Goal: Contribute content: Add original content to the website for others to see

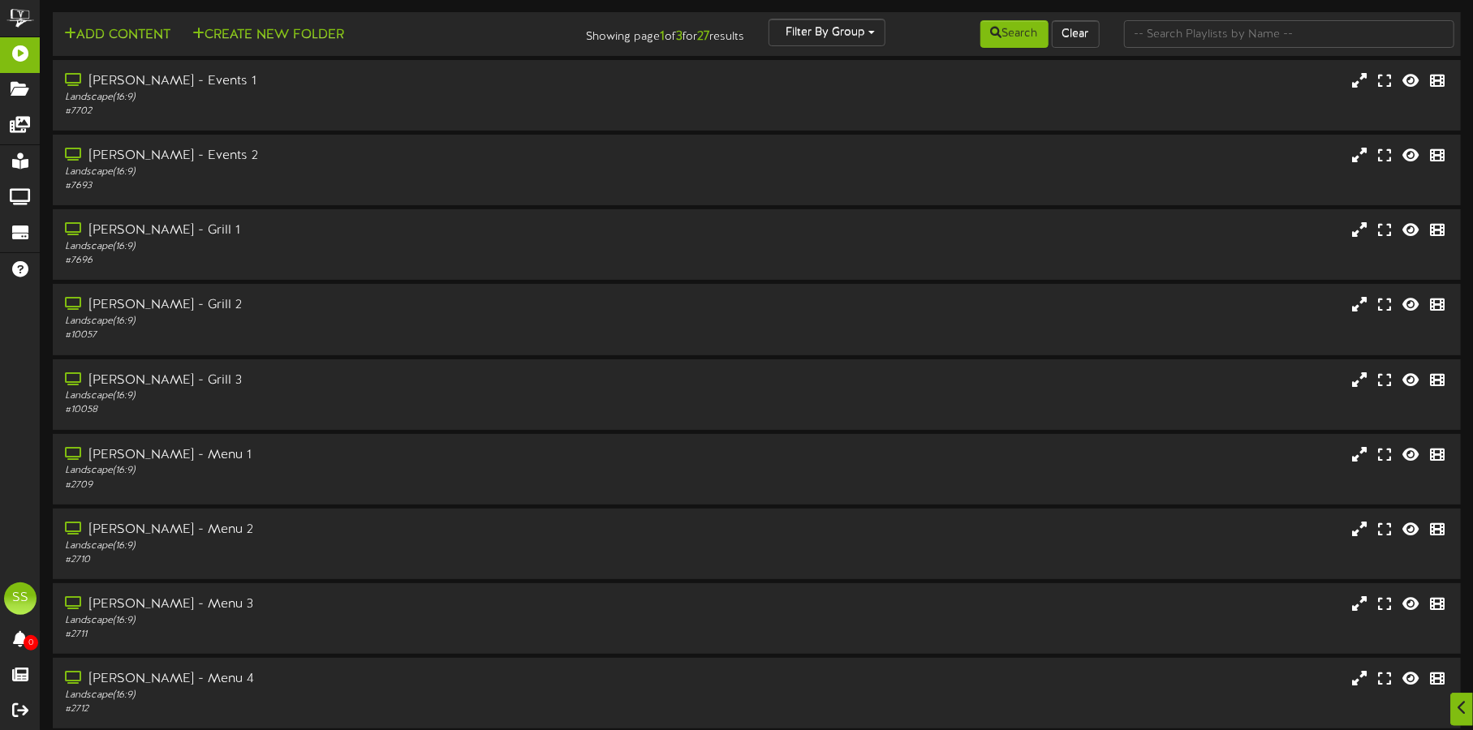
scroll to position [139, 0]
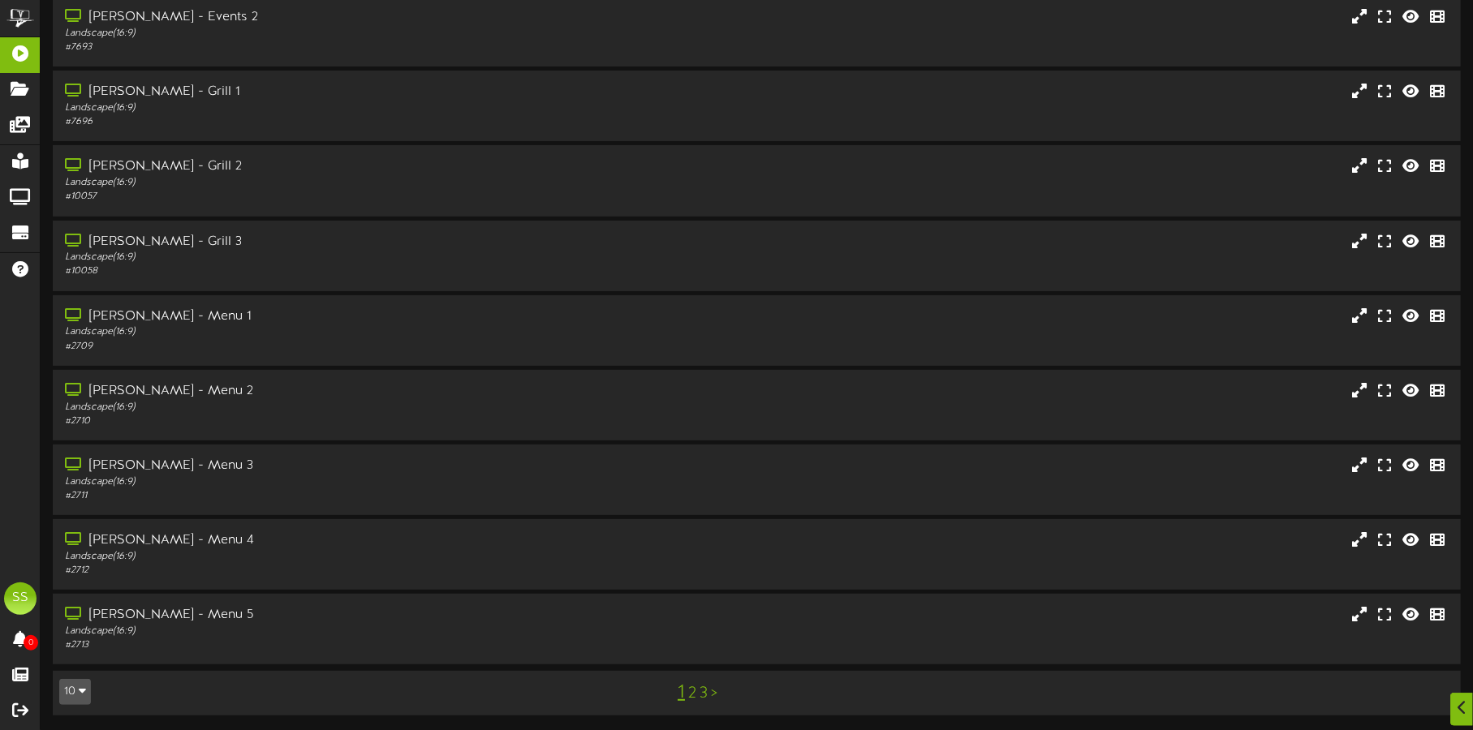
click at [77, 687] on button "10" at bounding box center [75, 692] width 32 height 26
click at [67, 660] on div "100" at bounding box center [75, 660] width 31 height 24
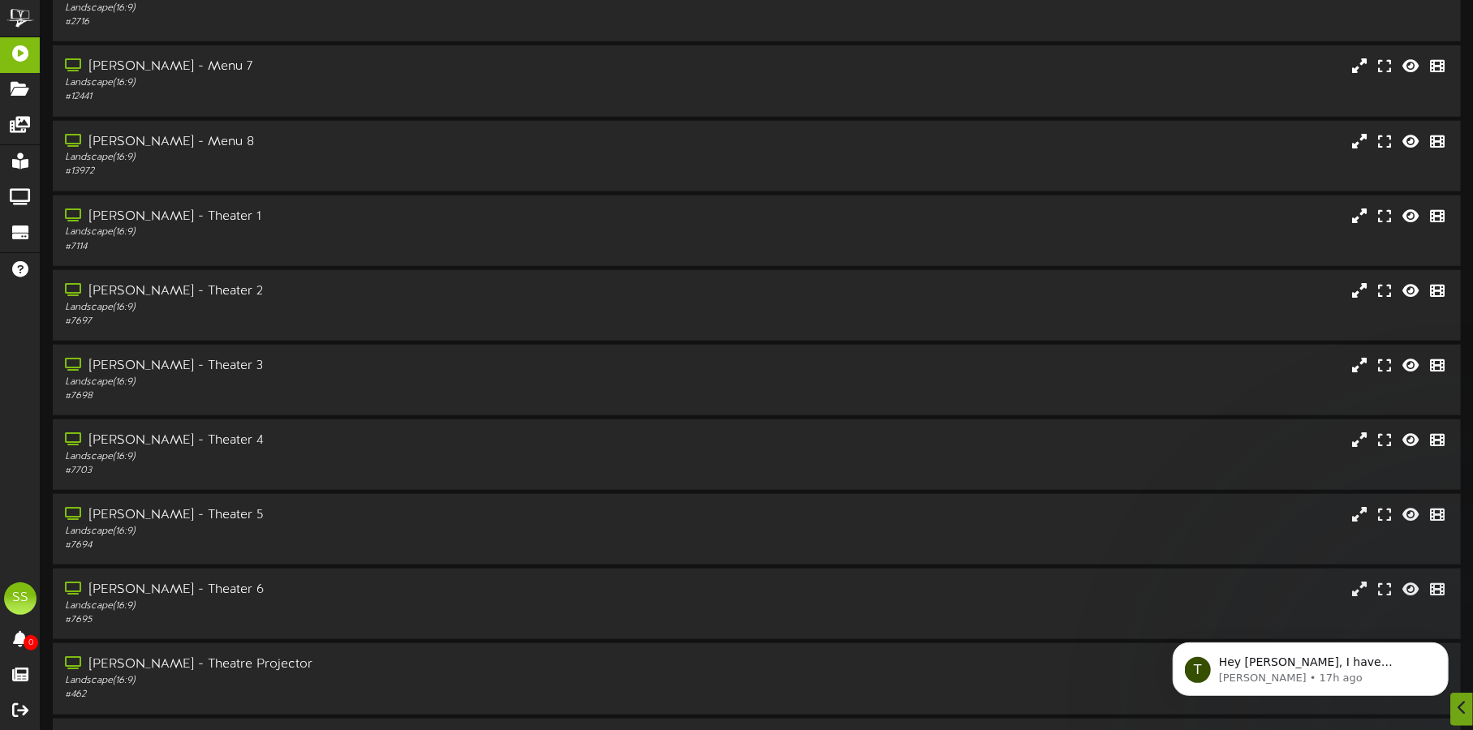
scroll to position [842, 0]
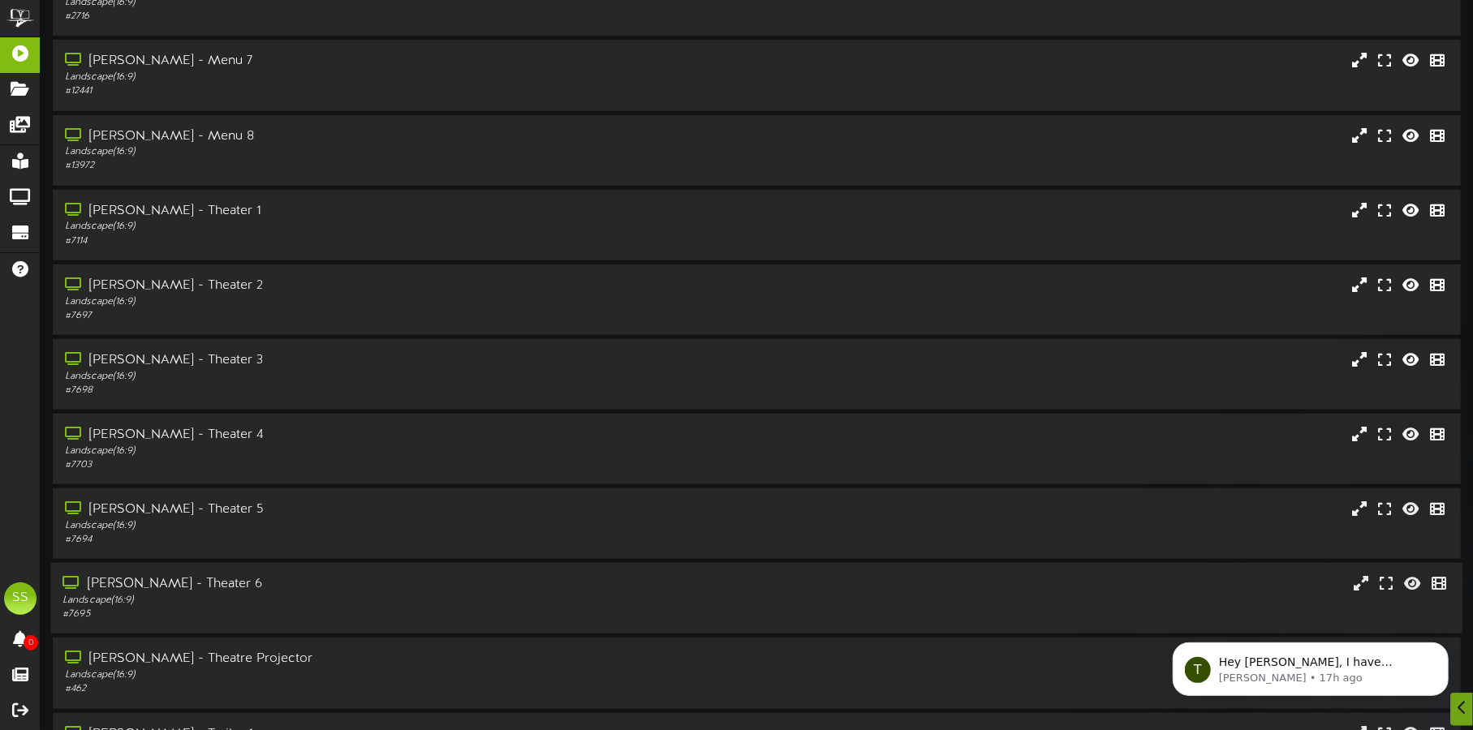
click at [307, 592] on div "[PERSON_NAME] - Theater 6" at bounding box center [344, 584] width 564 height 19
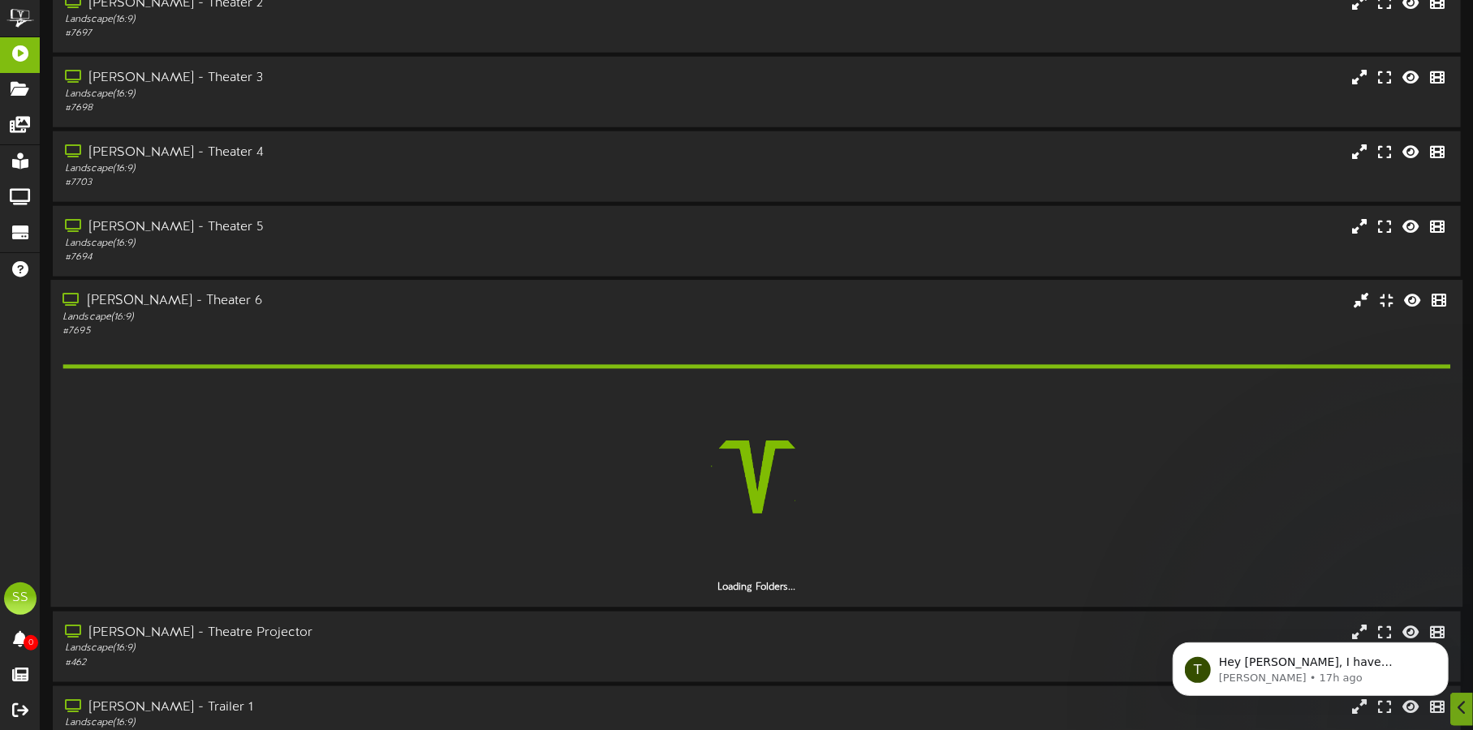
scroll to position [1128, 0]
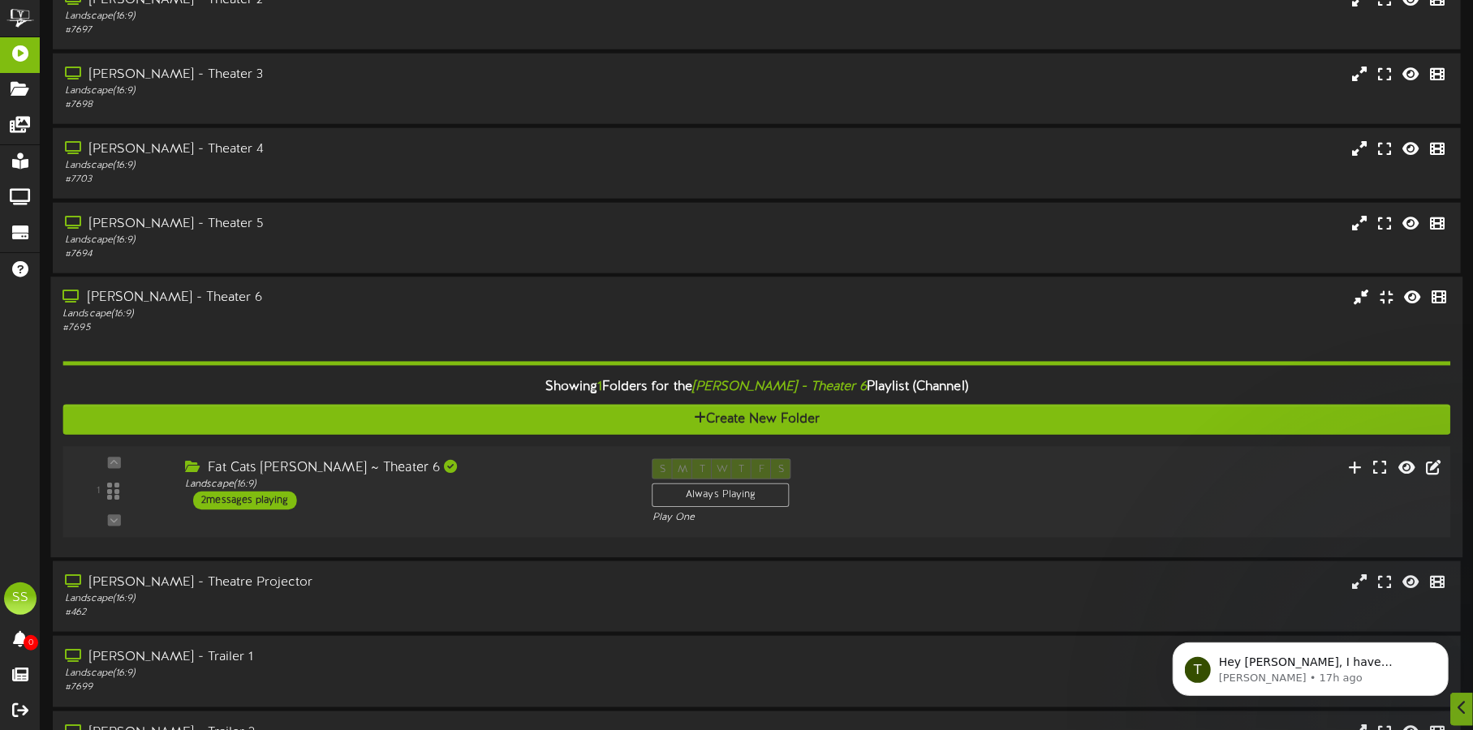
click at [496, 504] on div "Fat Cats Gilbert ~ Theater 6 Landscape ( 16:9 ) 2 messages playing" at bounding box center [406, 484] width 467 height 51
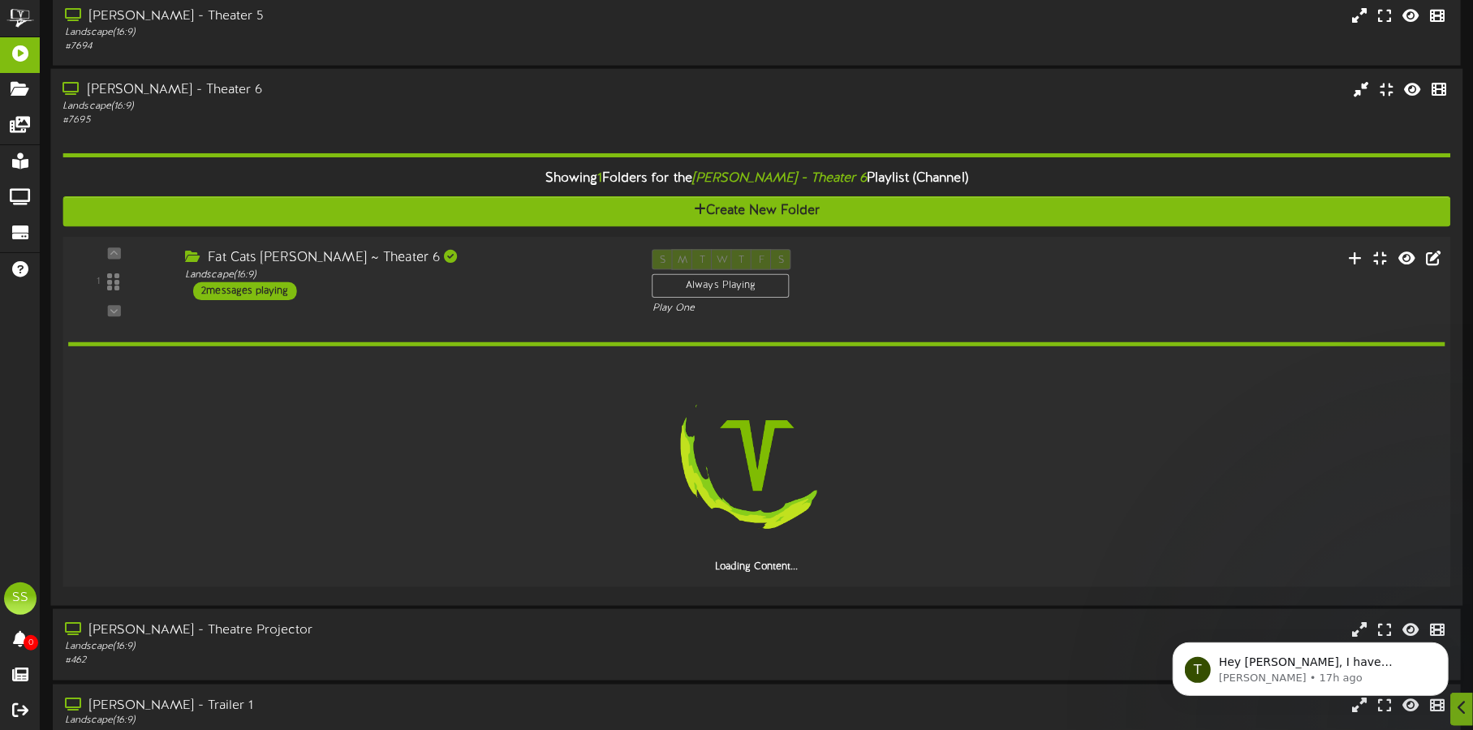
scroll to position [1363, 0]
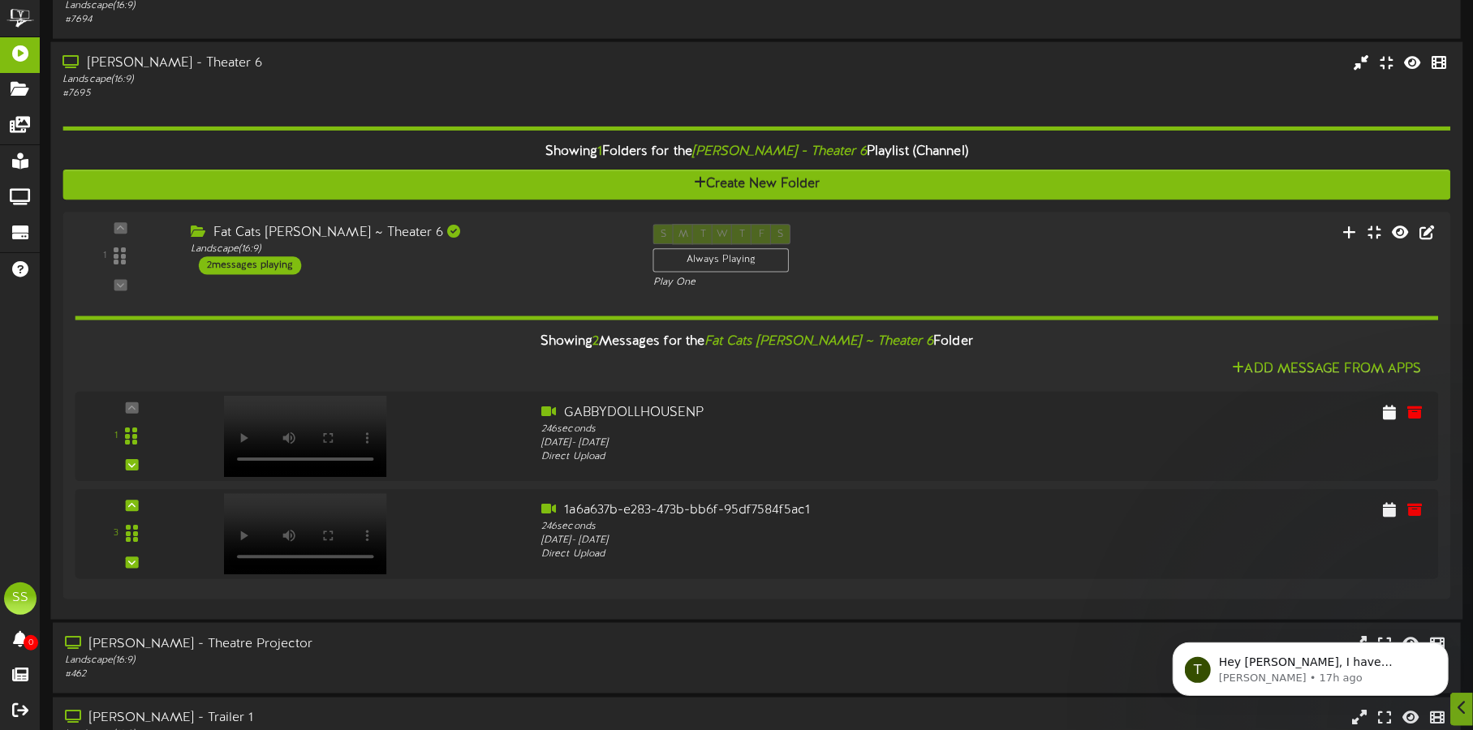
click at [480, 58] on div "Gilbert - Theater 6" at bounding box center [344, 63] width 564 height 19
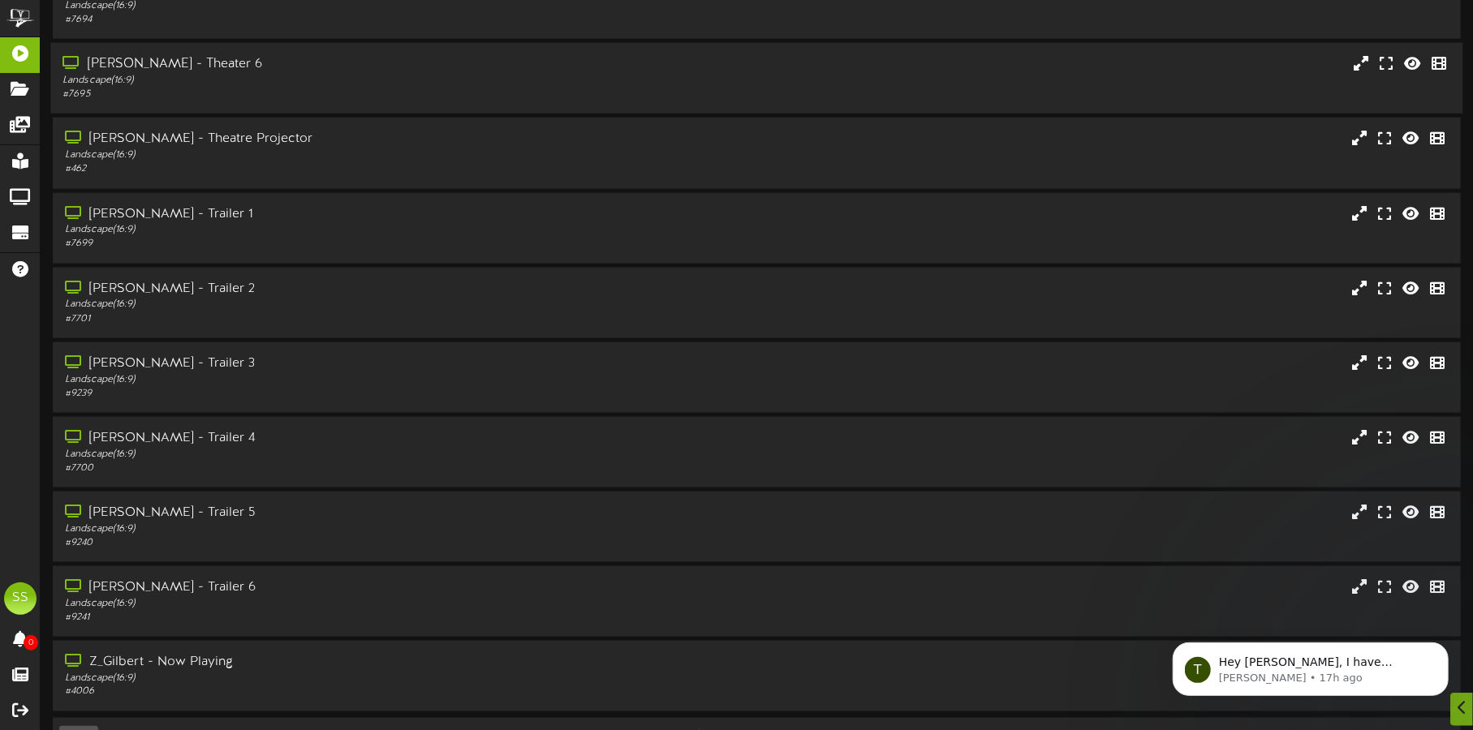
click at [480, 58] on div "Gilbert - Theater 6" at bounding box center [344, 64] width 564 height 19
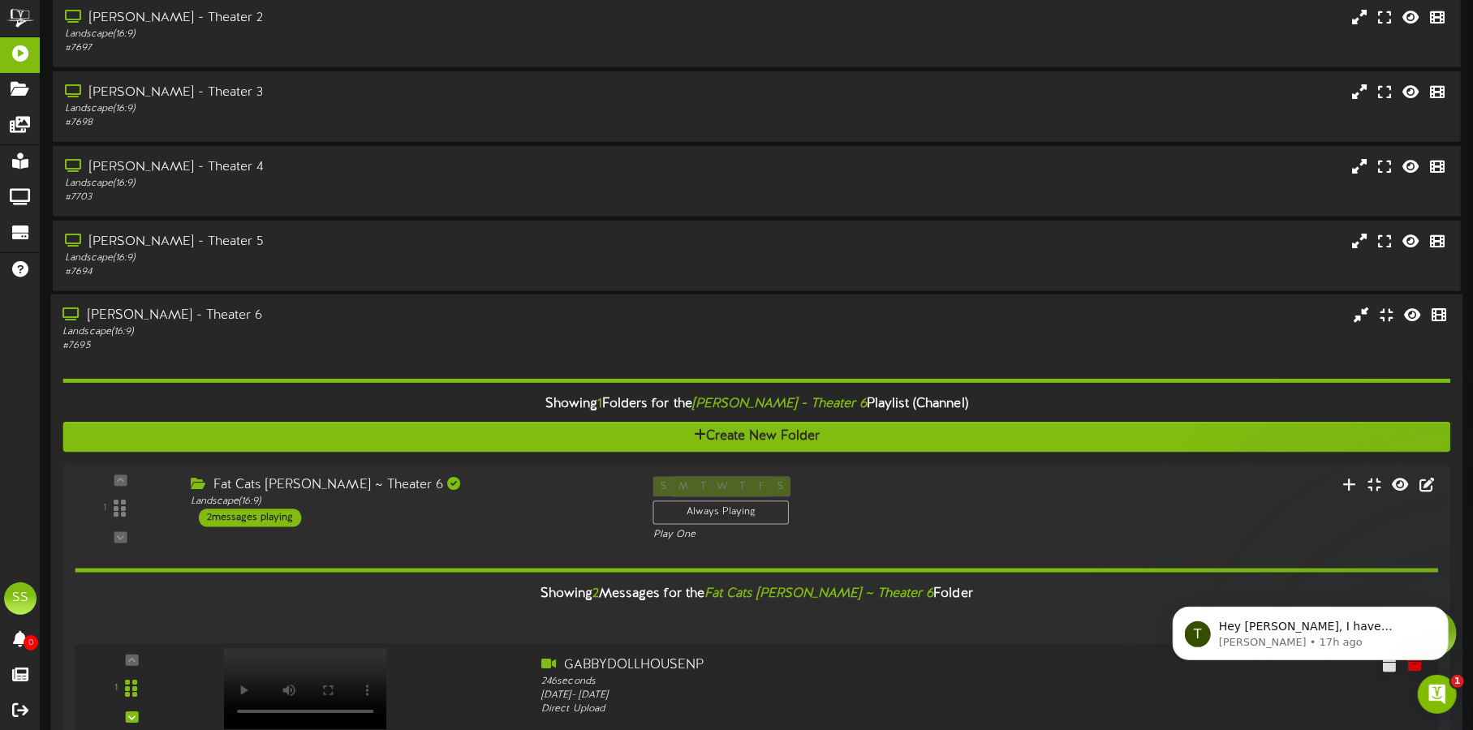
scroll to position [1087, 0]
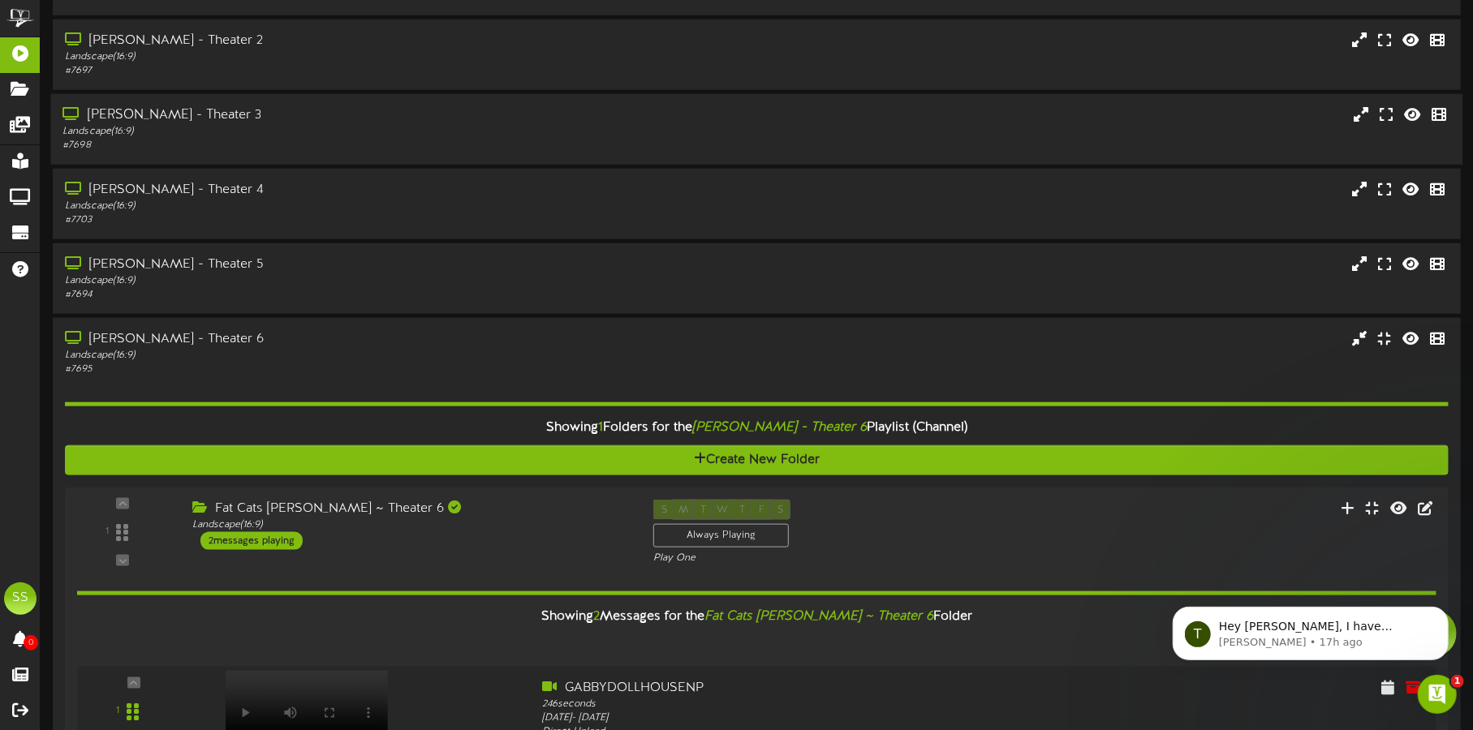
click at [430, 139] on div "# 7698" at bounding box center [344, 146] width 564 height 14
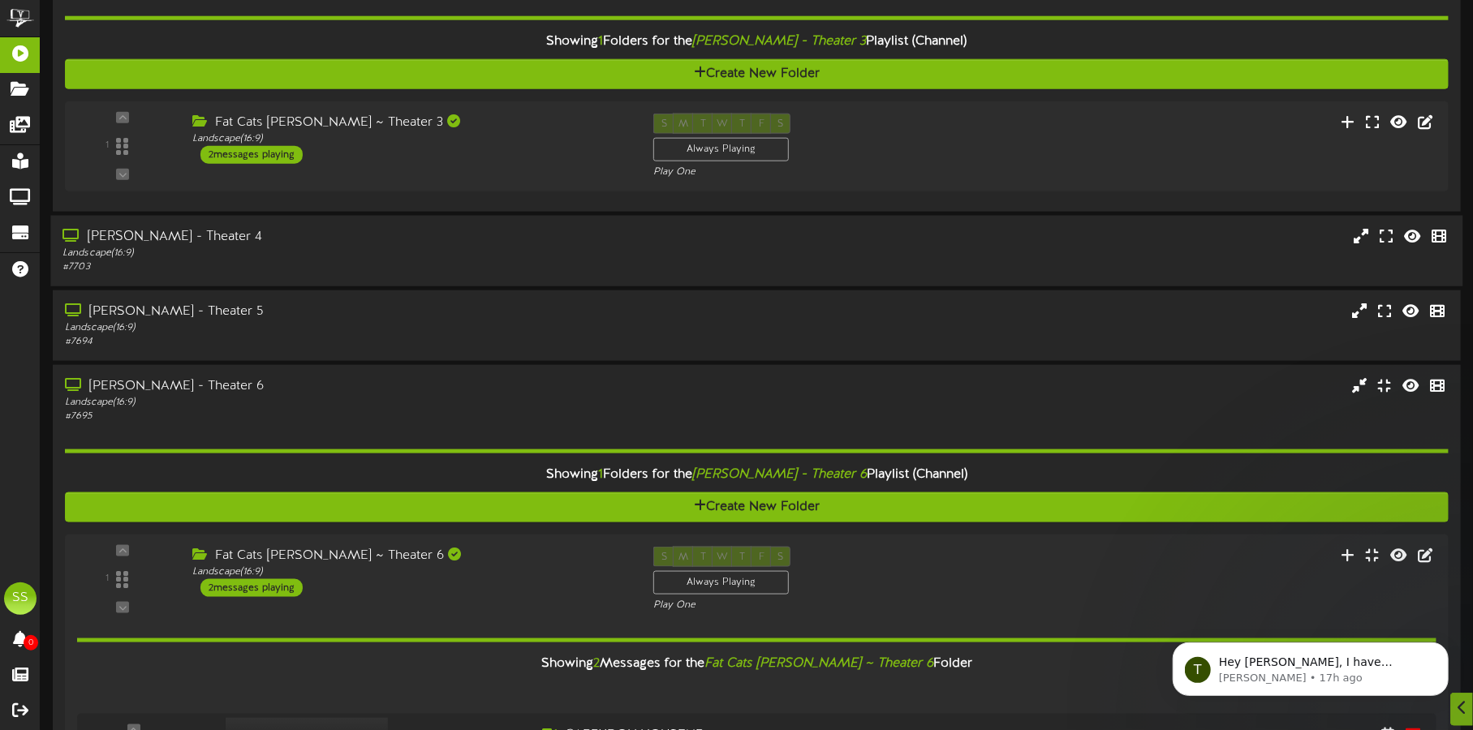
scroll to position [1251, 0]
click at [486, 165] on div "1 ( 16:9" at bounding box center [756, 145] width 1401 height 67
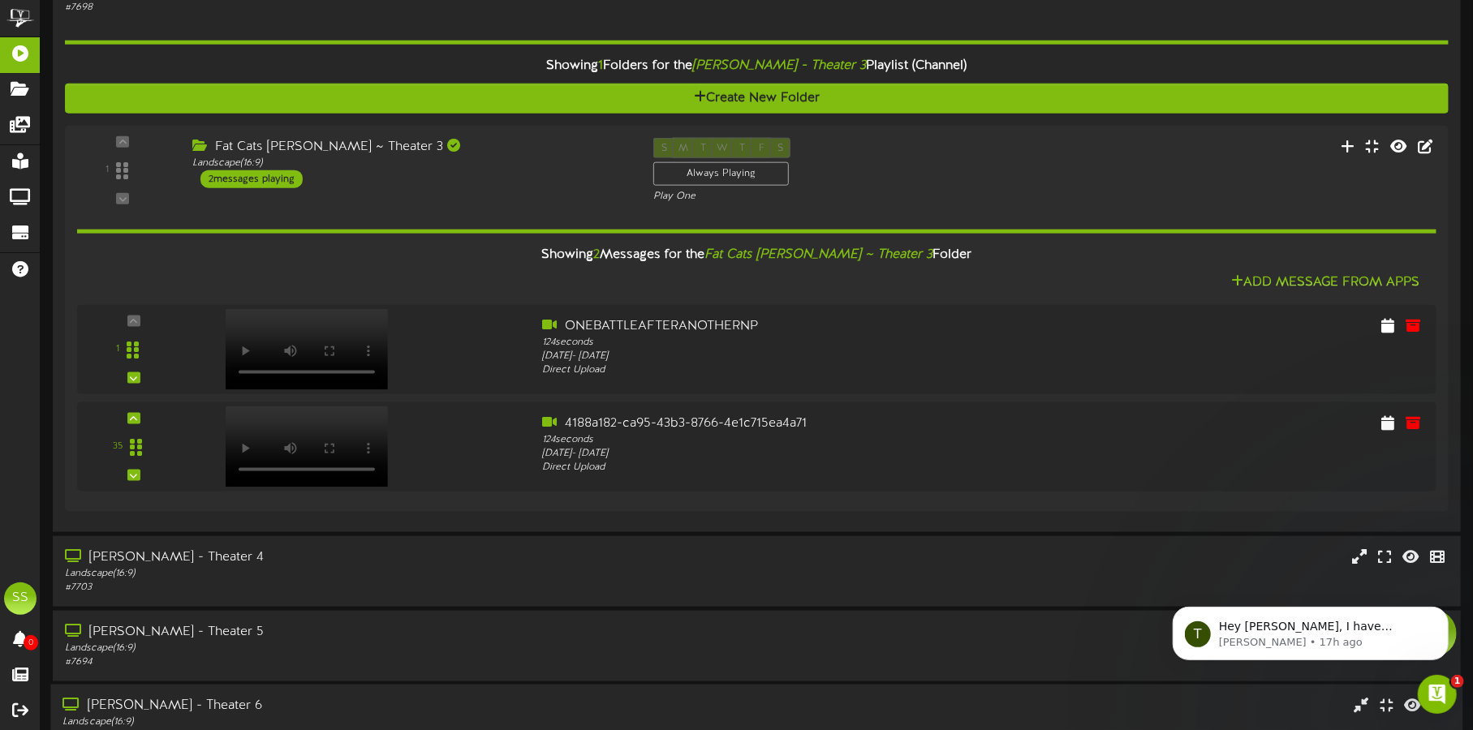
scroll to position [1162, 0]
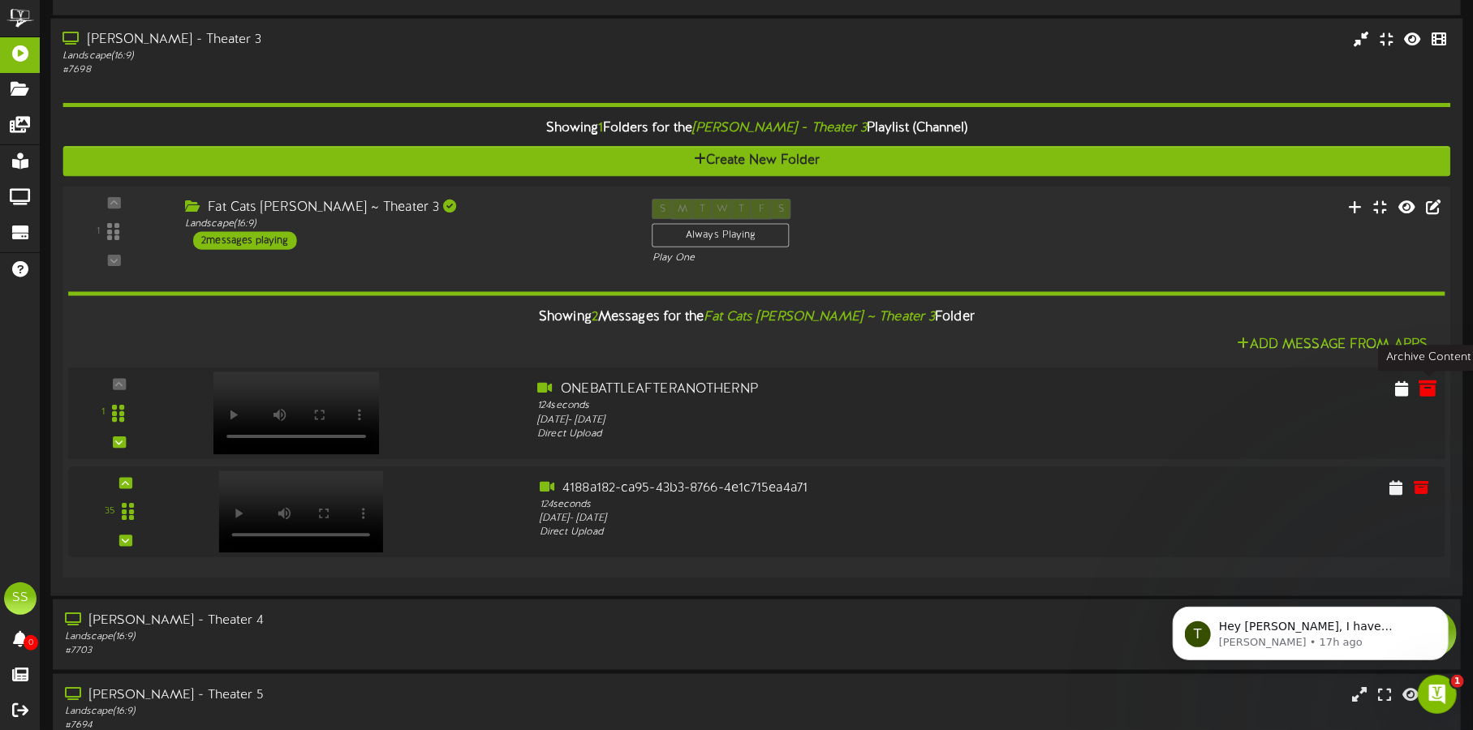
click at [1432, 388] on icon at bounding box center [1428, 388] width 18 height 18
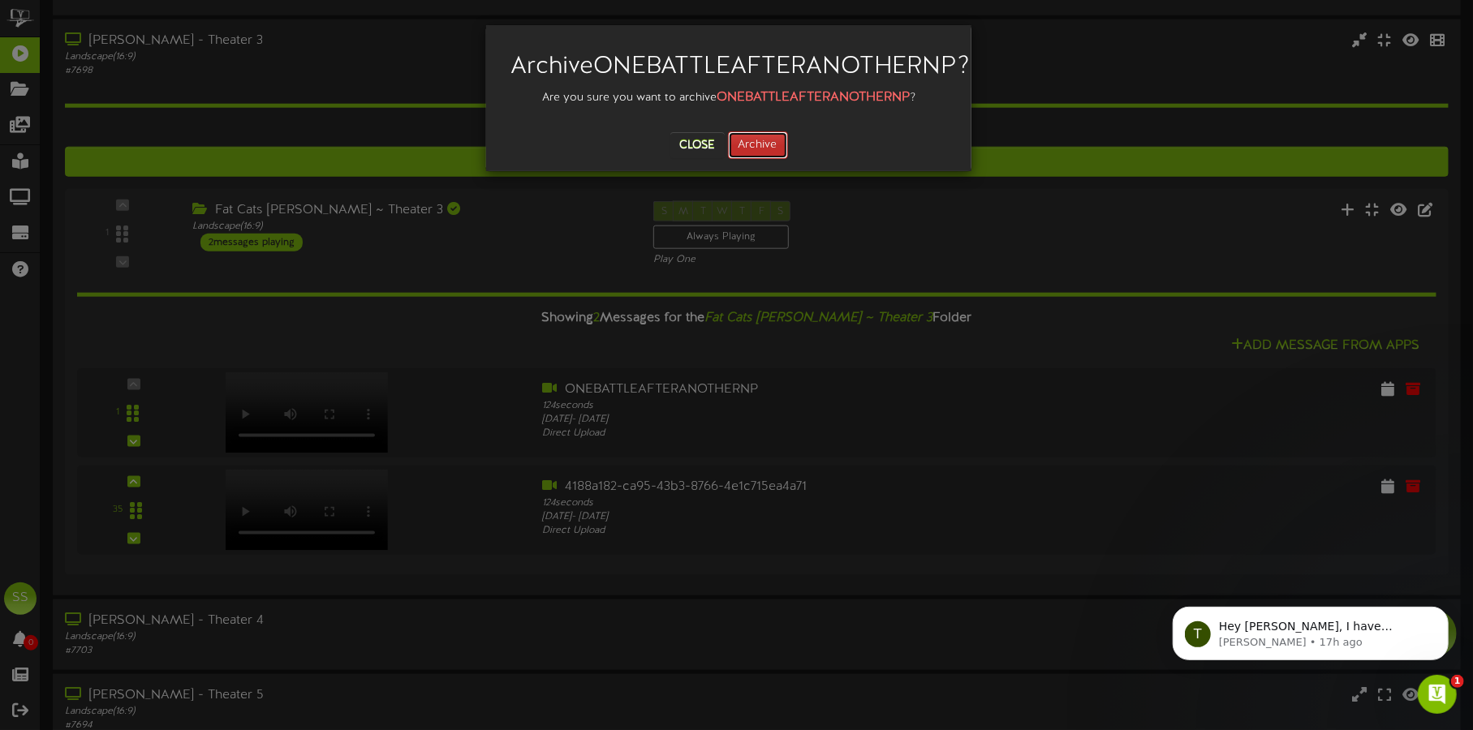
click at [767, 159] on button "Archive" at bounding box center [758, 145] width 60 height 28
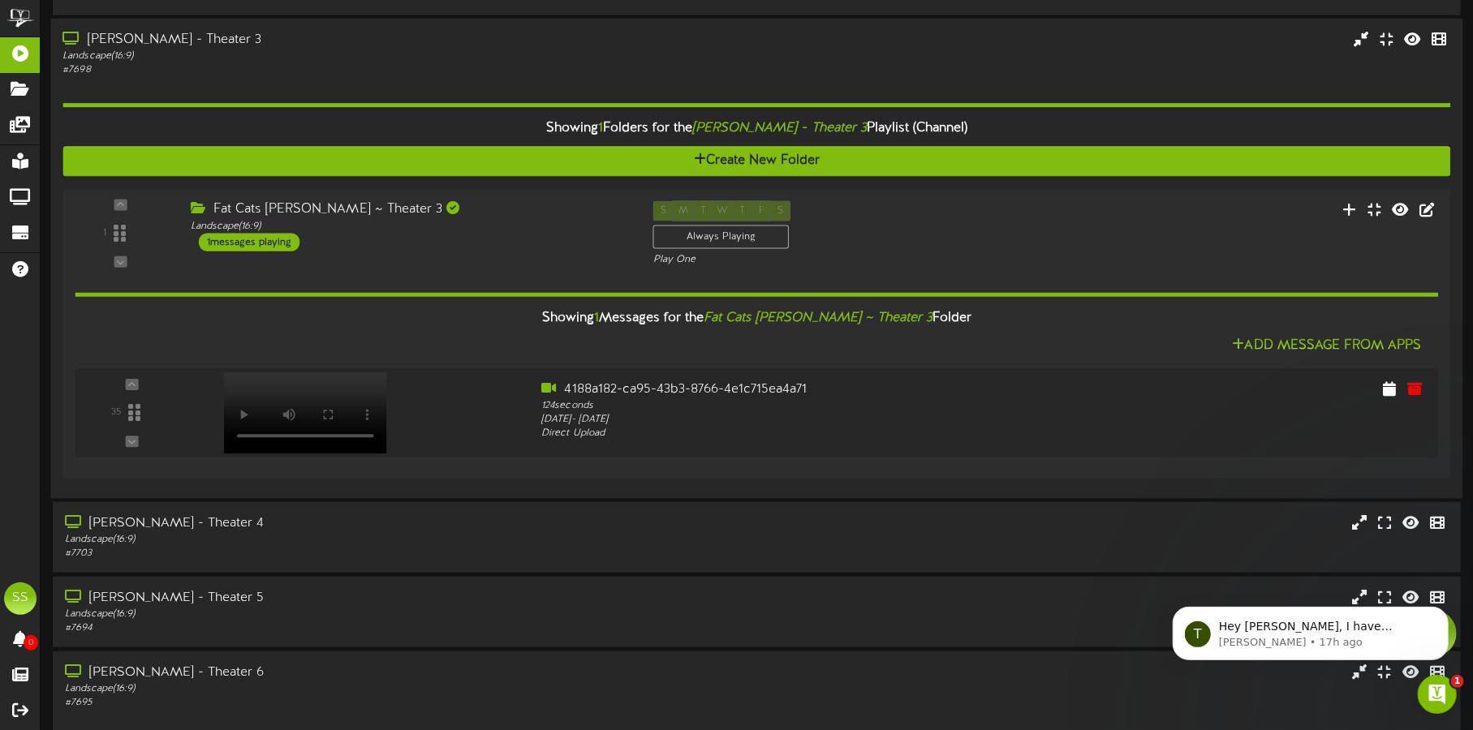
click at [580, 84] on div "Showing 1 Folders for the Gilbert - Theater 3 Playlist (Channel) Create New Fol…" at bounding box center [756, 281] width 1388 height 409
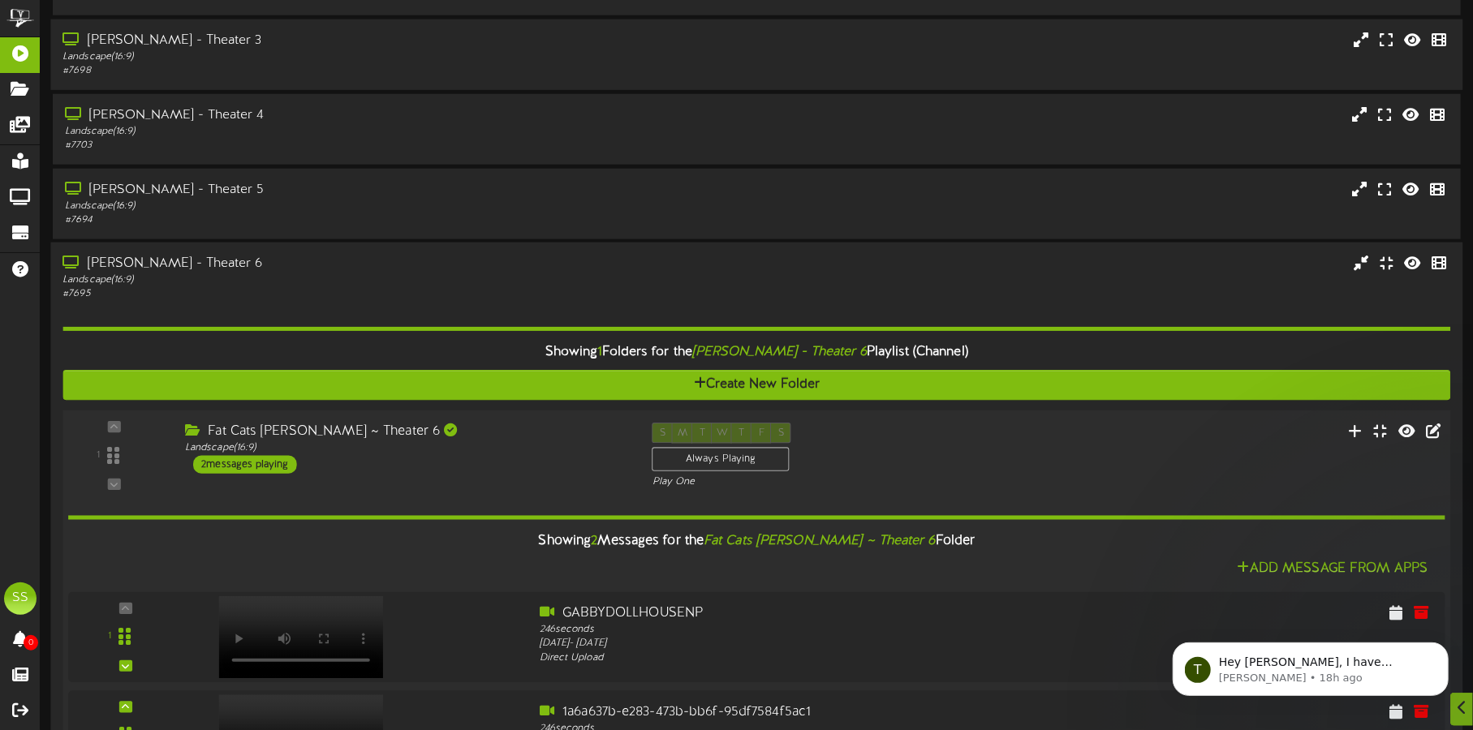
scroll to position [1311, 0]
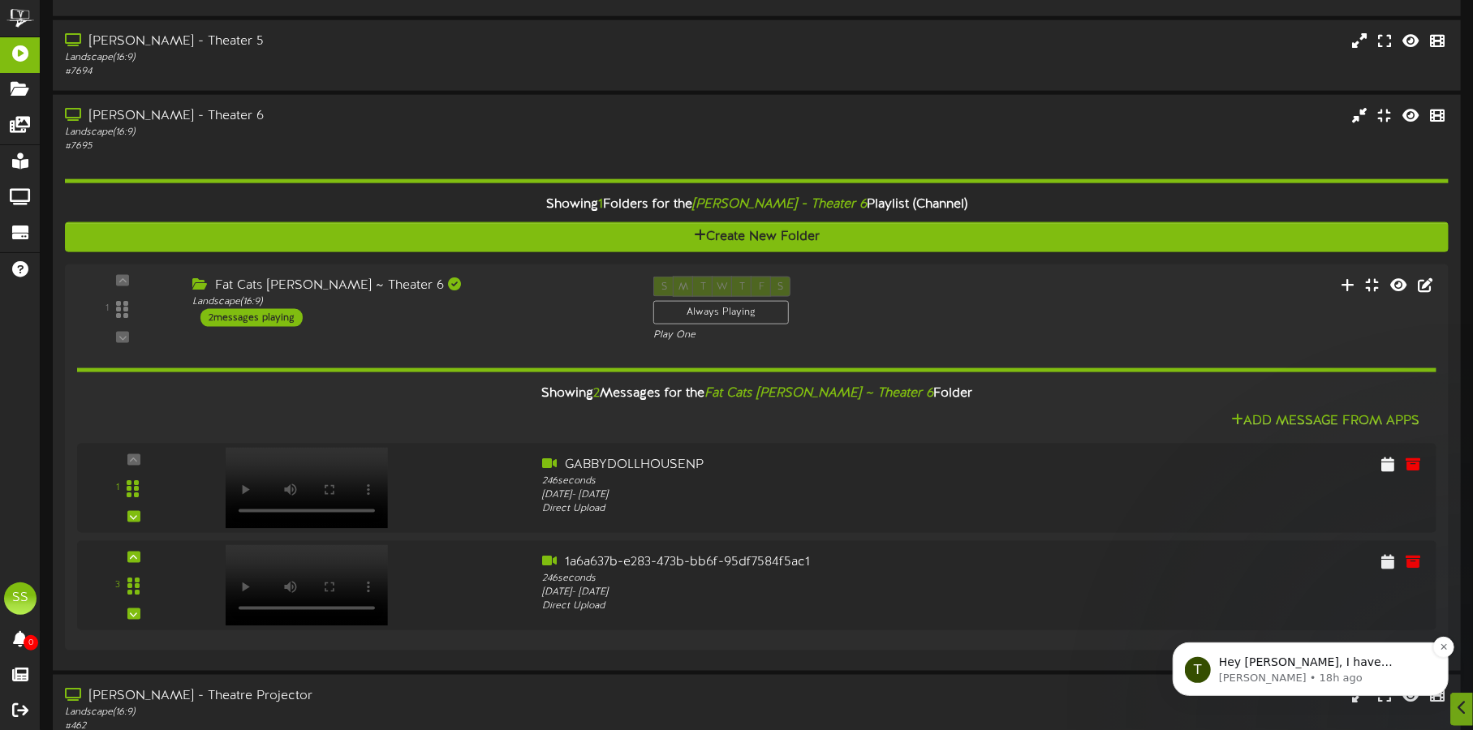
click at [1302, 664] on span "Hey Shane, I have converted all 4 of those videos down to 1920x1080 in which I …" at bounding box center [1321, 742] width 206 height 174
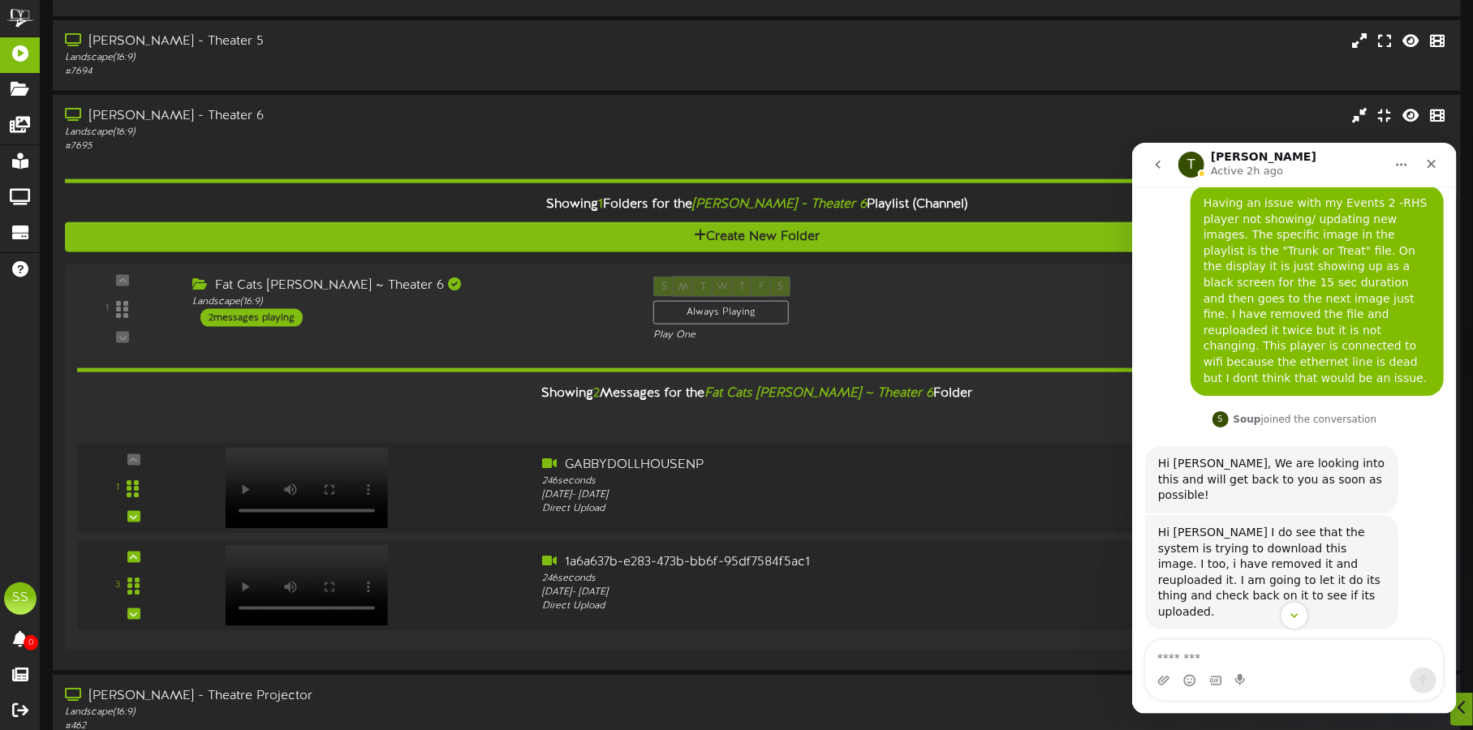
scroll to position [1294, 0]
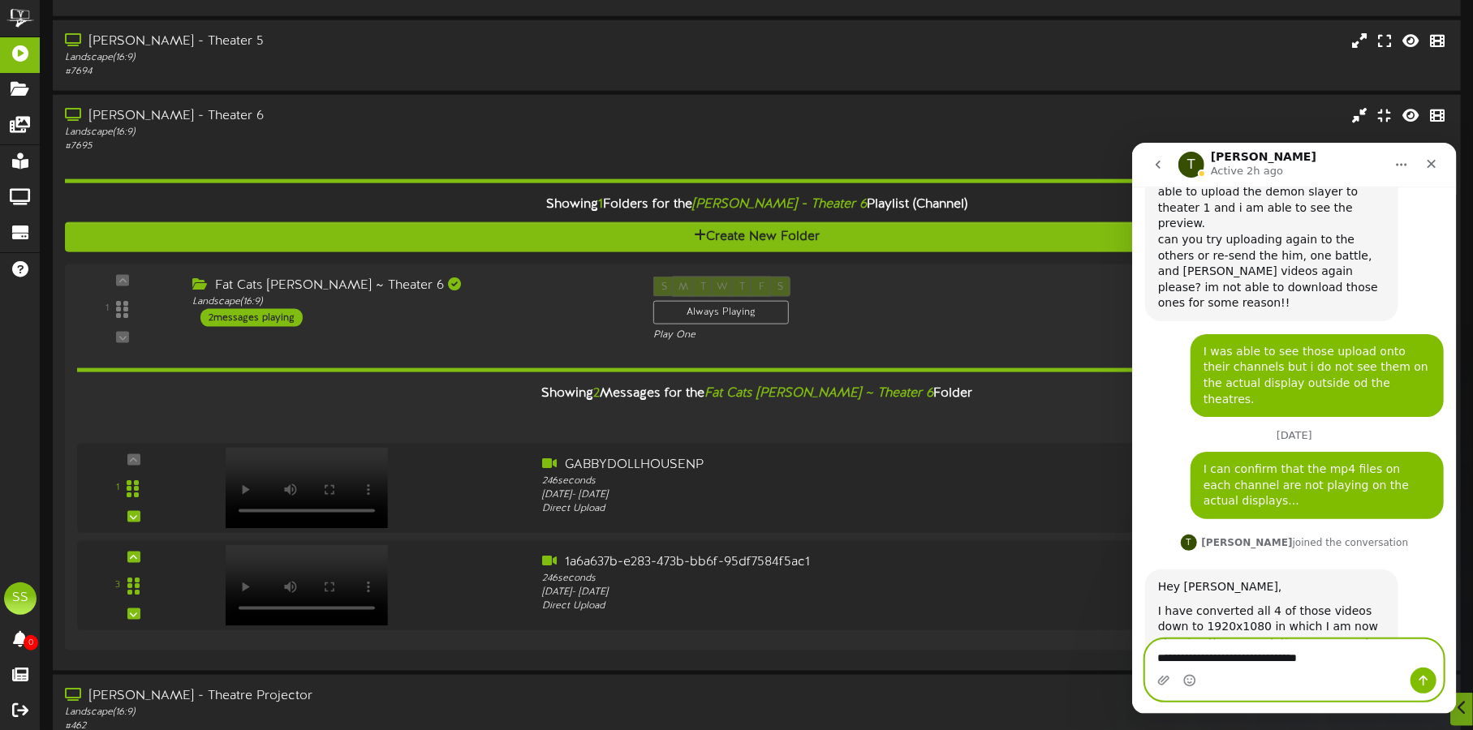
click at [1333, 661] on textarea "**********" at bounding box center [1293, 653] width 297 height 28
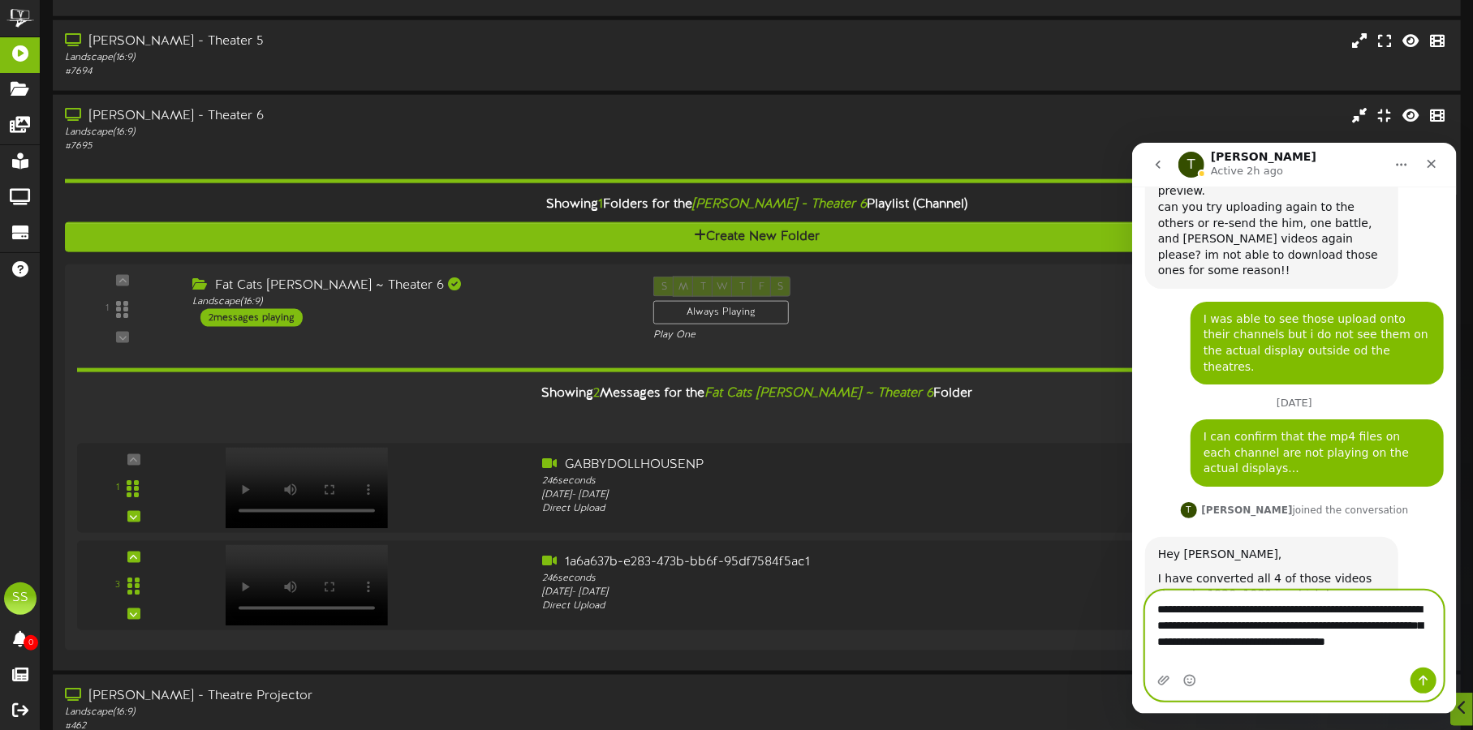
scroll to position [1343, 0]
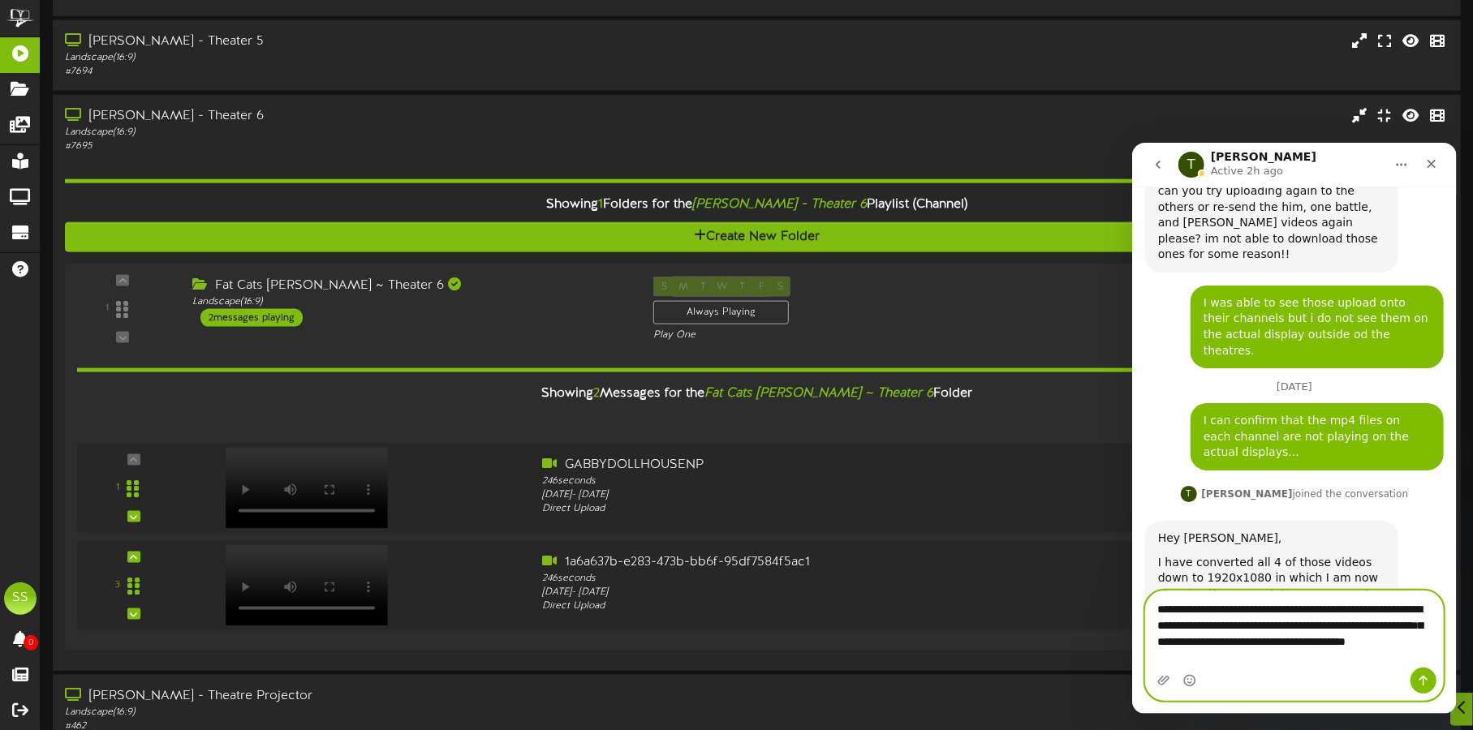
type textarea "**********"
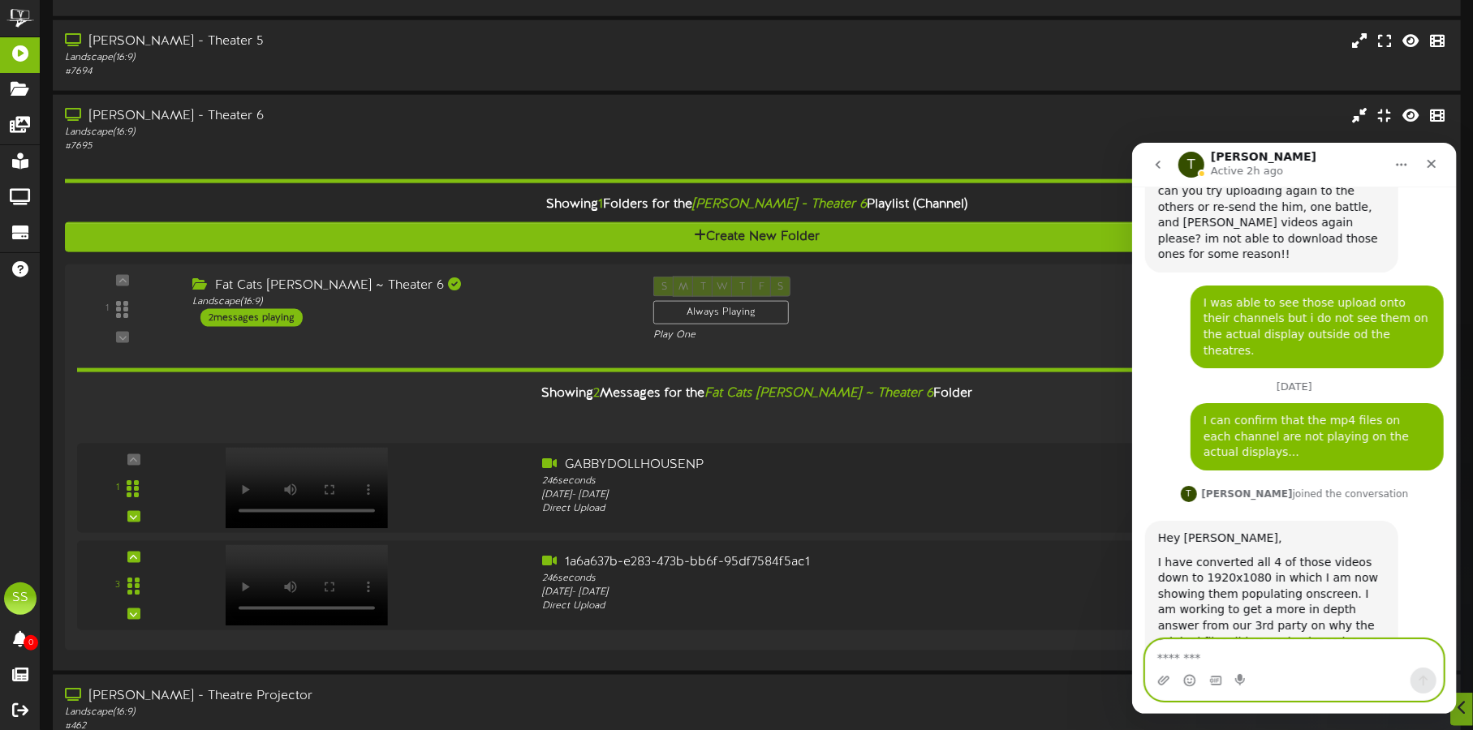
scroll to position [1413, 0]
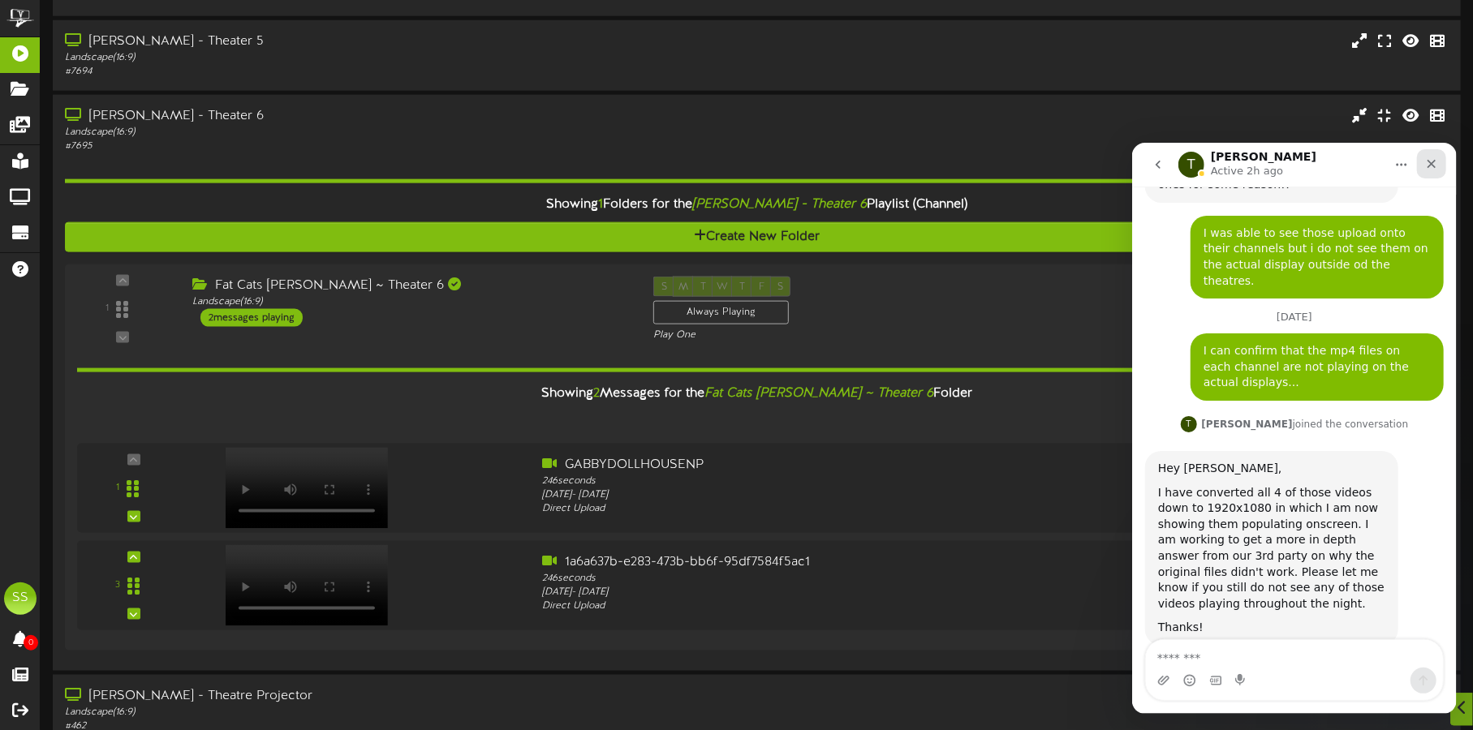
click at [1427, 165] on icon "Close" at bounding box center [1430, 163] width 13 height 13
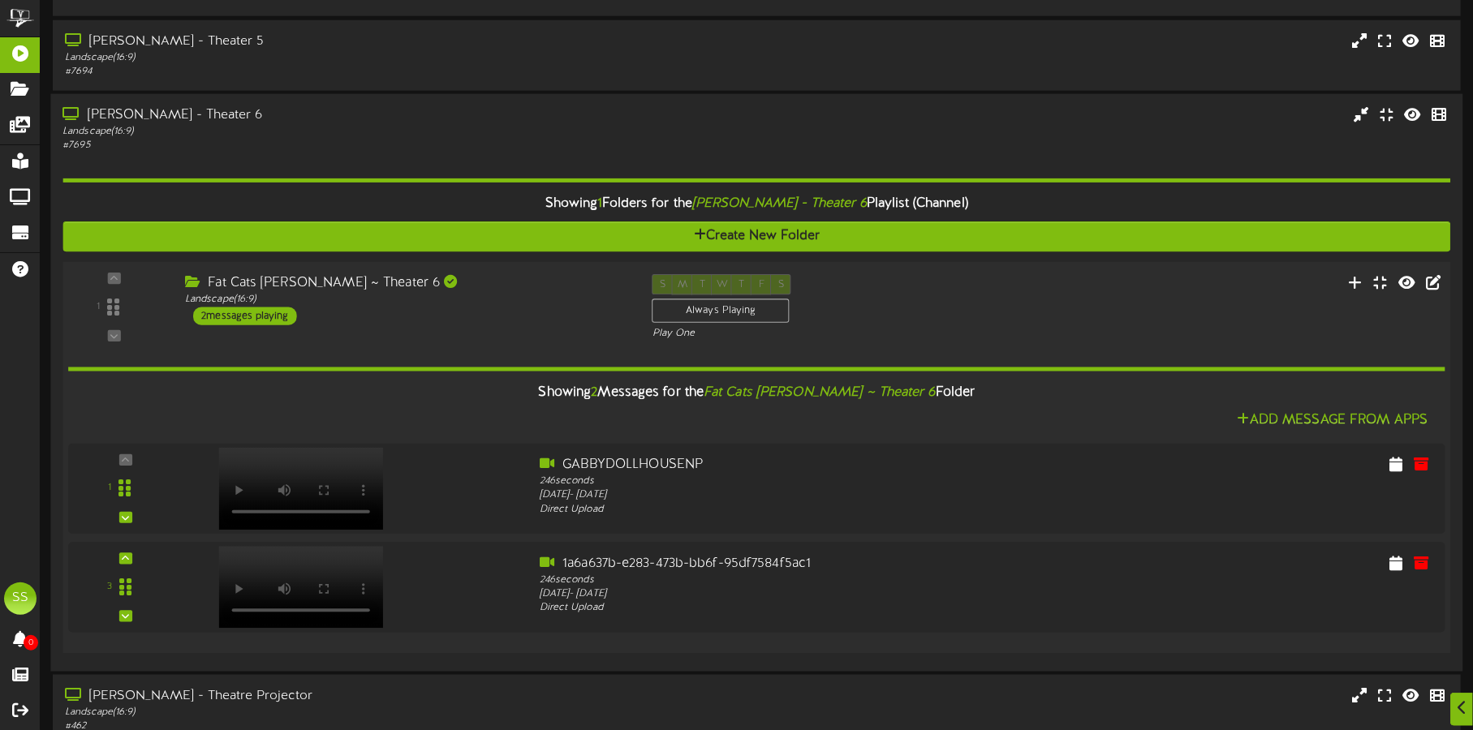
click at [274, 476] on div "1" at bounding box center [756, 538] width 1377 height 189
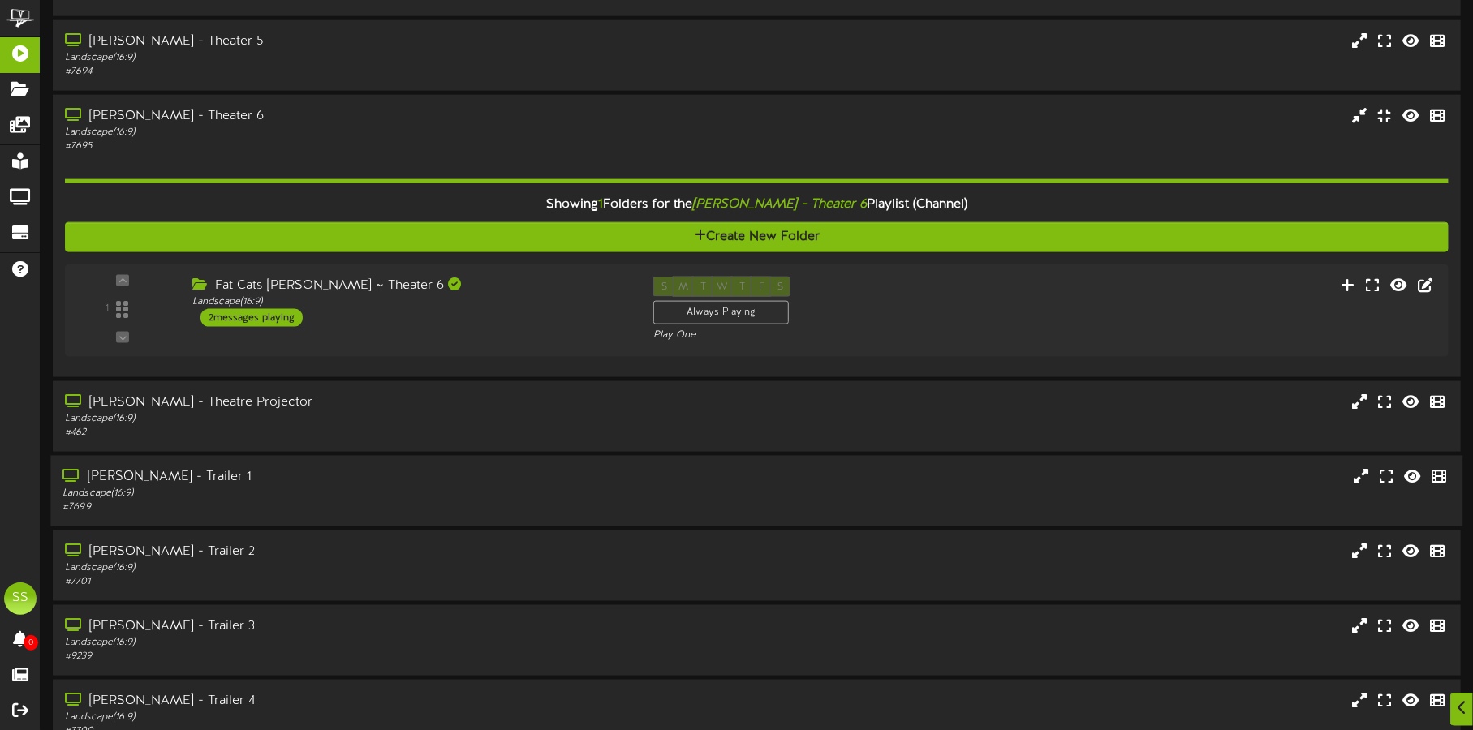
click at [274, 476] on div "Gilbert - Trailer 1" at bounding box center [344, 477] width 564 height 19
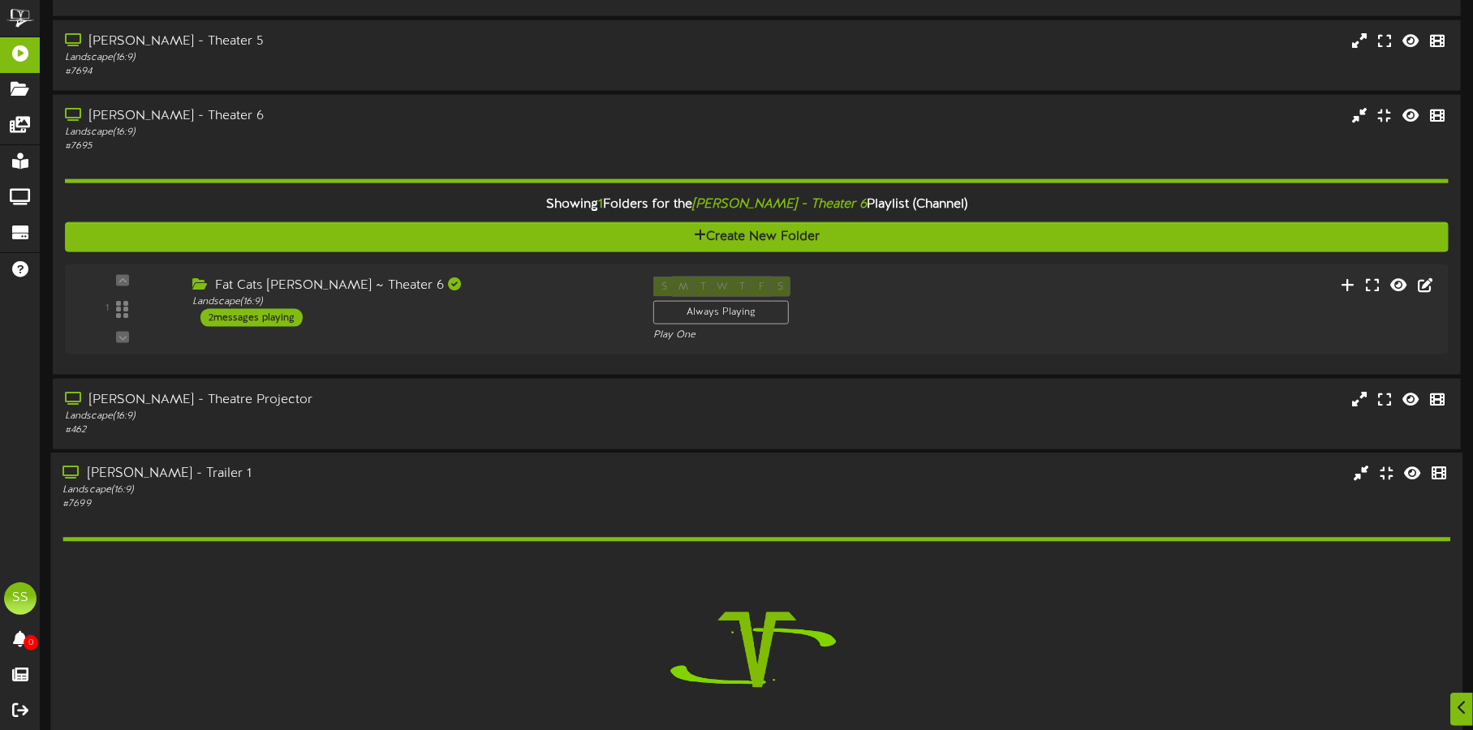
click at [273, 466] on div "[PERSON_NAME] - Trailer 1" at bounding box center [344, 475] width 564 height 19
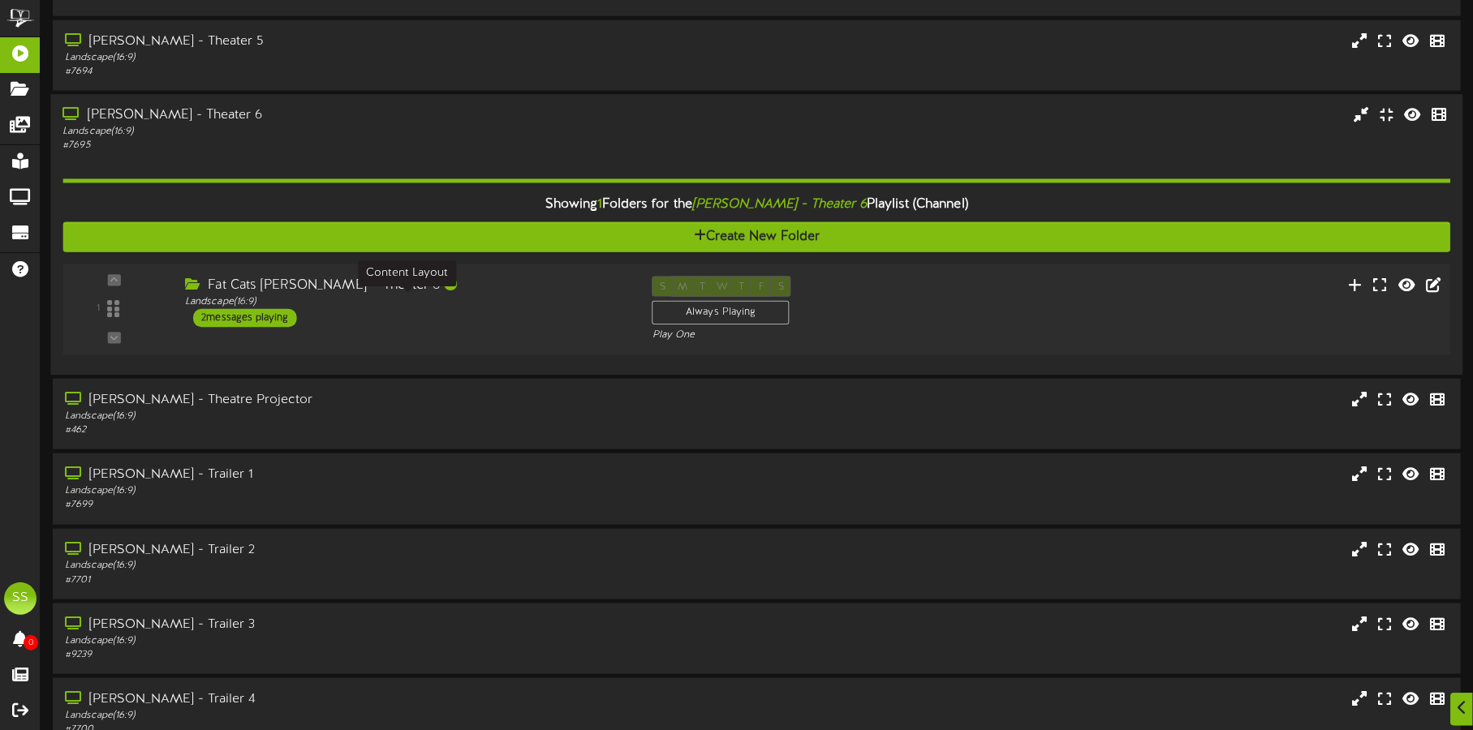
click at [476, 295] on div "Landscape ( 16:9 )" at bounding box center [406, 302] width 442 height 14
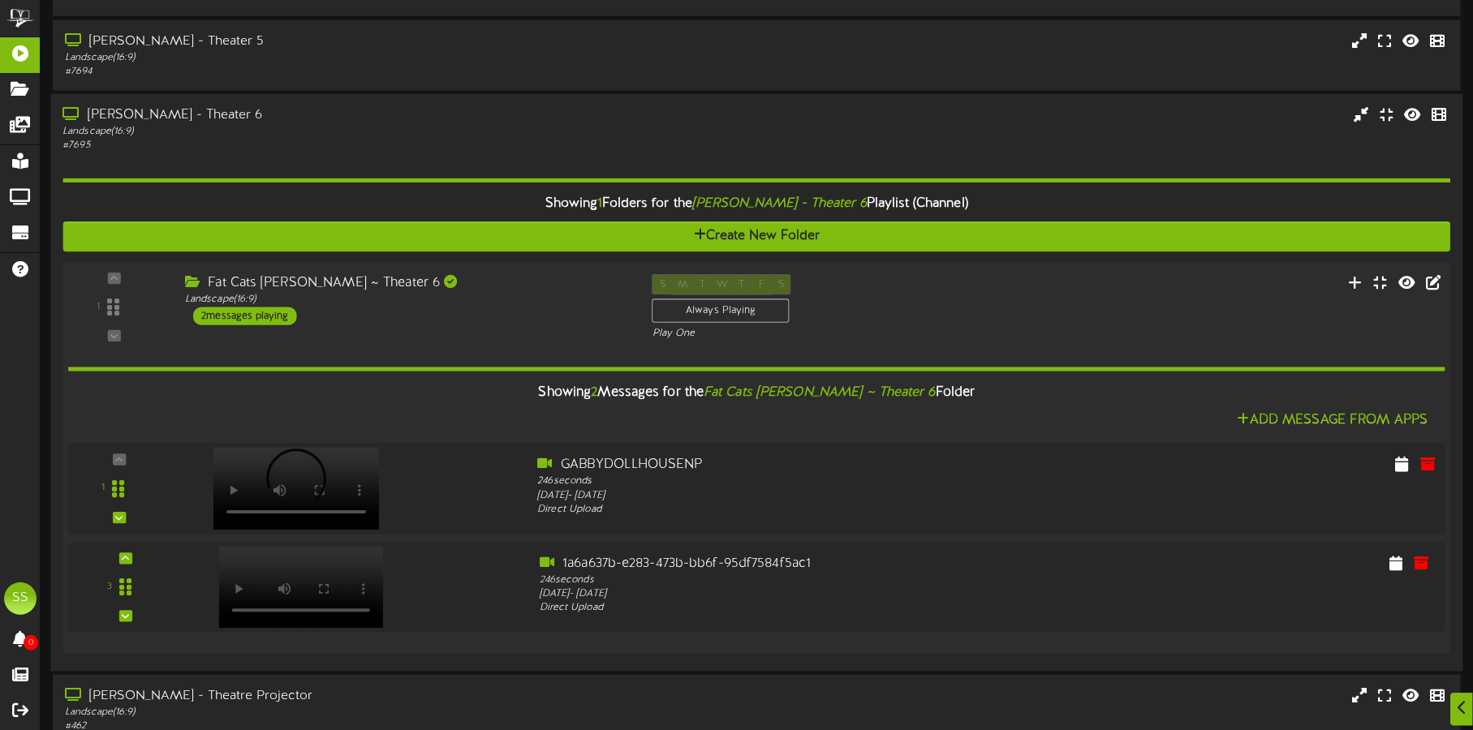
click at [268, 459] on video at bounding box center [296, 489] width 166 height 83
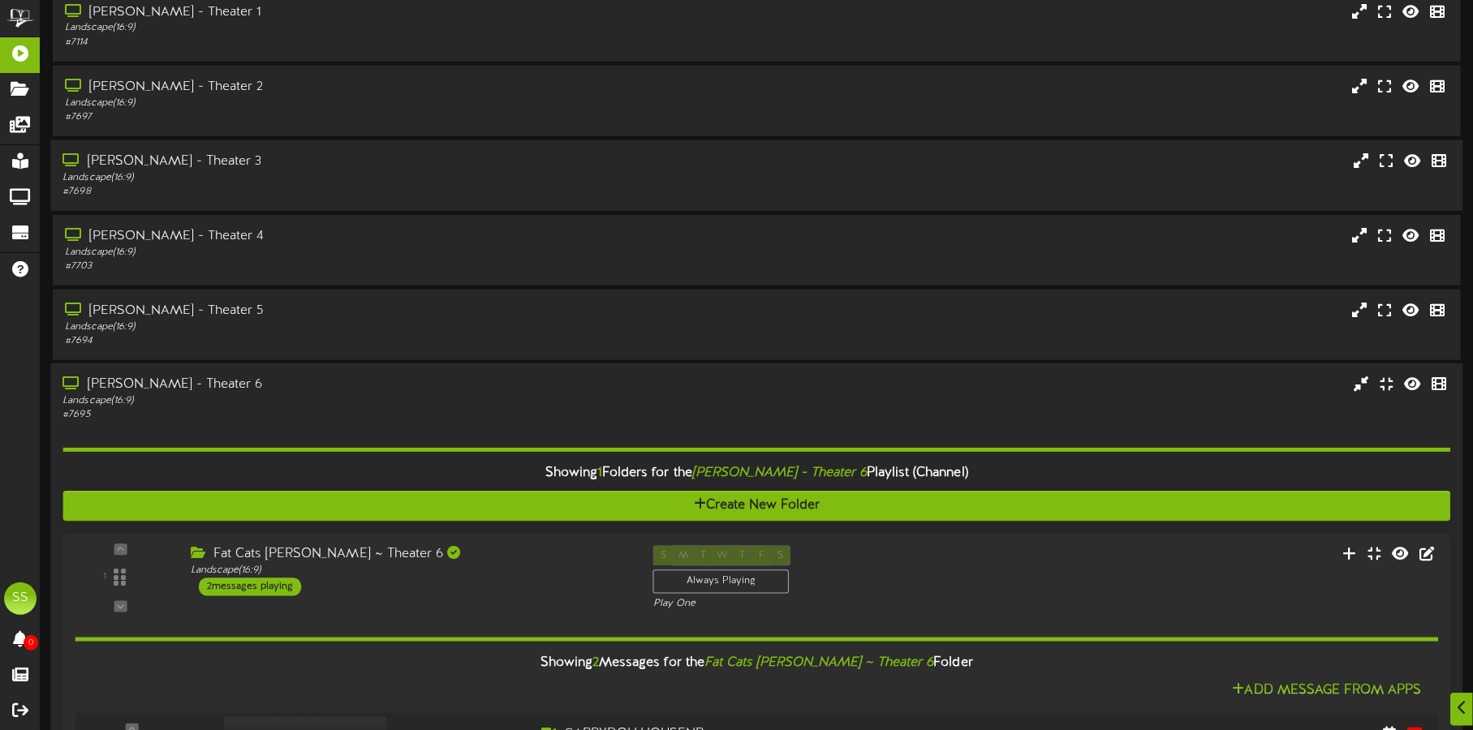
scroll to position [1072, 0]
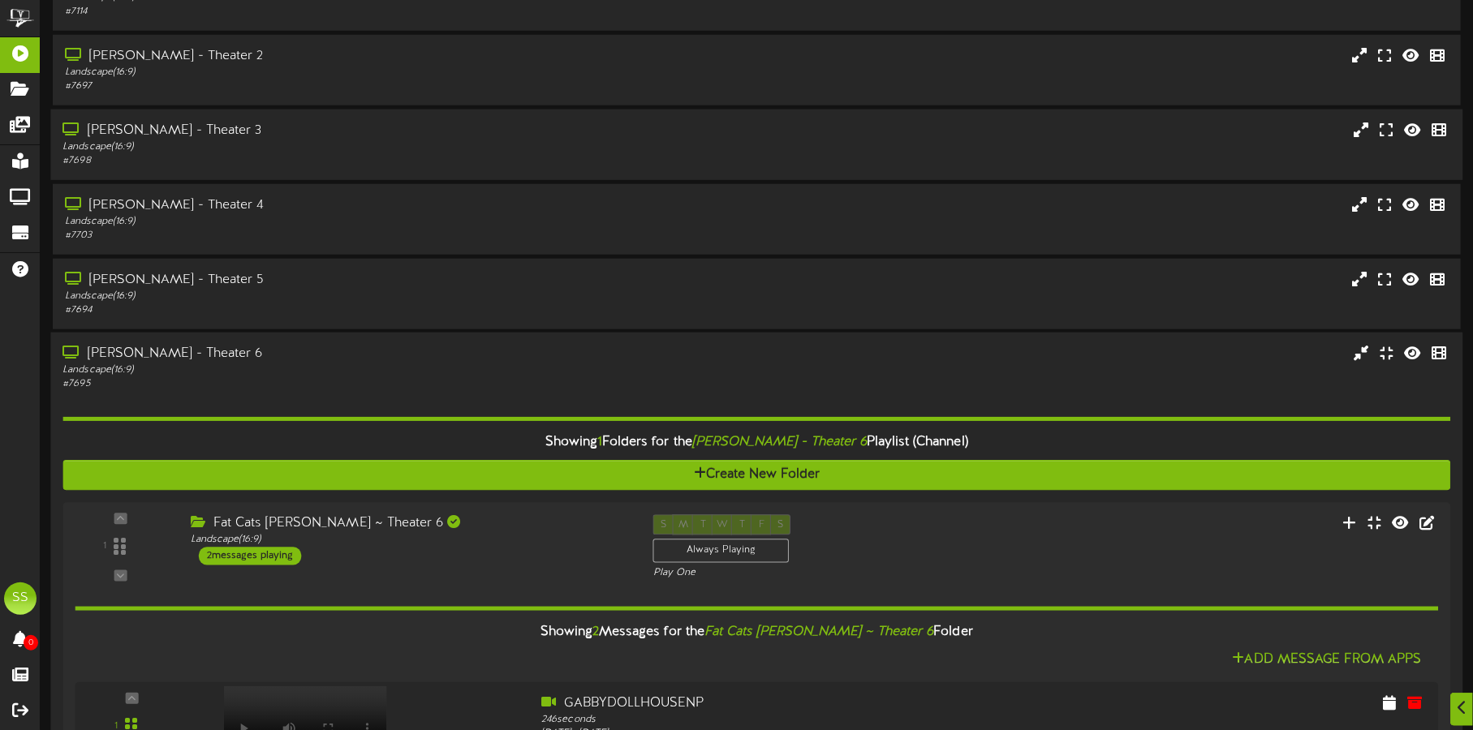
click at [454, 136] on div "[PERSON_NAME] - Theater 3" at bounding box center [344, 131] width 564 height 19
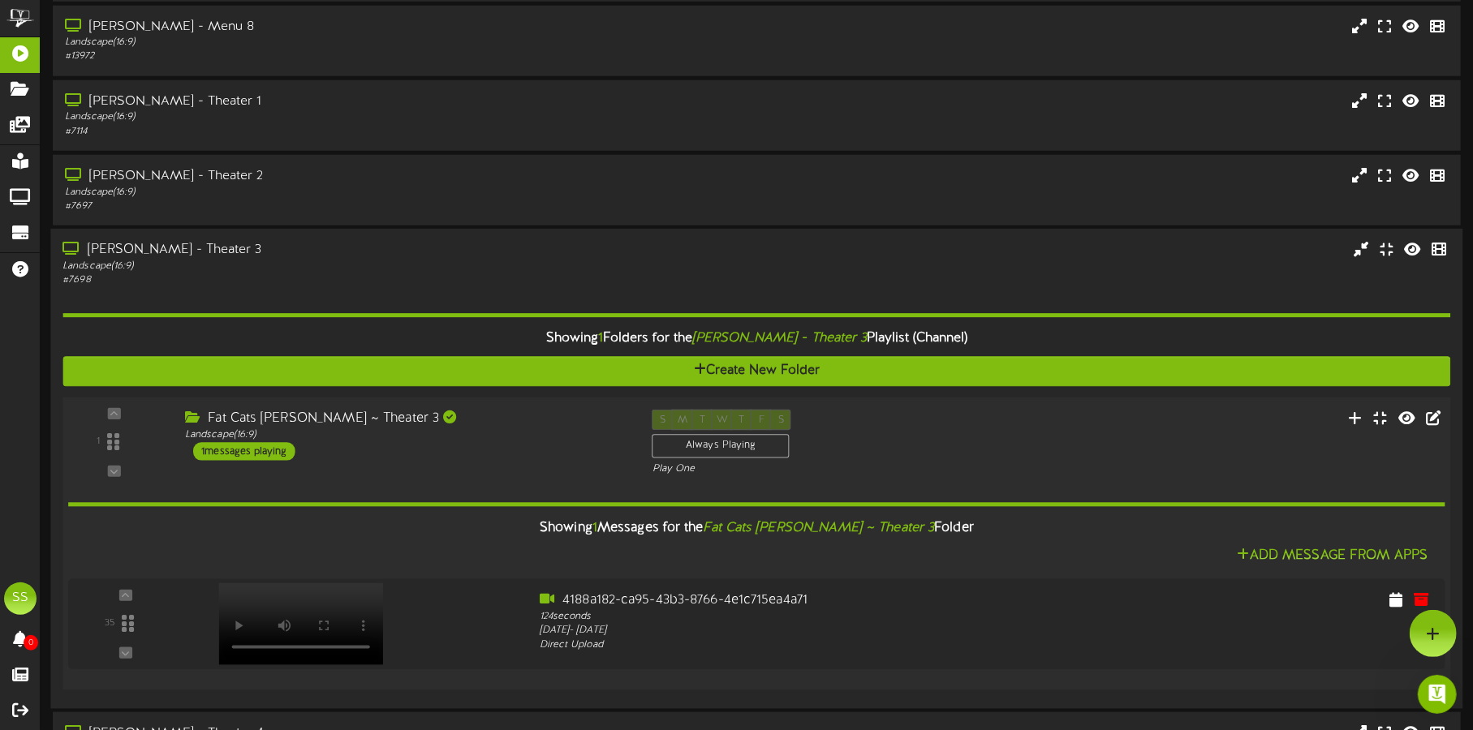
scroll to position [903, 0]
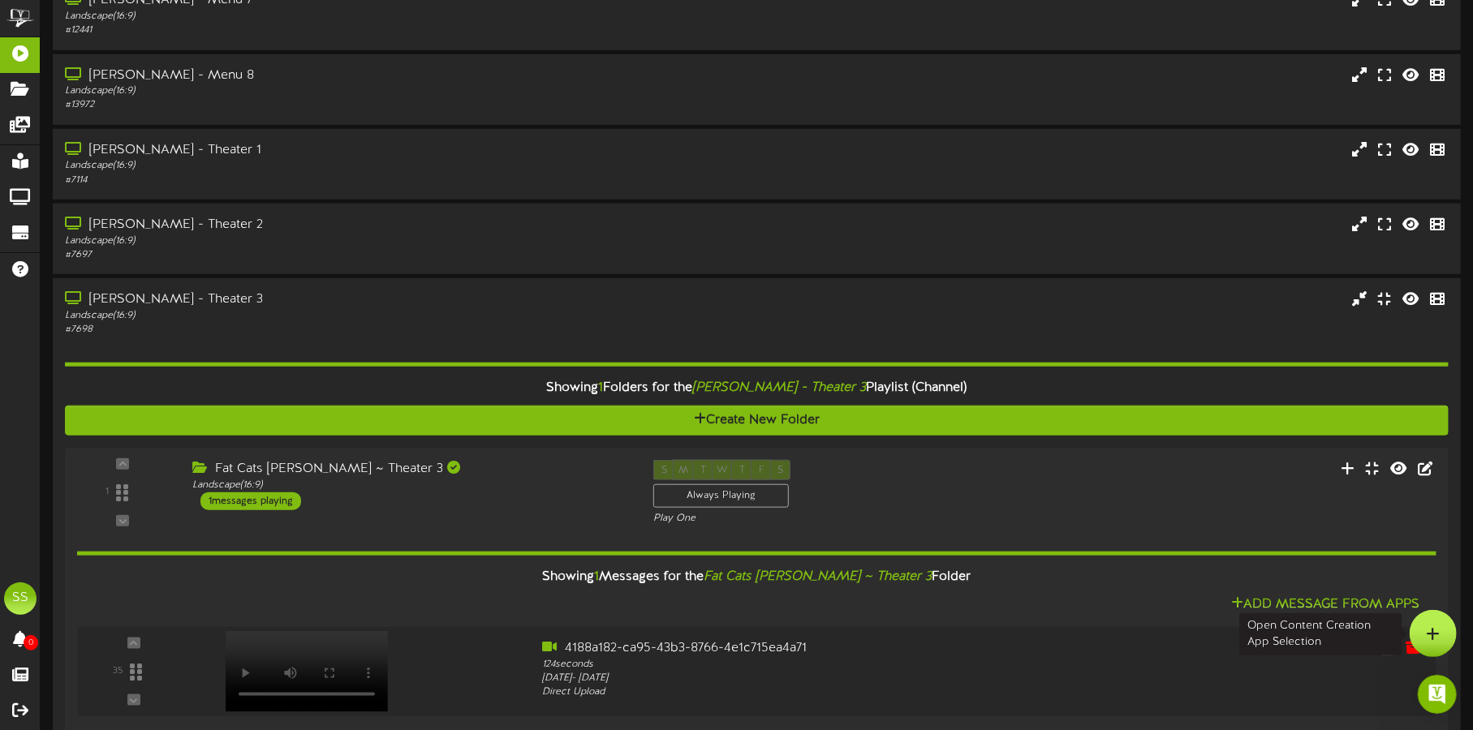
click at [1440, 647] on div at bounding box center [1433, 633] width 47 height 47
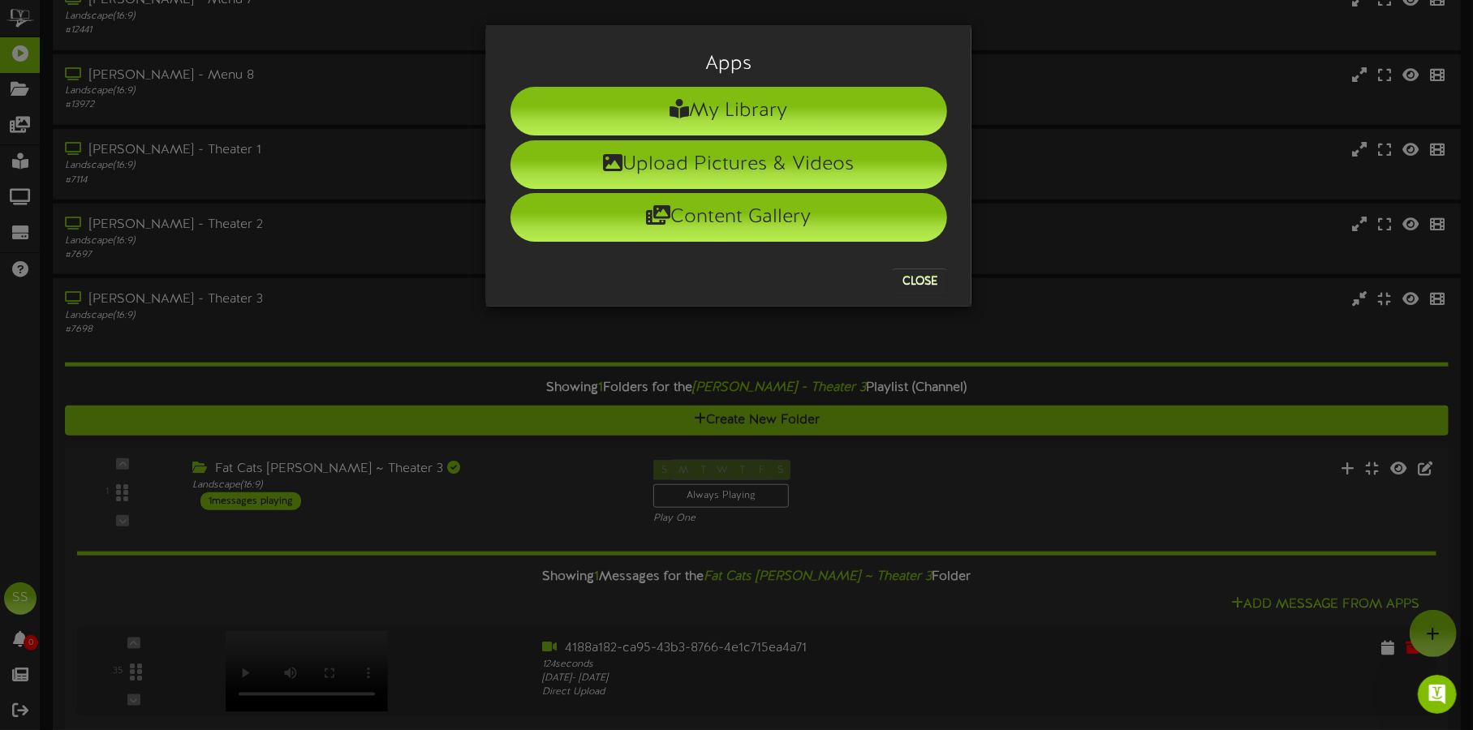
click at [1320, 580] on div "Apps My Library Upload Pictures & Videos Content Gallery Close" at bounding box center [736, 365] width 1473 height 730
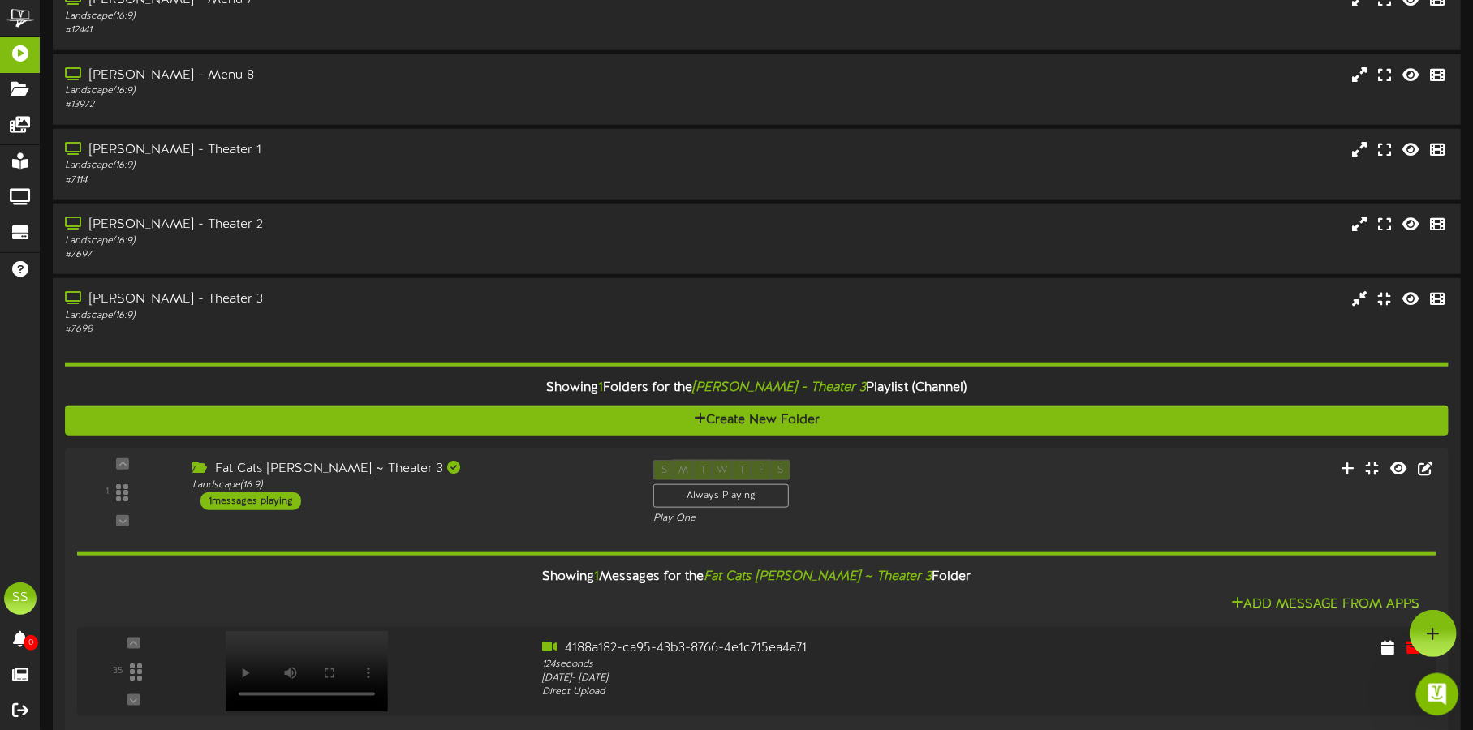
click at [1429, 678] on div "Open Intercom Messenger" at bounding box center [1435, 692] width 54 height 54
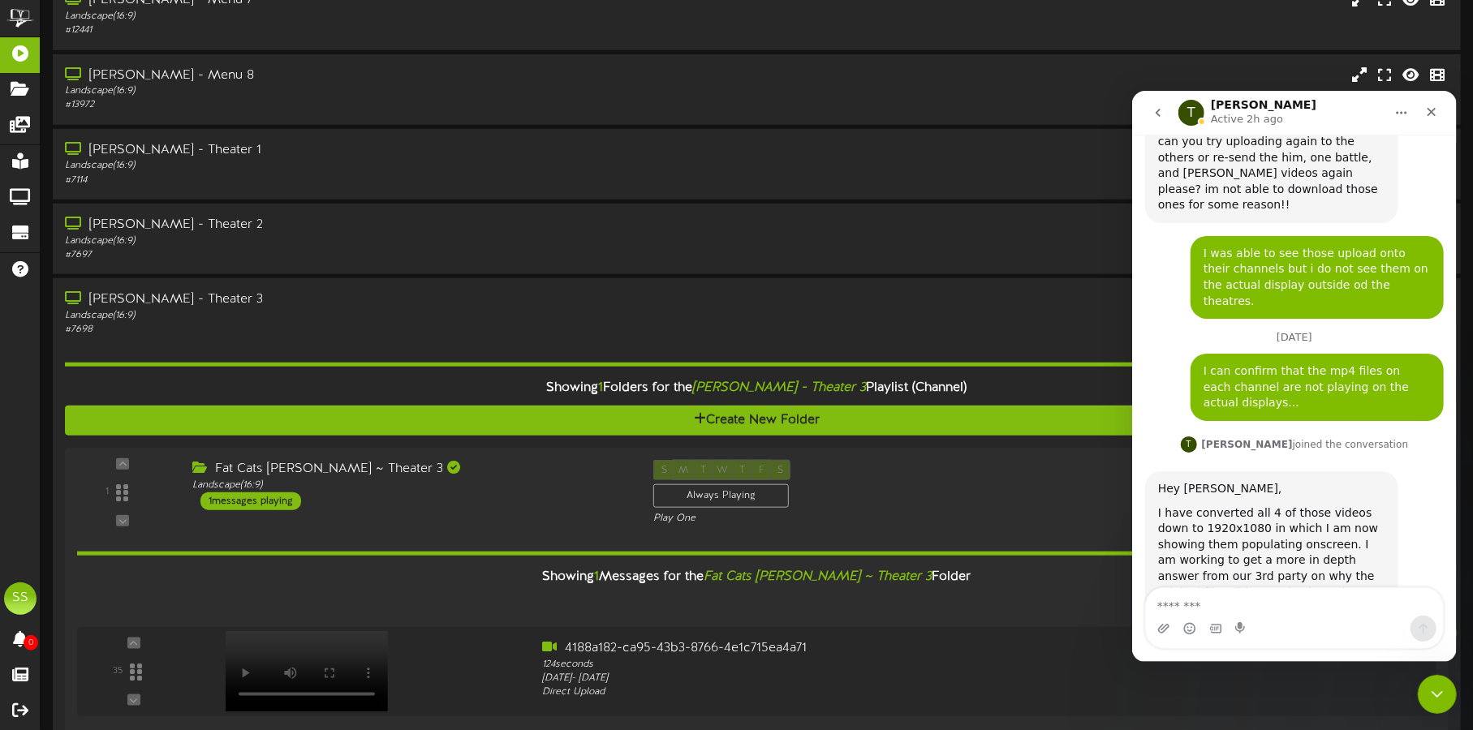
scroll to position [1413, 0]
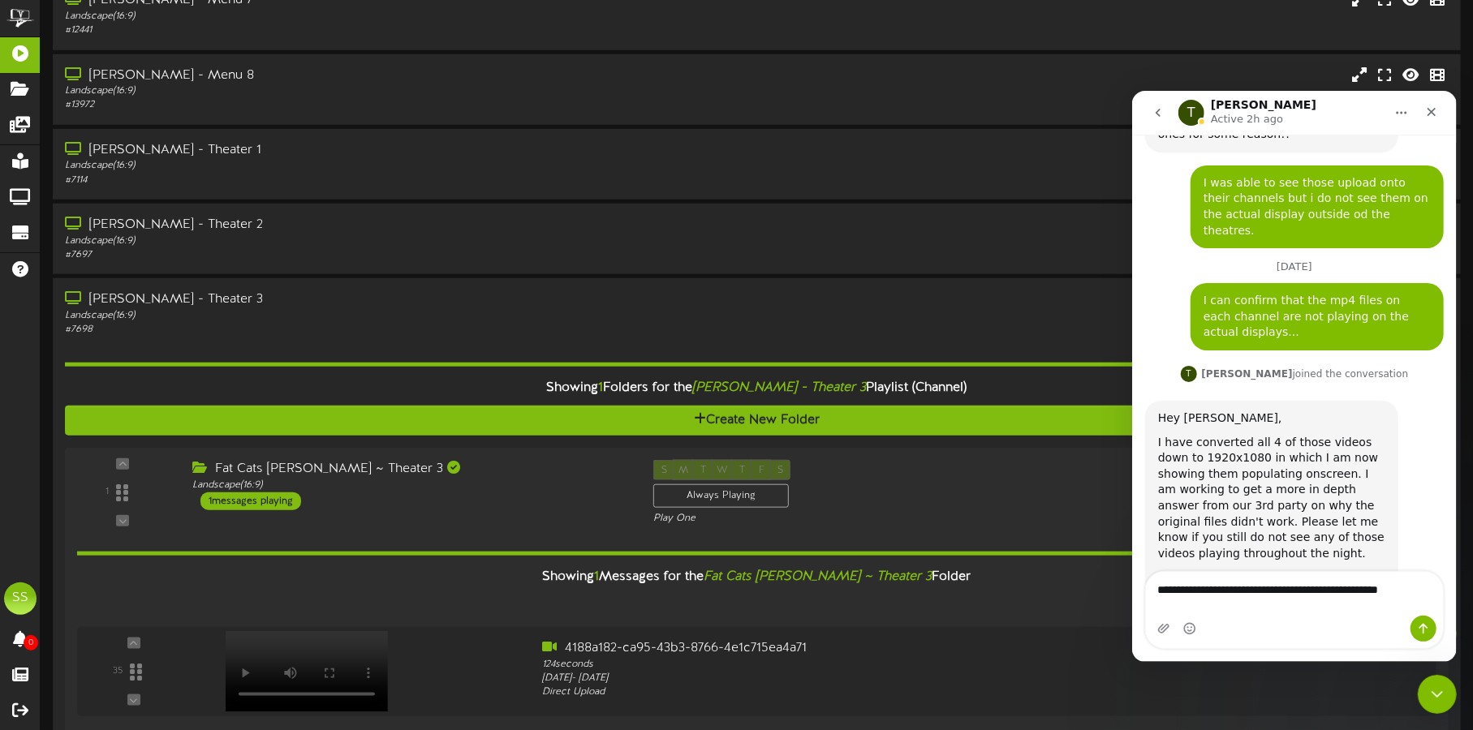
type textarea "**********"
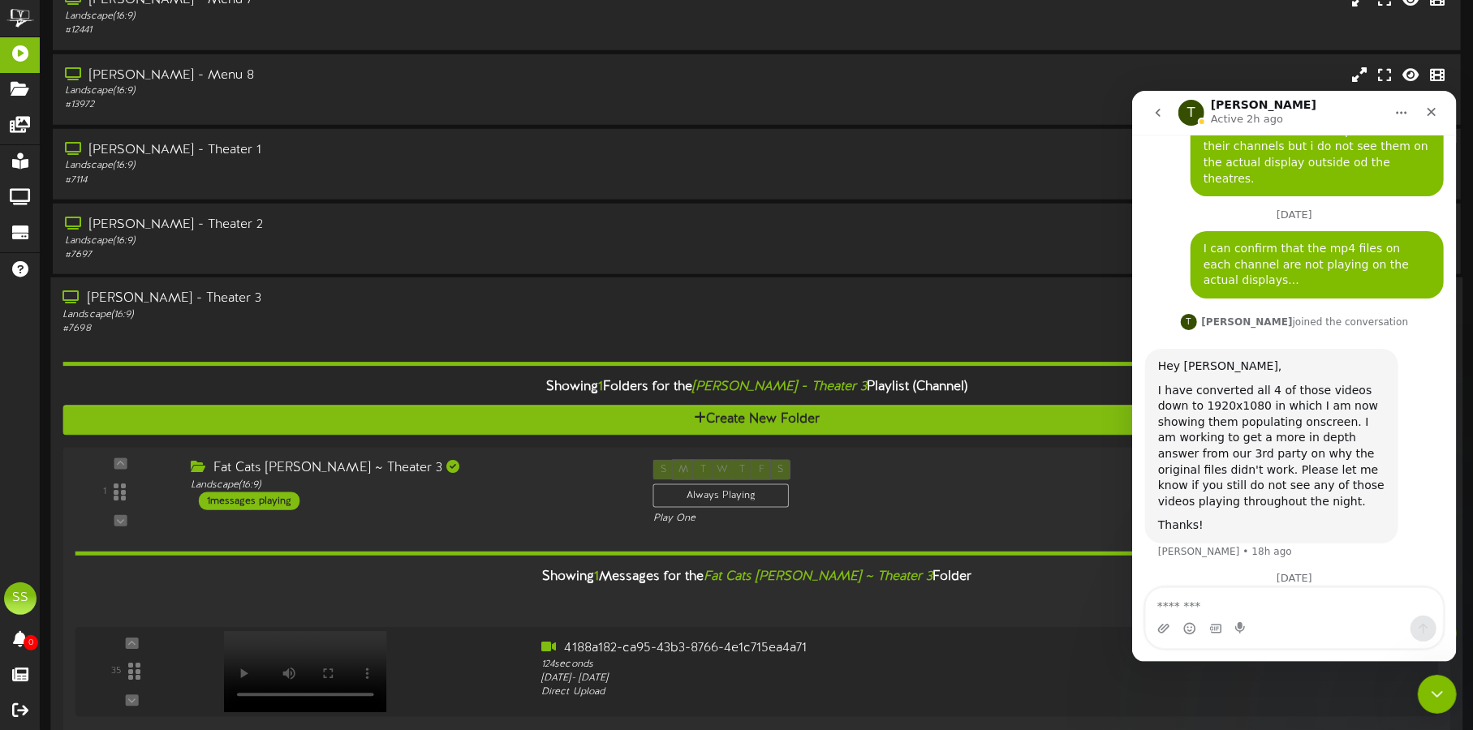
click at [764, 307] on div "Gilbert - Theater 3 Landscape ( 16:9 ) # 7698" at bounding box center [756, 313] width 1412 height 46
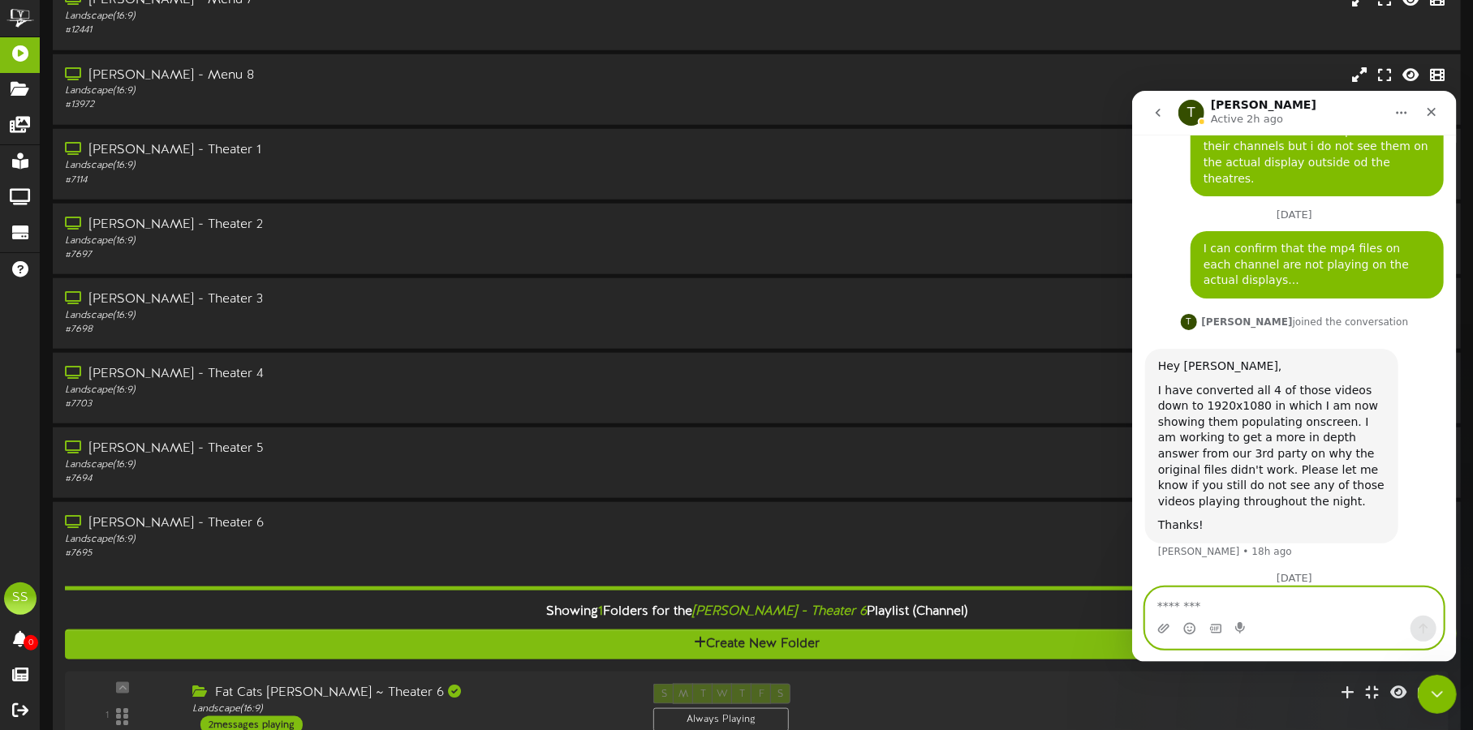
click at [1181, 596] on textarea "Message…" at bounding box center [1293, 602] width 297 height 28
type textarea "**********"
click at [1426, 628] on icon "Send a message…" at bounding box center [1422, 628] width 13 height 13
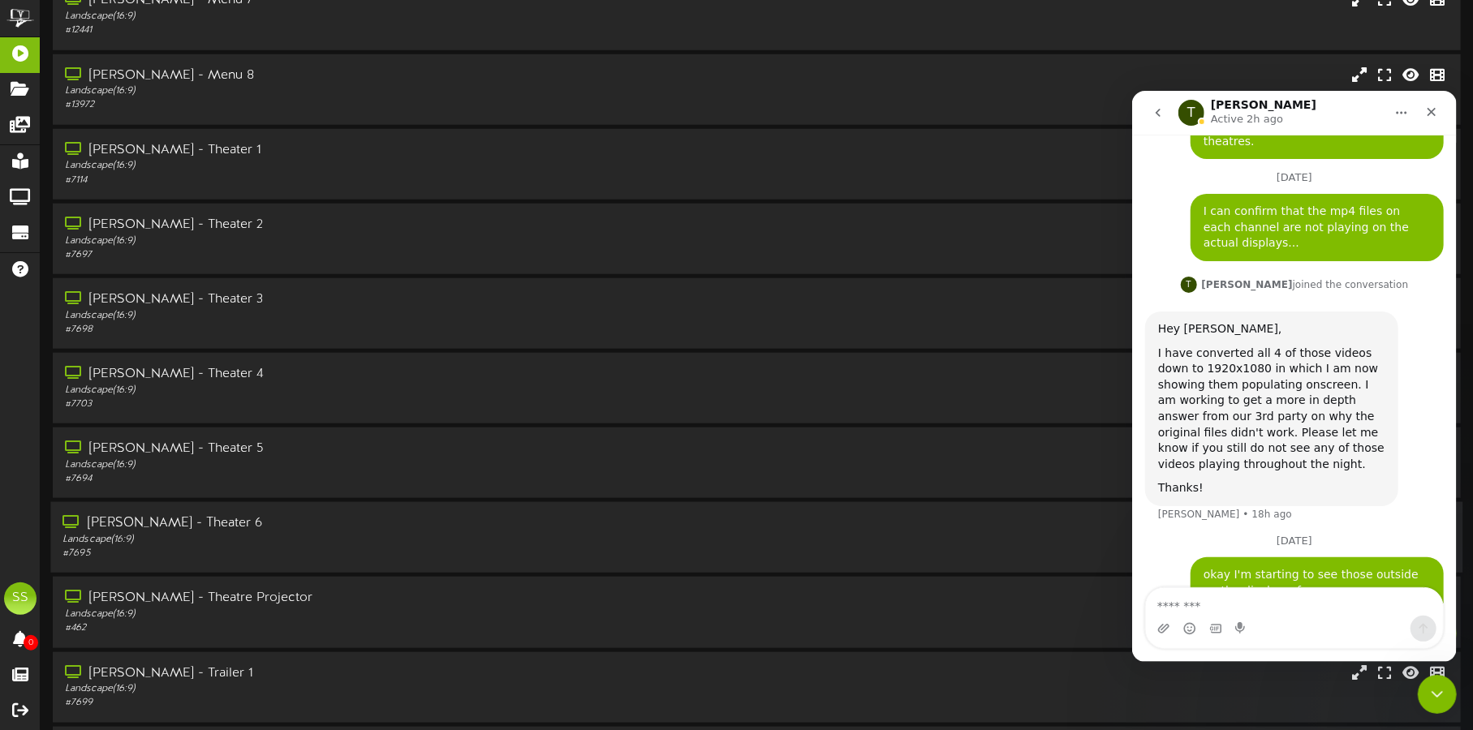
click at [794, 558] on div "Gilbert - Theater 6 Landscape ( 16:9 ) # 7695" at bounding box center [756, 538] width 1412 height 46
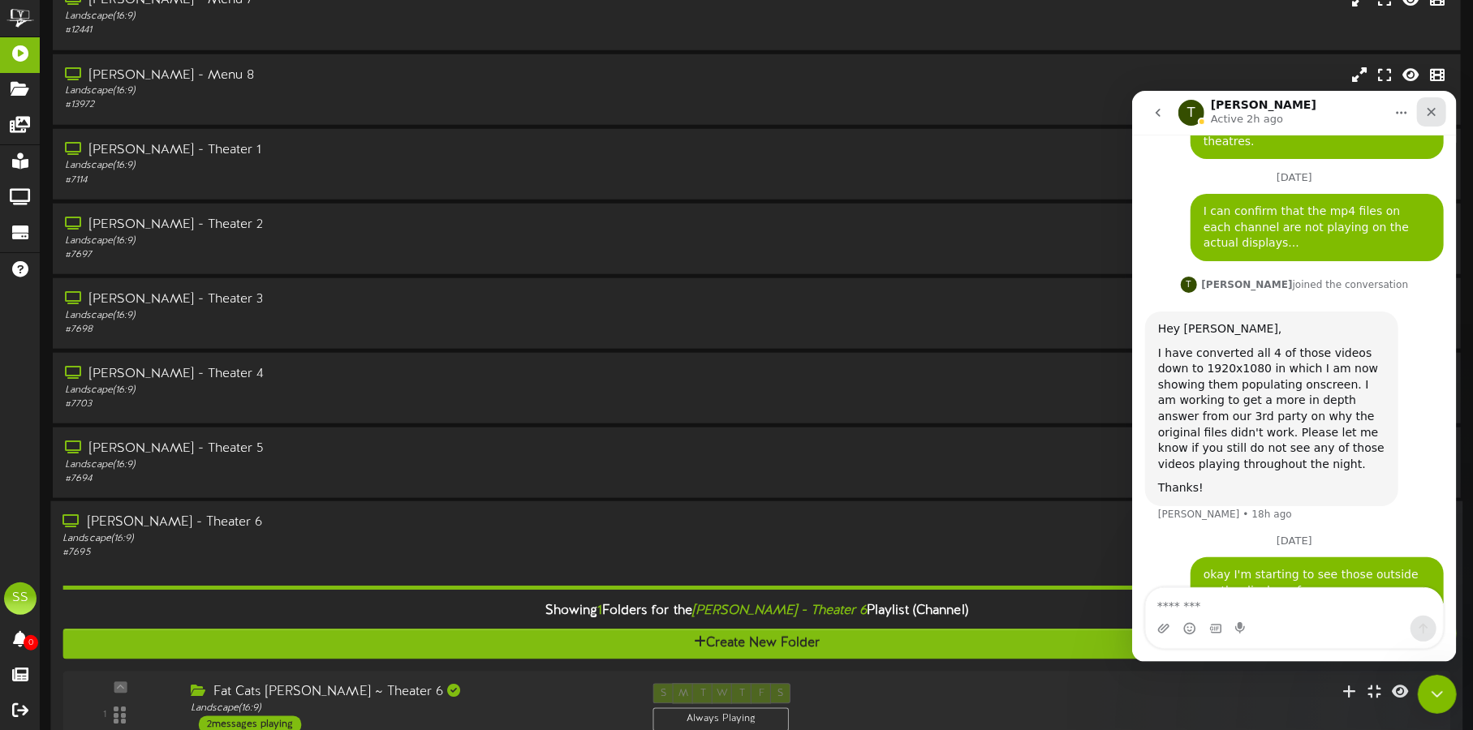
click at [1425, 116] on icon "Close" at bounding box center [1430, 111] width 13 height 13
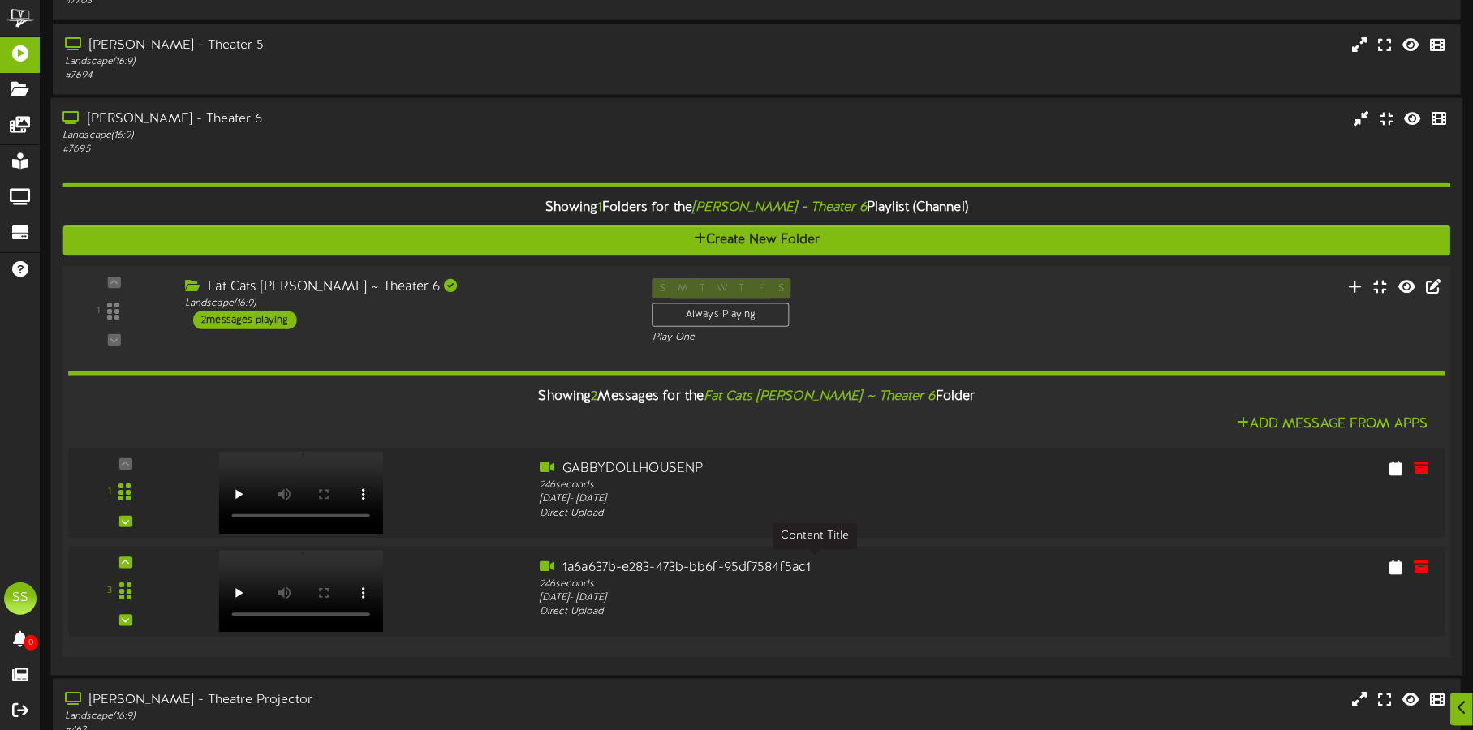
scroll to position [1308, 0]
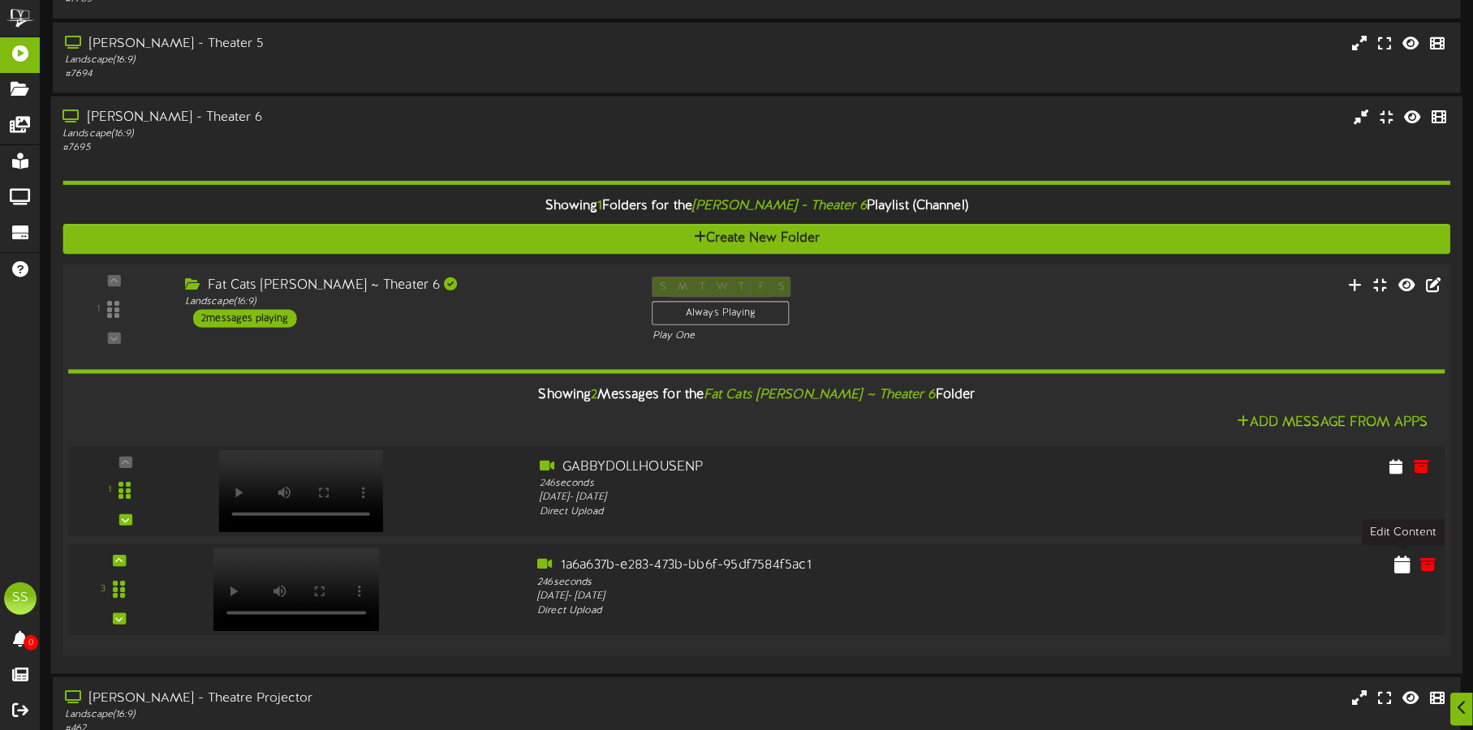
click at [1408, 564] on icon at bounding box center [1402, 565] width 16 height 18
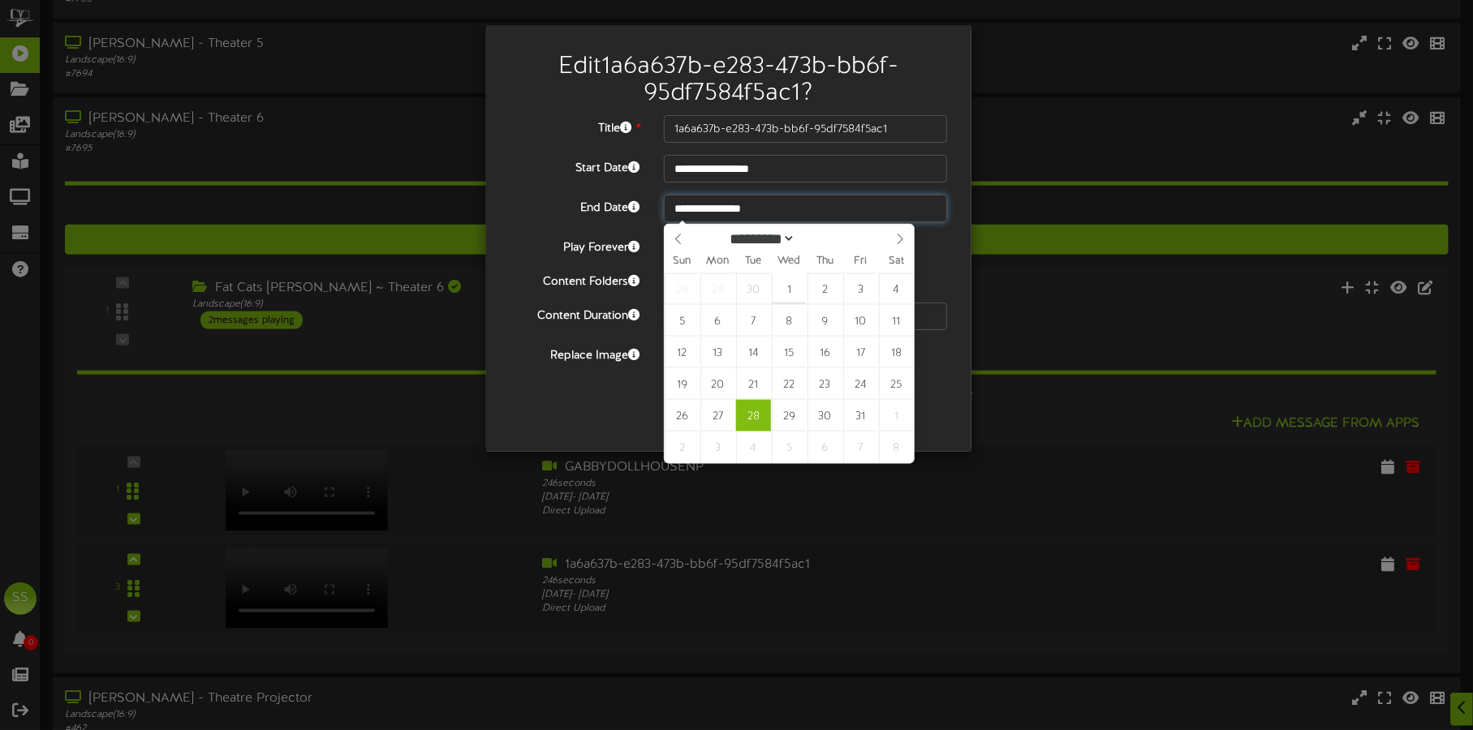
click at [778, 195] on input "**********" at bounding box center [805, 209] width 283 height 28
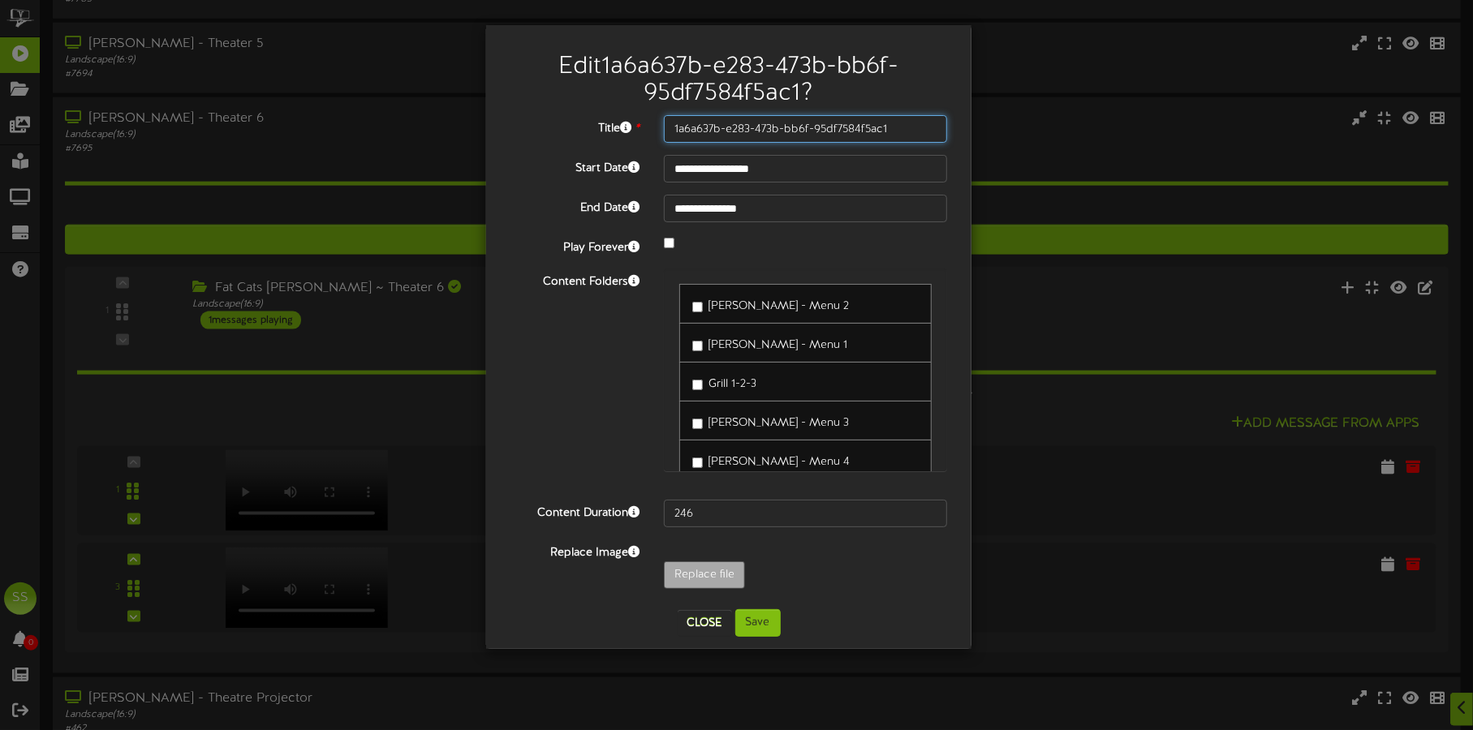
drag, startPoint x: 897, startPoint y: 136, endPoint x: 425, endPoint y: 131, distance: 471.5
click at [425, 131] on div "**********" at bounding box center [736, 365] width 1473 height 730
type input "**********"
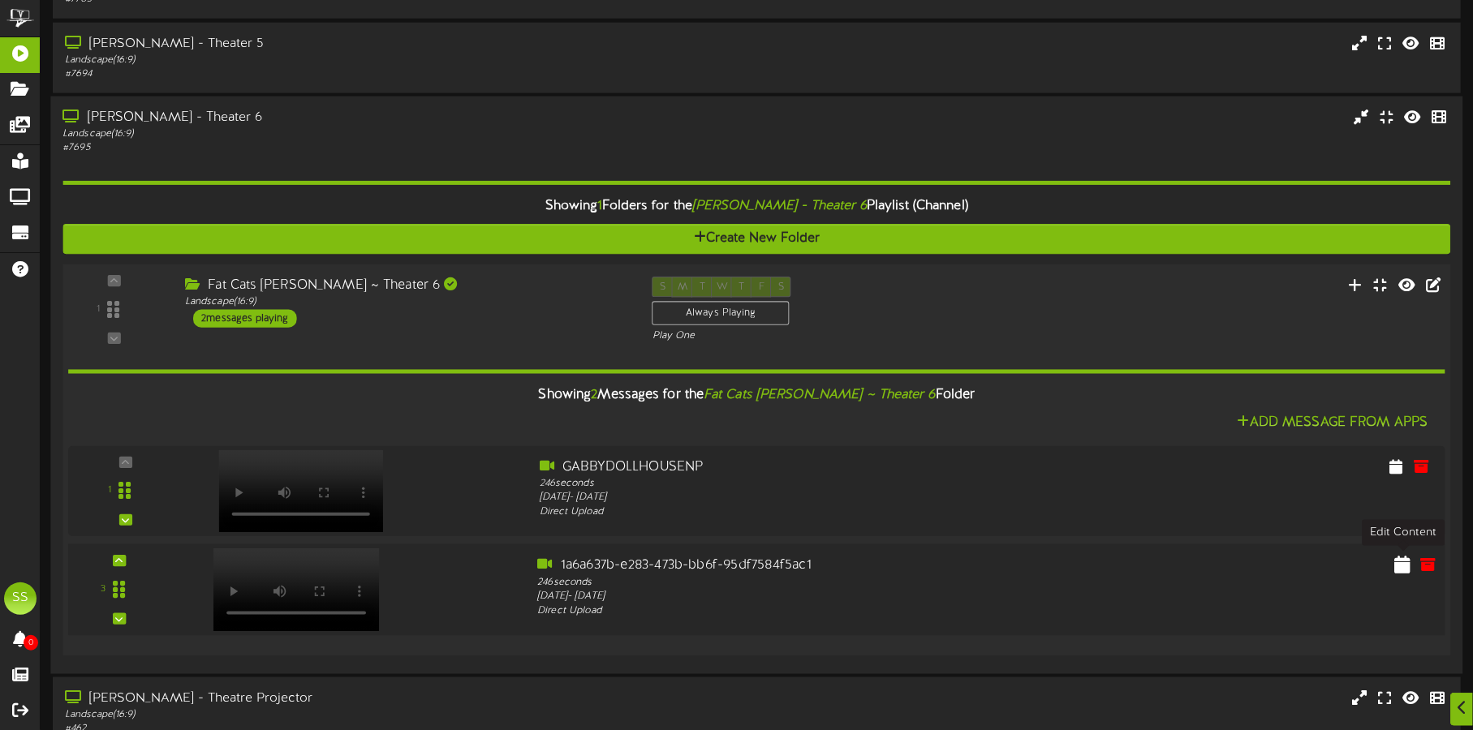
click at [1406, 567] on icon at bounding box center [1402, 565] width 16 height 18
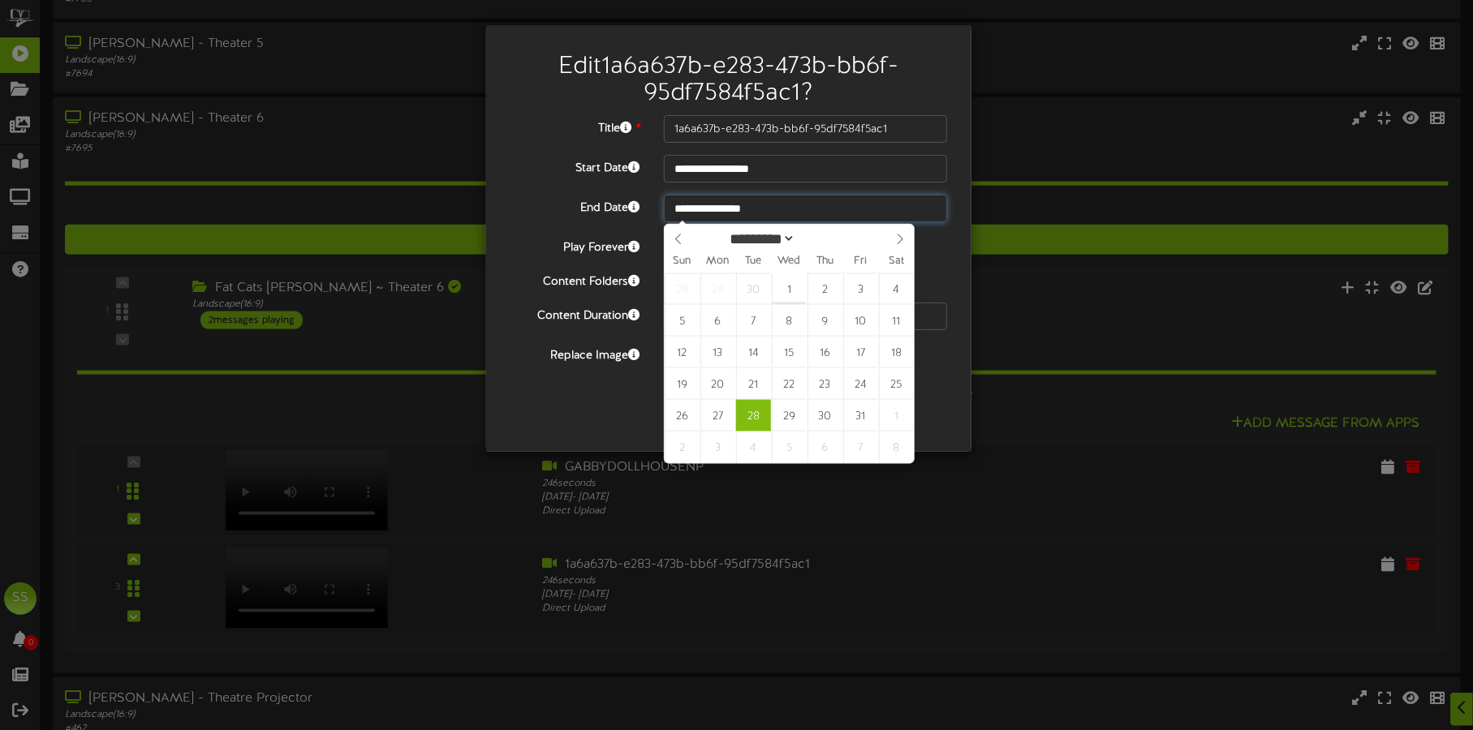
click at [822, 199] on input "**********" at bounding box center [805, 209] width 283 height 28
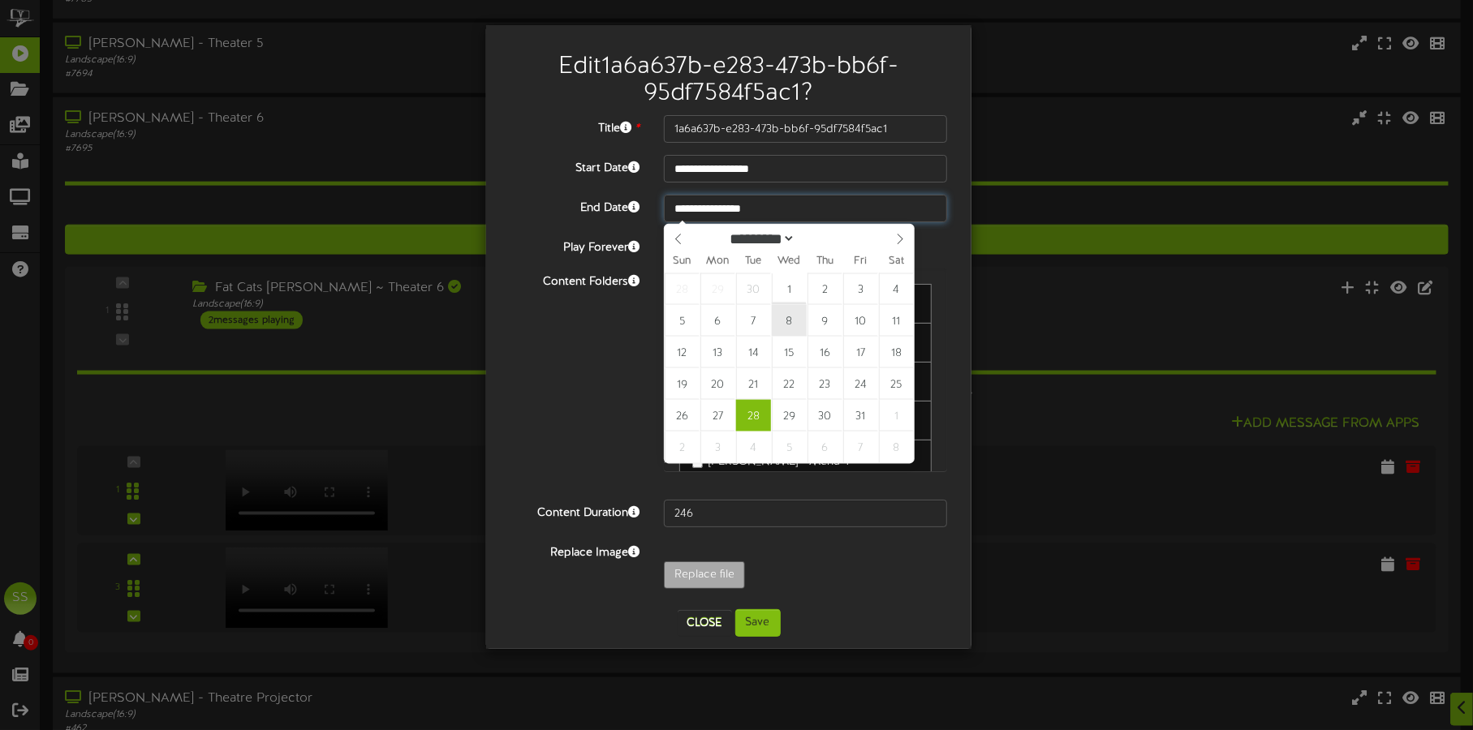
type input "**********"
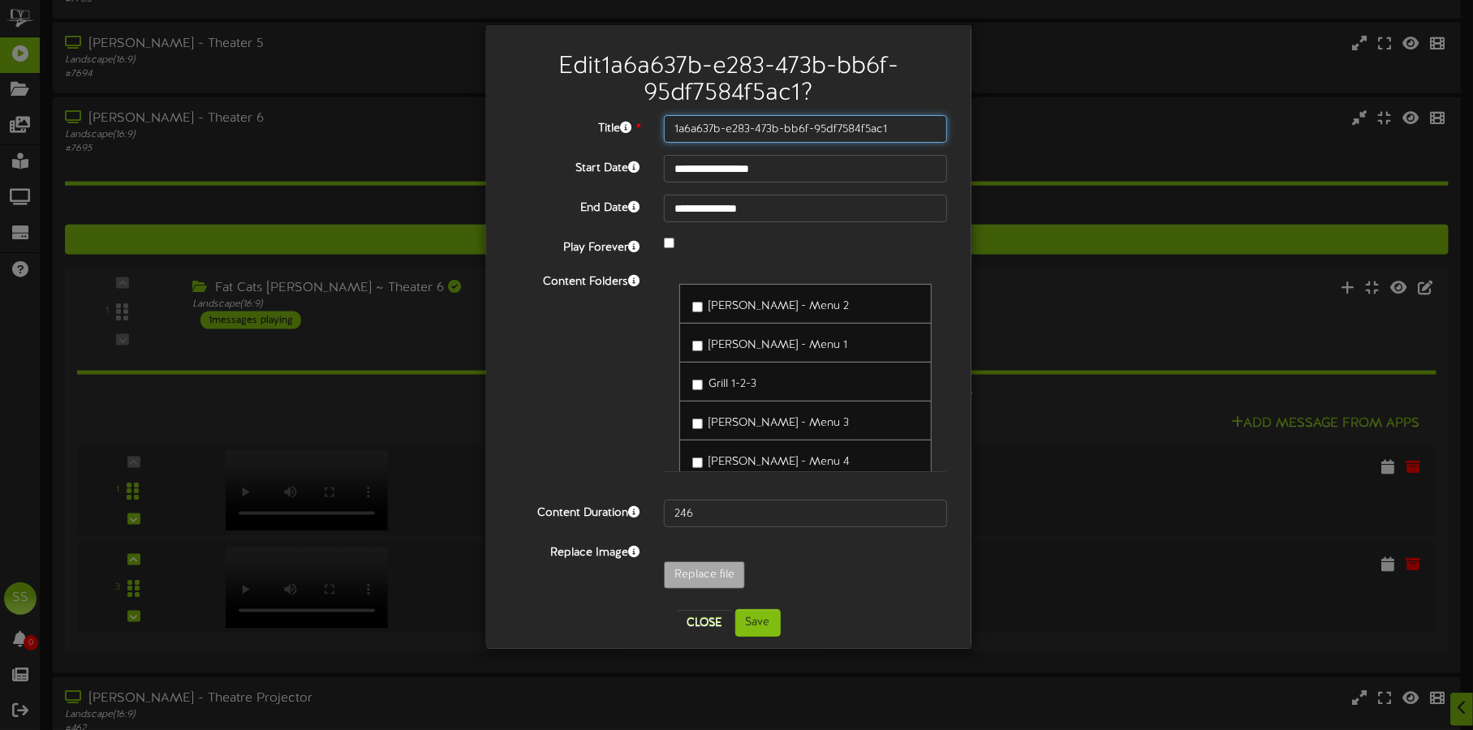
click at [871, 127] on input "1a6a637b-e283-473b-bb6f-95df7584f5ac1" at bounding box center [805, 129] width 283 height 28
drag, startPoint x: 891, startPoint y: 126, endPoint x: 644, endPoint y: 125, distance: 246.7
click at [644, 125] on div "Title * 1a6a637b-e283-473b-bb6f-95df7584f5ac1" at bounding box center [728, 129] width 461 height 28
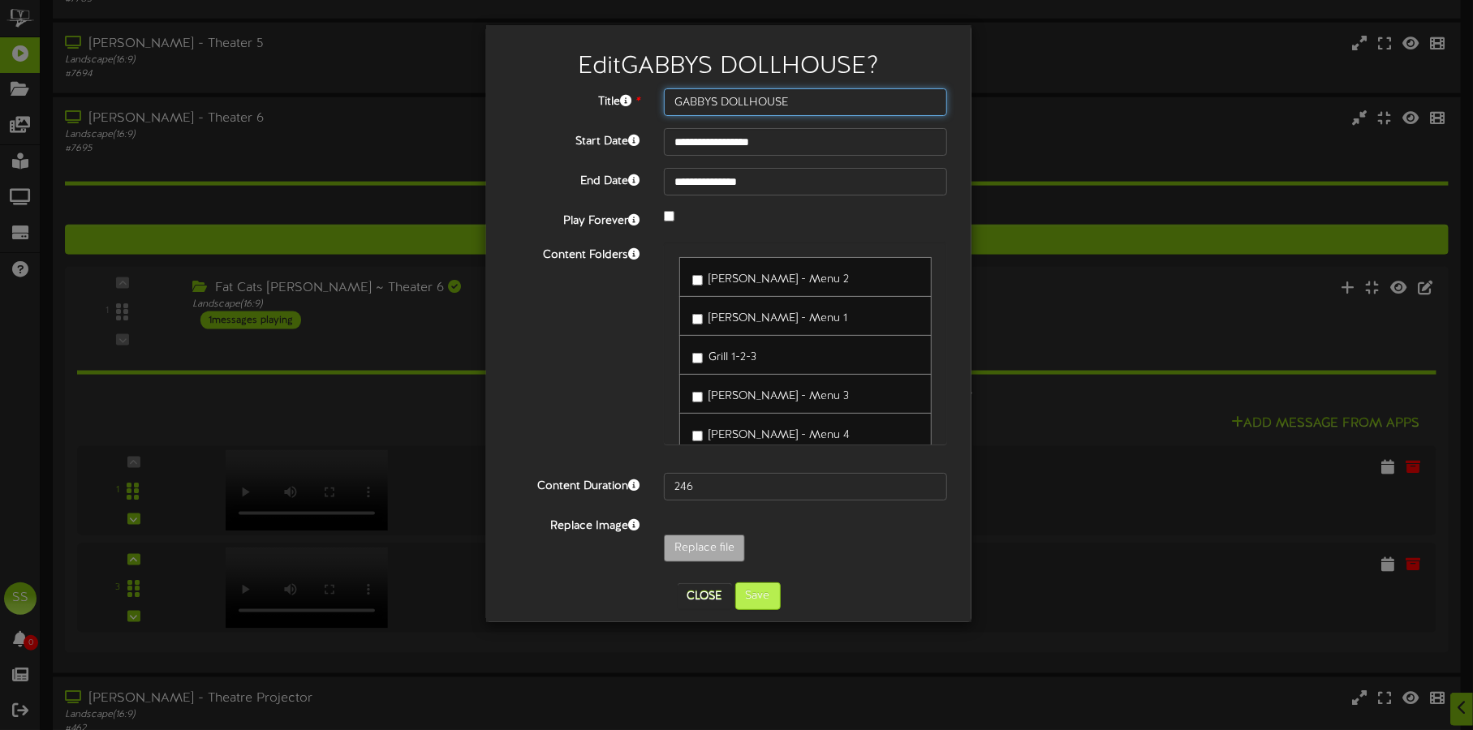
type input "GABBYS DOLLHOUSE"
click at [755, 594] on button "Save" at bounding box center [757, 597] width 45 height 28
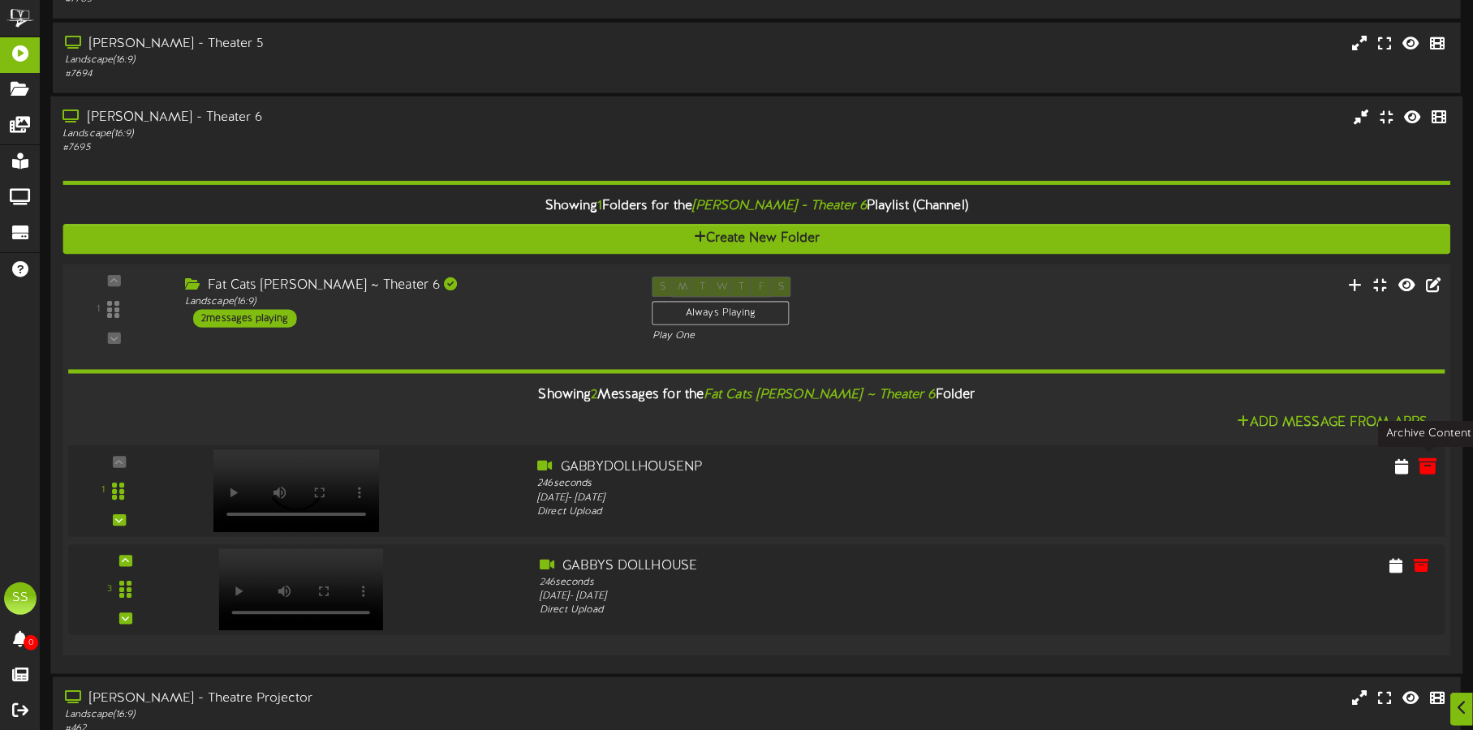
click at [1427, 469] on icon at bounding box center [1428, 466] width 18 height 18
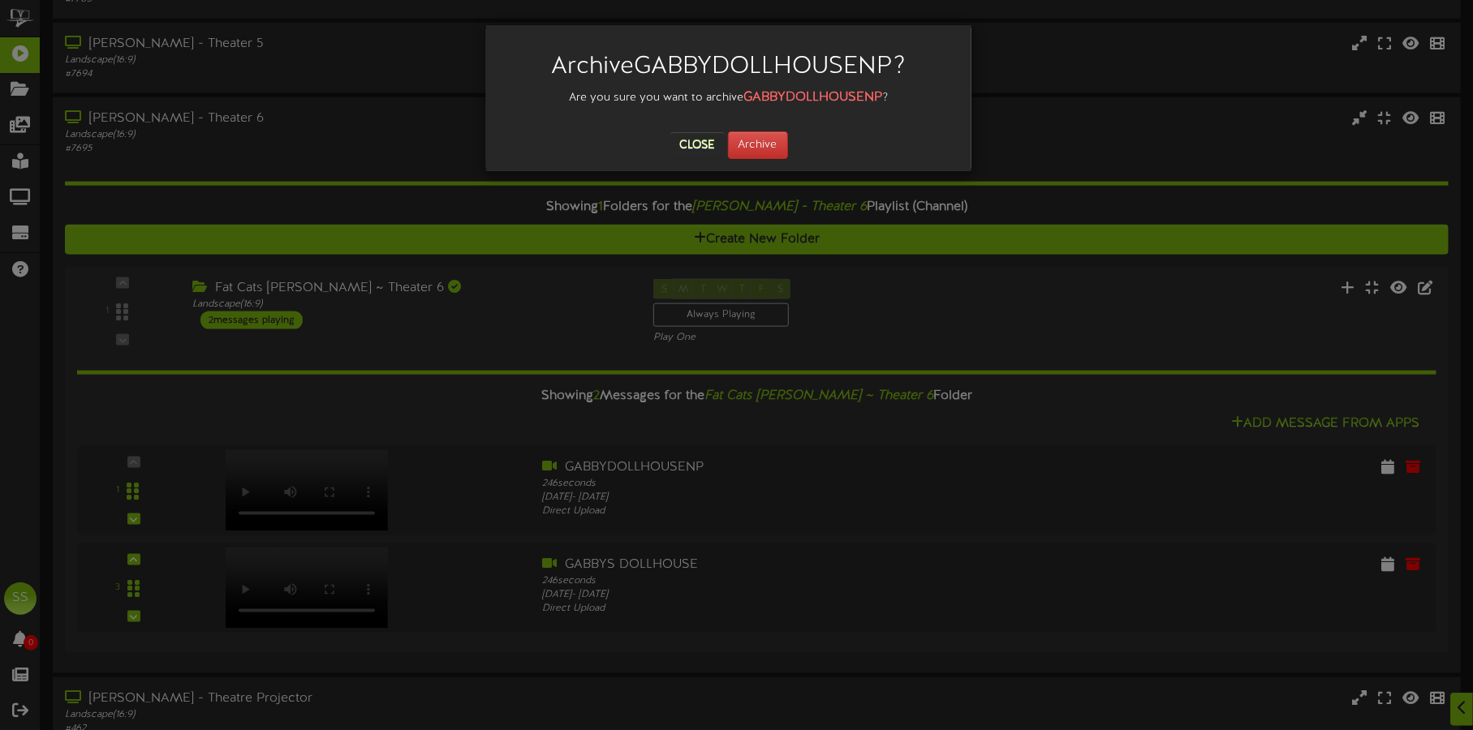
click at [762, 129] on div at bounding box center [728, 119] width 461 height 24
click at [757, 148] on button "Archive" at bounding box center [758, 145] width 60 height 28
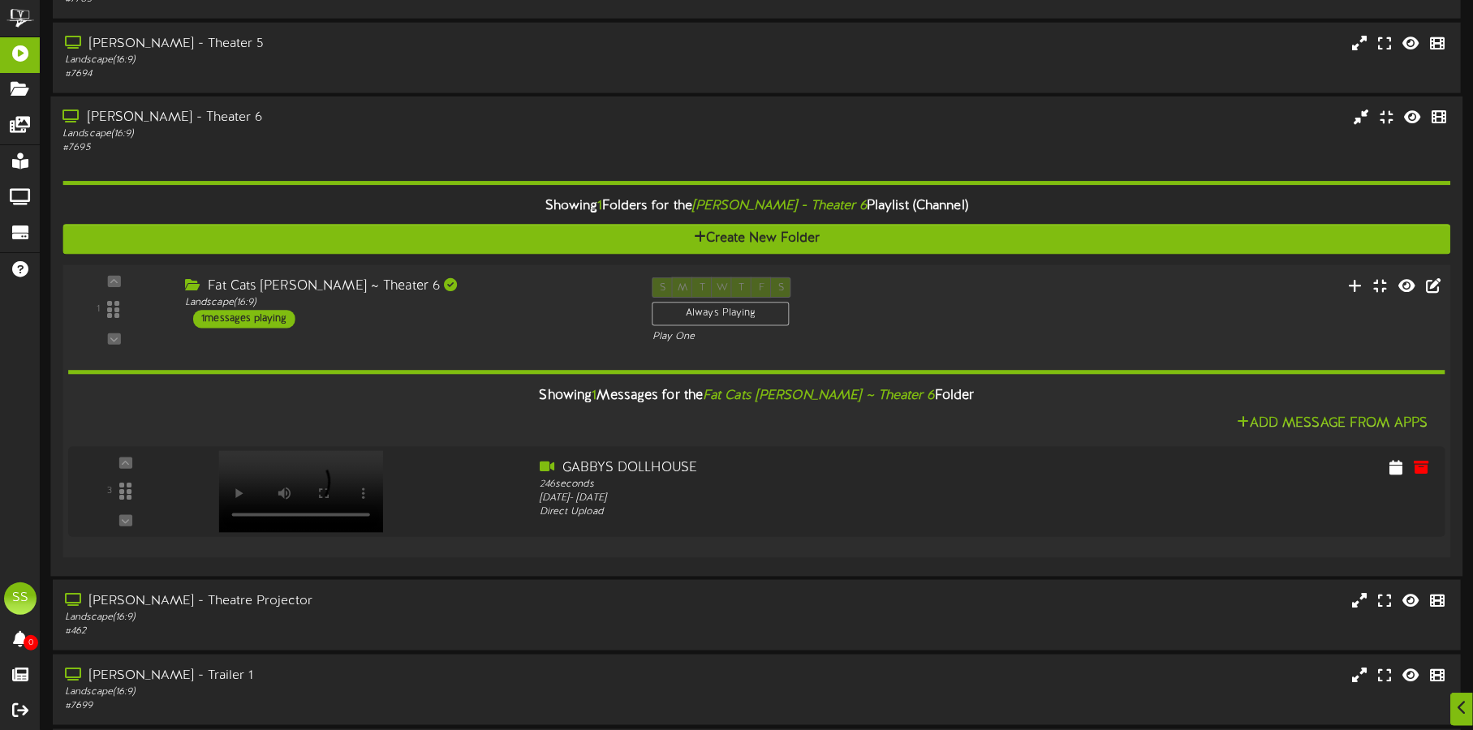
drag, startPoint x: 300, startPoint y: 475, endPoint x: 407, endPoint y: 442, distance: 111.9
click at [407, 442] on div "Showing 1 Messages for the Fat Cats Gilbert ~ Theater 6 Folder Add Message From…" at bounding box center [756, 445] width 1377 height 201
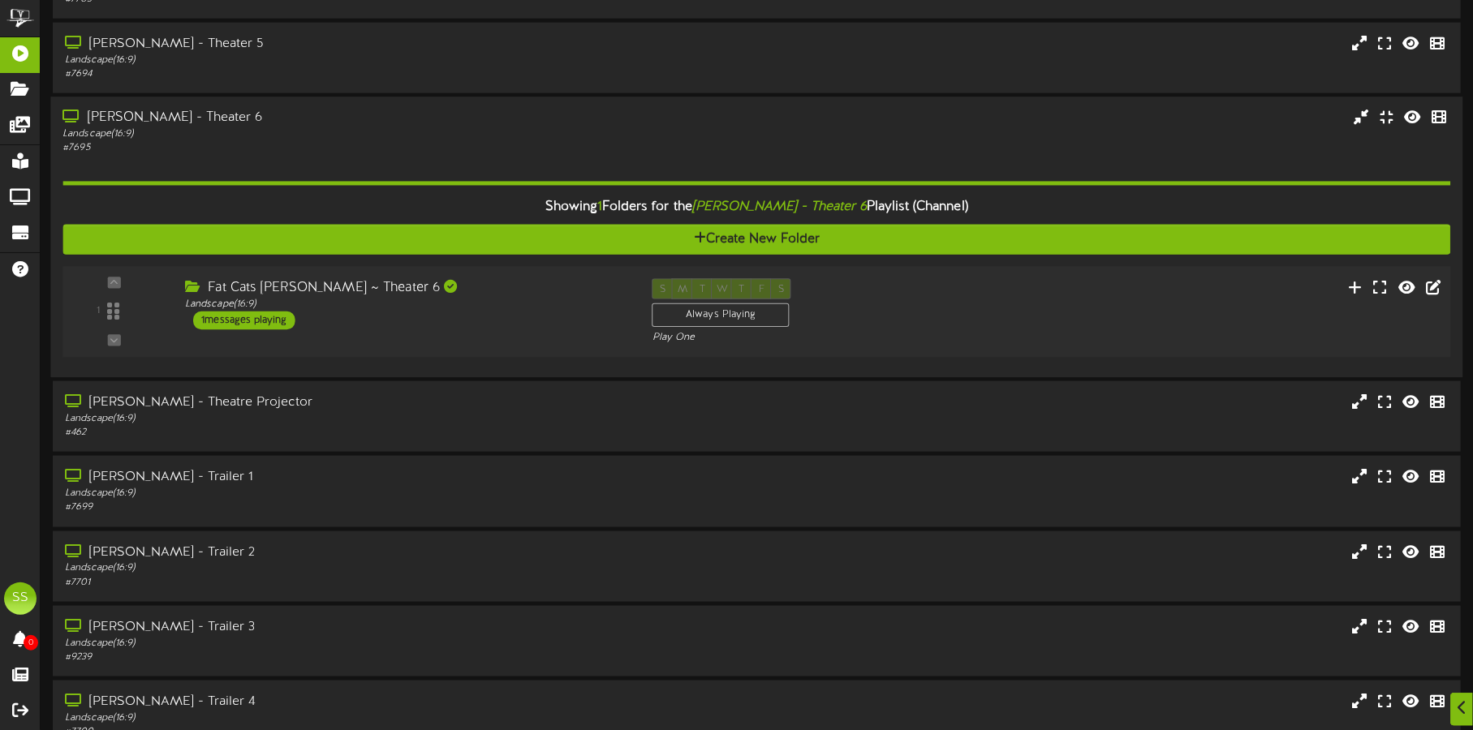
click at [441, 320] on div "Fat Cats Gilbert ~ Theater 6 Landscape ( 16:9 ) 1 messages playing" at bounding box center [406, 304] width 467 height 51
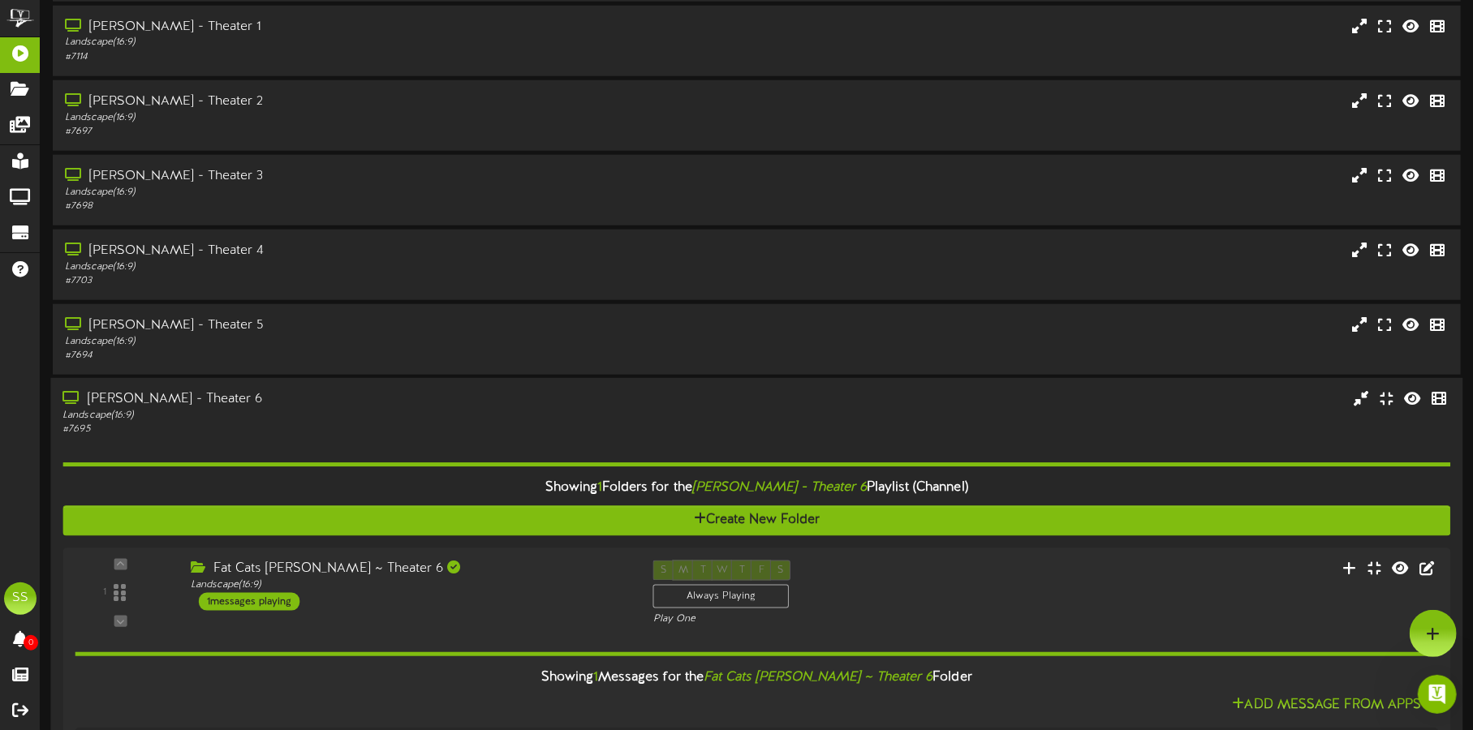
scroll to position [0, 0]
click at [661, 400] on div "Gilbert - Theater 6 Landscape ( 16:9 ) # 7695" at bounding box center [756, 413] width 1412 height 46
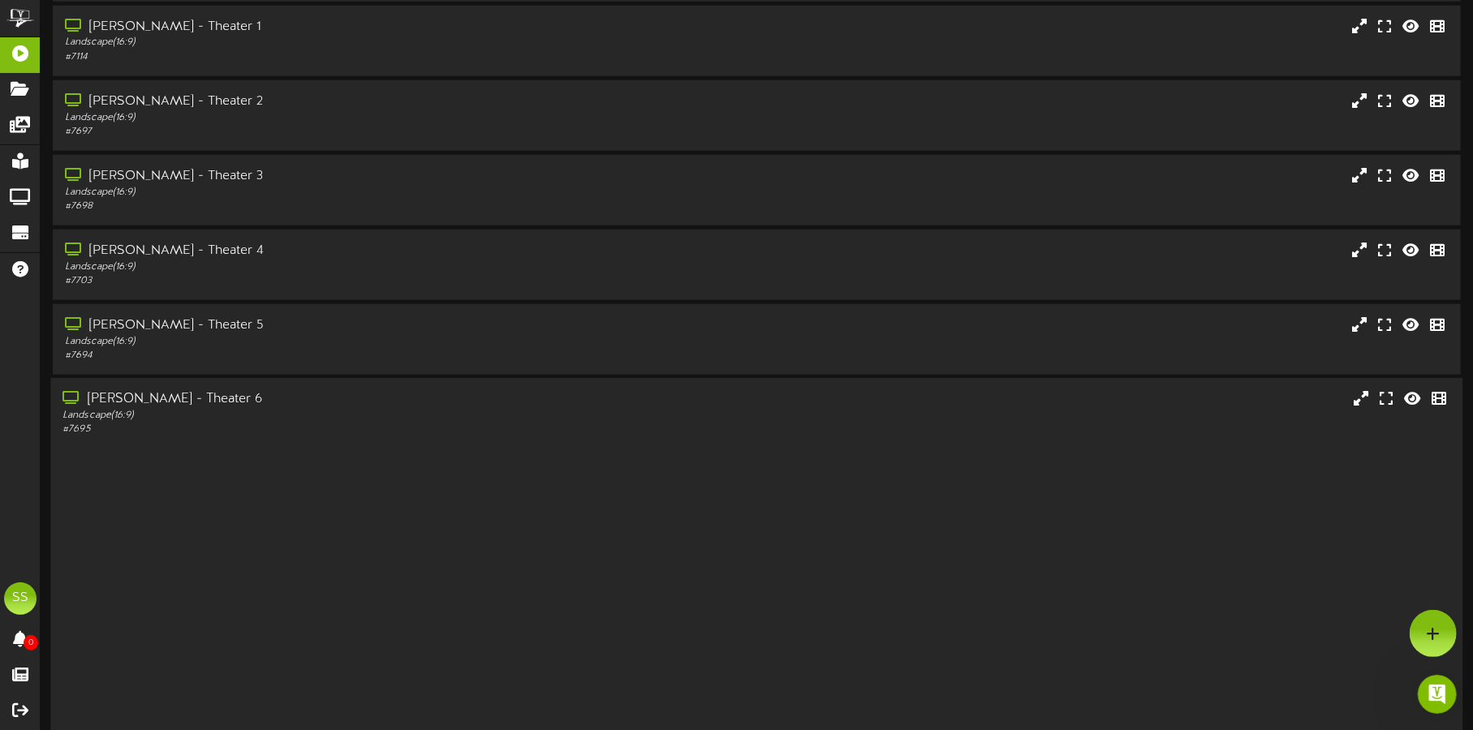
click at [661, 400] on div "Gilbert - Theater 6 Landscape ( 16:9 ) # 7695" at bounding box center [756, 413] width 1412 height 46
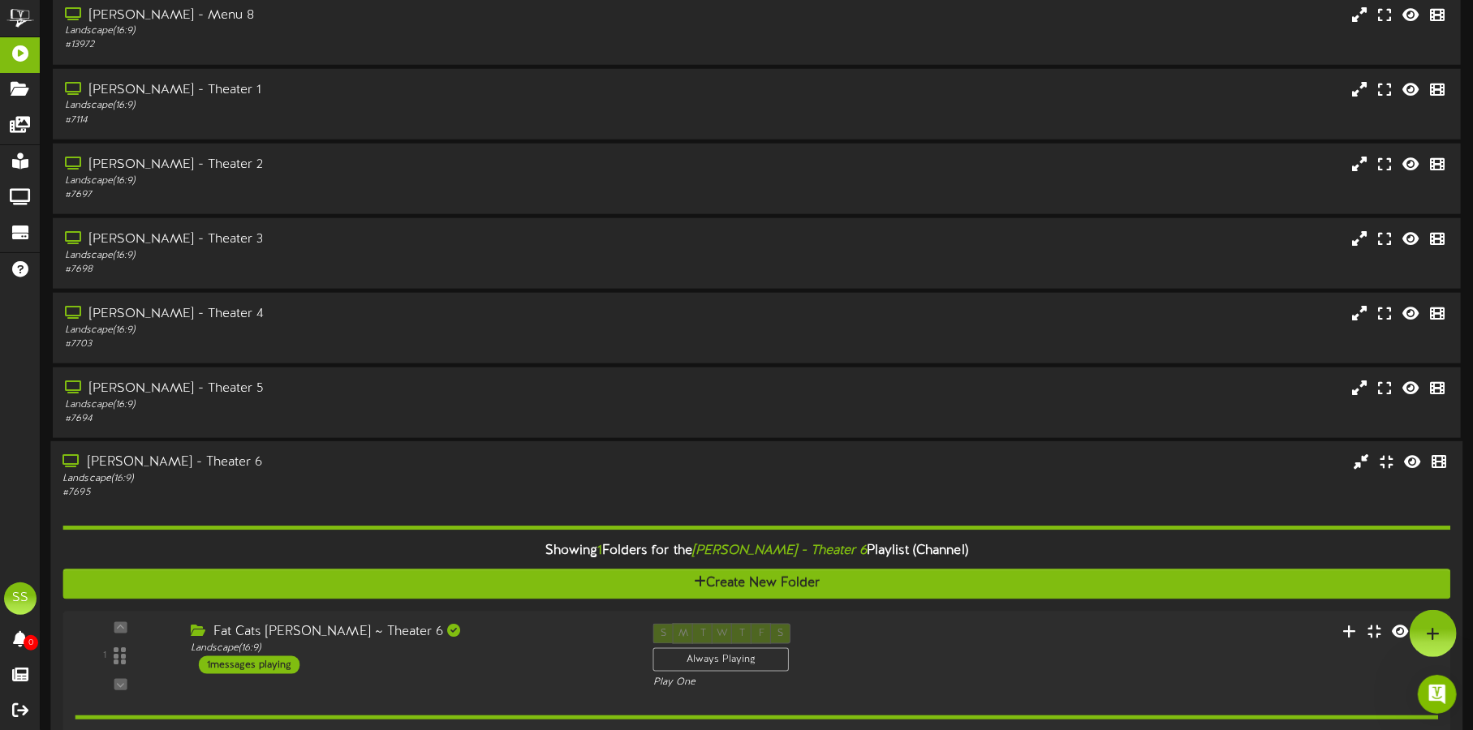
scroll to position [888, 0]
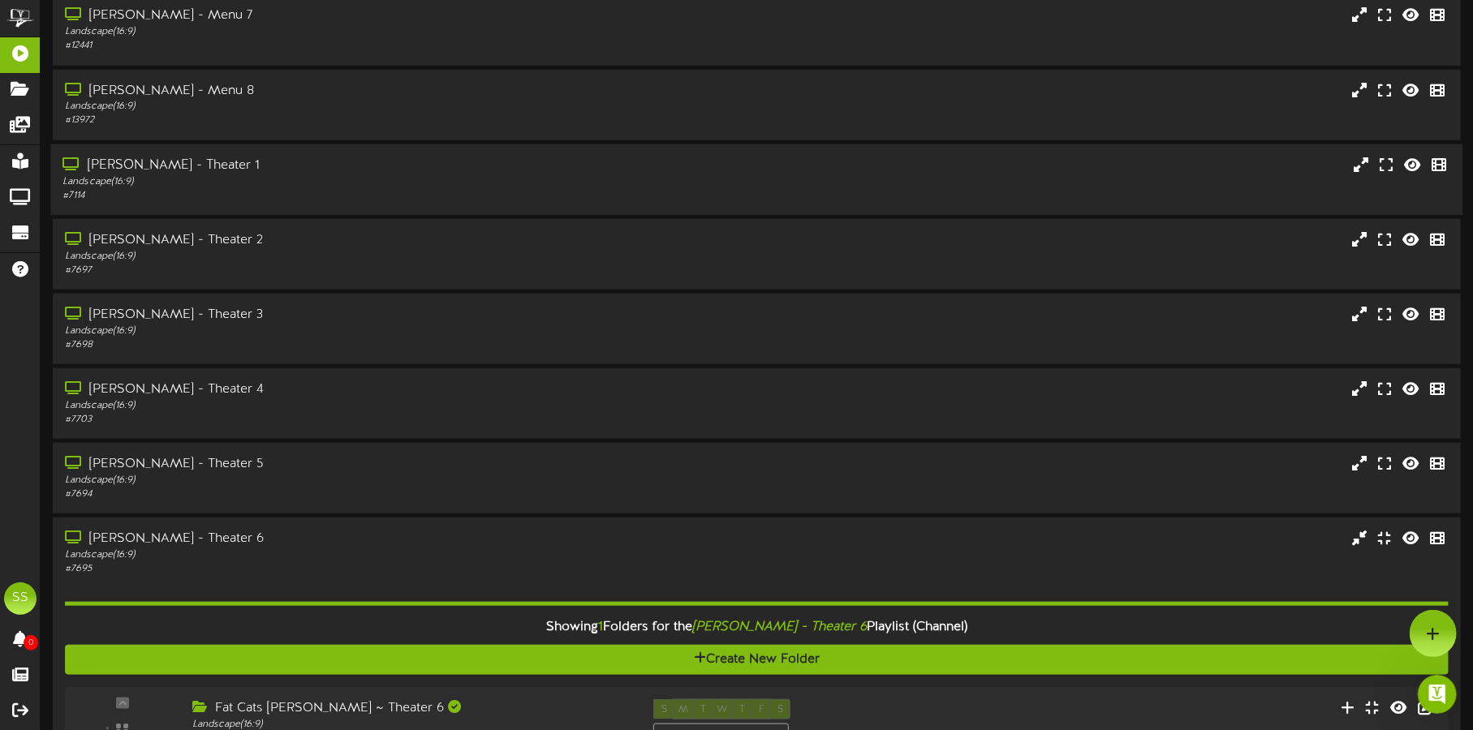
click at [625, 169] on div "[PERSON_NAME] - Theater 1" at bounding box center [344, 166] width 564 height 19
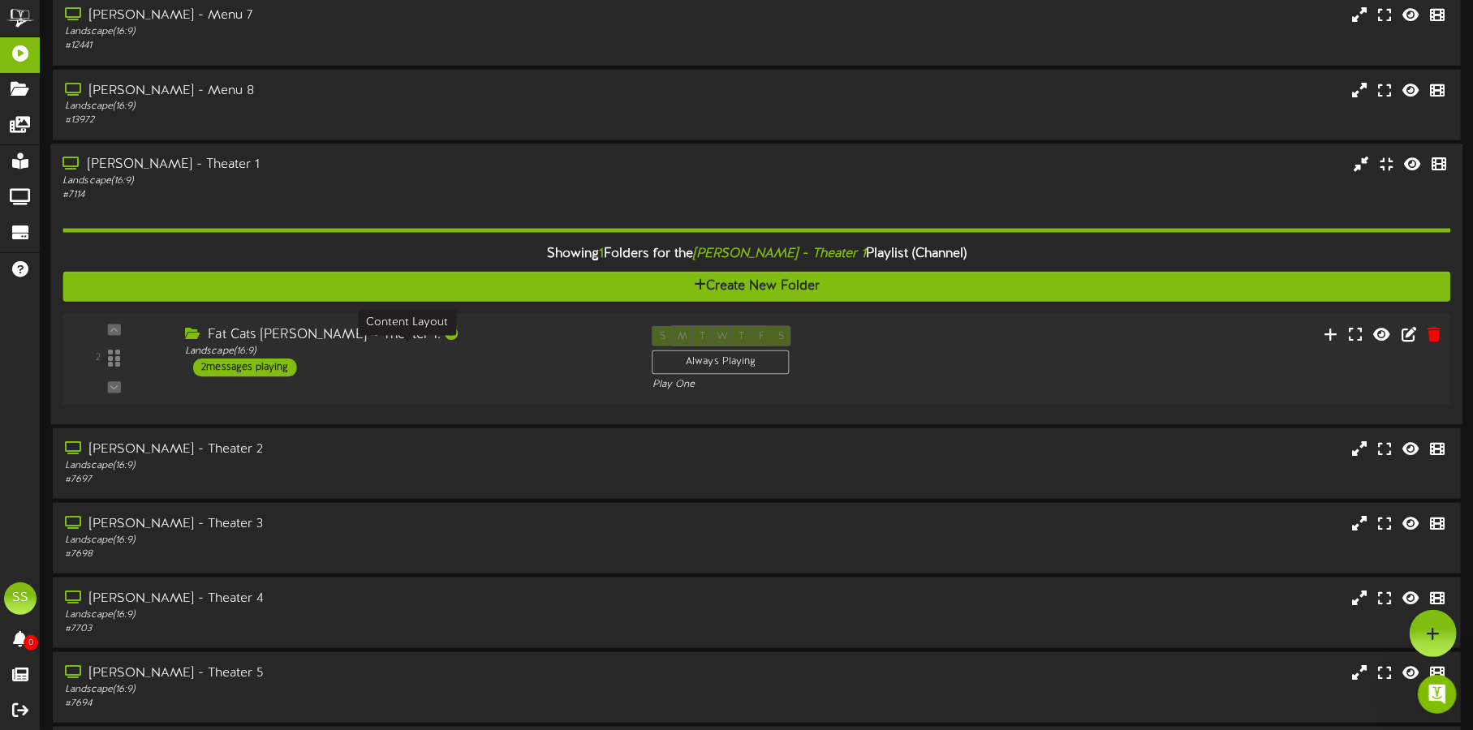
click at [532, 352] on div "Landscape ( 16:9 )" at bounding box center [406, 351] width 442 height 14
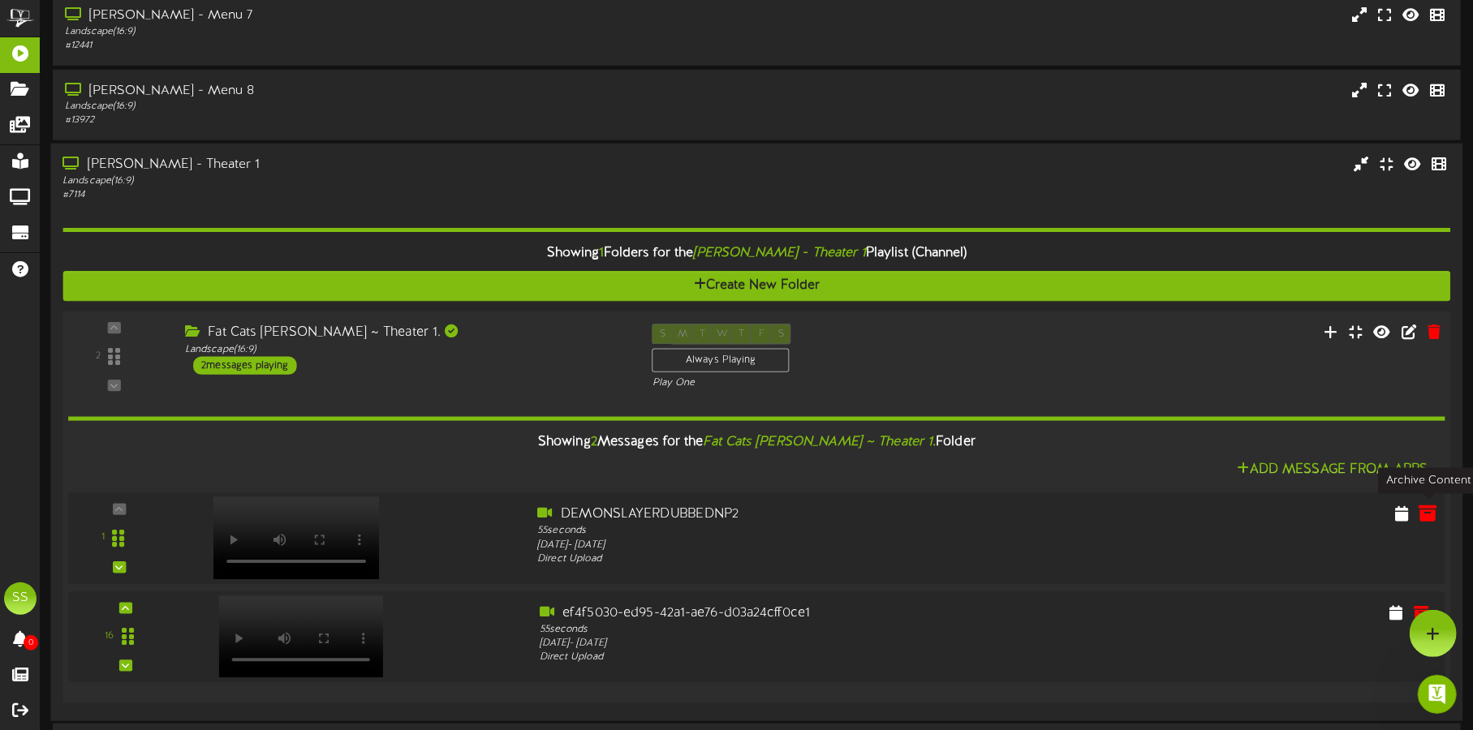
click at [1435, 520] on icon at bounding box center [1428, 513] width 18 height 18
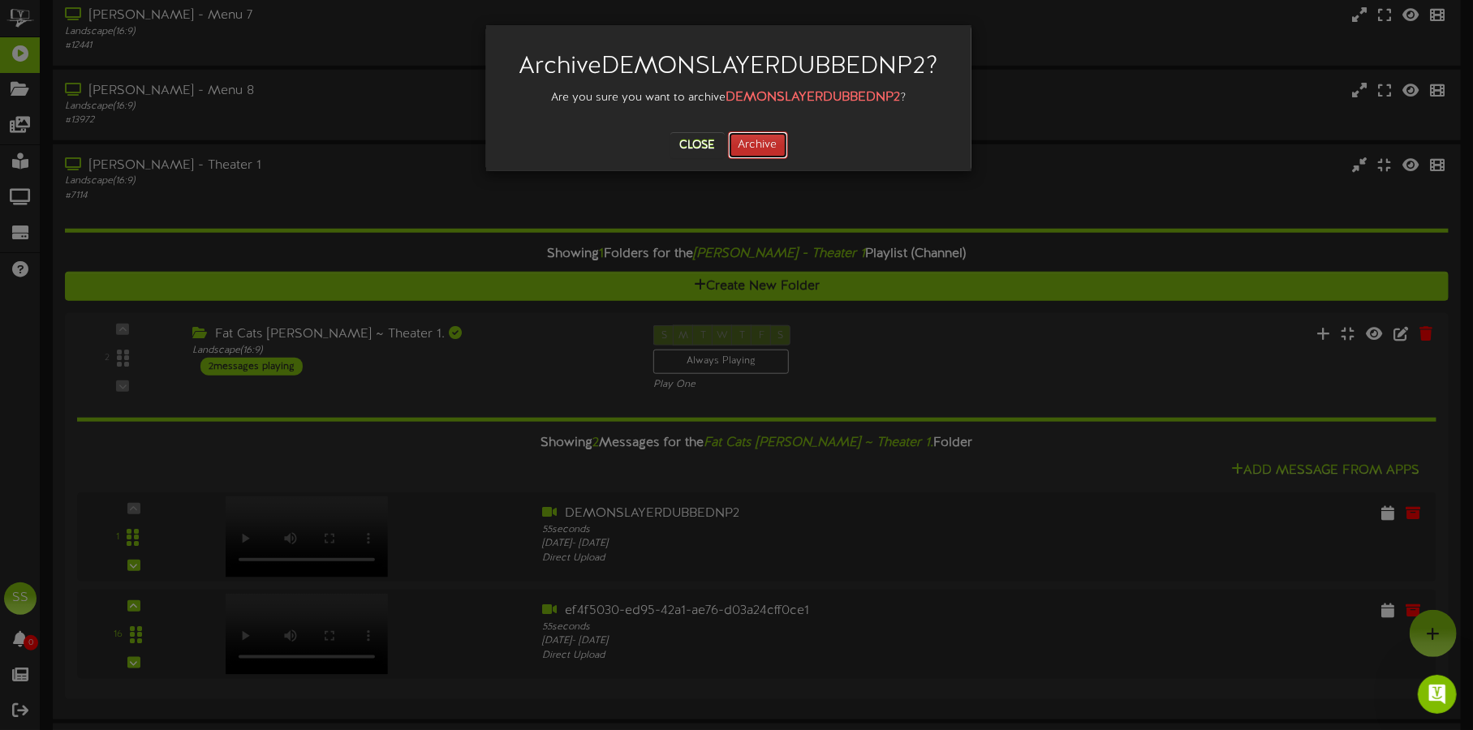
click at [782, 147] on button "Archive" at bounding box center [758, 145] width 60 height 28
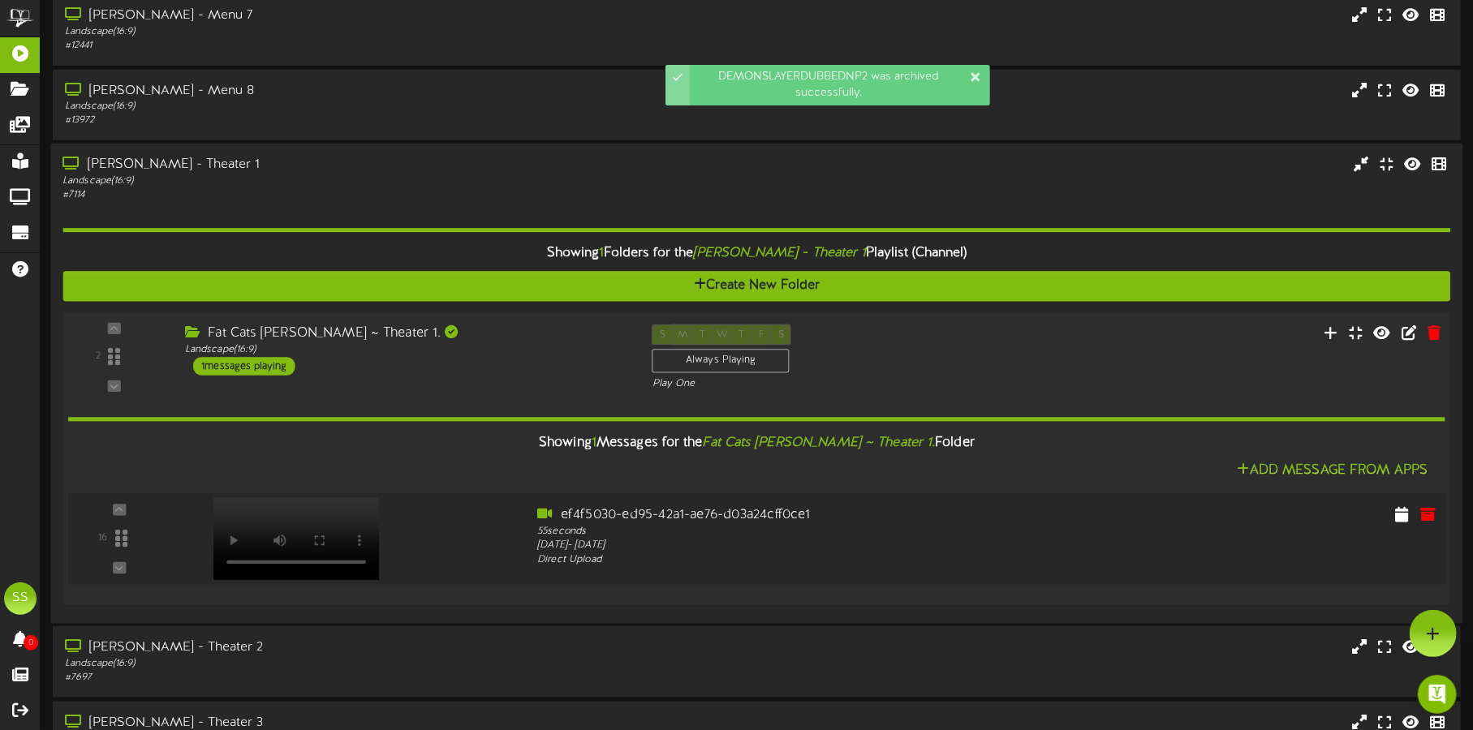
click at [288, 507] on video at bounding box center [296, 538] width 166 height 83
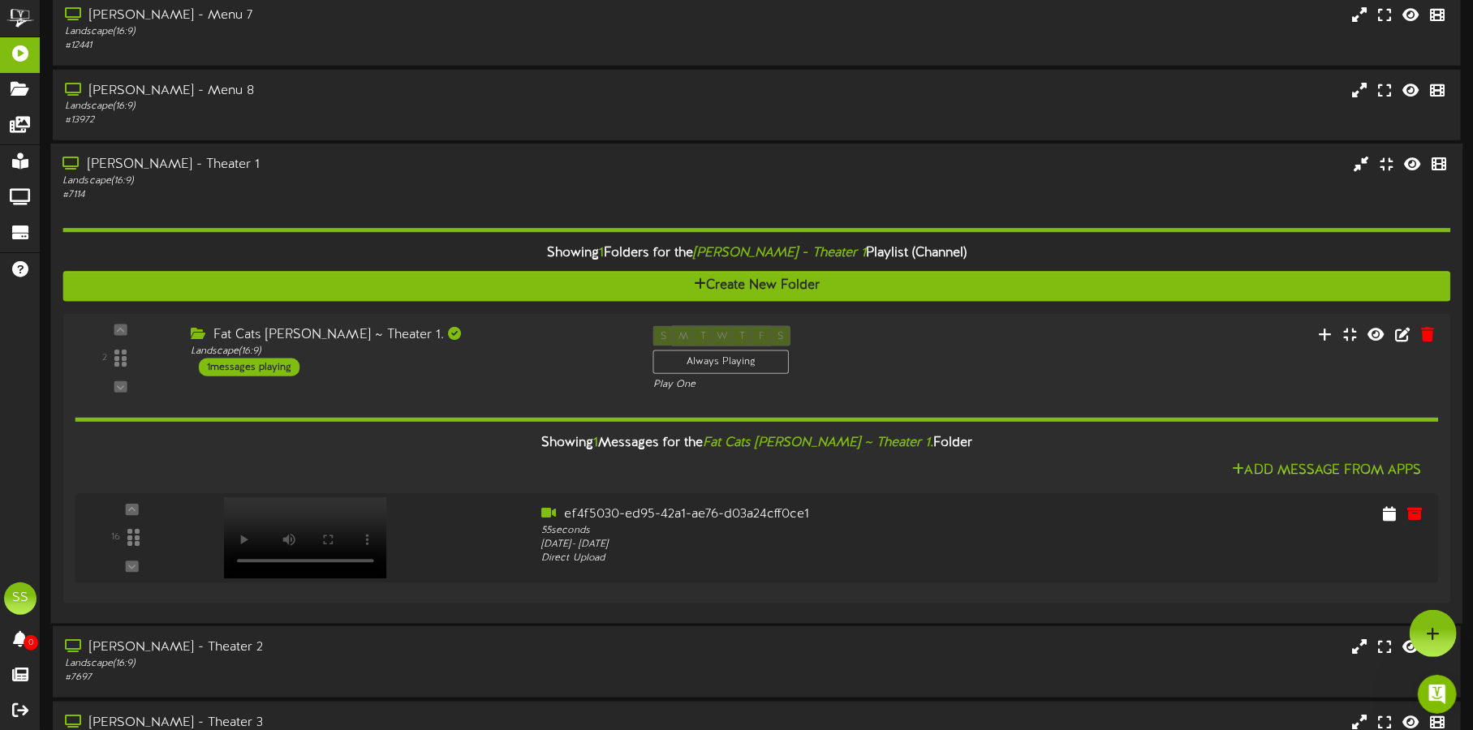
click at [484, 180] on div "Landscape ( 16:9 )" at bounding box center [344, 181] width 564 height 14
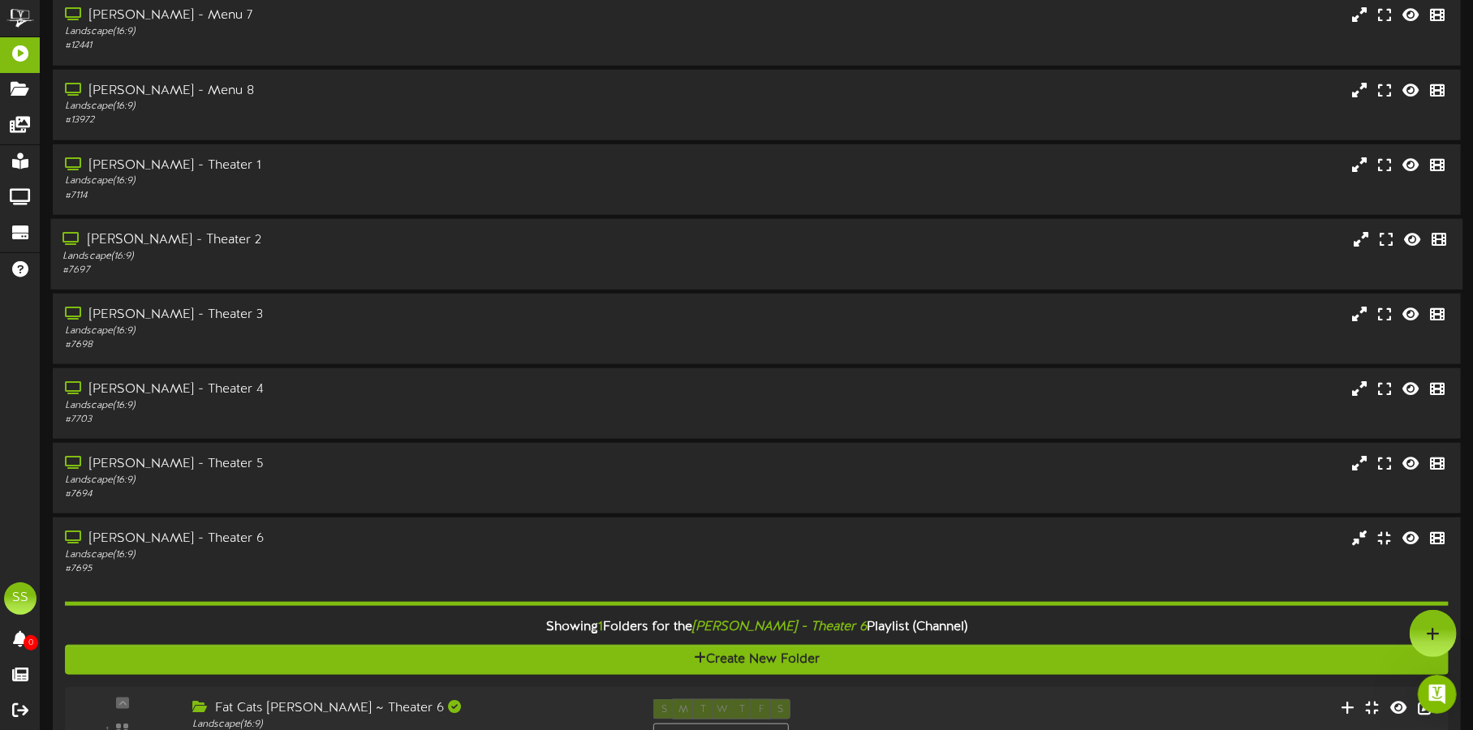
click at [482, 250] on div "Landscape ( 16:9 )" at bounding box center [344, 257] width 564 height 14
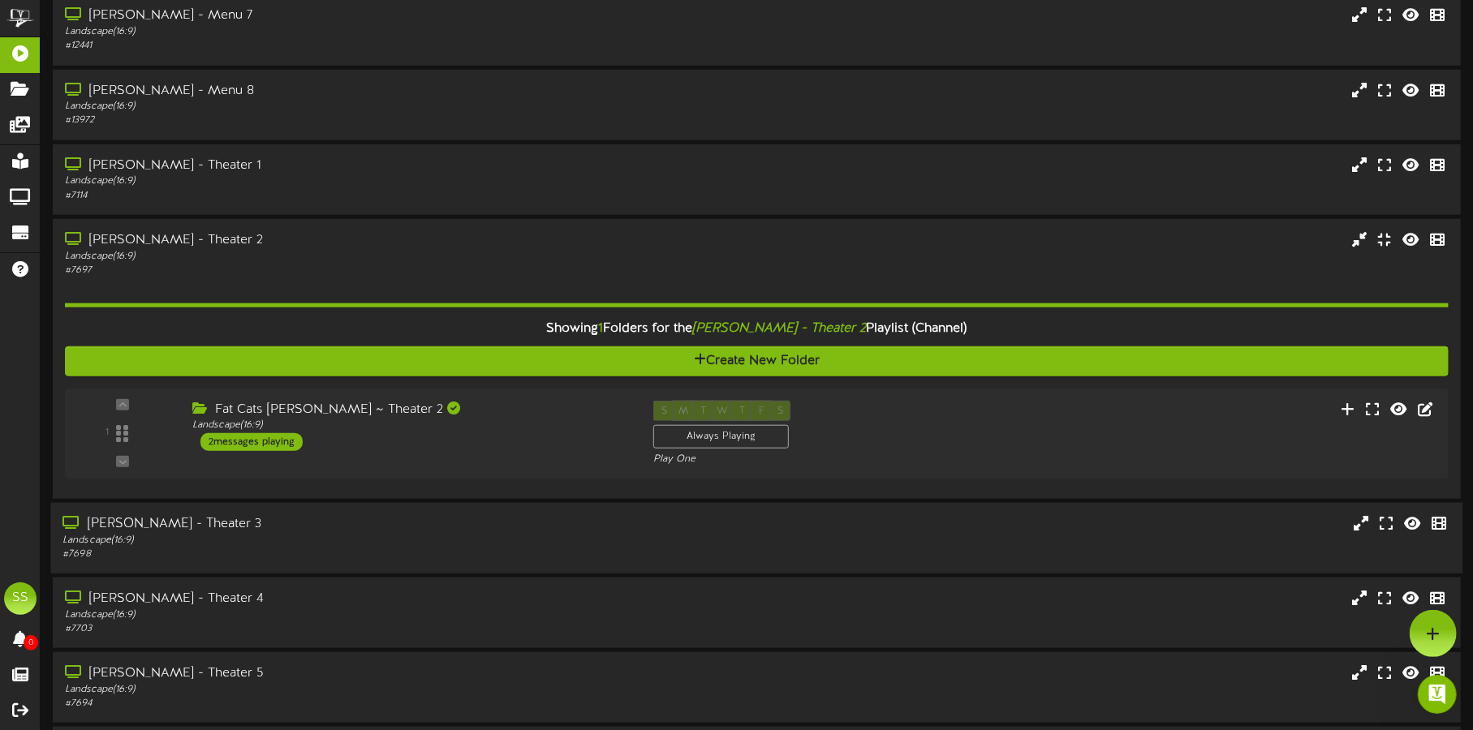
click at [517, 559] on div "# 7698" at bounding box center [344, 555] width 564 height 14
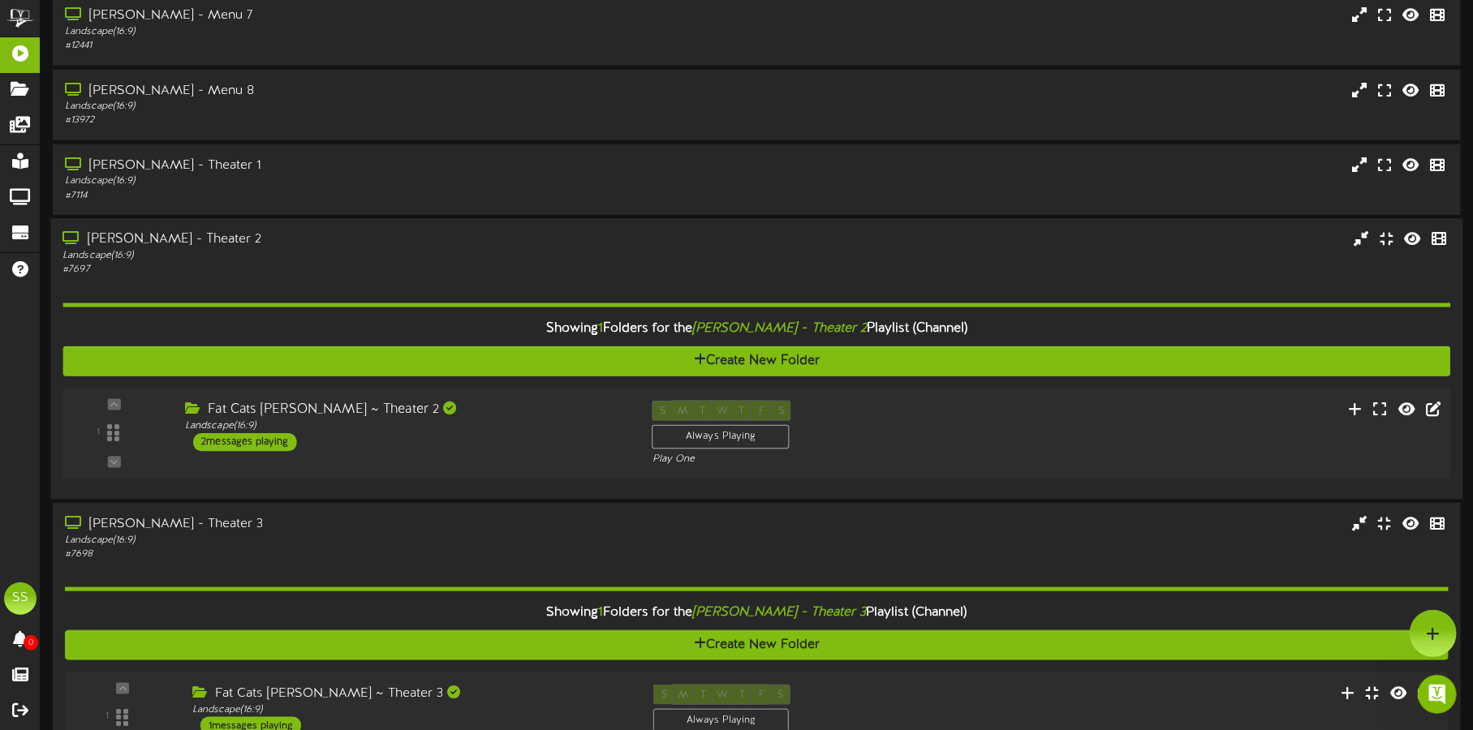
click at [509, 437] on div "Fat Cats Gilbert ~ Theater 2 Landscape ( 16:9 ) 2 messages playing" at bounding box center [406, 425] width 467 height 51
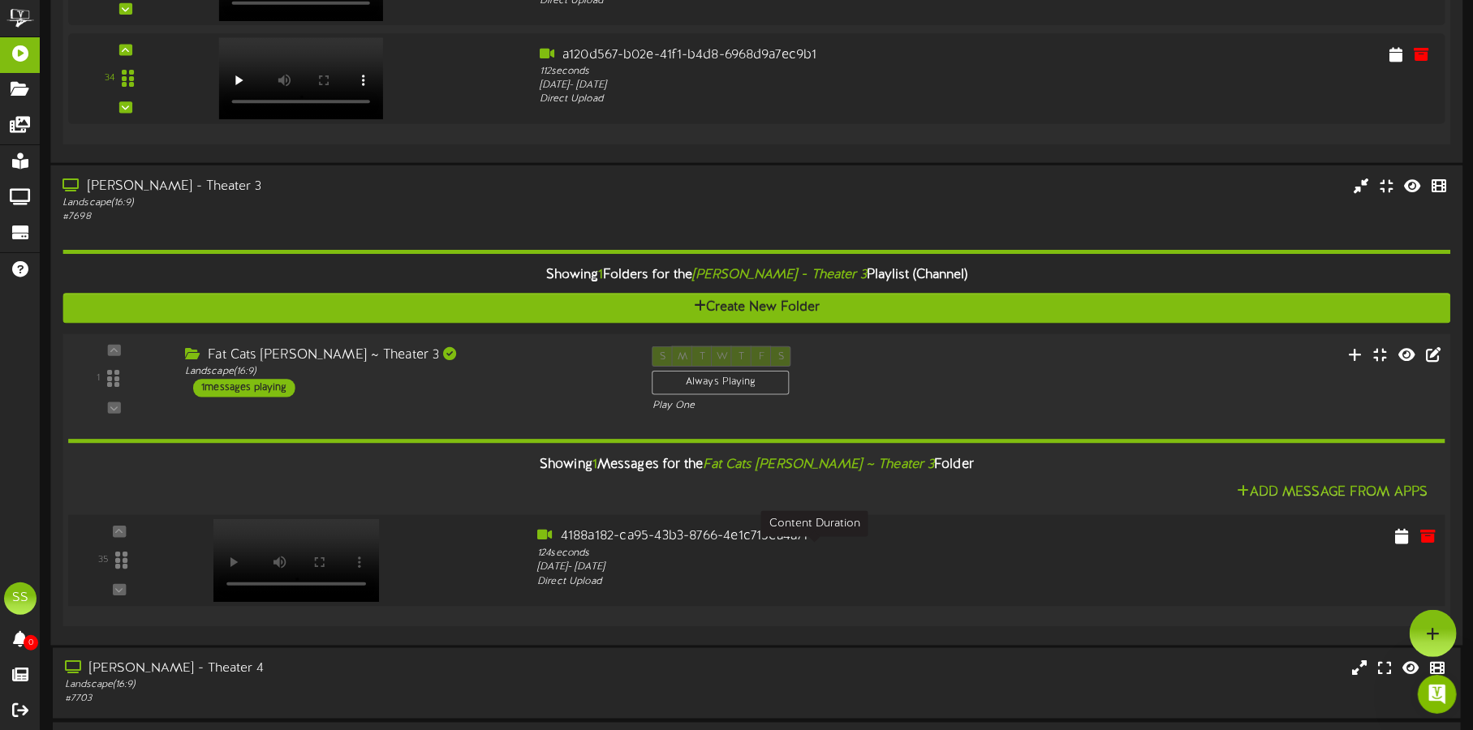
scroll to position [0, 0]
click at [285, 532] on video at bounding box center [296, 560] width 166 height 83
click at [519, 210] on div "# 7698" at bounding box center [344, 217] width 564 height 14
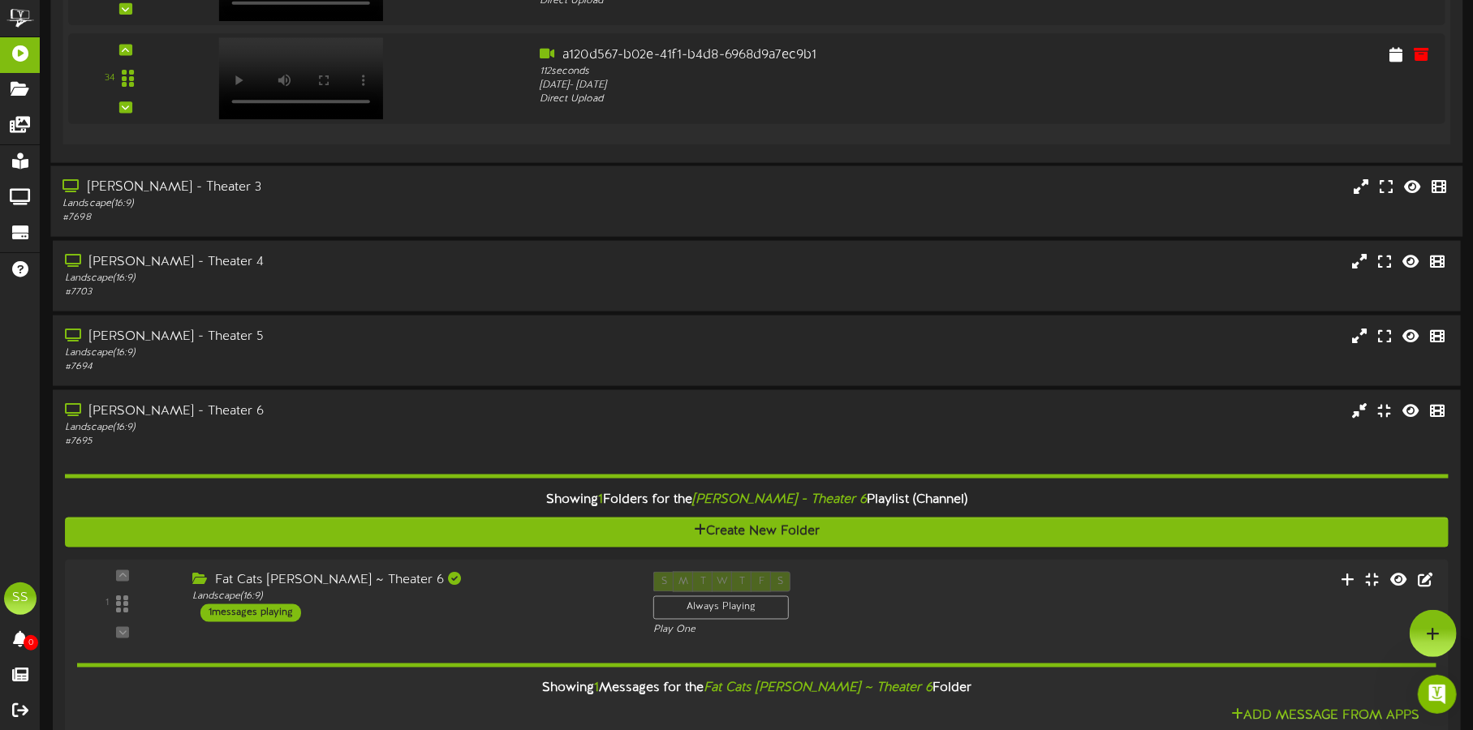
scroll to position [1380, 0]
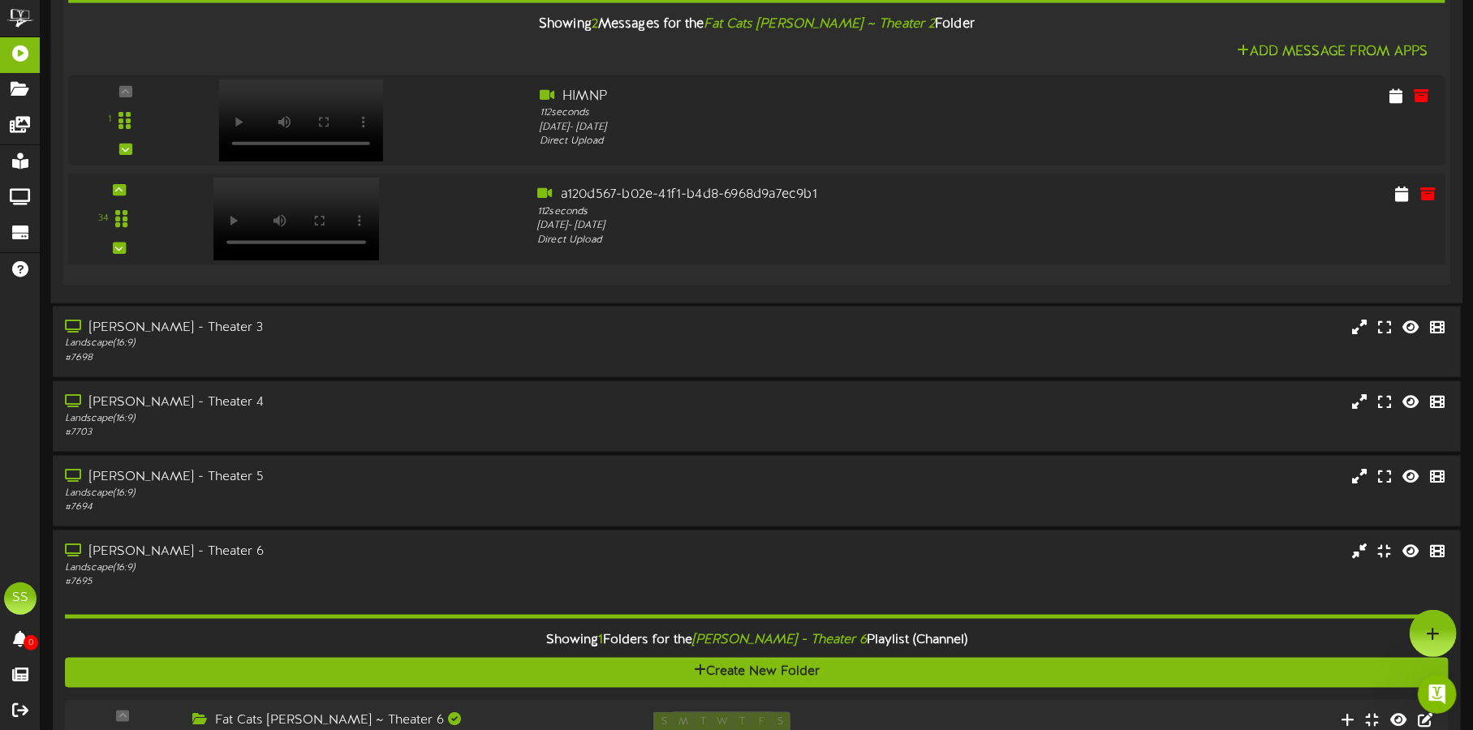
click at [278, 191] on video at bounding box center [296, 219] width 166 height 83
click at [1426, 88] on icon at bounding box center [1428, 95] width 18 height 18
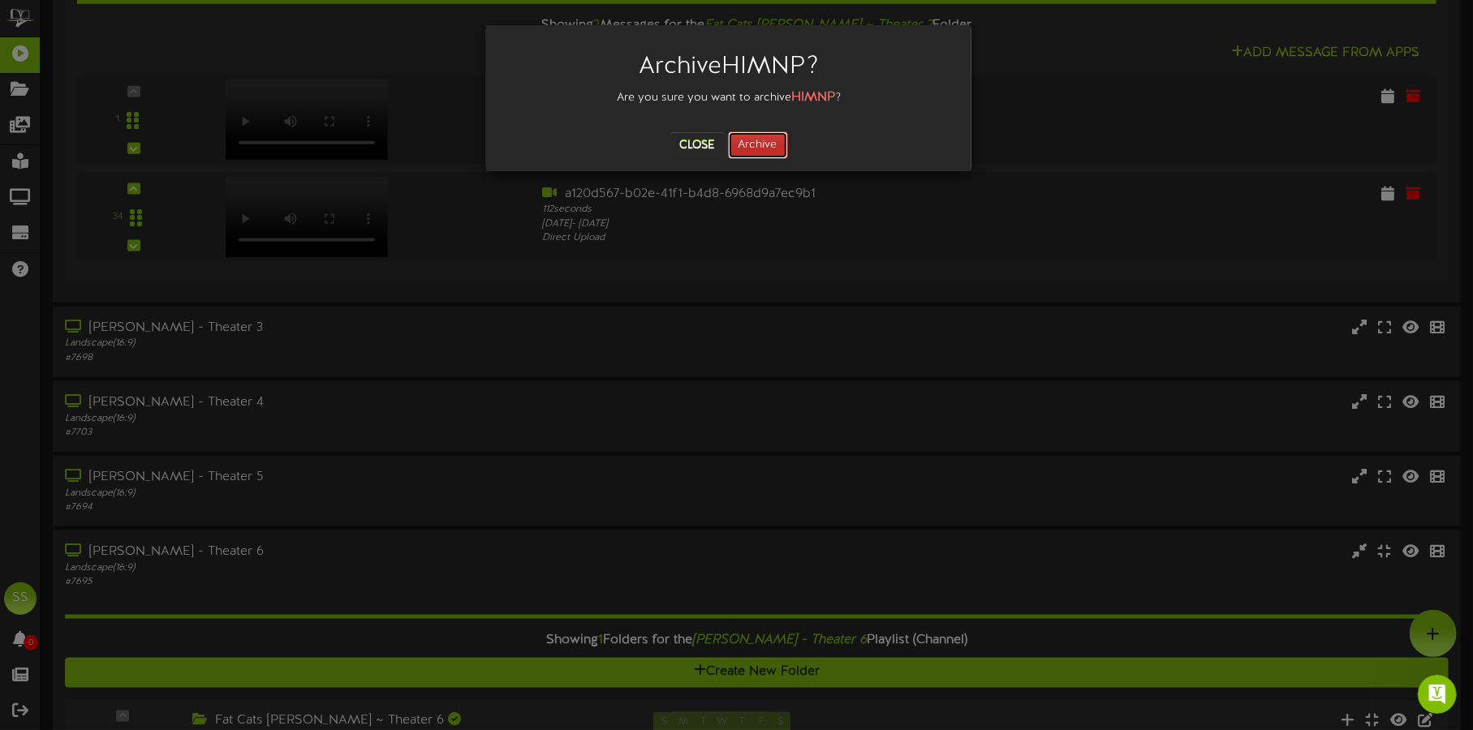
click at [756, 135] on button "Archive" at bounding box center [758, 145] width 60 height 28
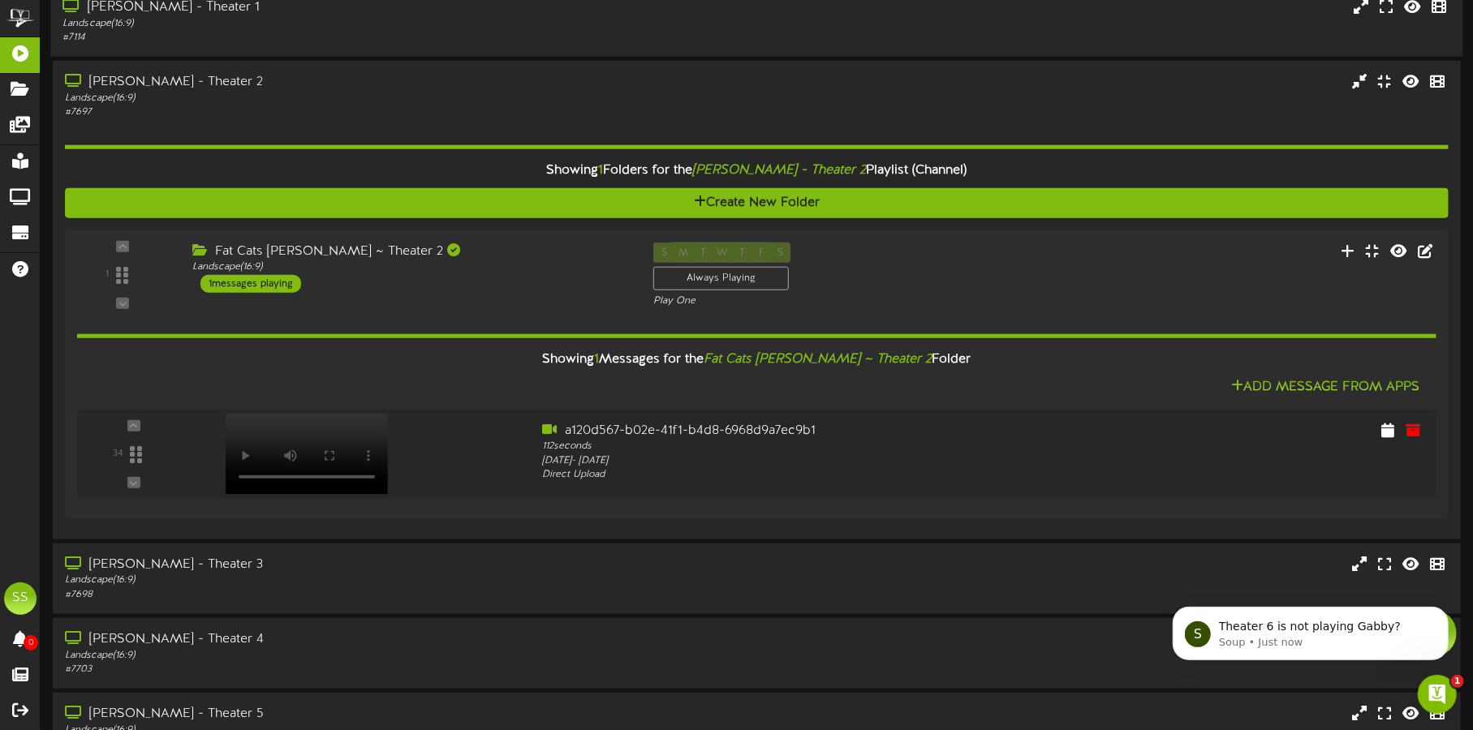
scroll to position [0, 0]
click at [1319, 626] on span "Theater 6 is not playing Gabby?" at bounding box center [1309, 625] width 182 height 13
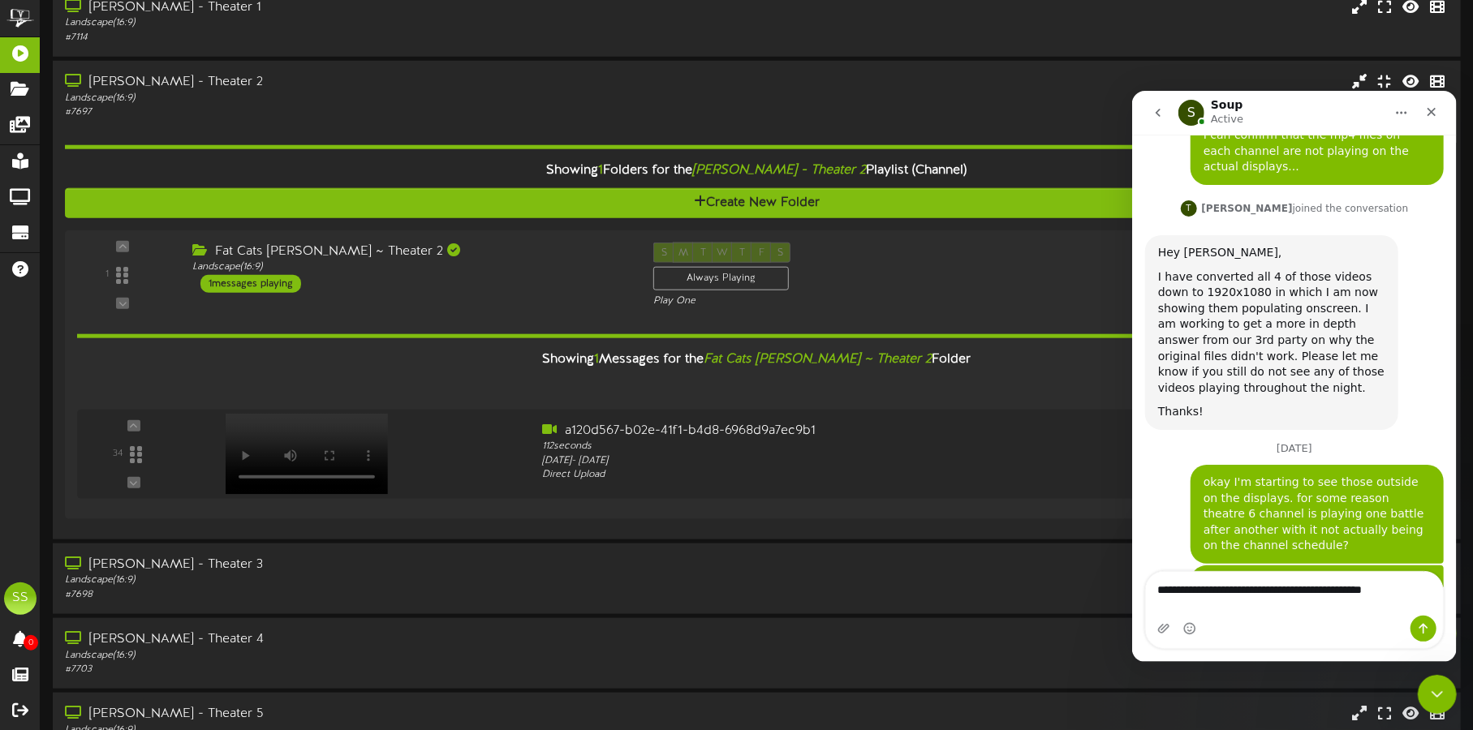
scroll to position [1594, 0]
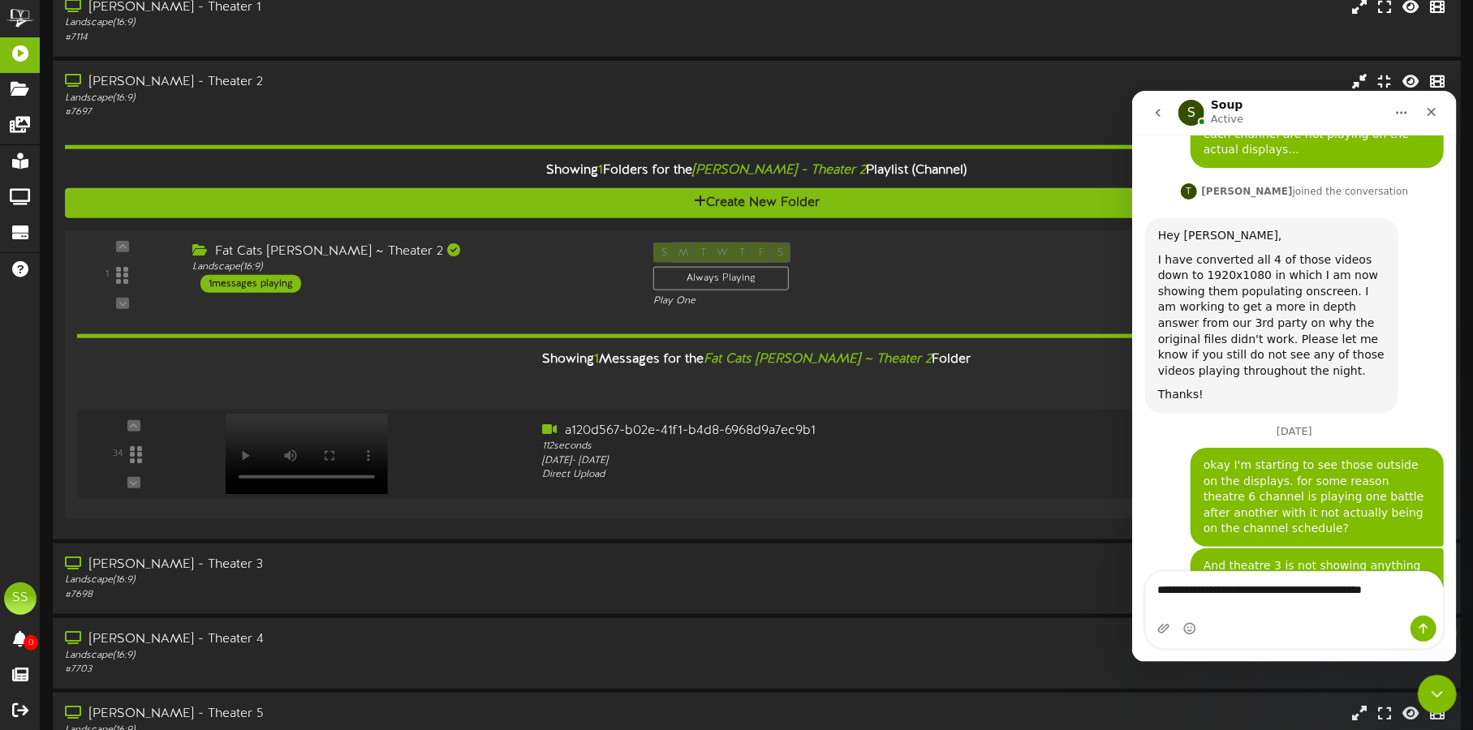
type textarea "**********"
drag, startPoint x: 1376, startPoint y: 612, endPoint x: 1009, endPoint y: 551, distance: 371.8
click at [1131, 551] on html "S Soup Active Our mission is to ensure your message reaches your audience, beca…" at bounding box center [1293, 375] width 325 height 571
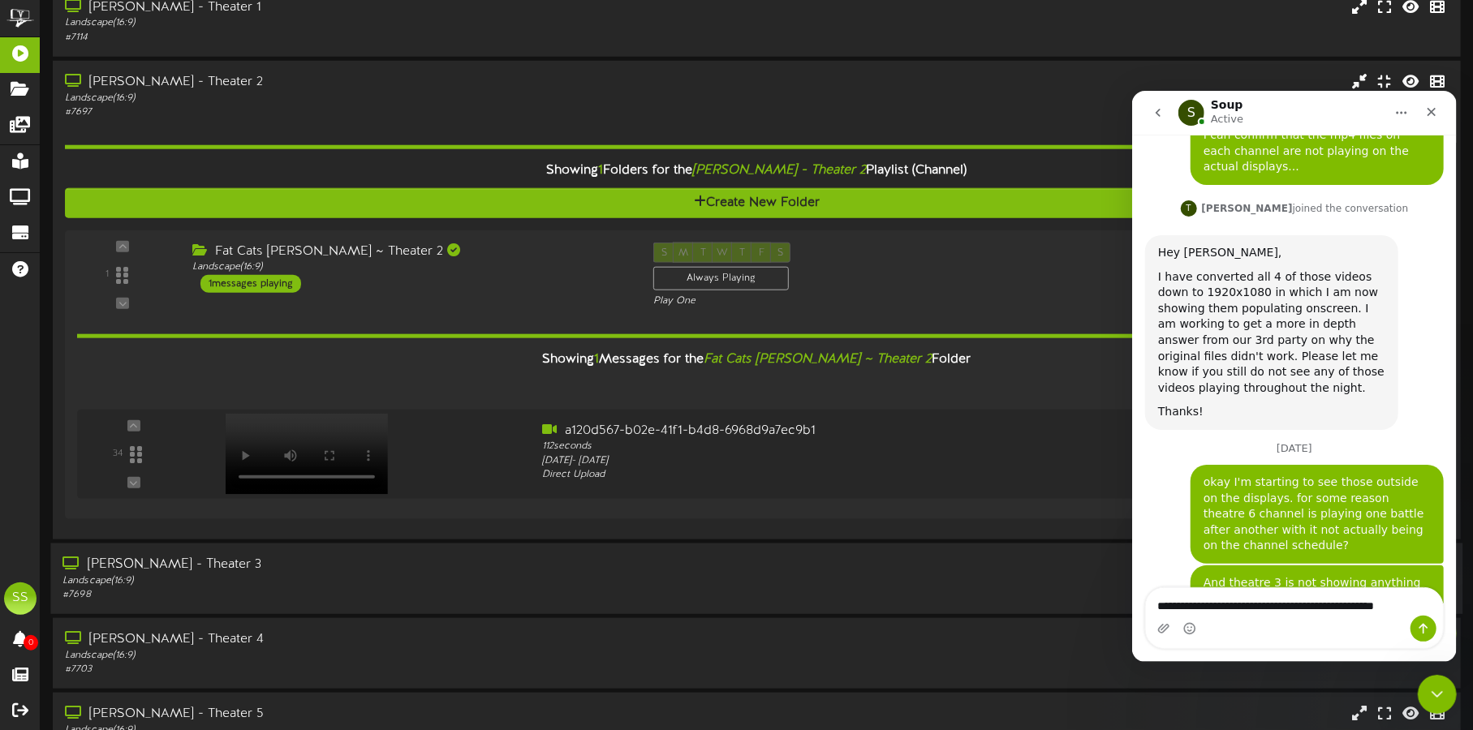
type textarea "**********"
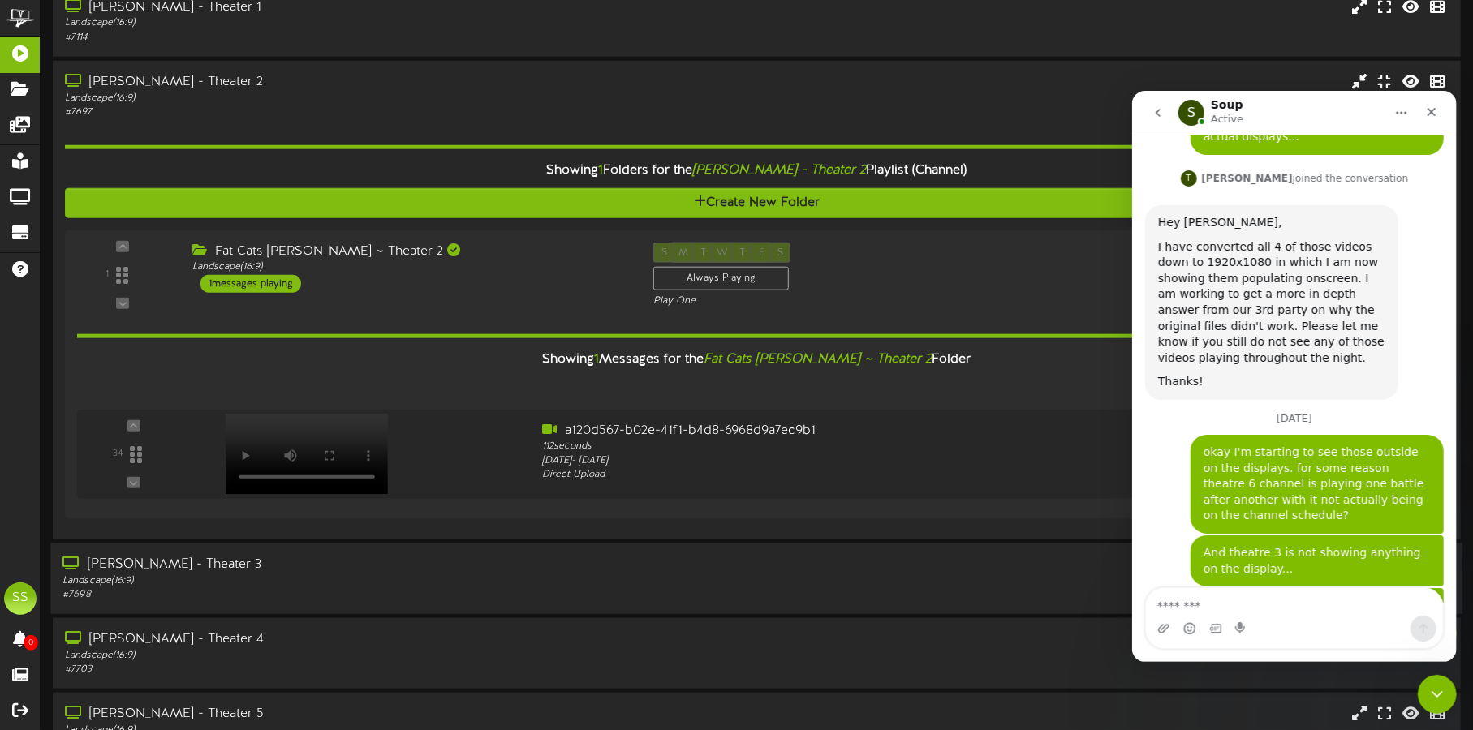
scroll to position [1615, 0]
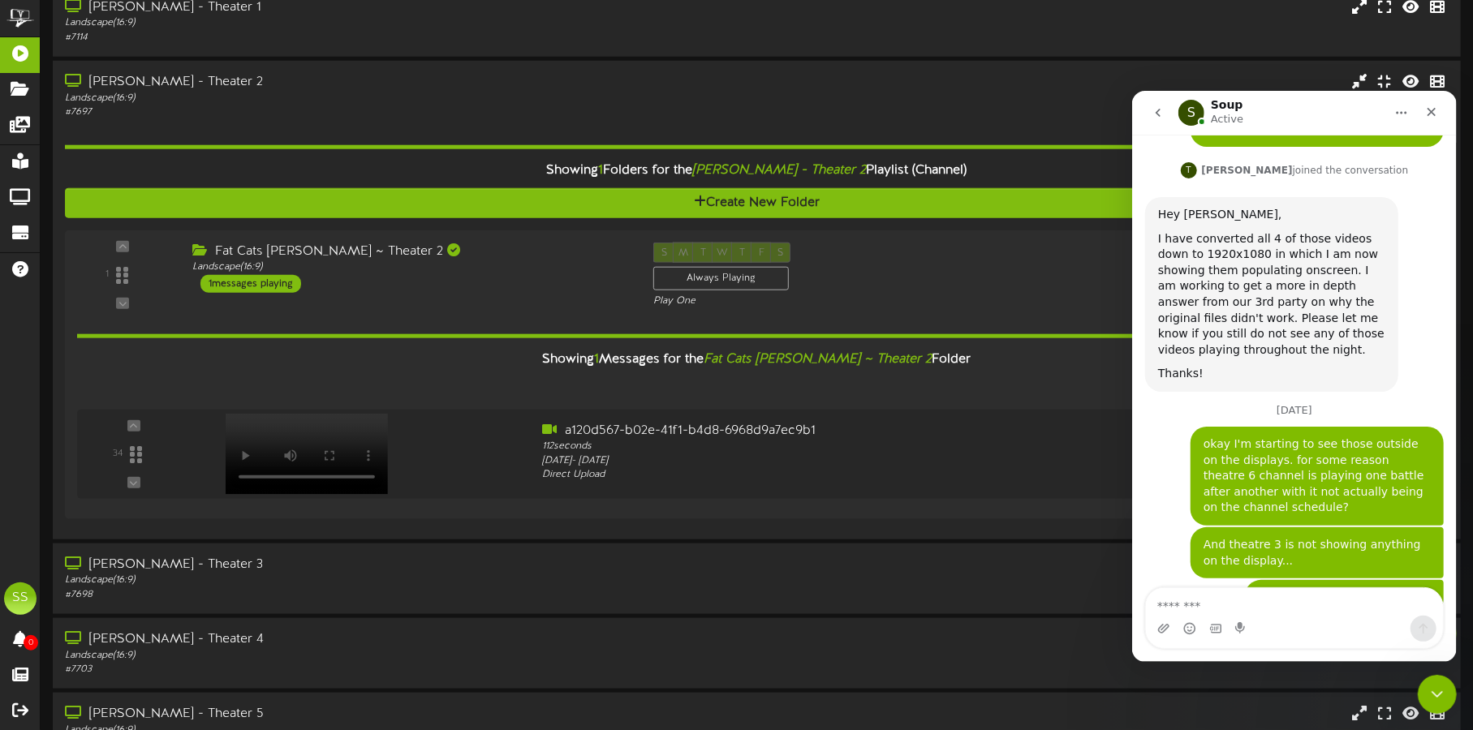
click at [1159, 579] on div "disregard that about theatre 3 Shane • 9m ago" at bounding box center [1293, 603] width 299 height 49
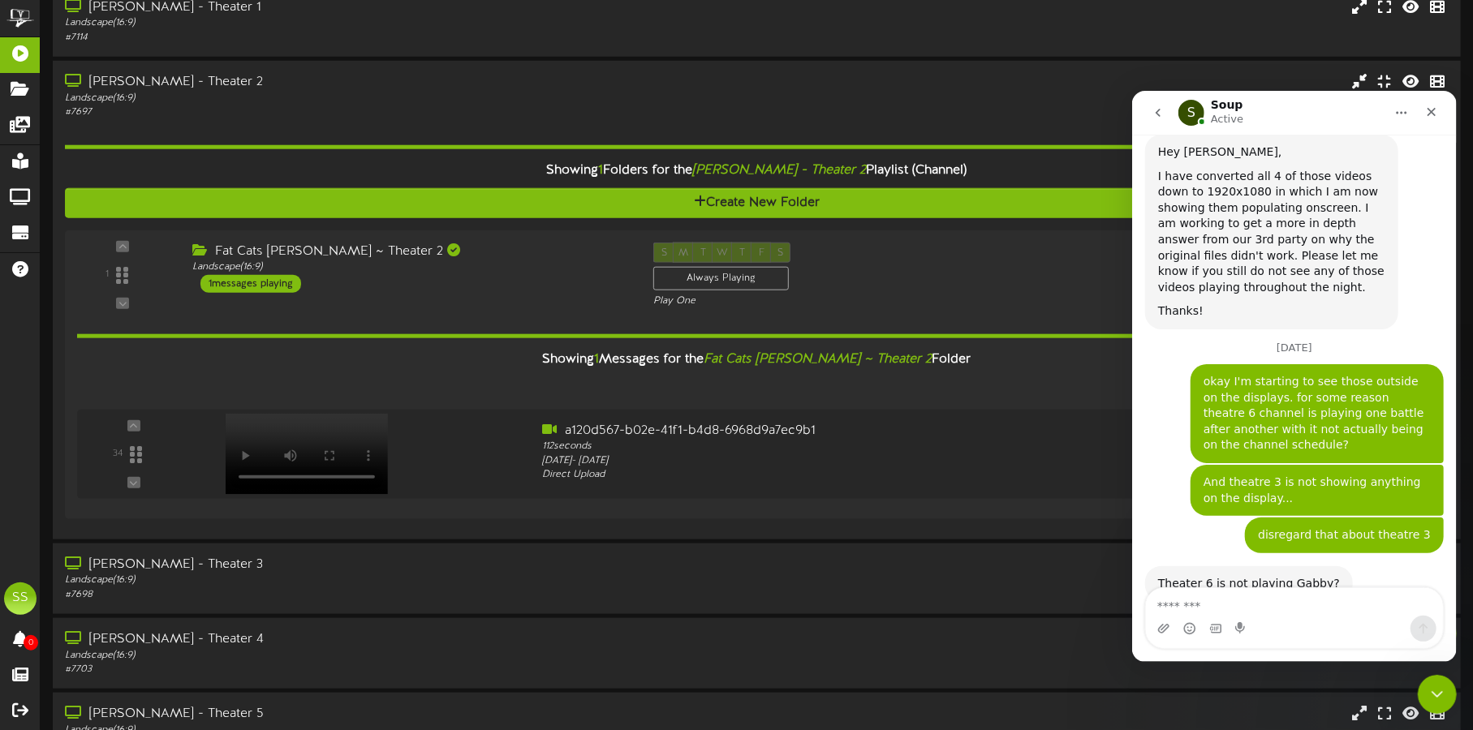
scroll to position [1711, 0]
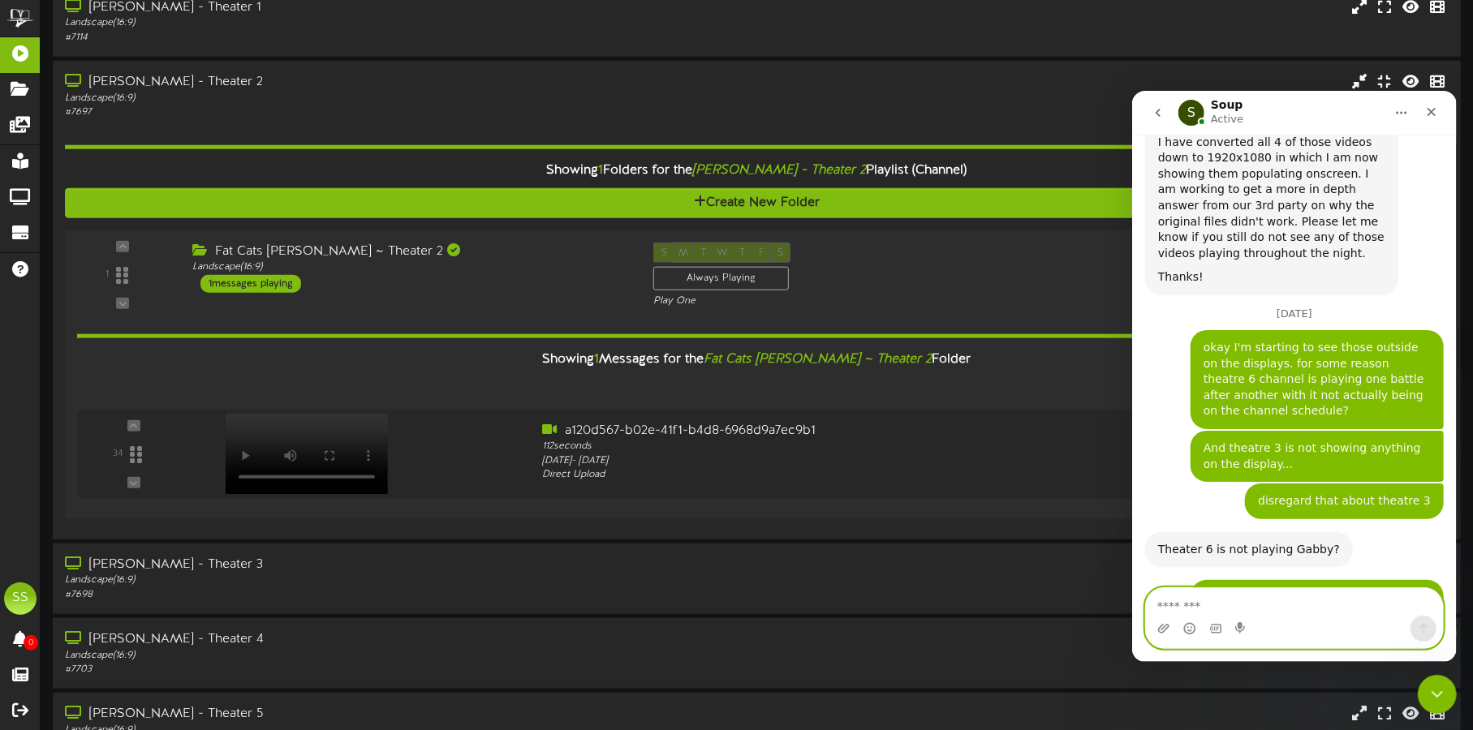
click at [1190, 597] on textarea "Message…" at bounding box center [1293, 602] width 297 height 28
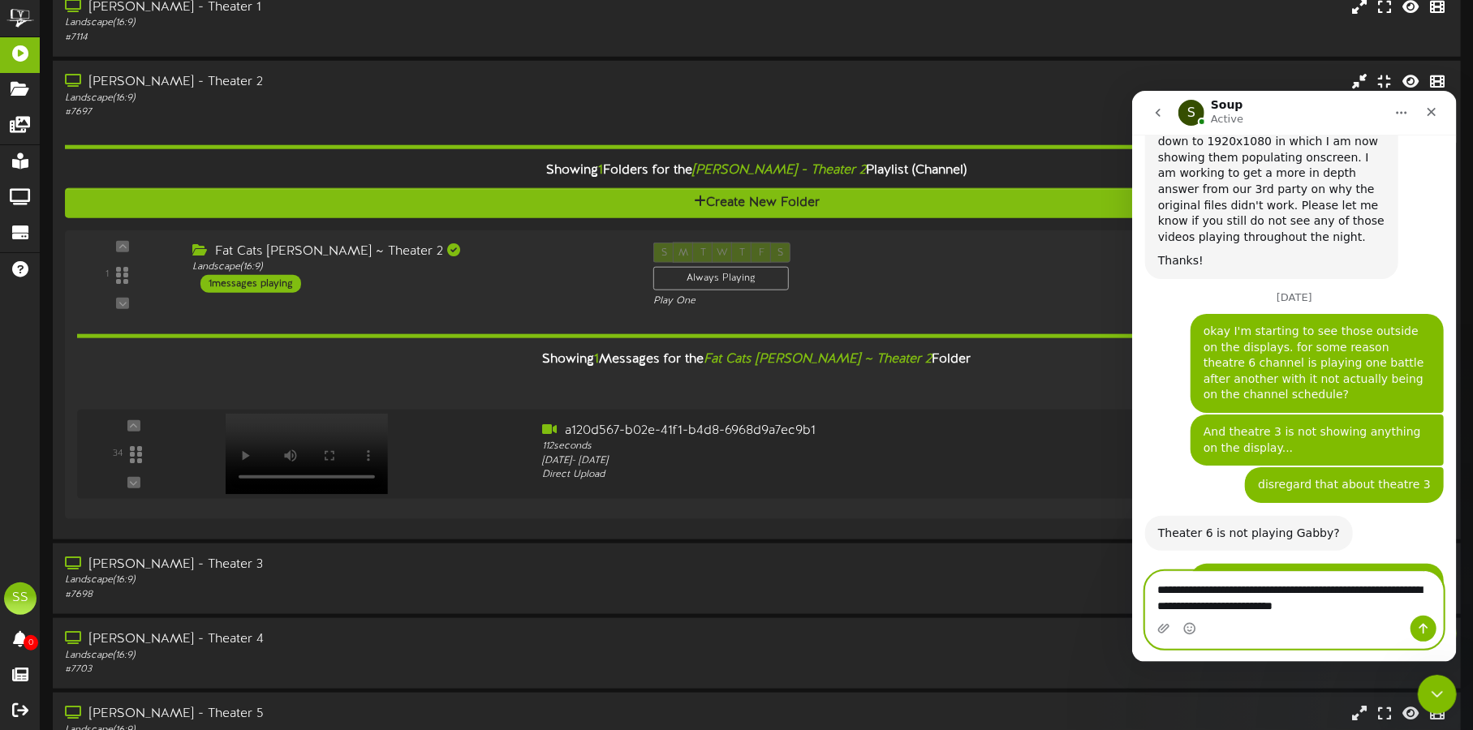
type textarea "**********"
click at [1429, 638] on button "Send a message…" at bounding box center [1423, 628] width 26 height 26
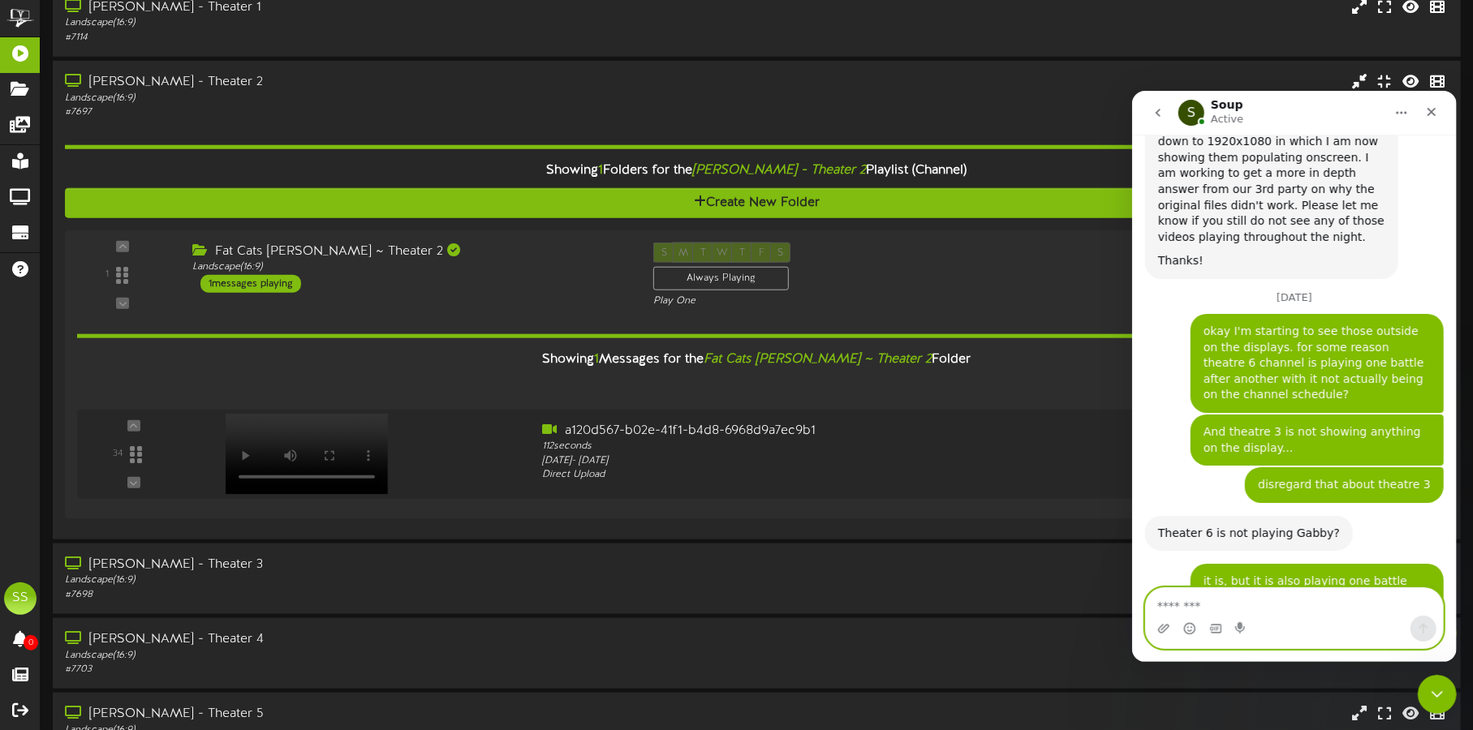
scroll to position [1791, 0]
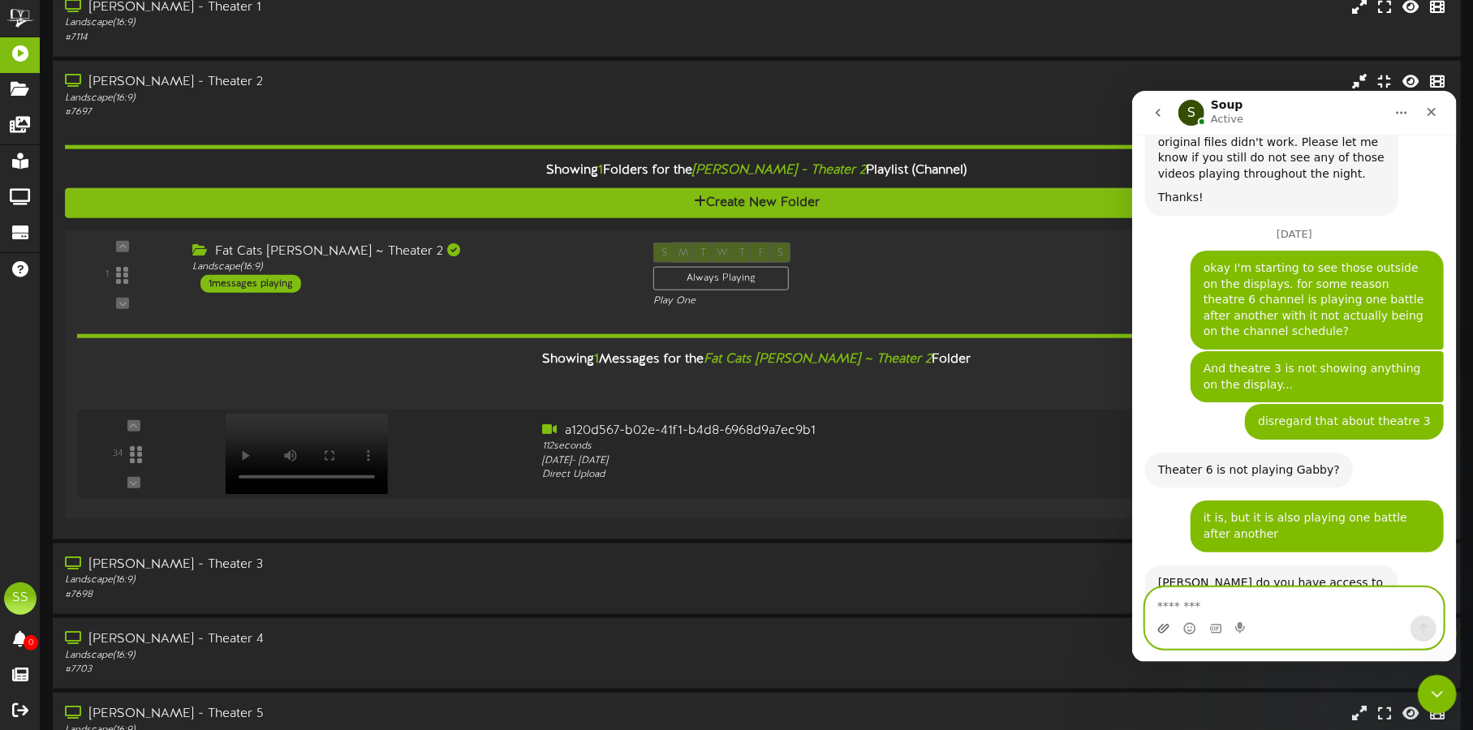
click at [1156, 631] on icon "Upload attachment" at bounding box center [1162, 628] width 13 height 13
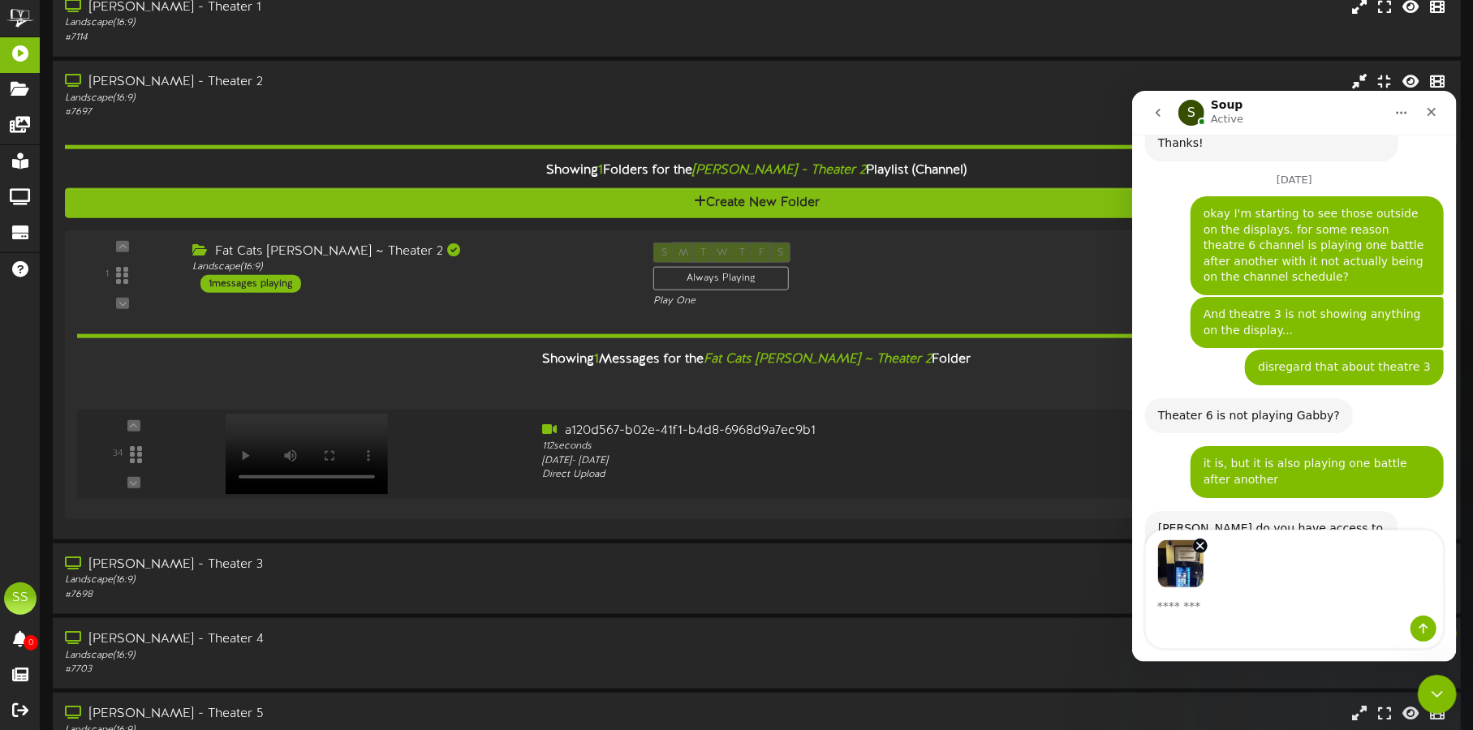
scroll to position [1849, 0]
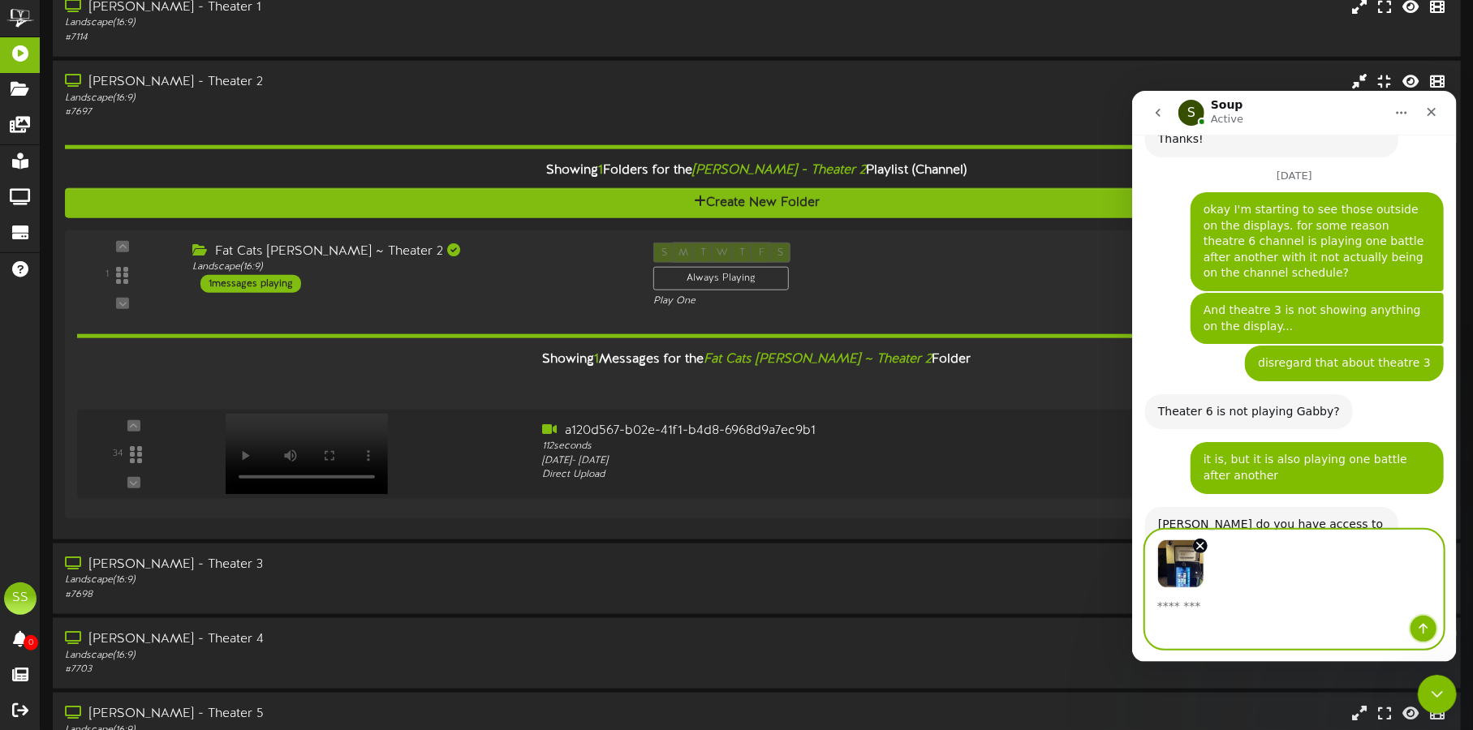
click at [1428, 628] on icon "Send a message…" at bounding box center [1422, 628] width 13 height 13
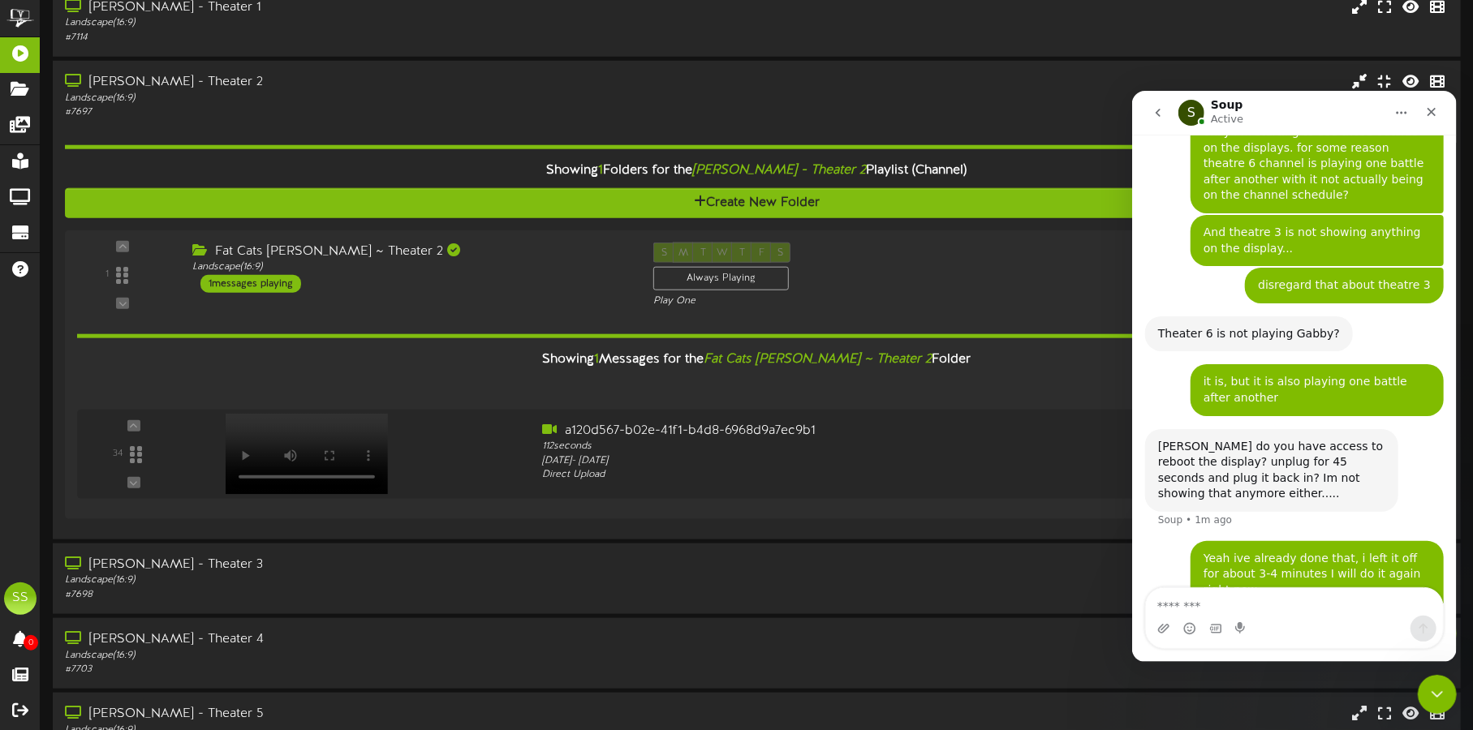
scroll to position [2030, 0]
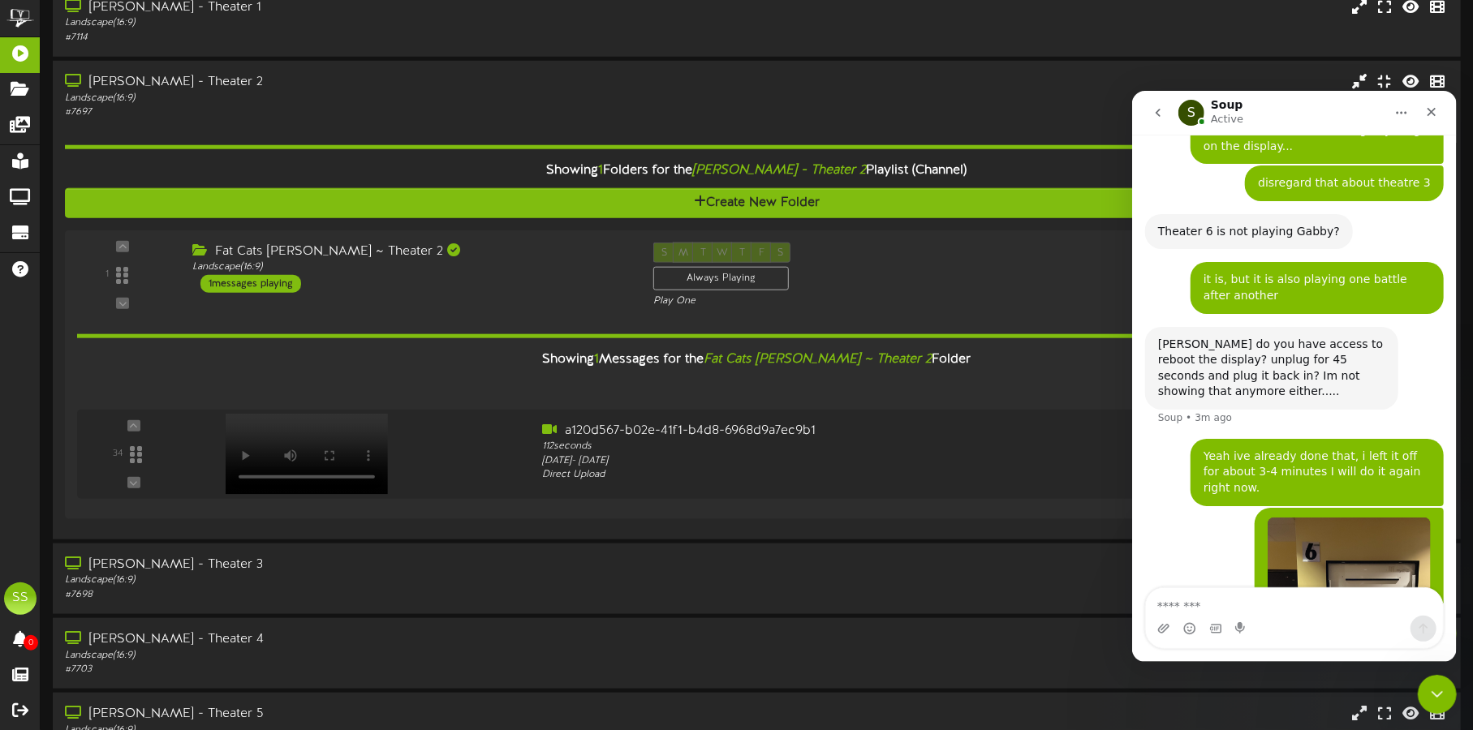
click at [1181, 507] on div "Shane • 1m ago" at bounding box center [1293, 635] width 299 height 256
click at [1165, 118] on button "go back" at bounding box center [1157, 112] width 31 height 31
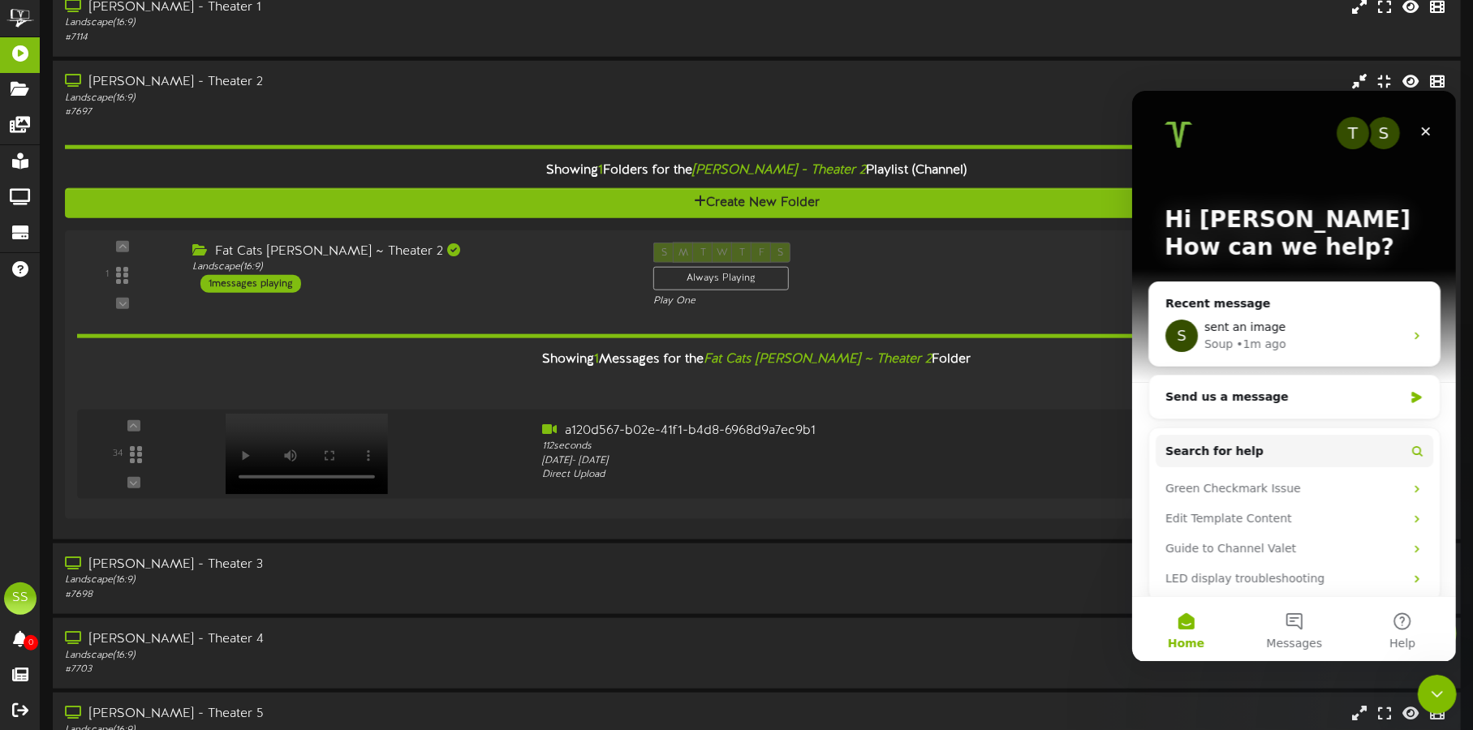
scroll to position [0, 0]
click at [1284, 341] on div "Soup • 4m ago" at bounding box center [1303, 343] width 200 height 17
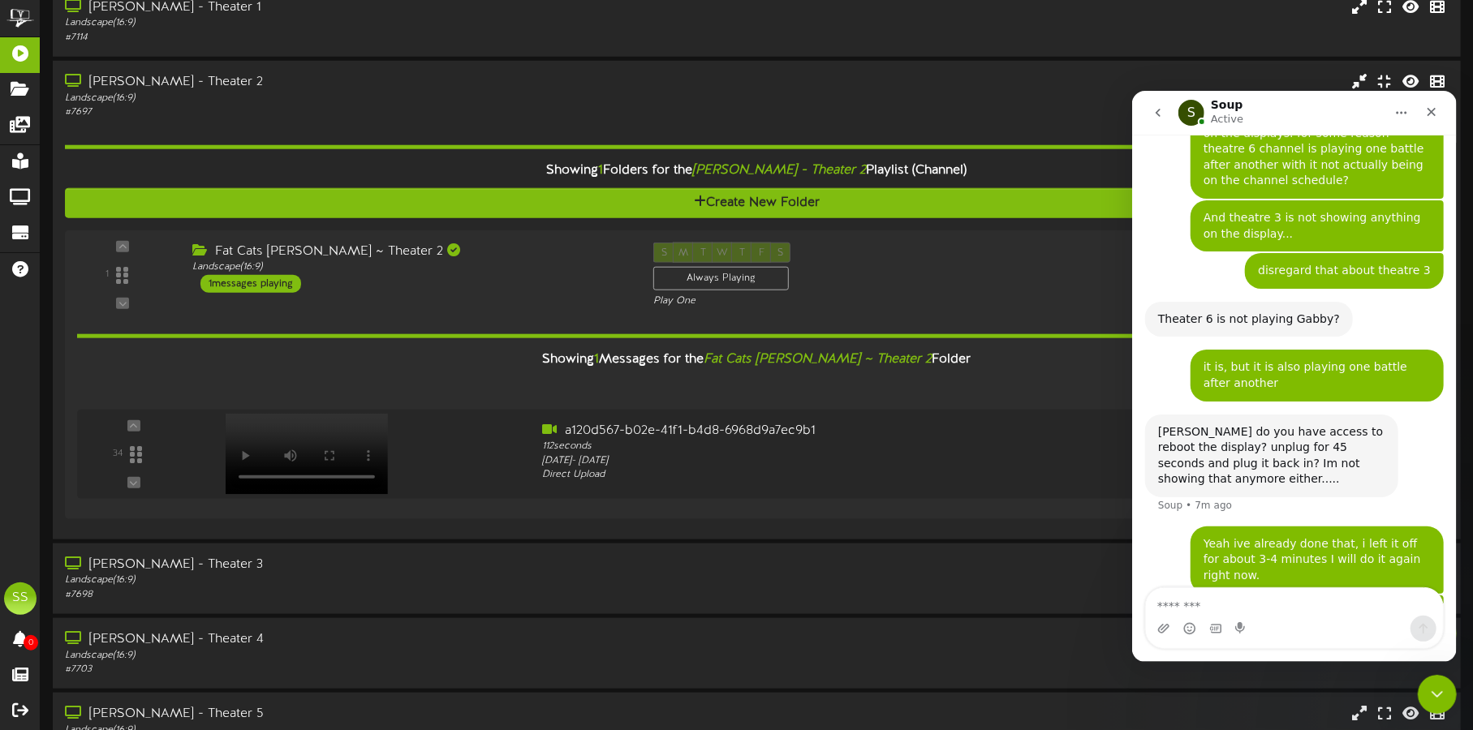
scroll to position [2030, 0]
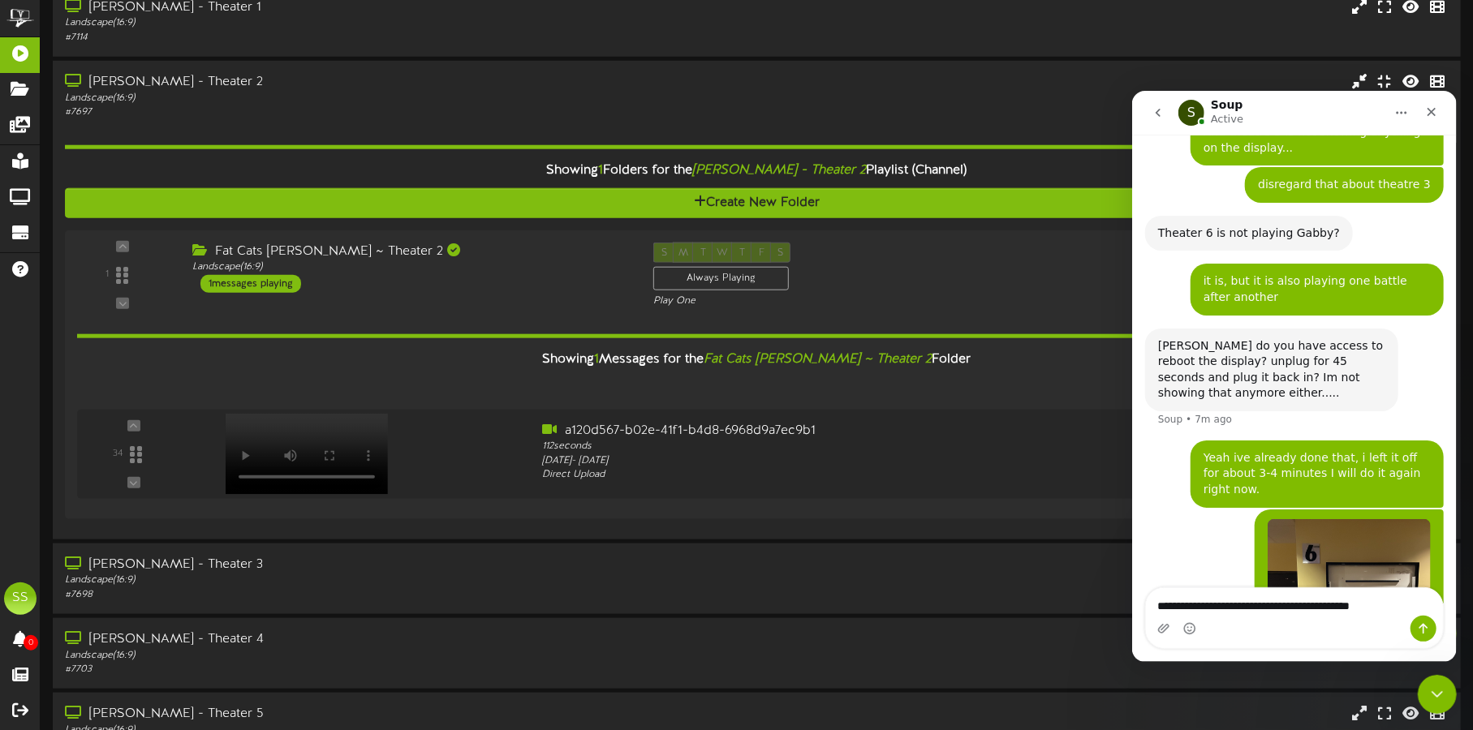
type textarea "**********"
click at [1423, 623] on icon "Send a message…" at bounding box center [1423, 628] width 9 height 11
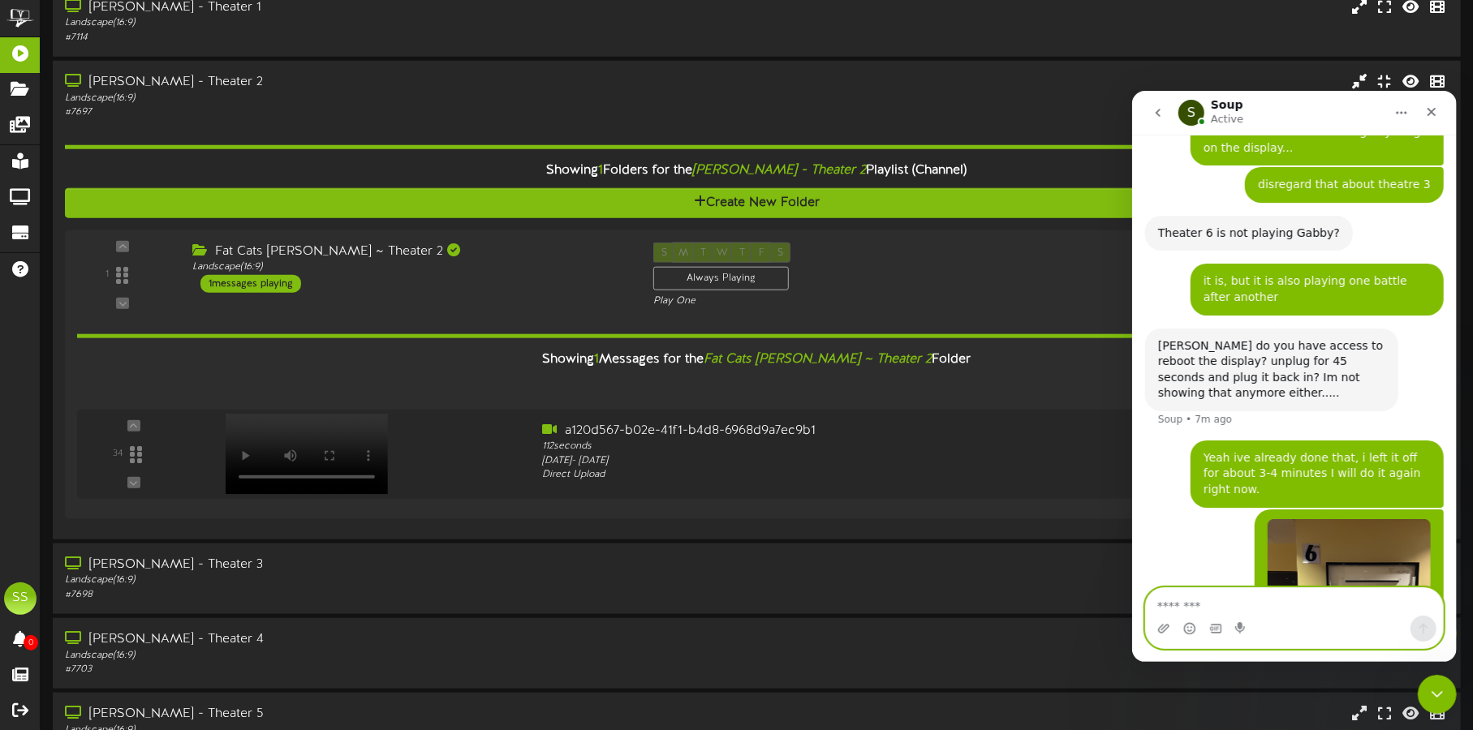
scroll to position [2066, 0]
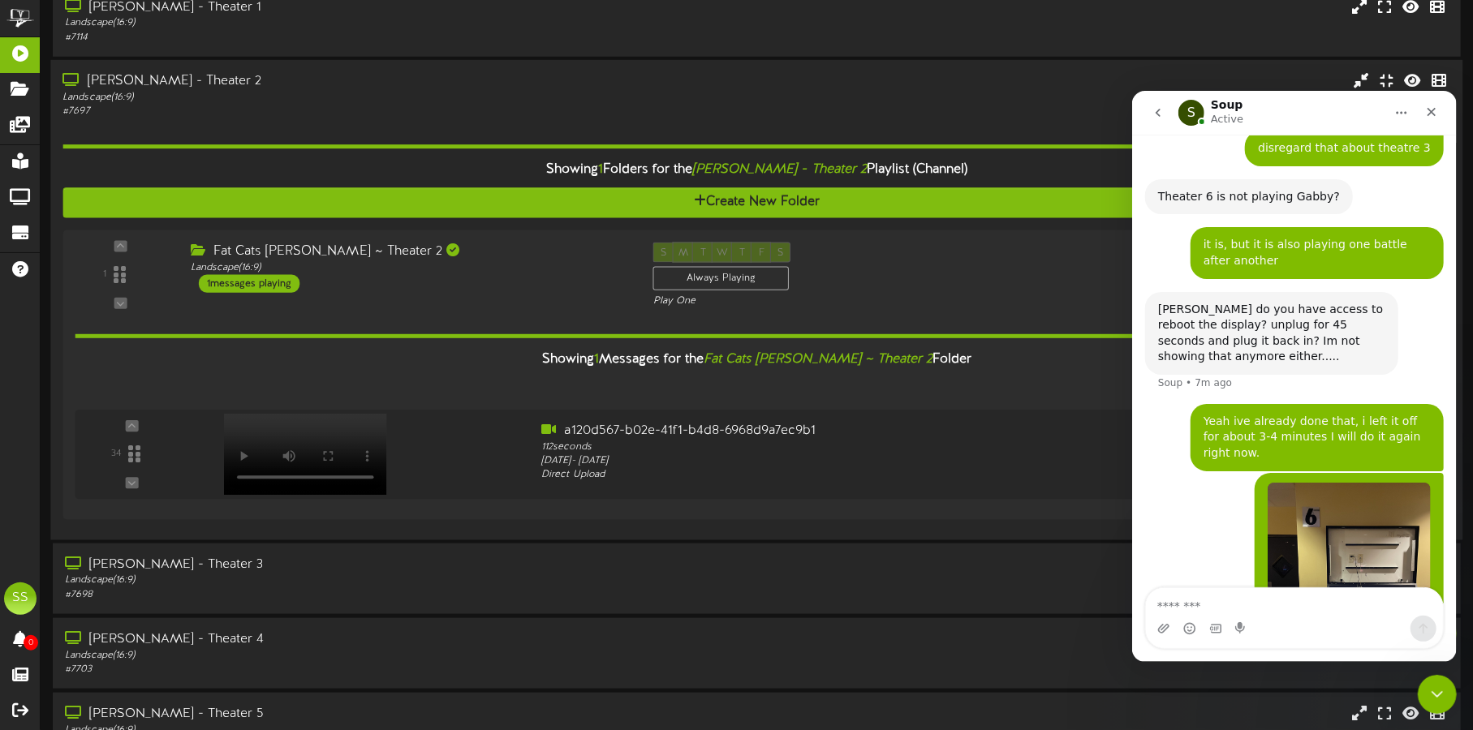
click at [527, 87] on div "[PERSON_NAME] - Theater 2" at bounding box center [344, 81] width 564 height 19
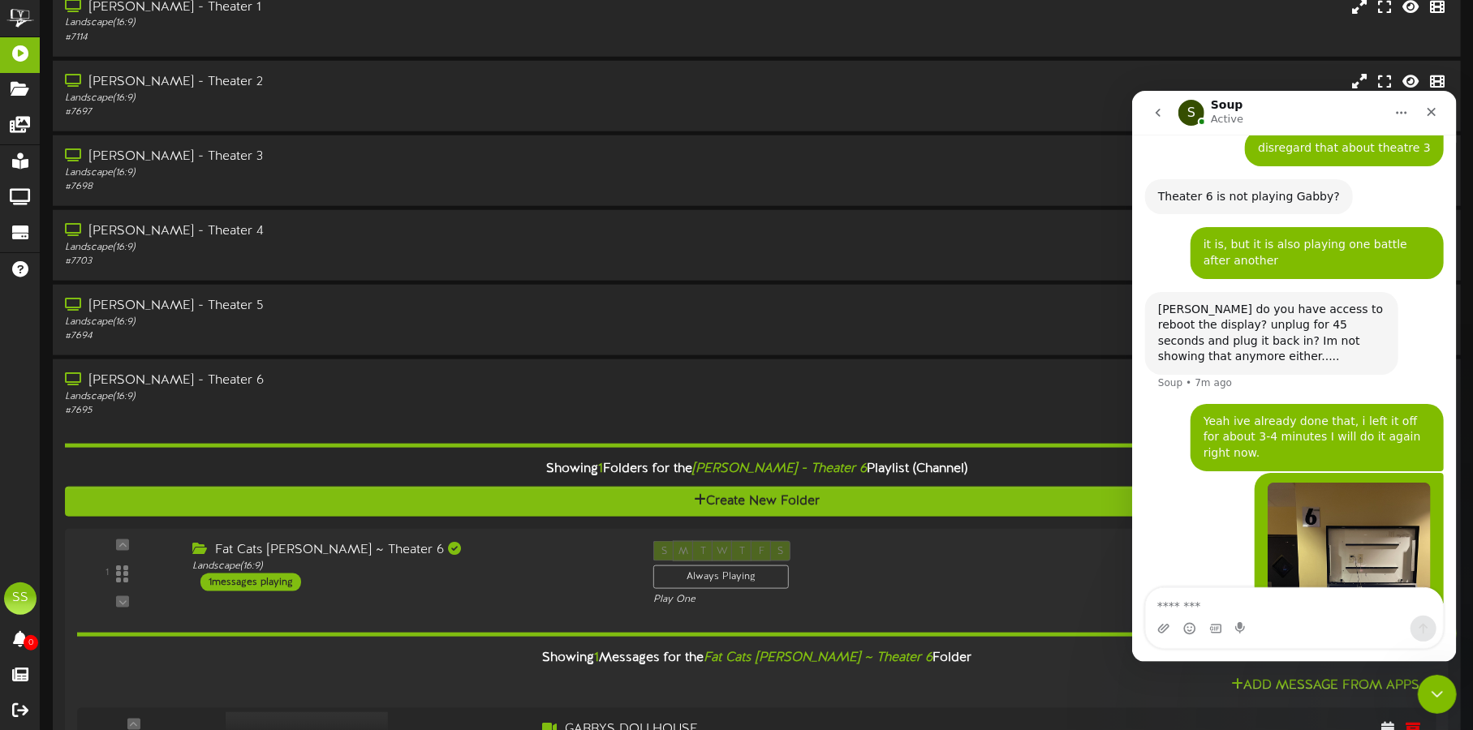
click at [1156, 110] on icon "go back" at bounding box center [1157, 112] width 5 height 8
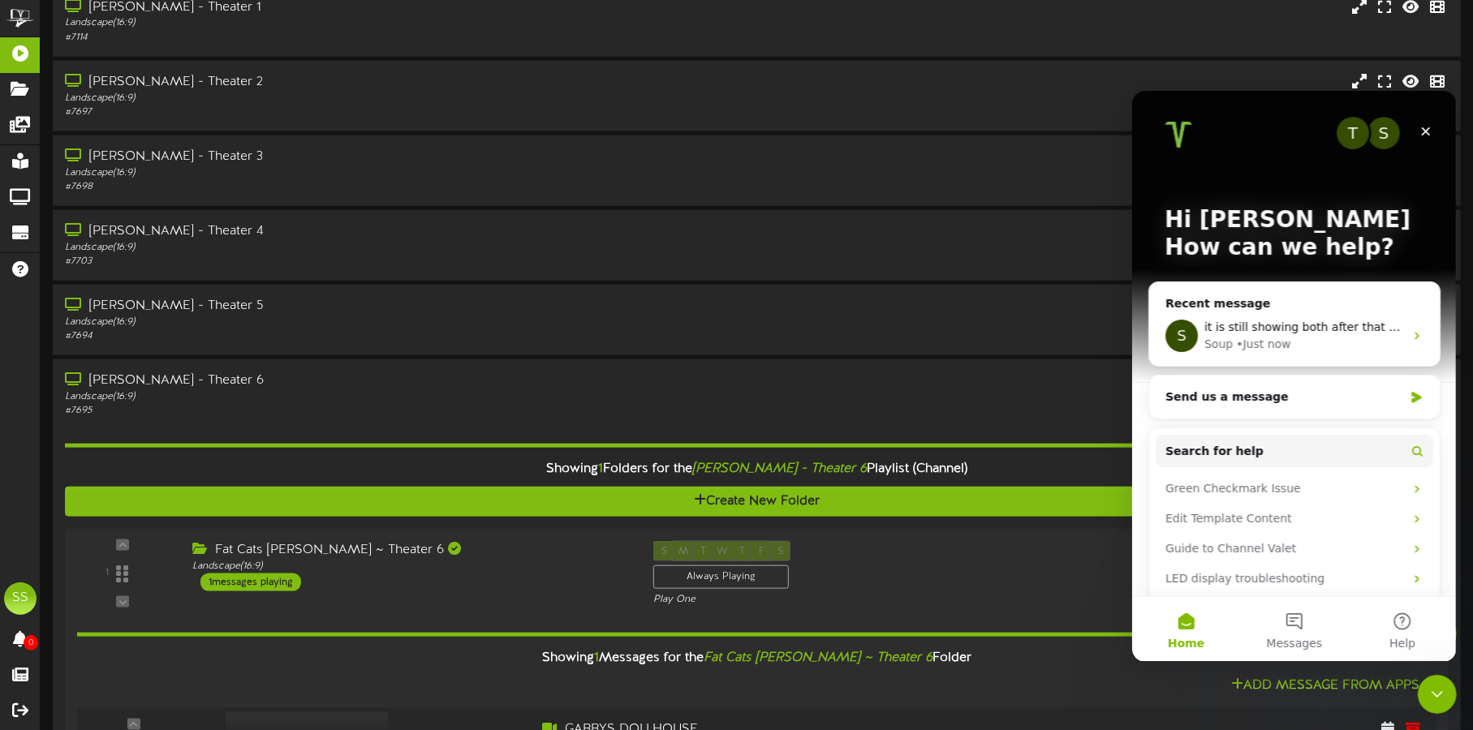
scroll to position [0, 0]
click at [1423, 128] on icon "Close" at bounding box center [1425, 131] width 9 height 9
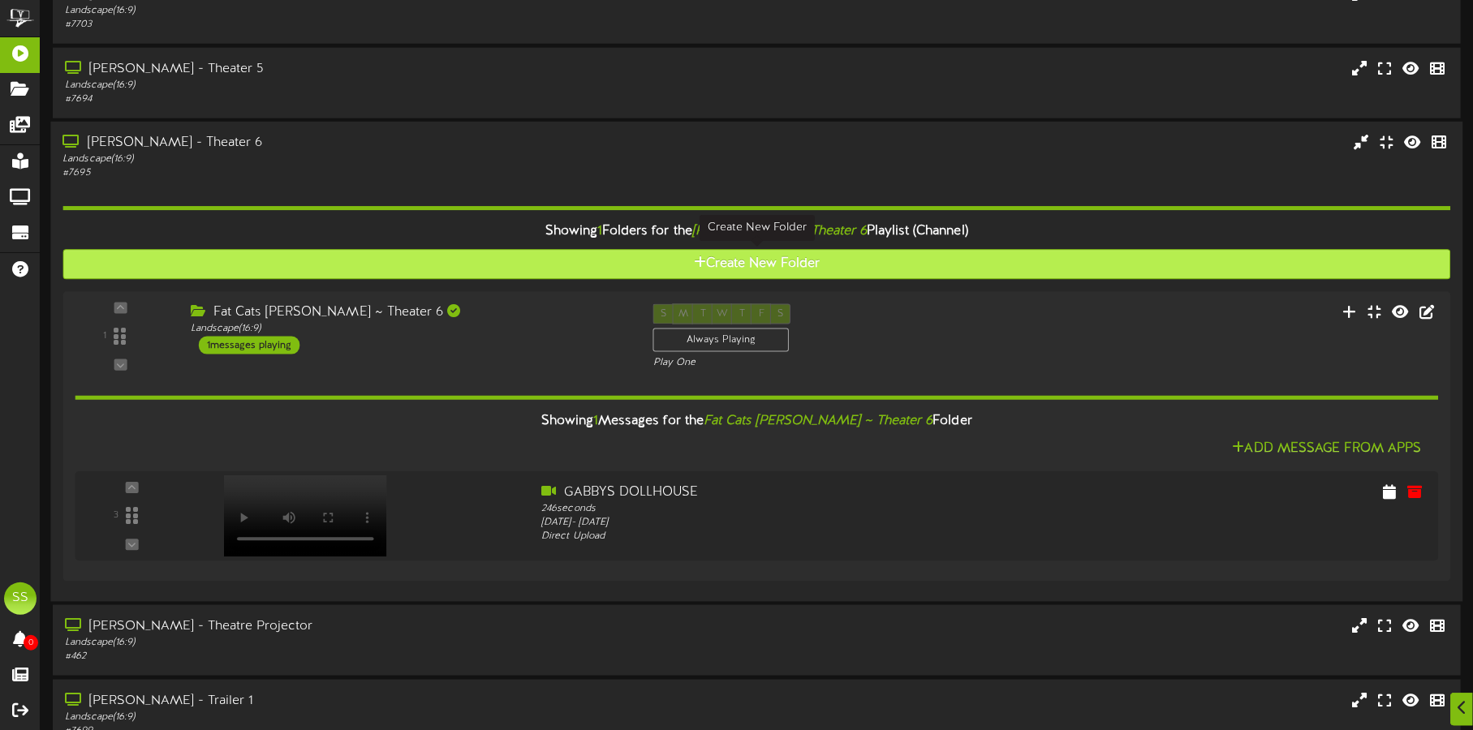
scroll to position [1301, 0]
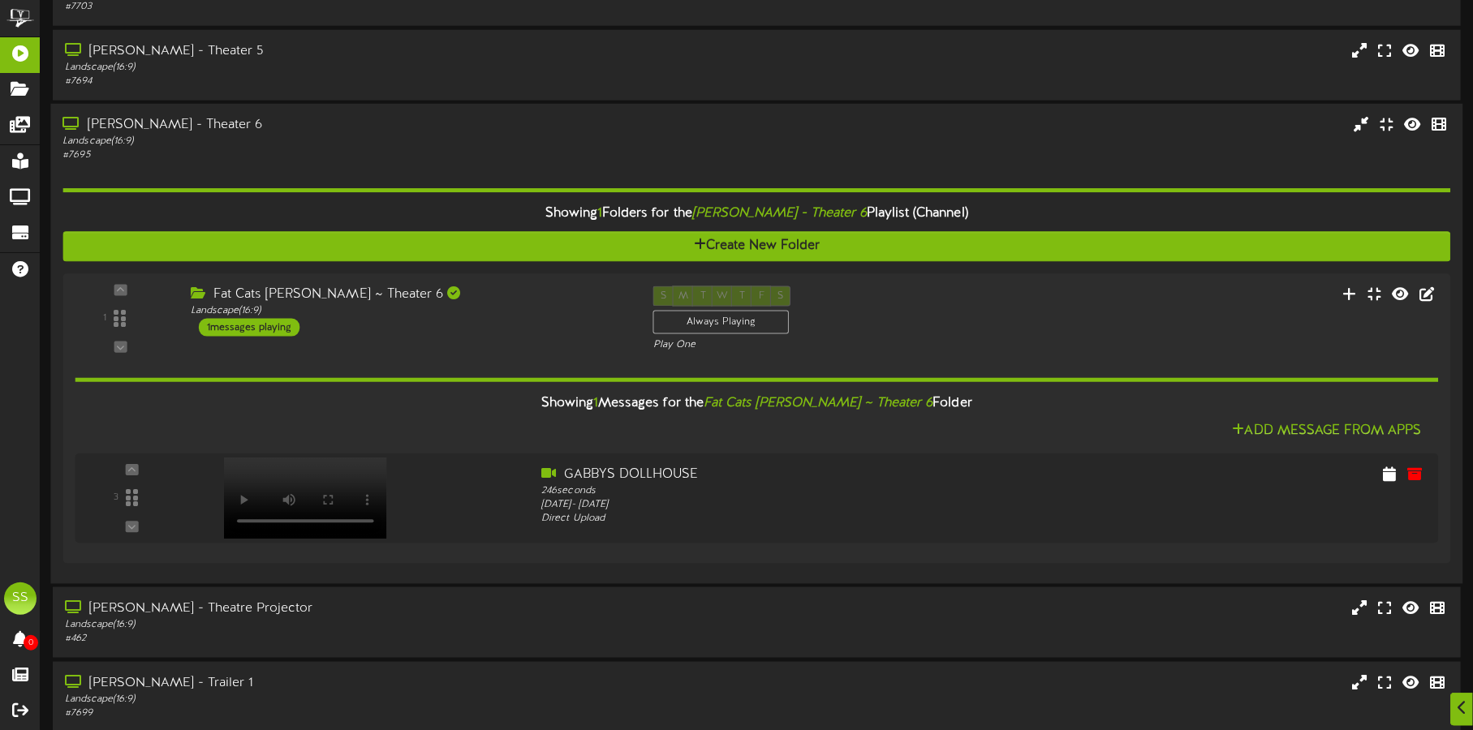
click at [826, 128] on div "Gilbert - Theater 6 Landscape ( 16:9 ) # 7695" at bounding box center [756, 139] width 1412 height 46
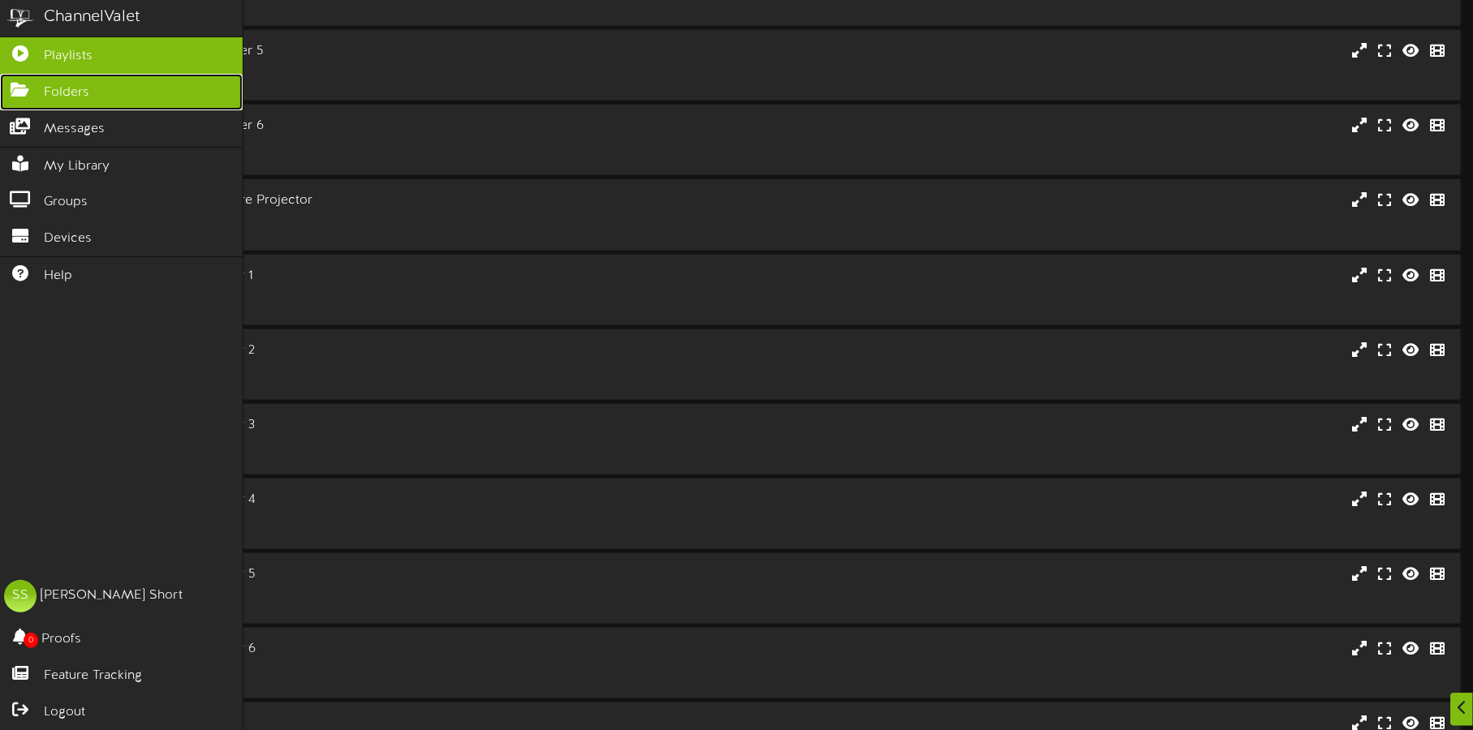
click at [19, 82] on icon at bounding box center [20, 88] width 41 height 12
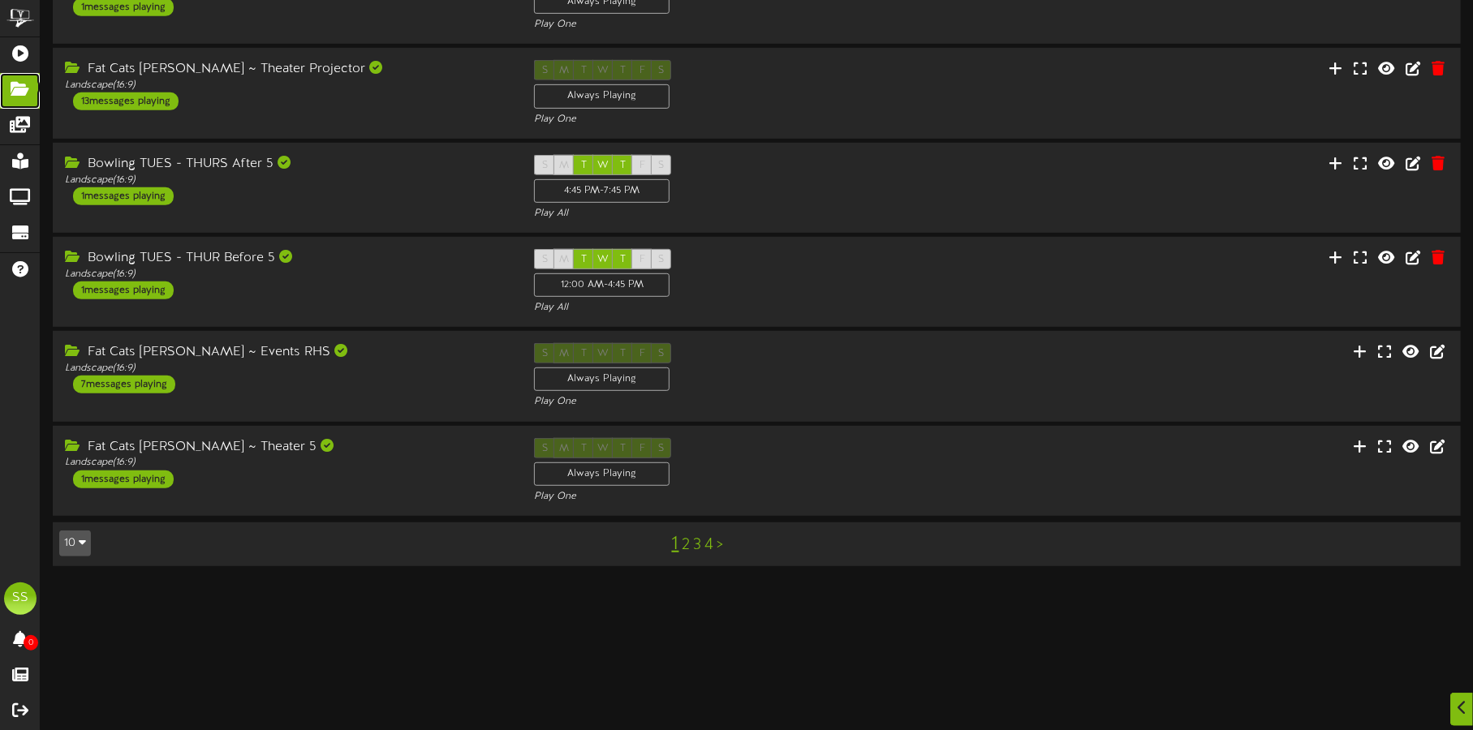
scroll to position [500, 0]
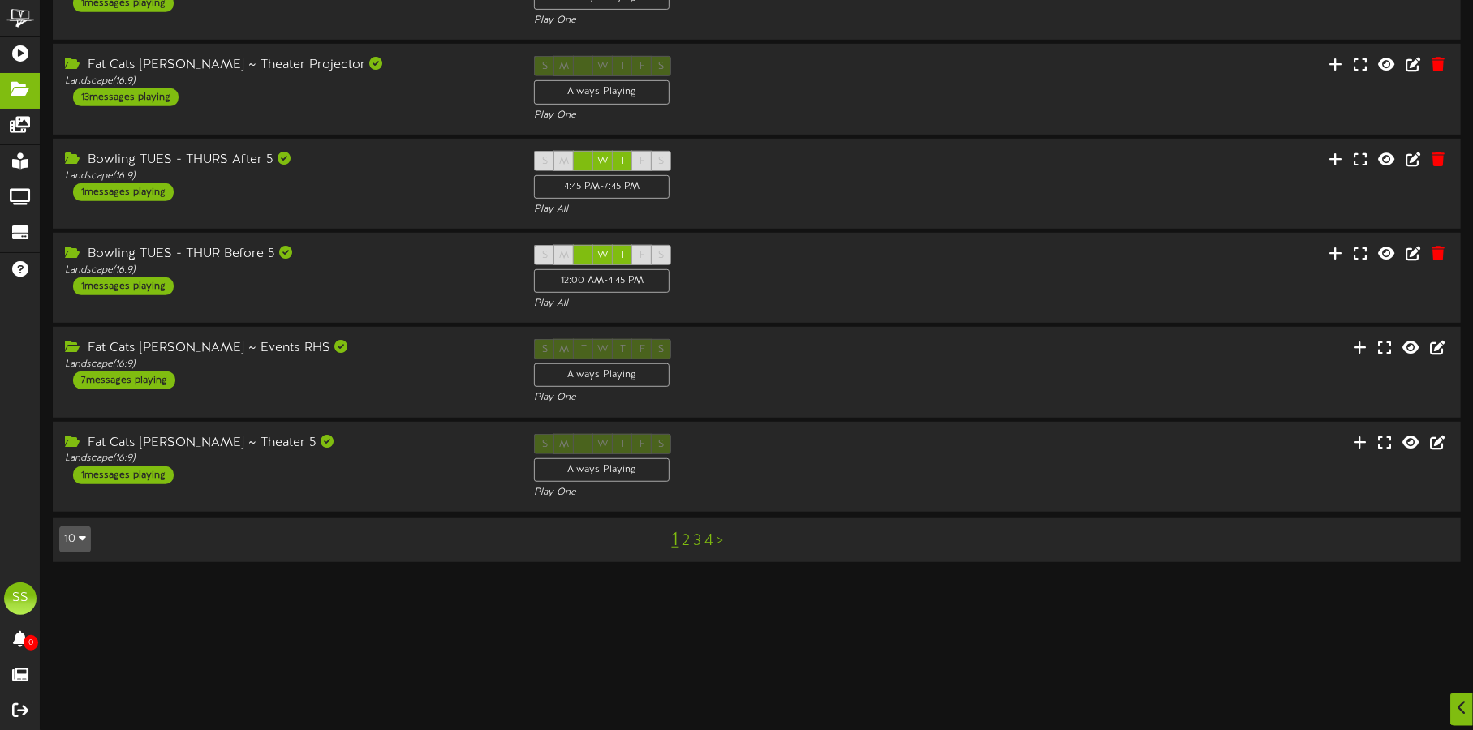
click at [81, 527] on button "10" at bounding box center [75, 540] width 32 height 26
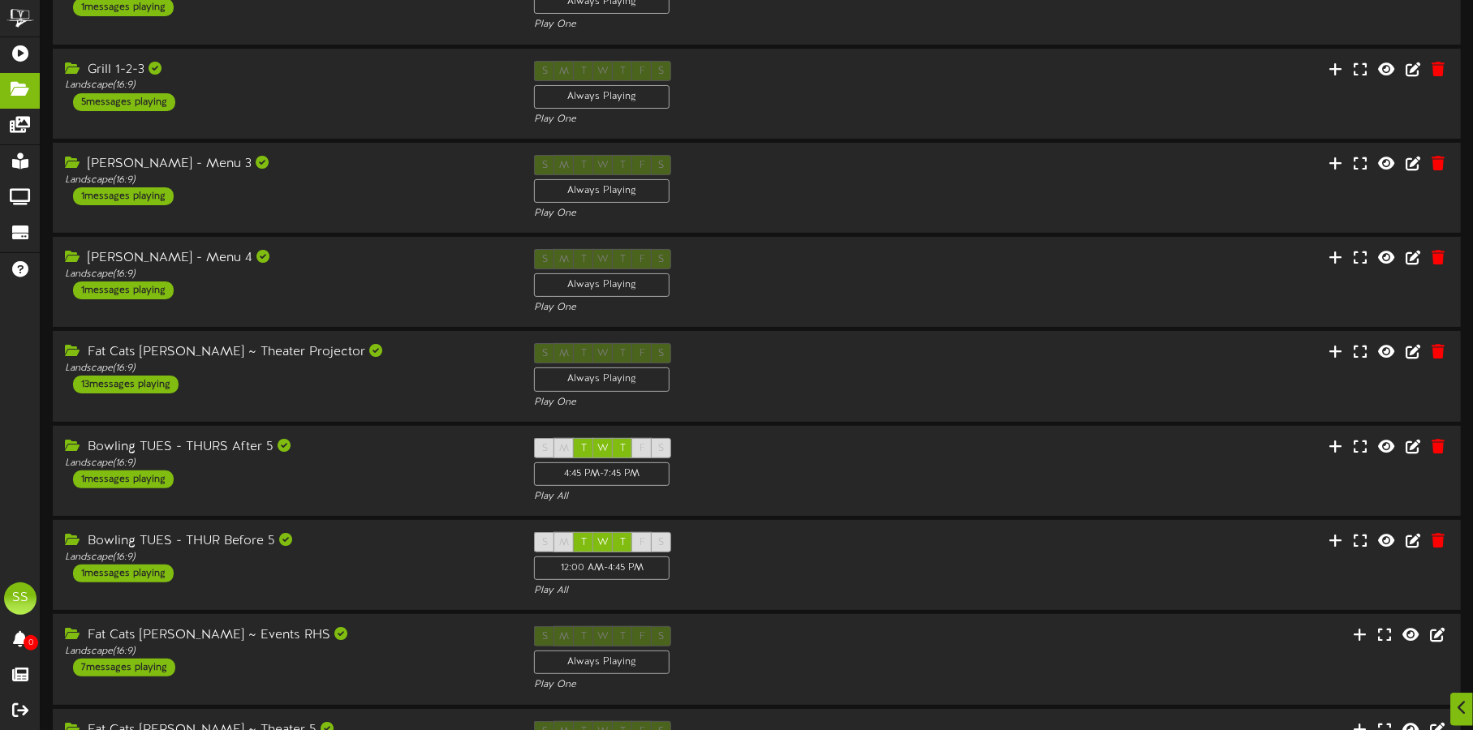
scroll to position [103, 0]
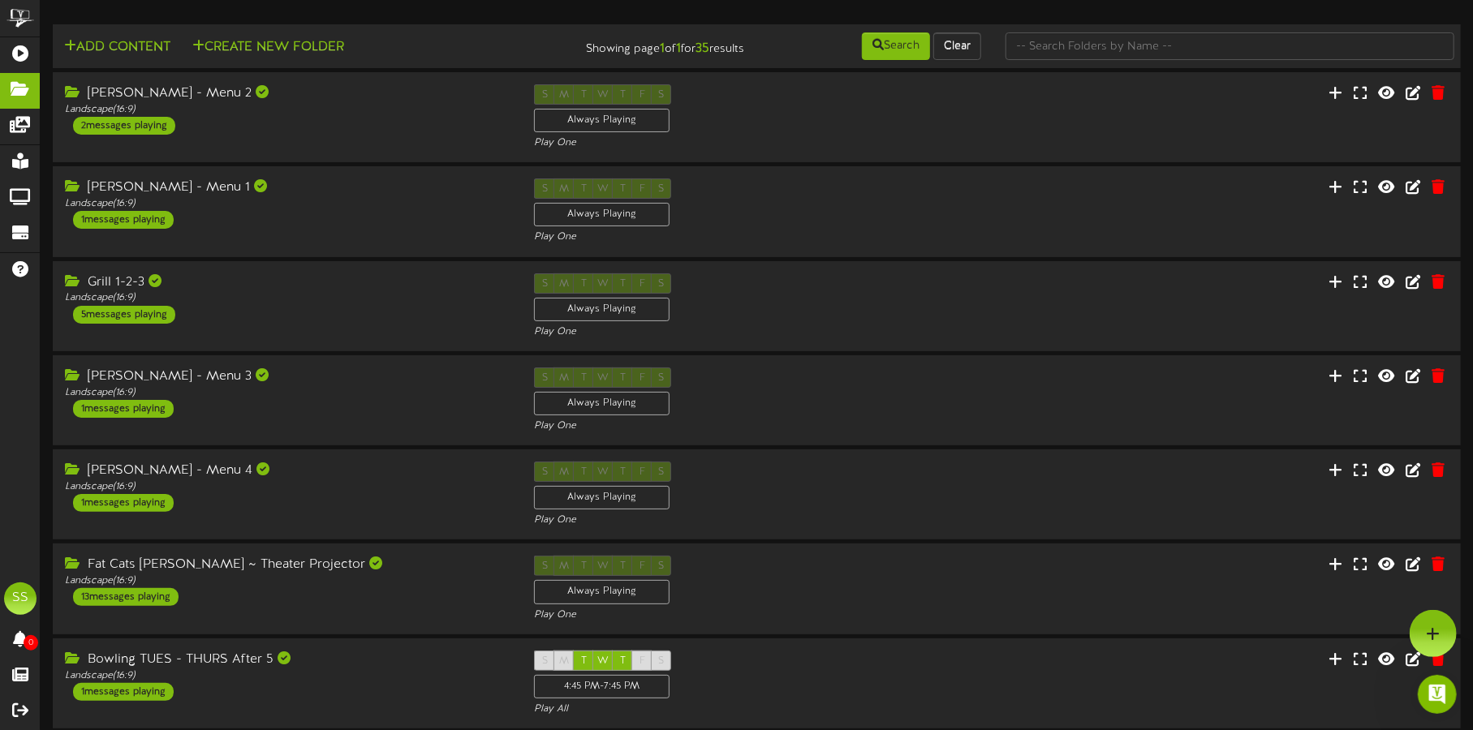
scroll to position [2573, 0]
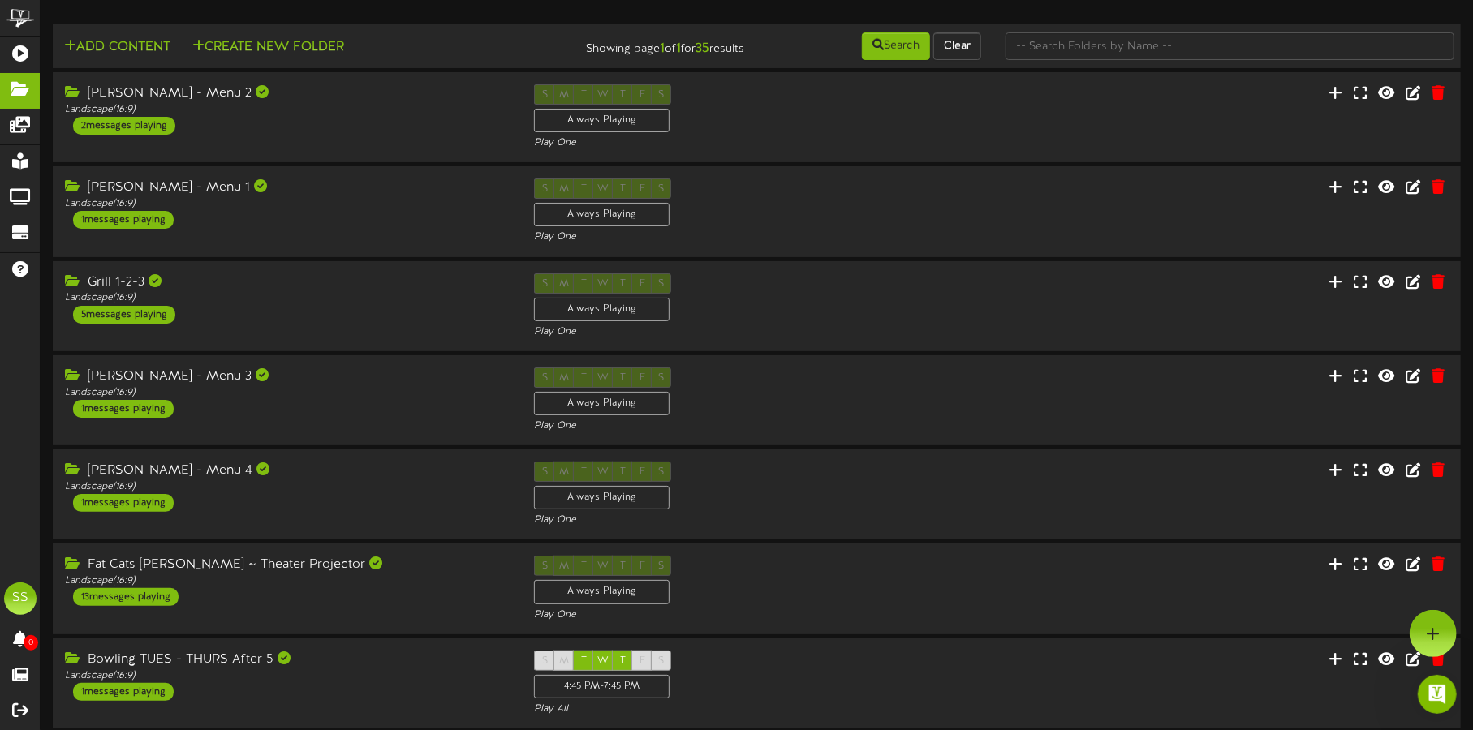
scroll to position [0, 0]
click at [1427, 691] on icon "Open Intercom Messenger" at bounding box center [1435, 692] width 27 height 27
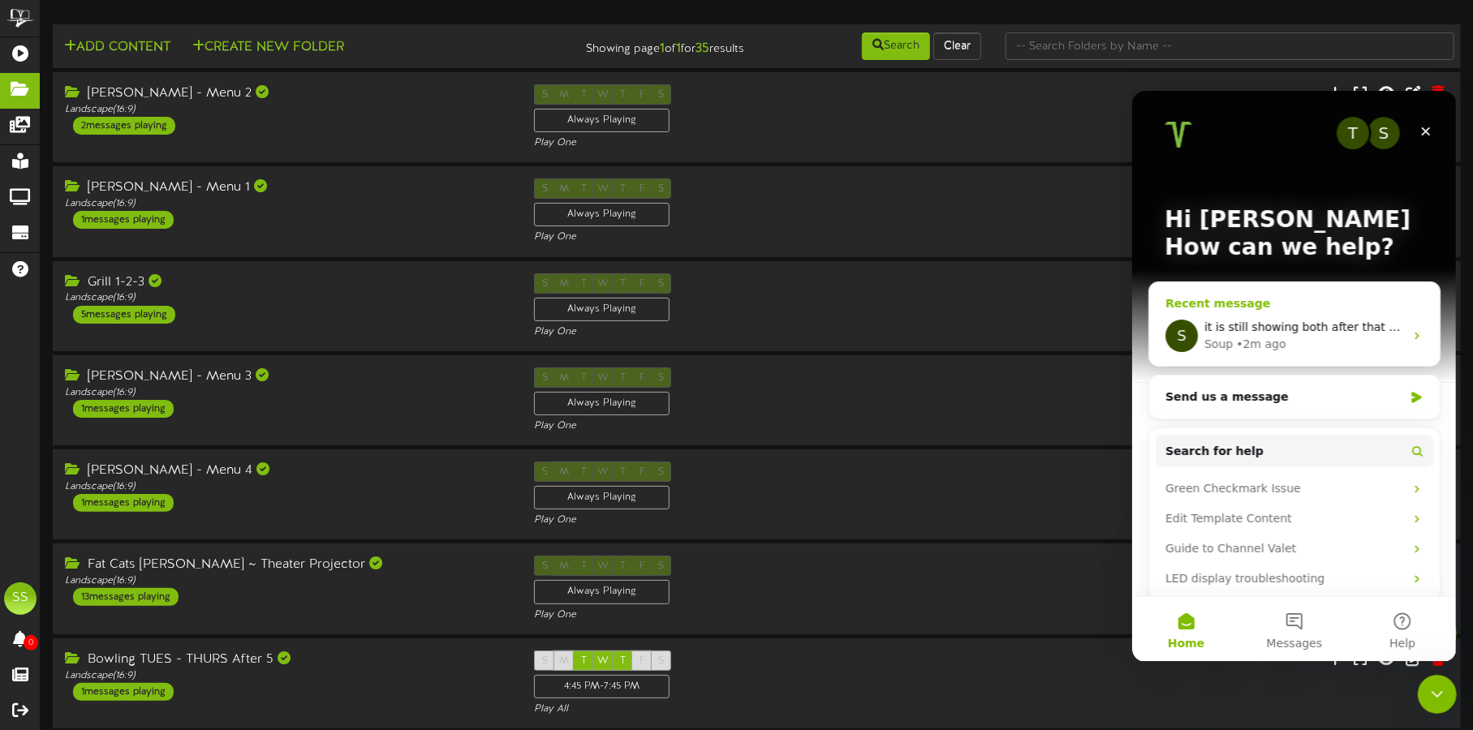
click at [1323, 316] on div "S it is still showing both after that power cycle Soup • 2m ago" at bounding box center [1293, 335] width 291 height 60
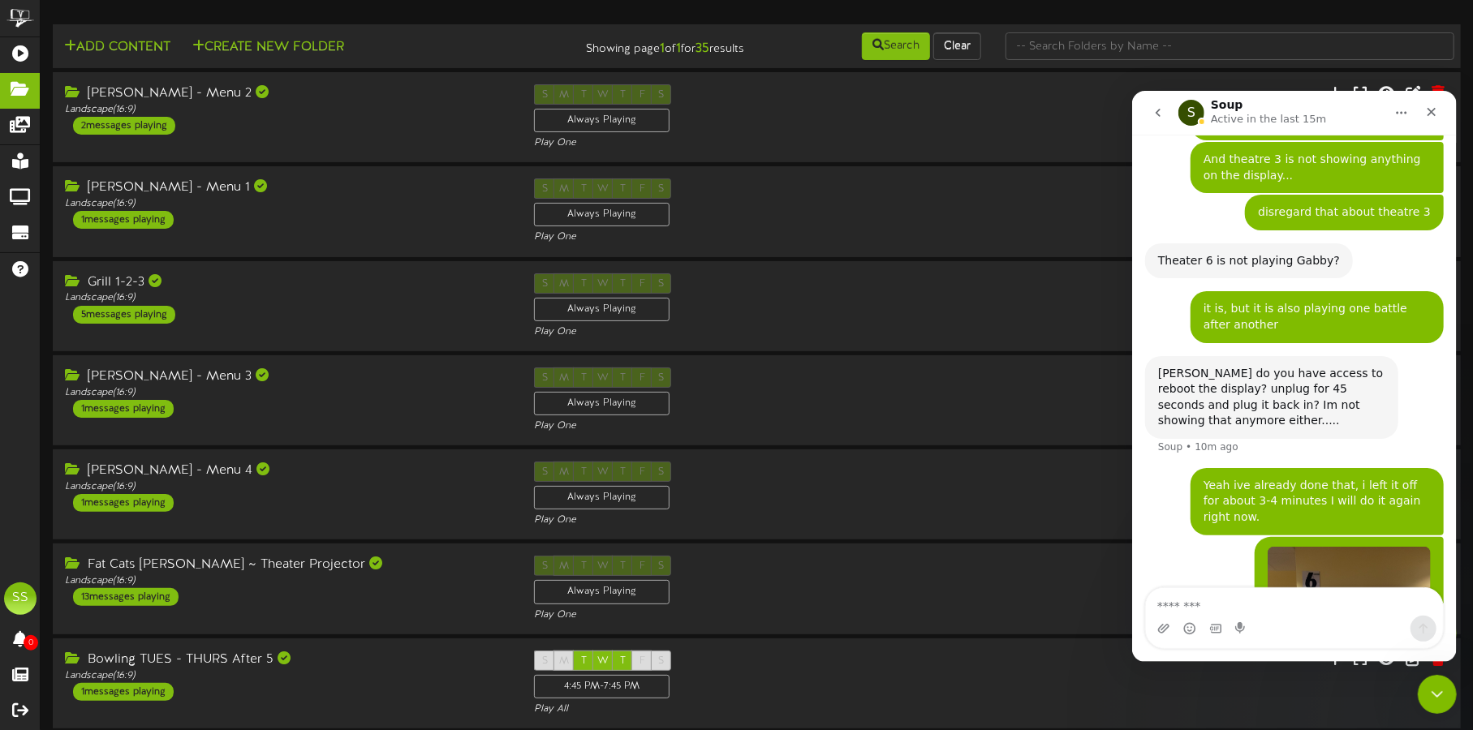
scroll to position [2066, 0]
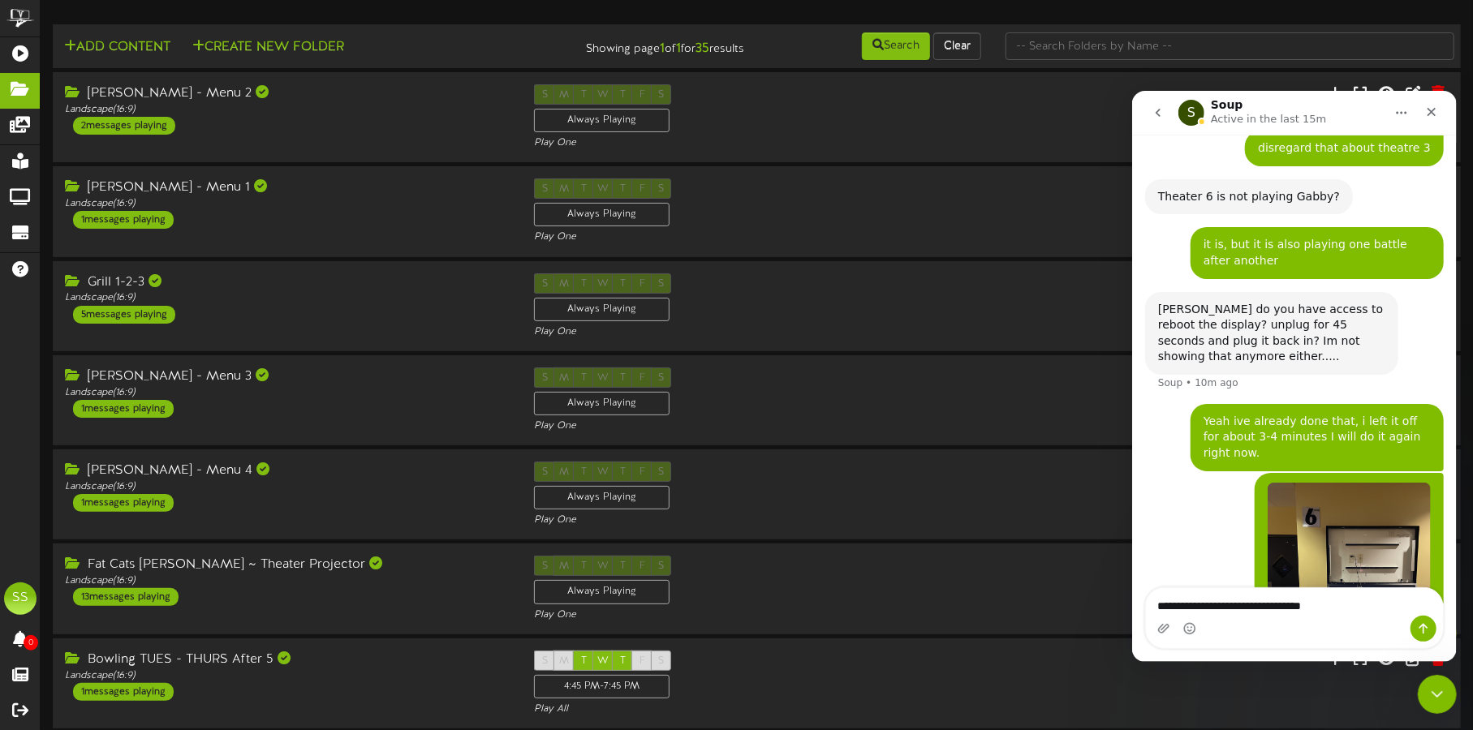
type textarea "**********"
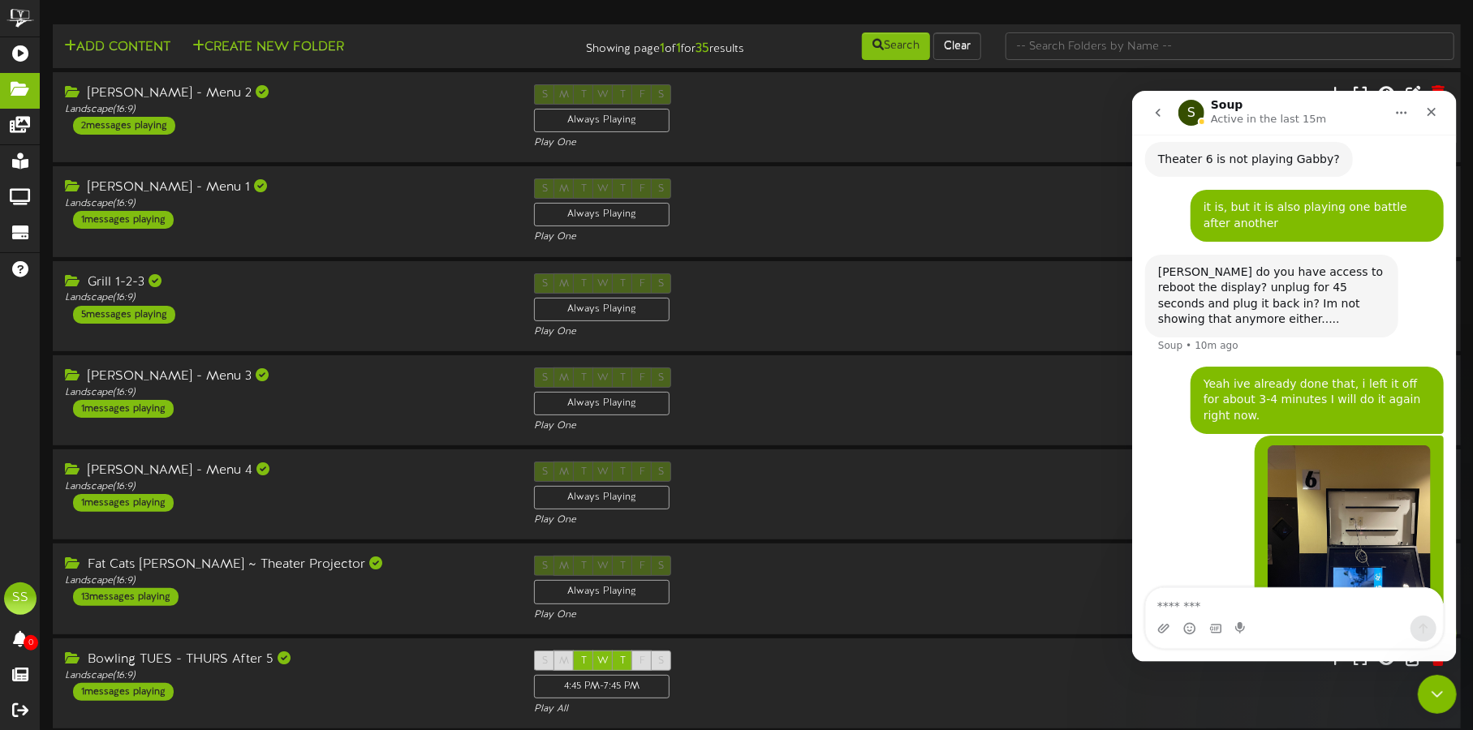
click at [1175, 435] on div "Shane • 8m ago" at bounding box center [1293, 554] width 299 height 239
click at [1160, 104] on button "go back" at bounding box center [1157, 112] width 31 height 31
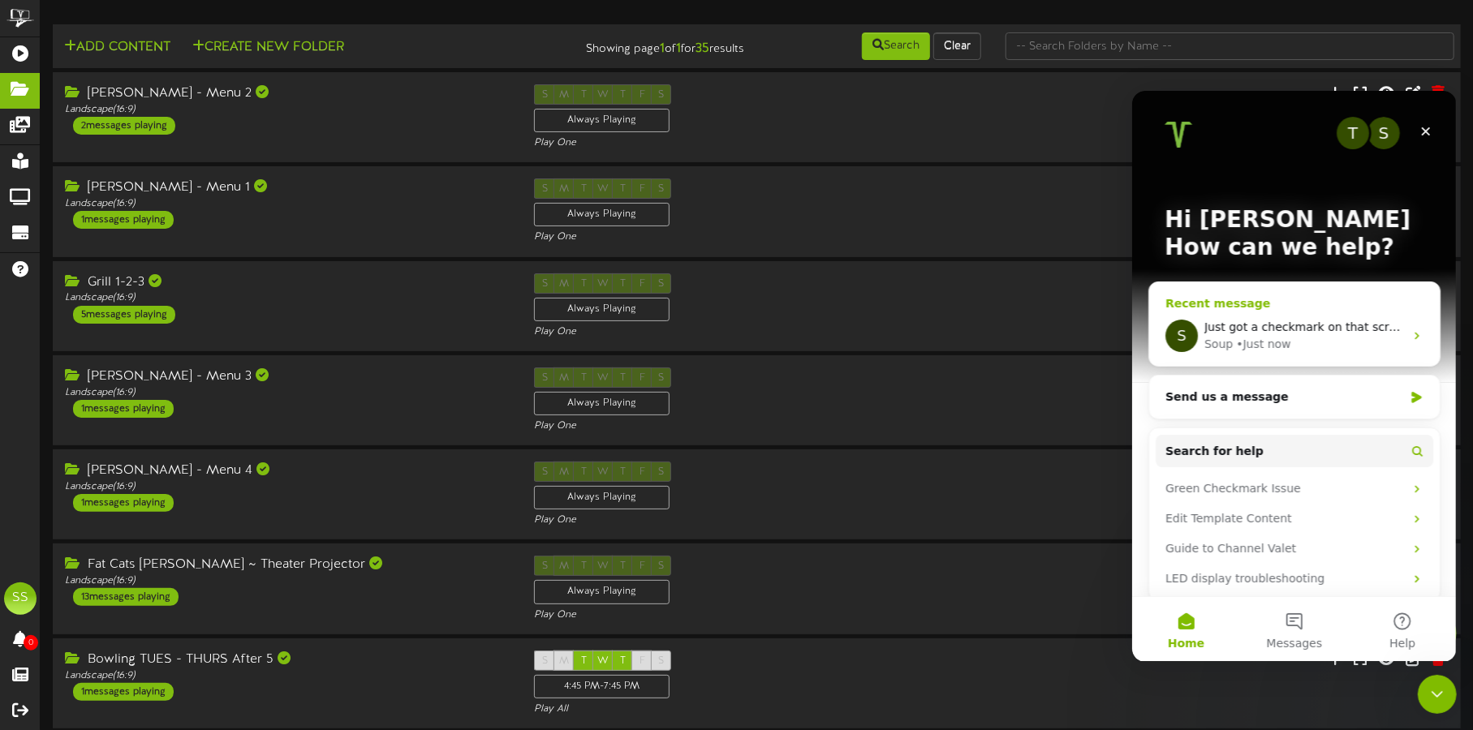
click at [1374, 339] on div "Soup • Just now" at bounding box center [1303, 343] width 200 height 17
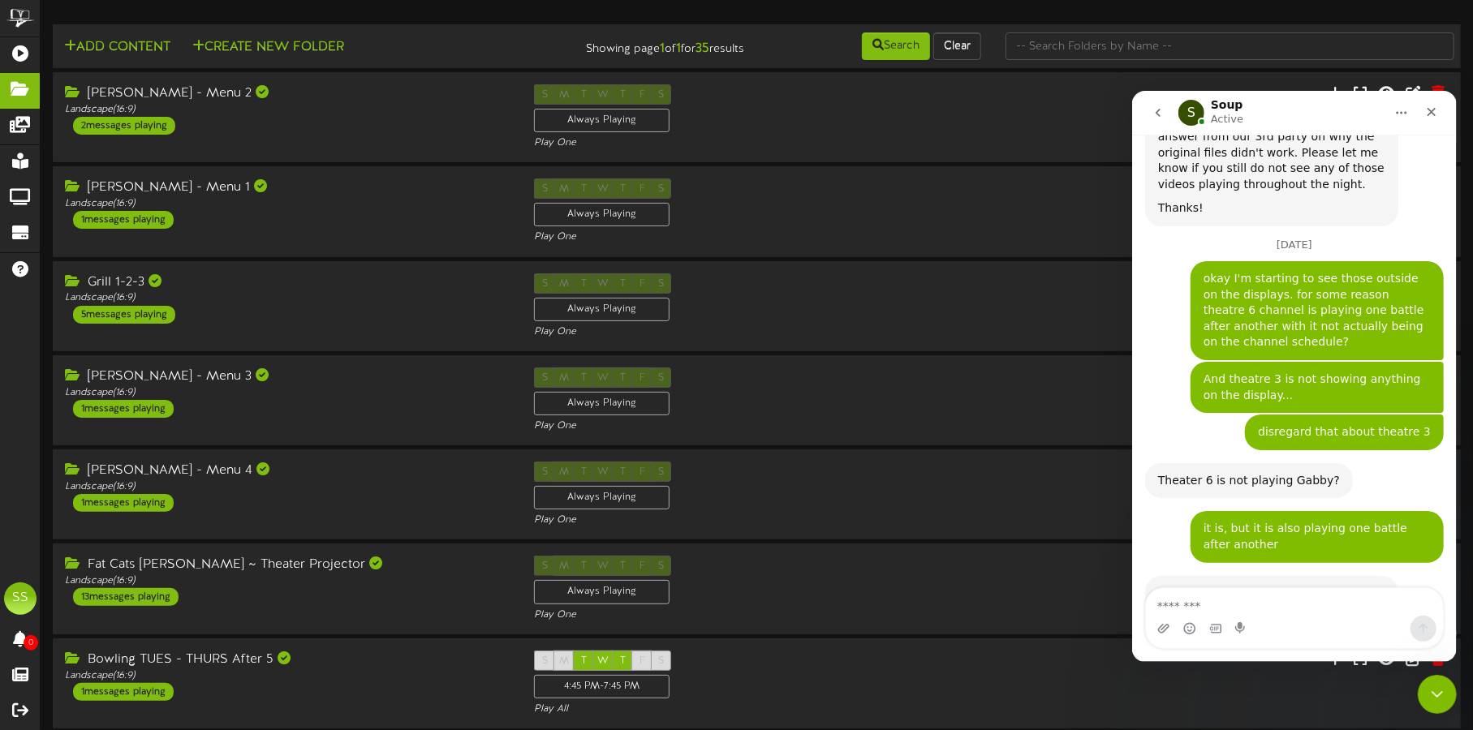
scroll to position [2103, 0]
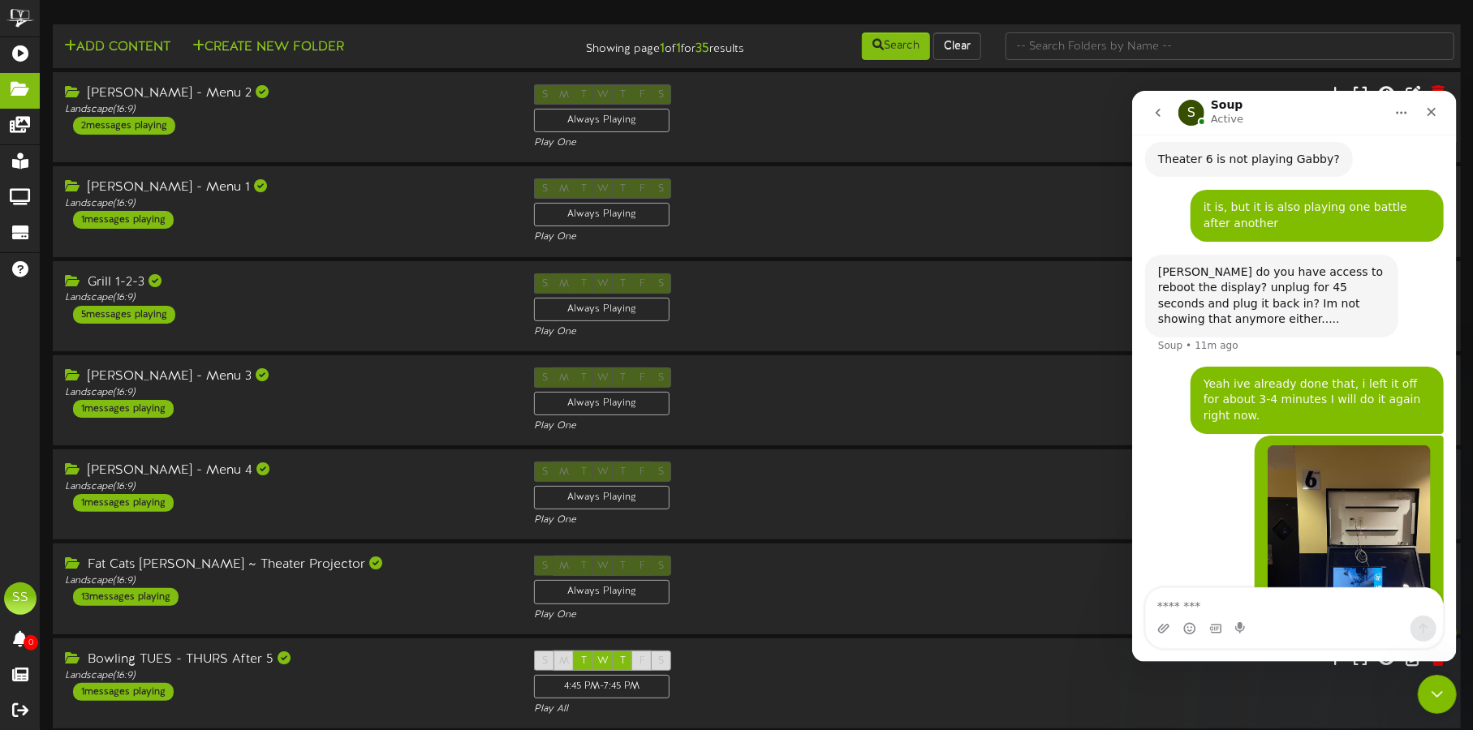
click at [1161, 109] on icon "go back" at bounding box center [1157, 111] width 13 height 13
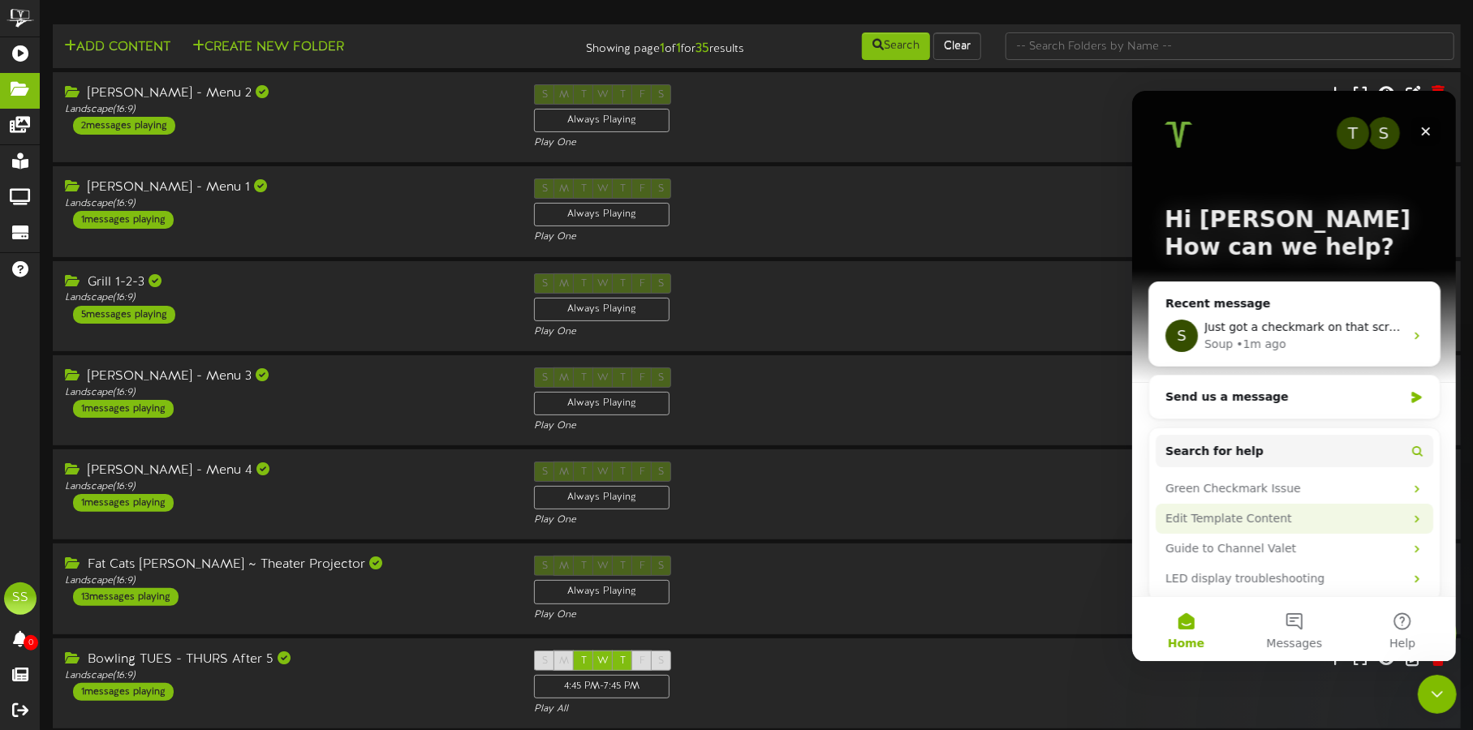
scroll to position [12, 0]
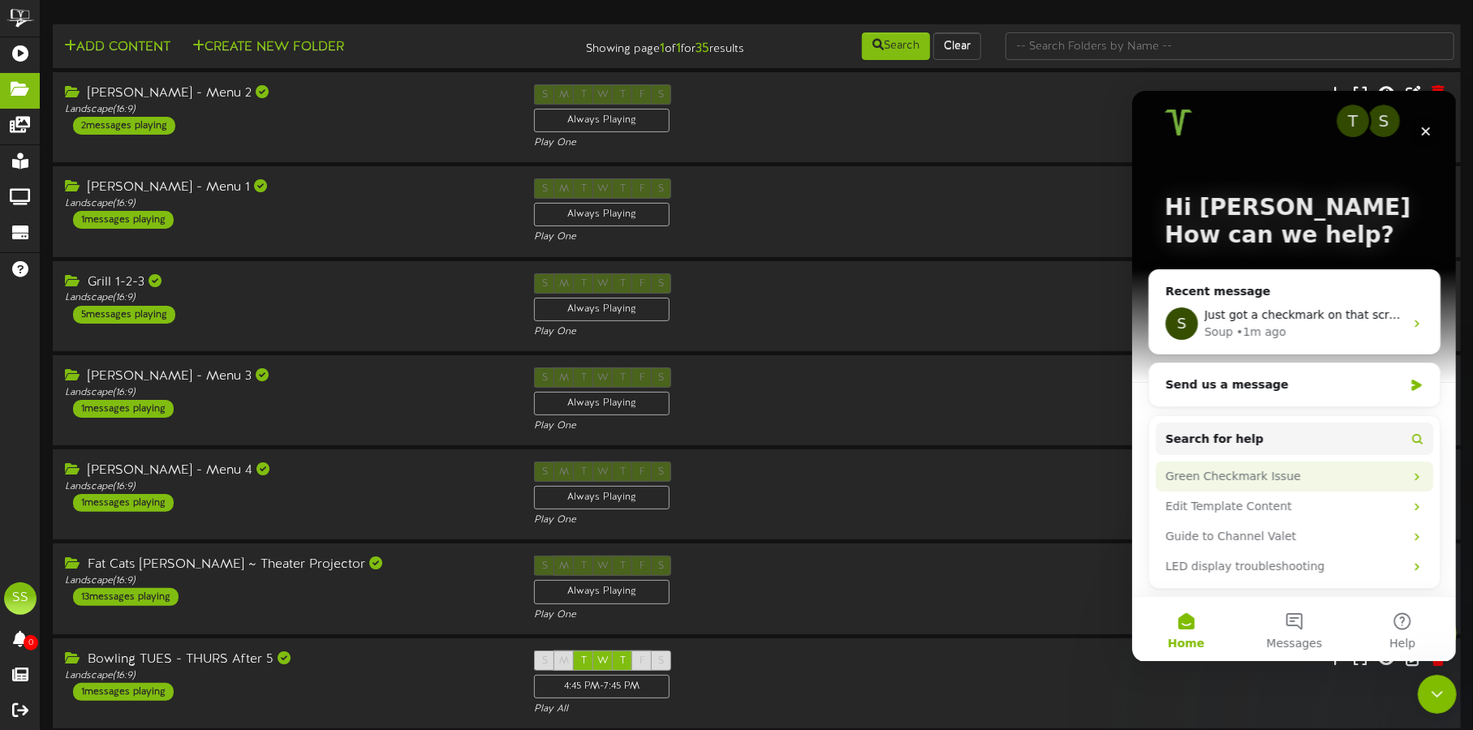
click at [1369, 476] on div "Green Checkmark Issue" at bounding box center [1284, 475] width 239 height 17
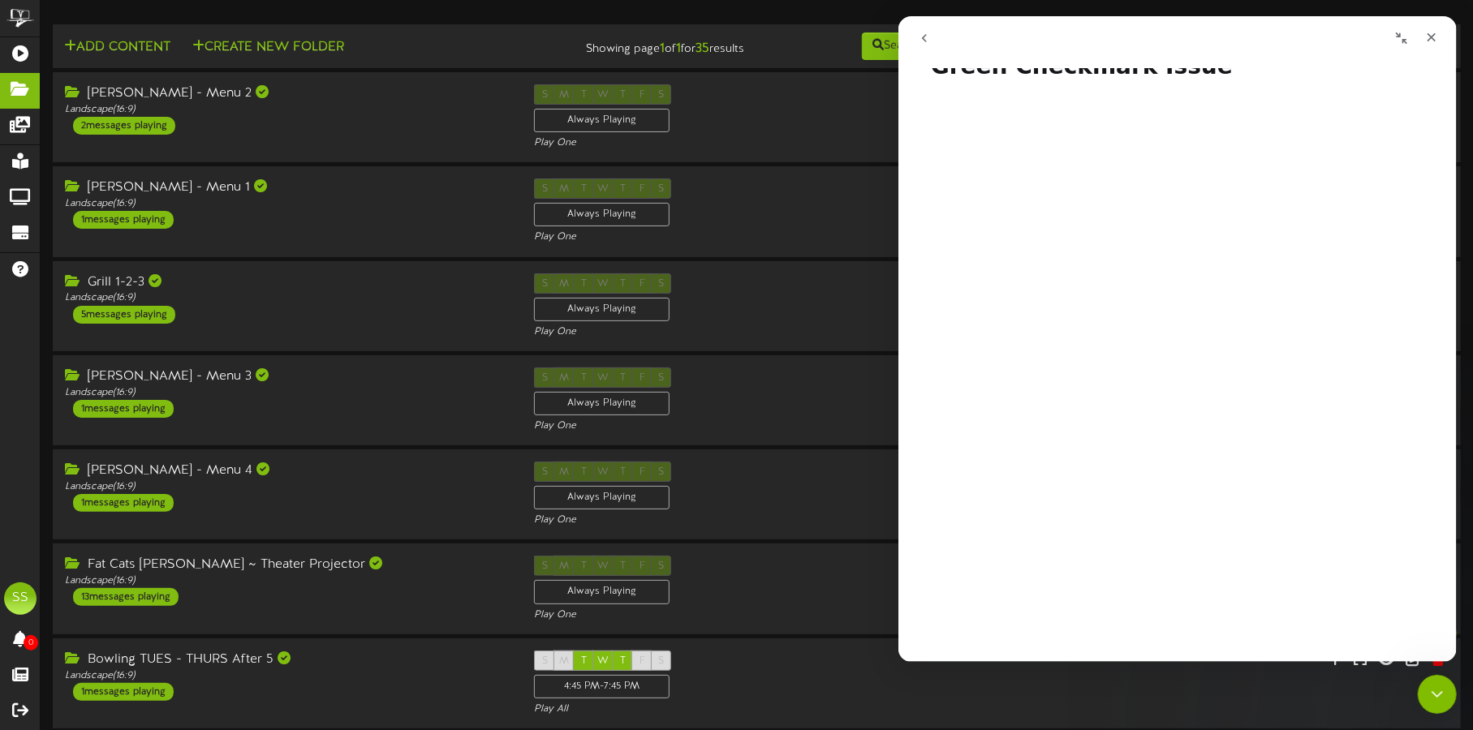
scroll to position [0, 0]
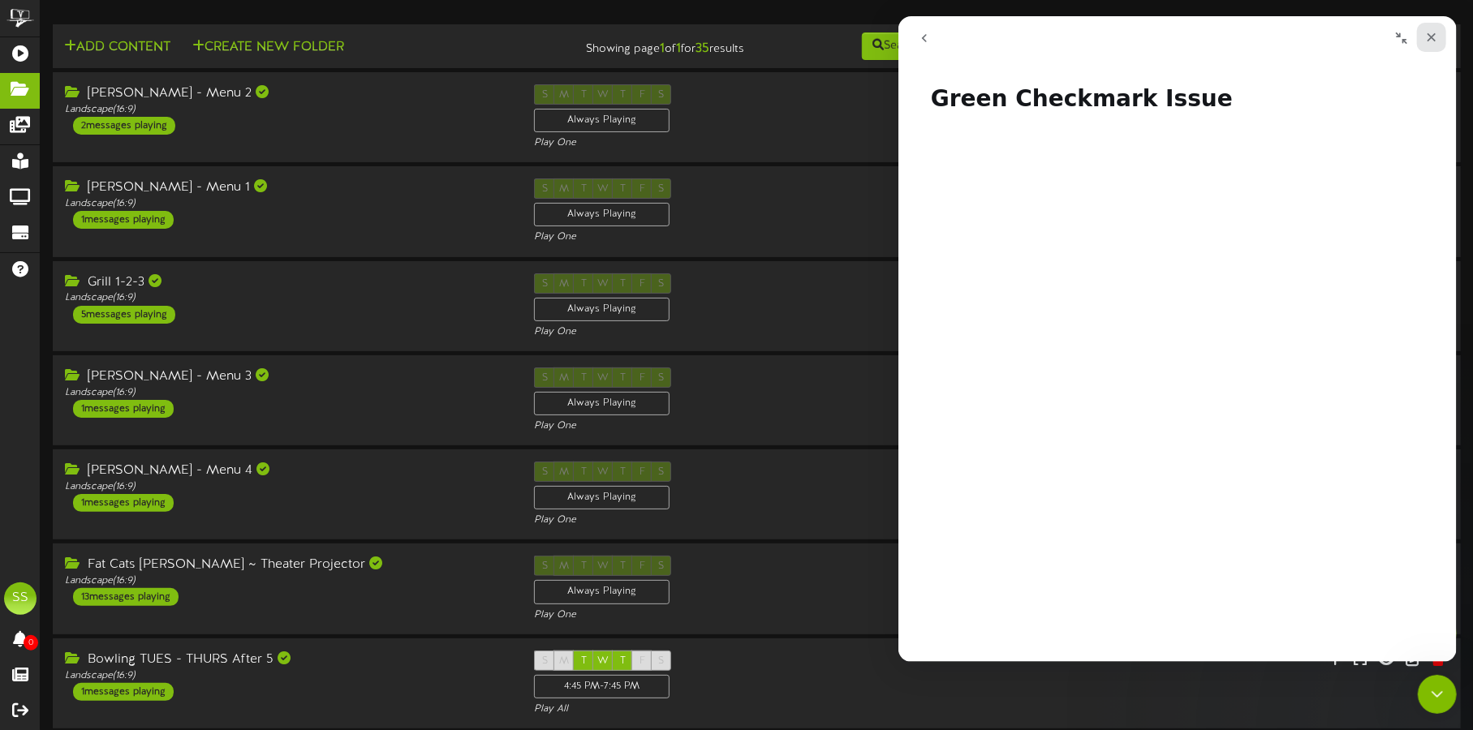
click at [1432, 40] on icon "Close" at bounding box center [1431, 37] width 9 height 9
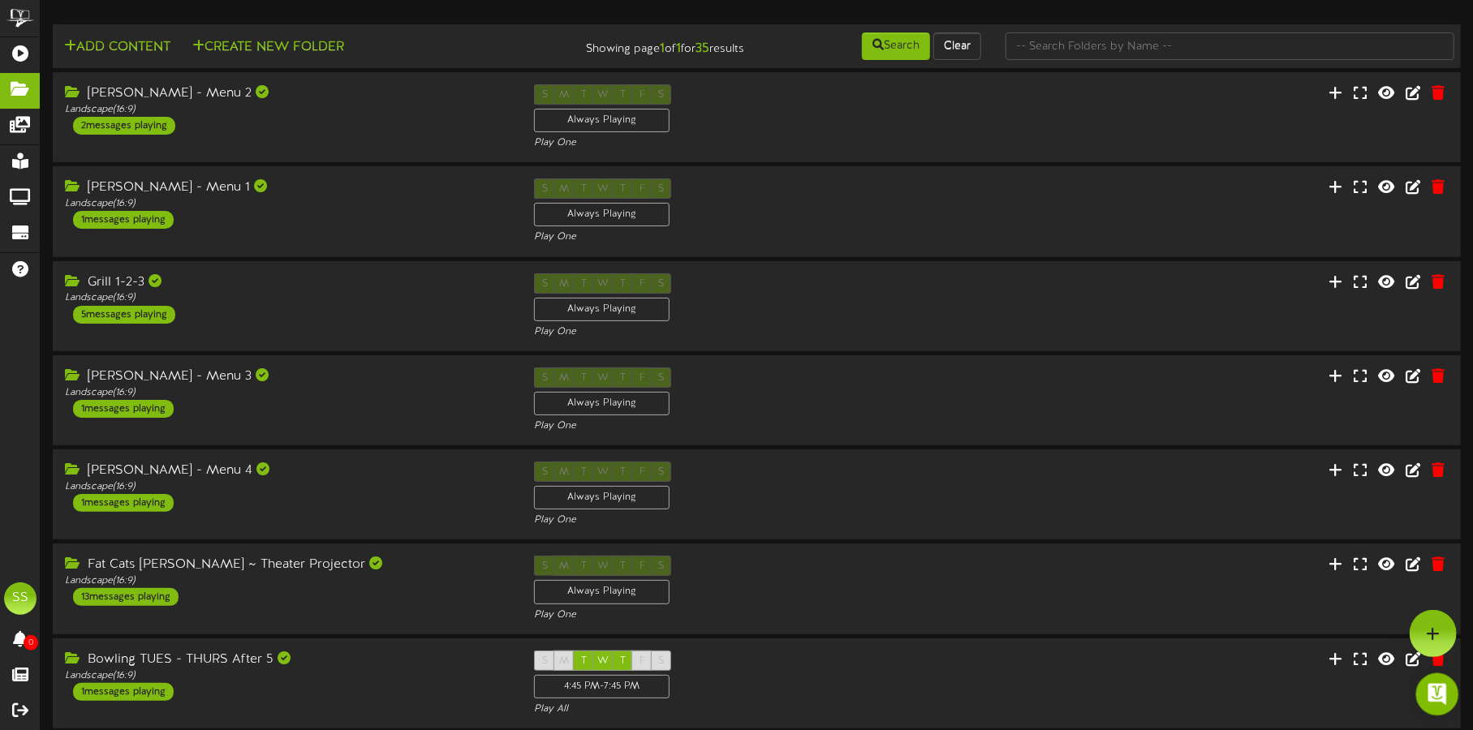
click at [1424, 686] on div "Open Intercom Messenger" at bounding box center [1435, 692] width 54 height 54
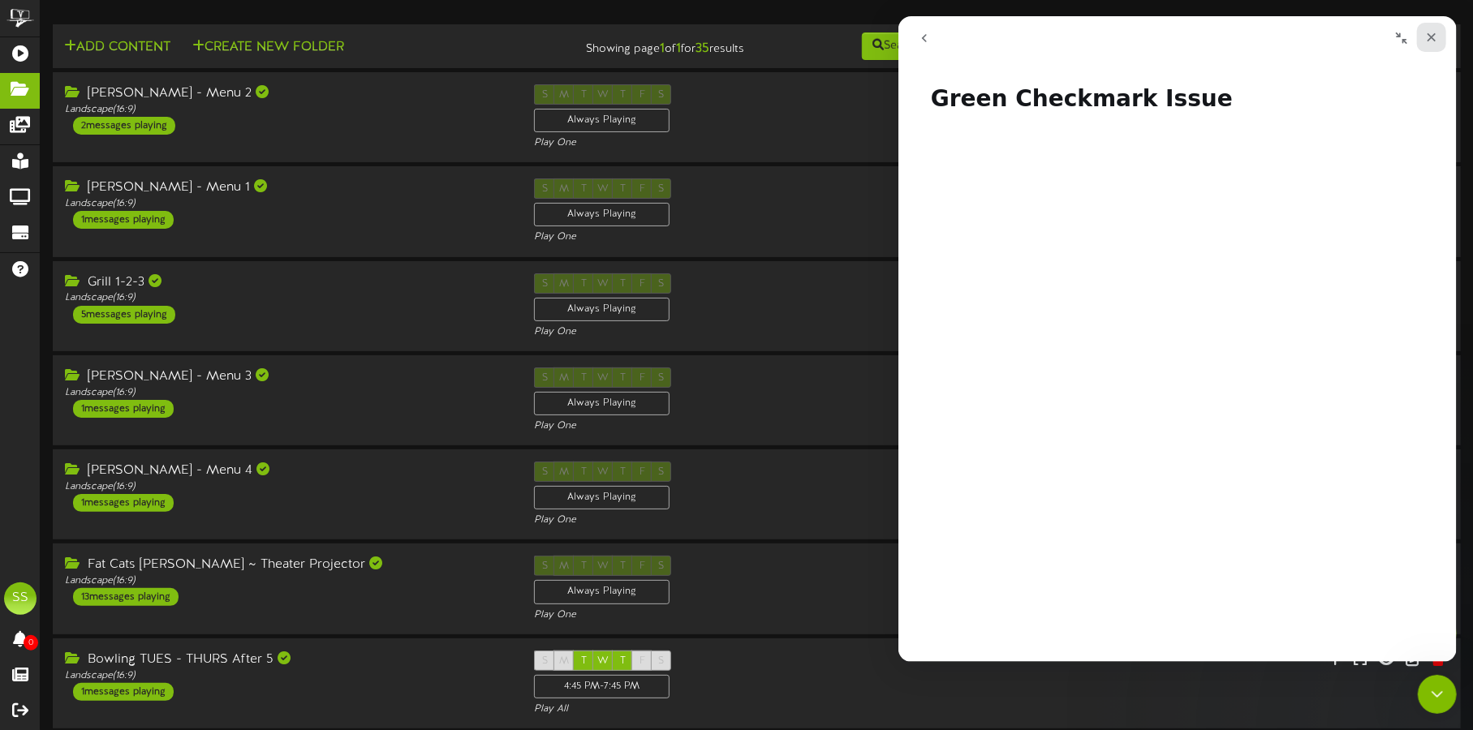
click at [1440, 34] on div "Close" at bounding box center [1430, 37] width 29 height 29
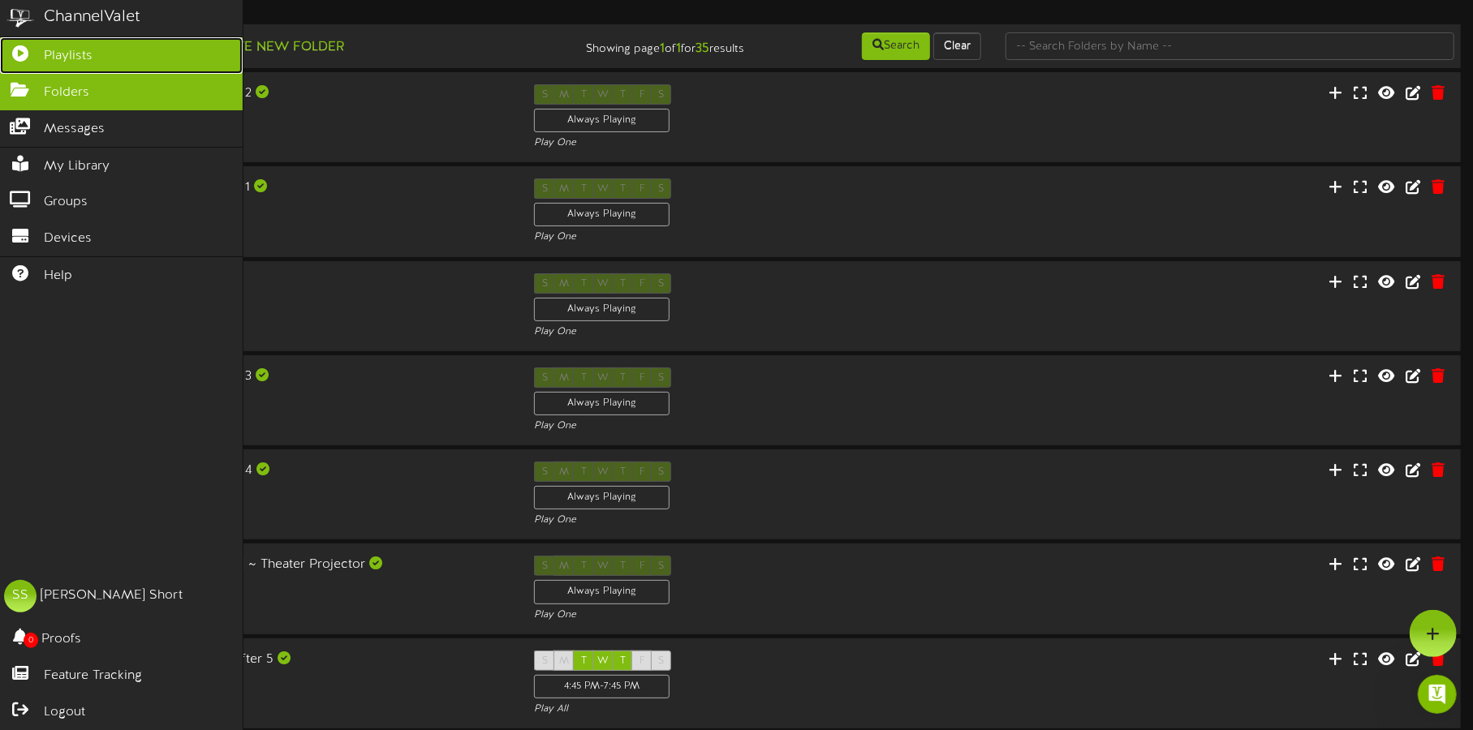
click at [25, 47] on icon at bounding box center [20, 51] width 41 height 12
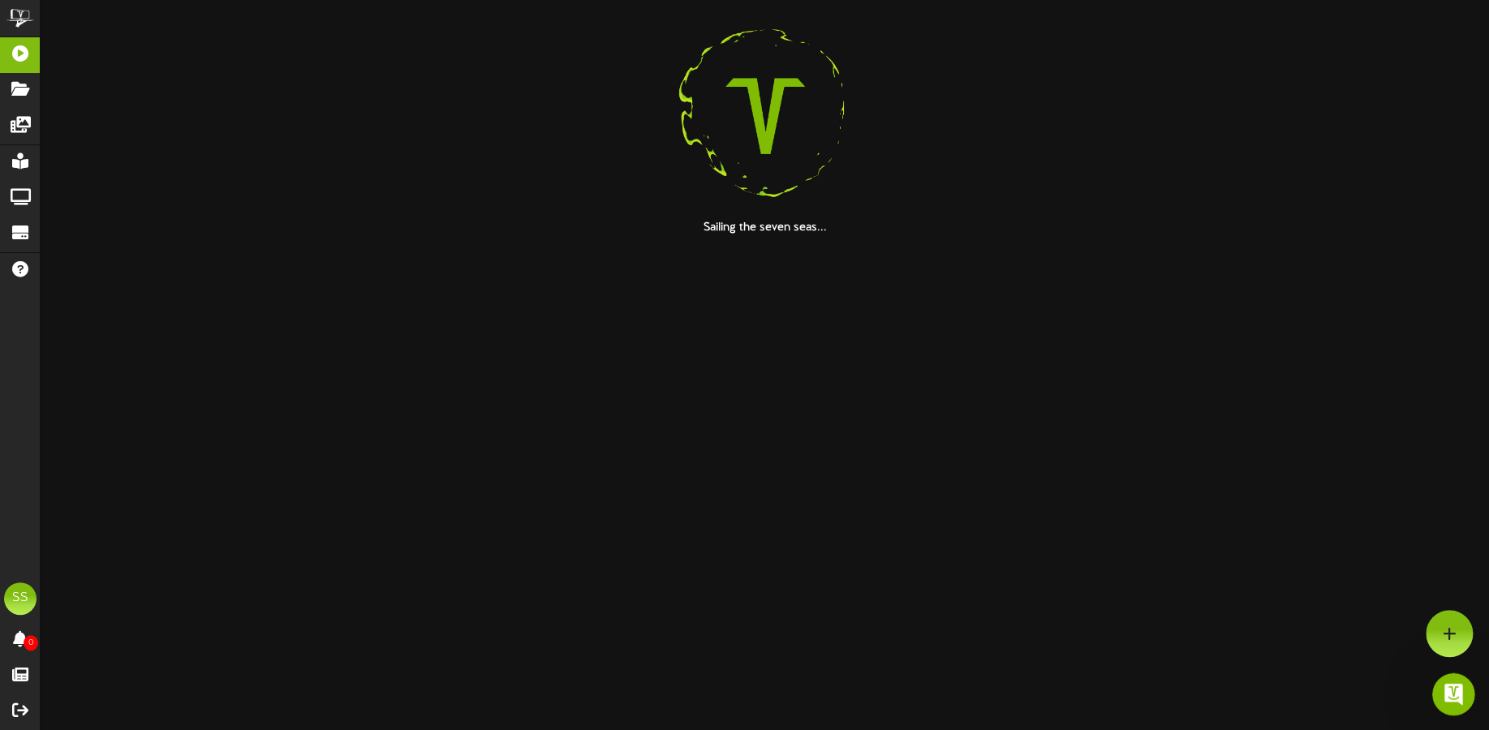
click at [1457, 700] on icon "Open Intercom Messenger" at bounding box center [1452, 692] width 27 height 27
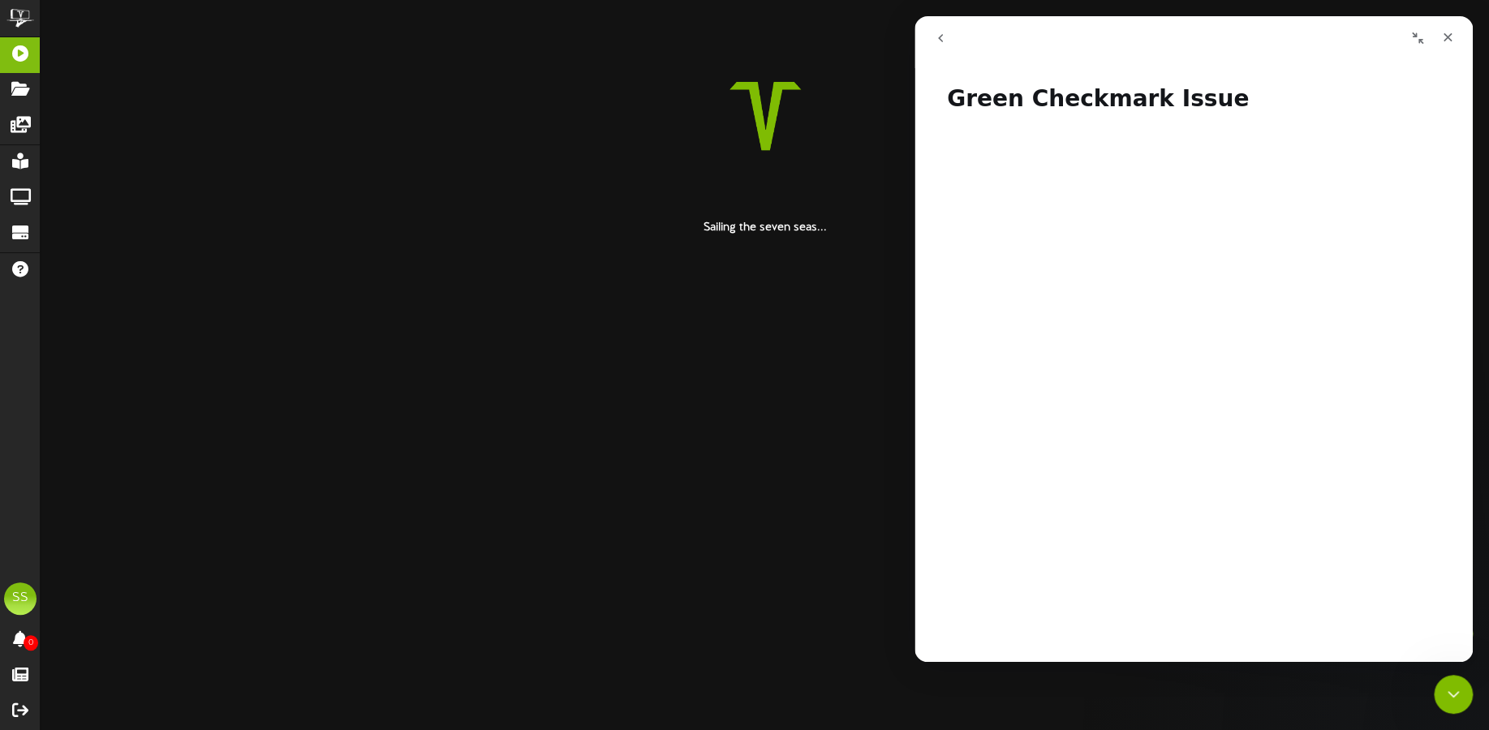
click at [938, 27] on button "go back" at bounding box center [940, 38] width 31 height 31
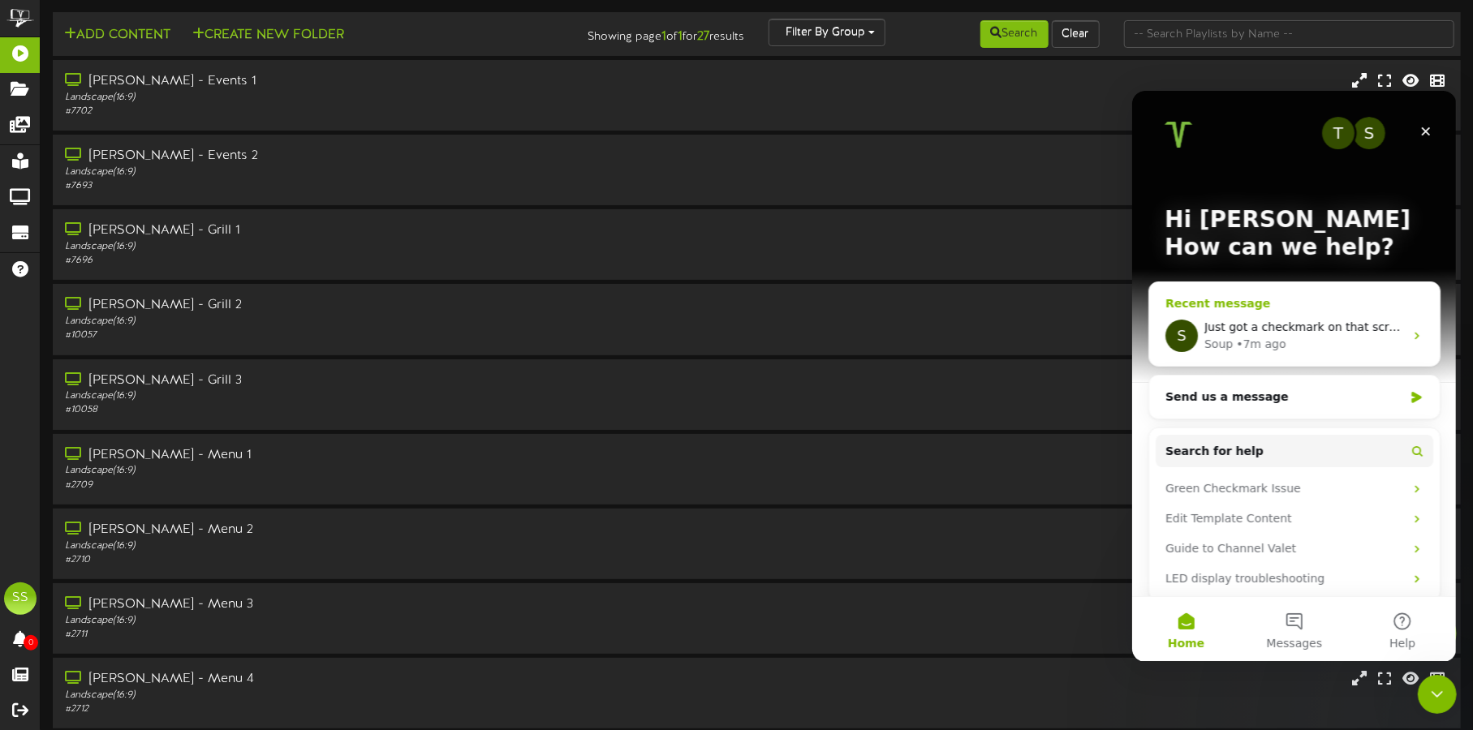
click at [1336, 343] on div "Soup • 7m ago" at bounding box center [1303, 343] width 200 height 17
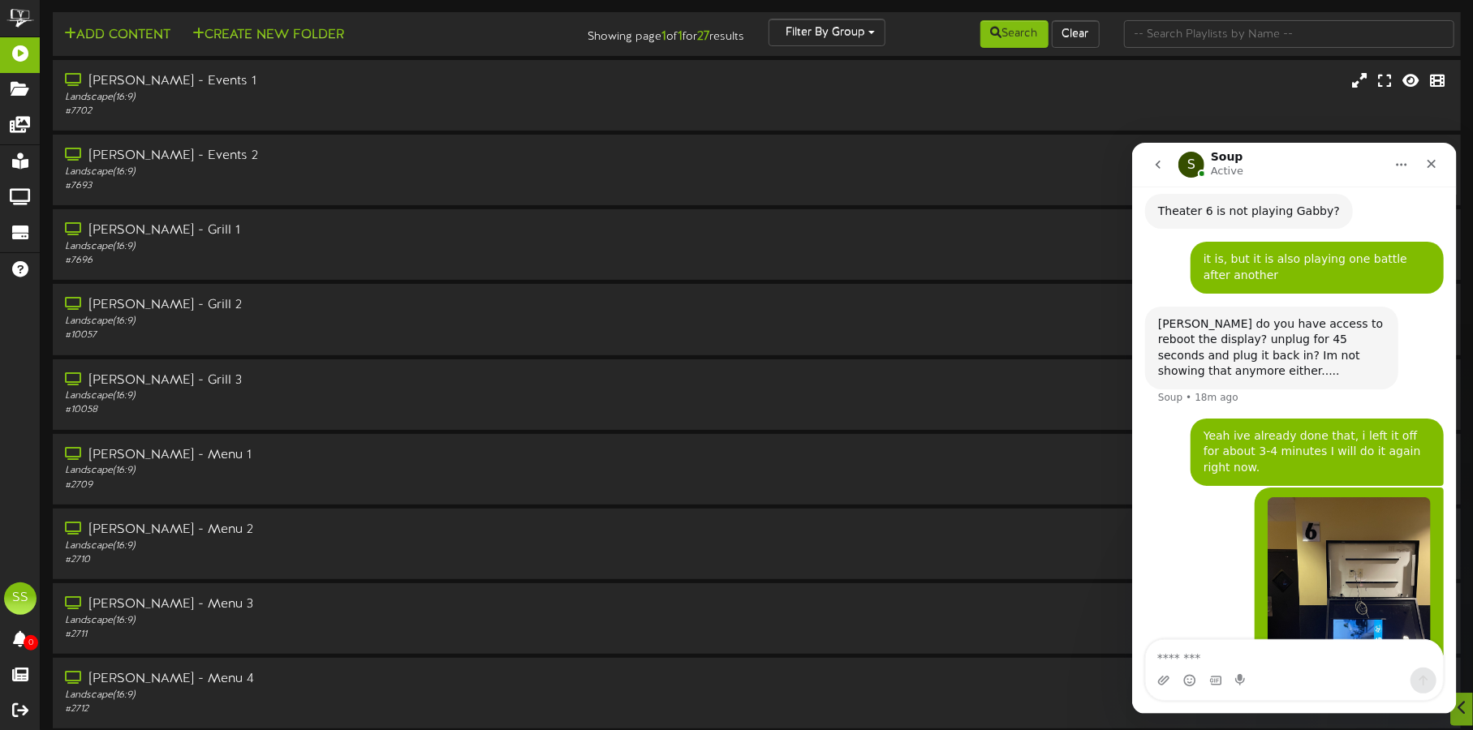
scroll to position [910, 0]
click at [1428, 163] on icon "Close" at bounding box center [1430, 163] width 13 height 13
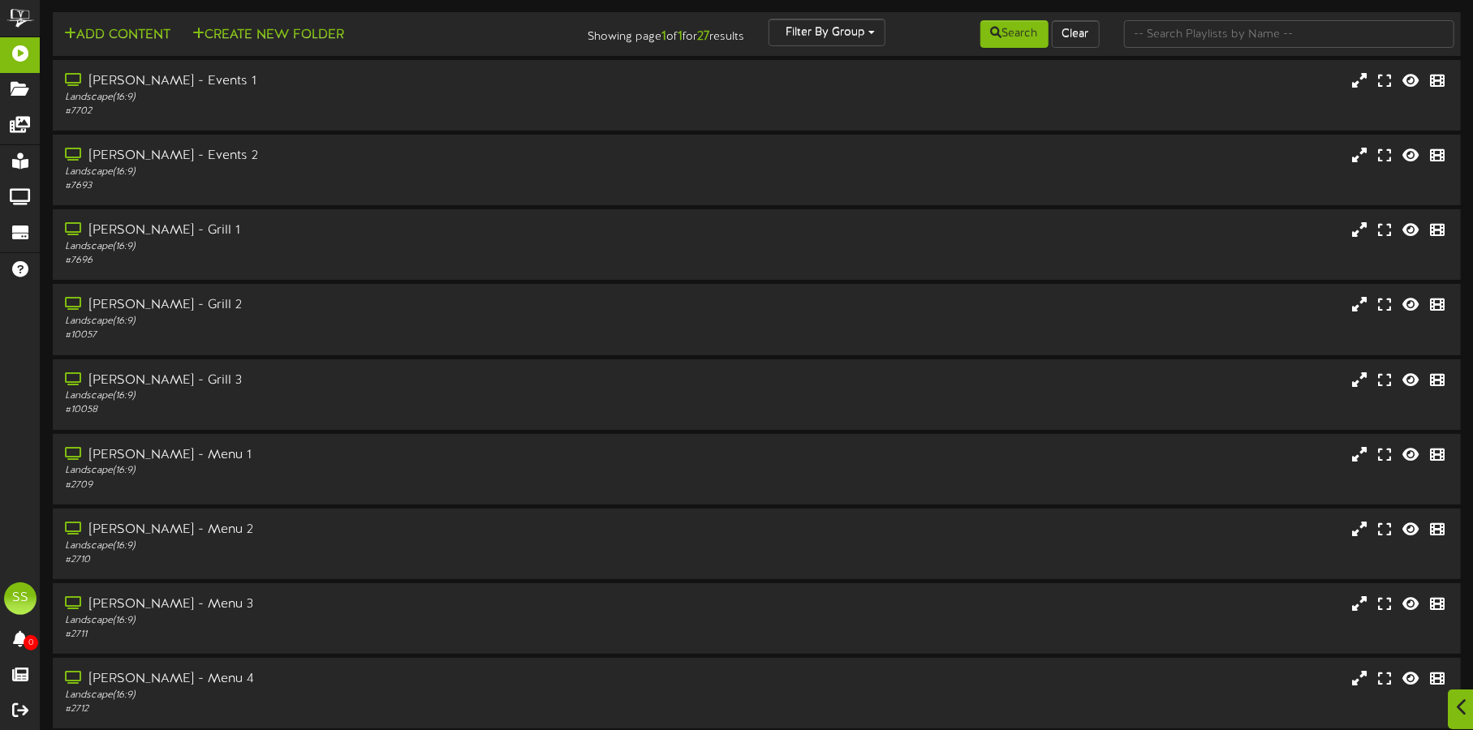
click at [1467, 714] on icon at bounding box center [1462, 708] width 11 height 18
click at [1444, 613] on div at bounding box center [1433, 633] width 47 height 47
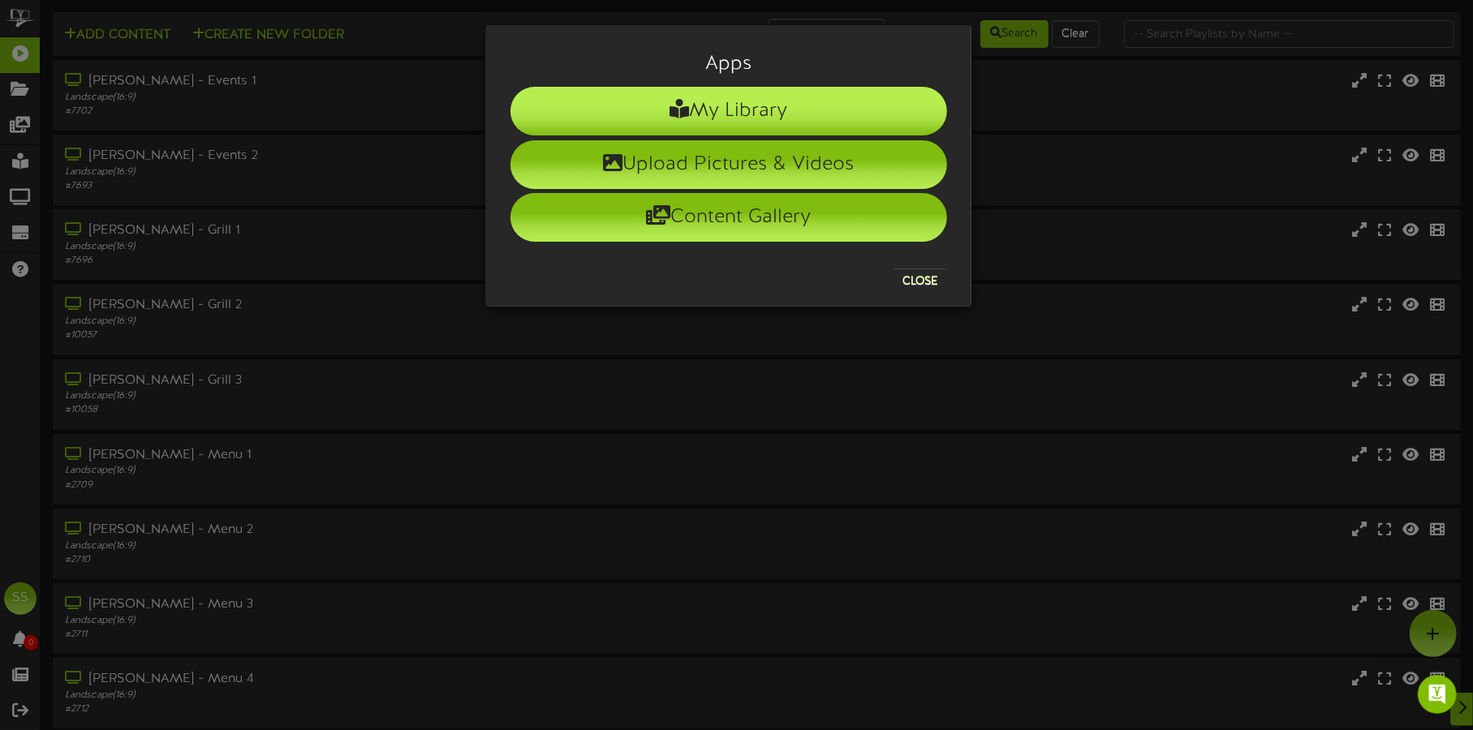
click at [855, 103] on li "My Library" at bounding box center [728, 111] width 437 height 49
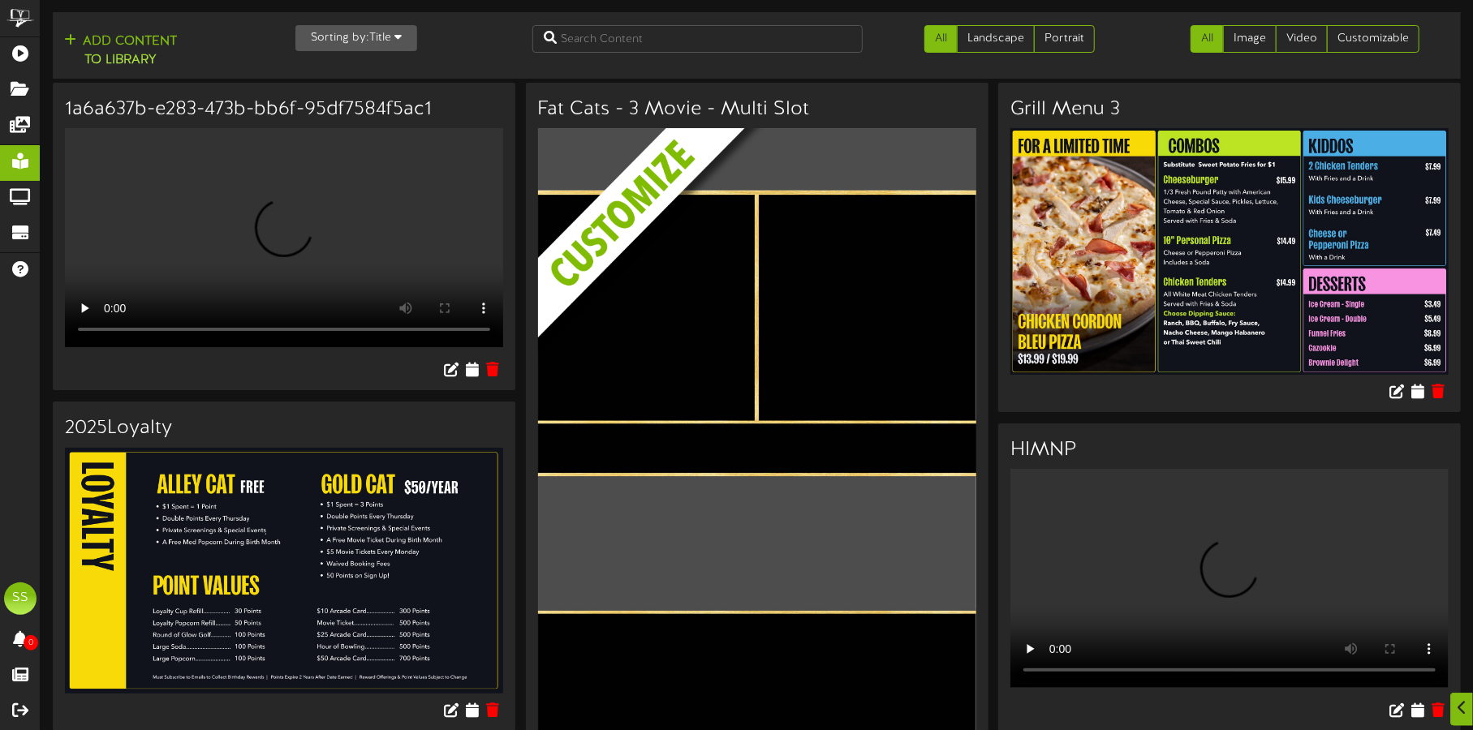
scroll to position [3066, 0]
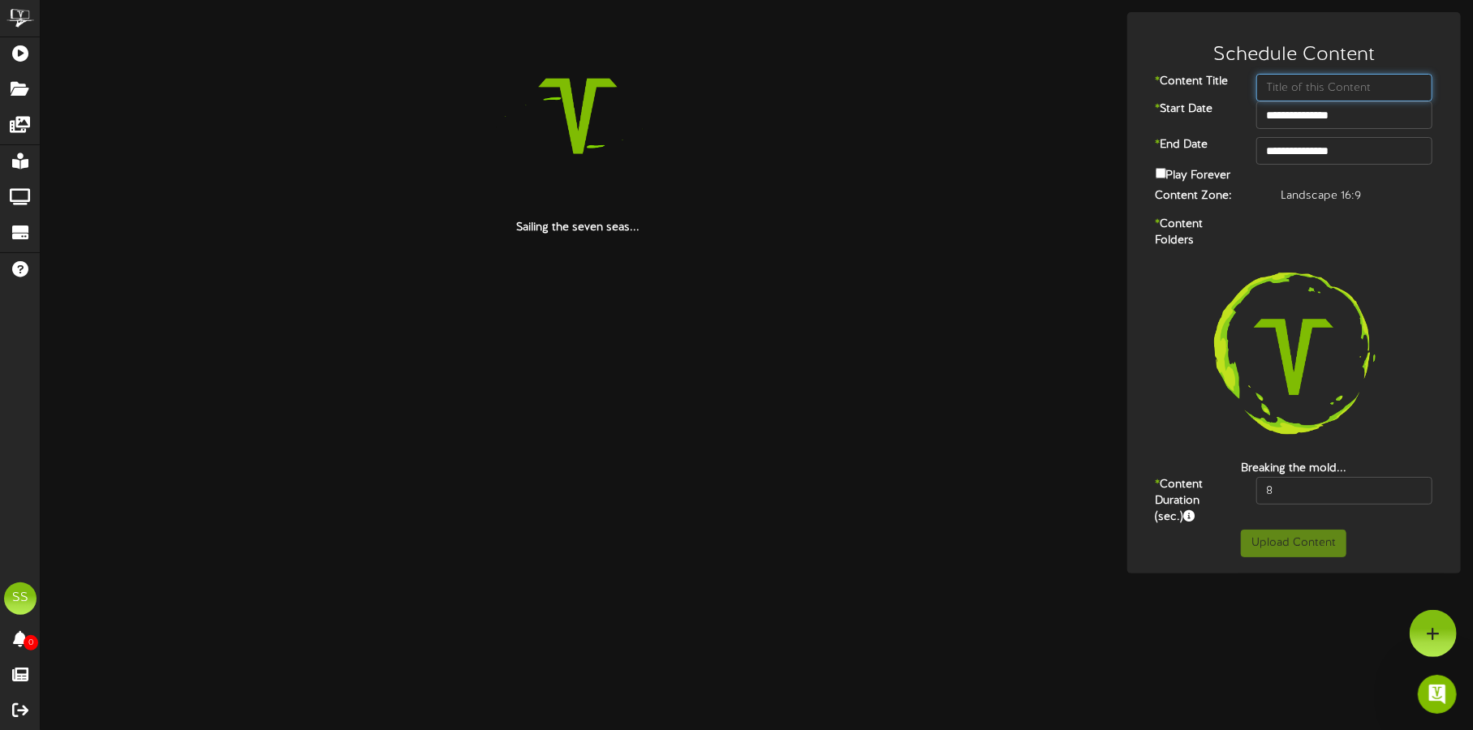
click at [1282, 76] on input "text" at bounding box center [1344, 88] width 177 height 28
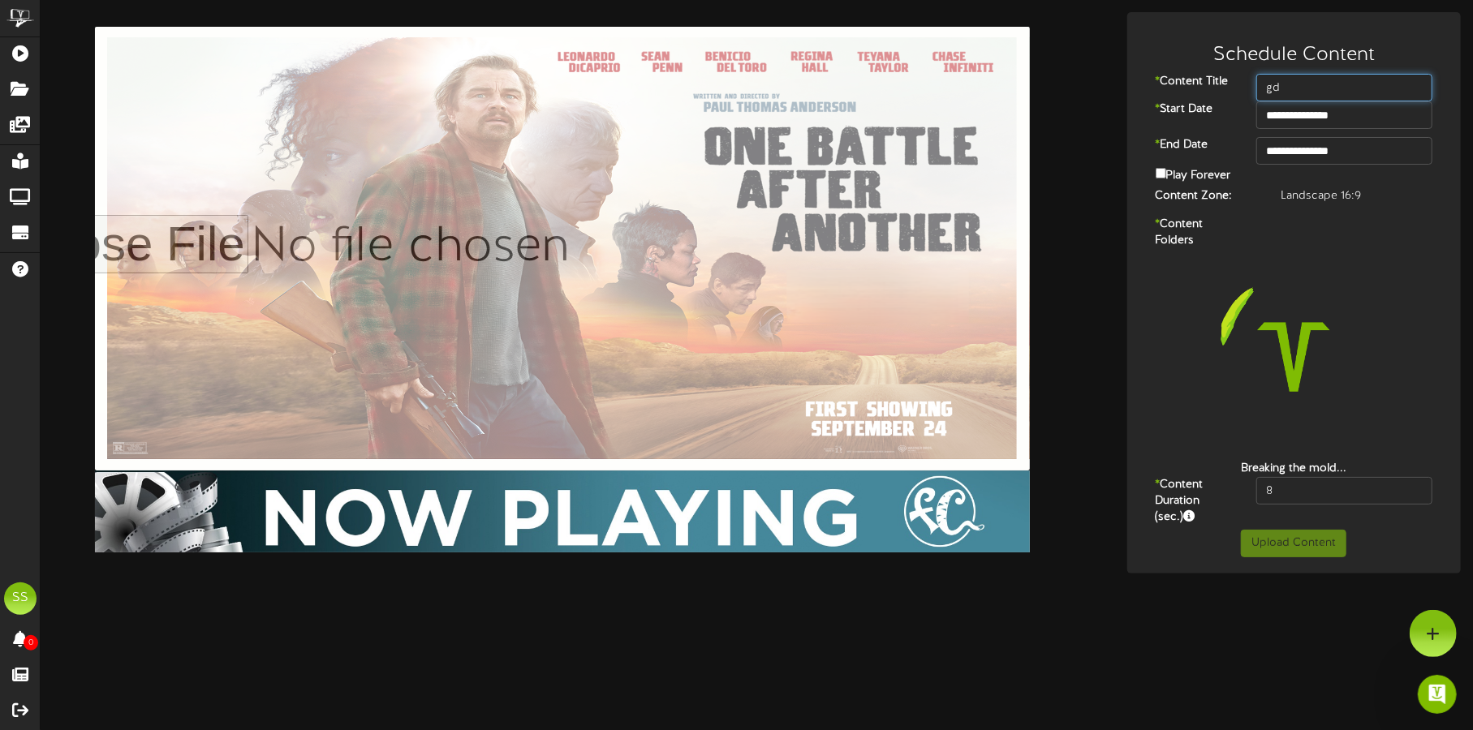
type input "gd"
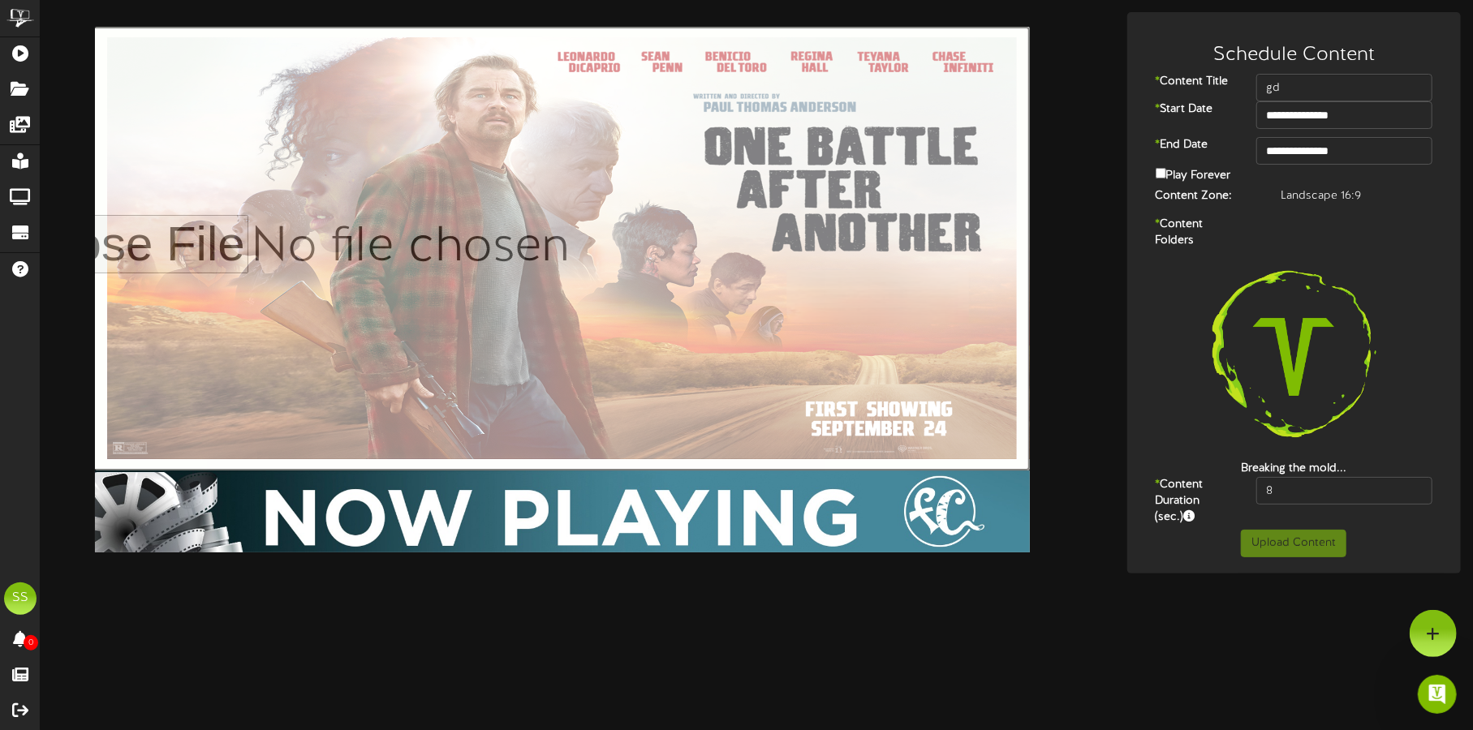
click at [497, 314] on input "file" at bounding box center [505, 249] width 1048 height 444
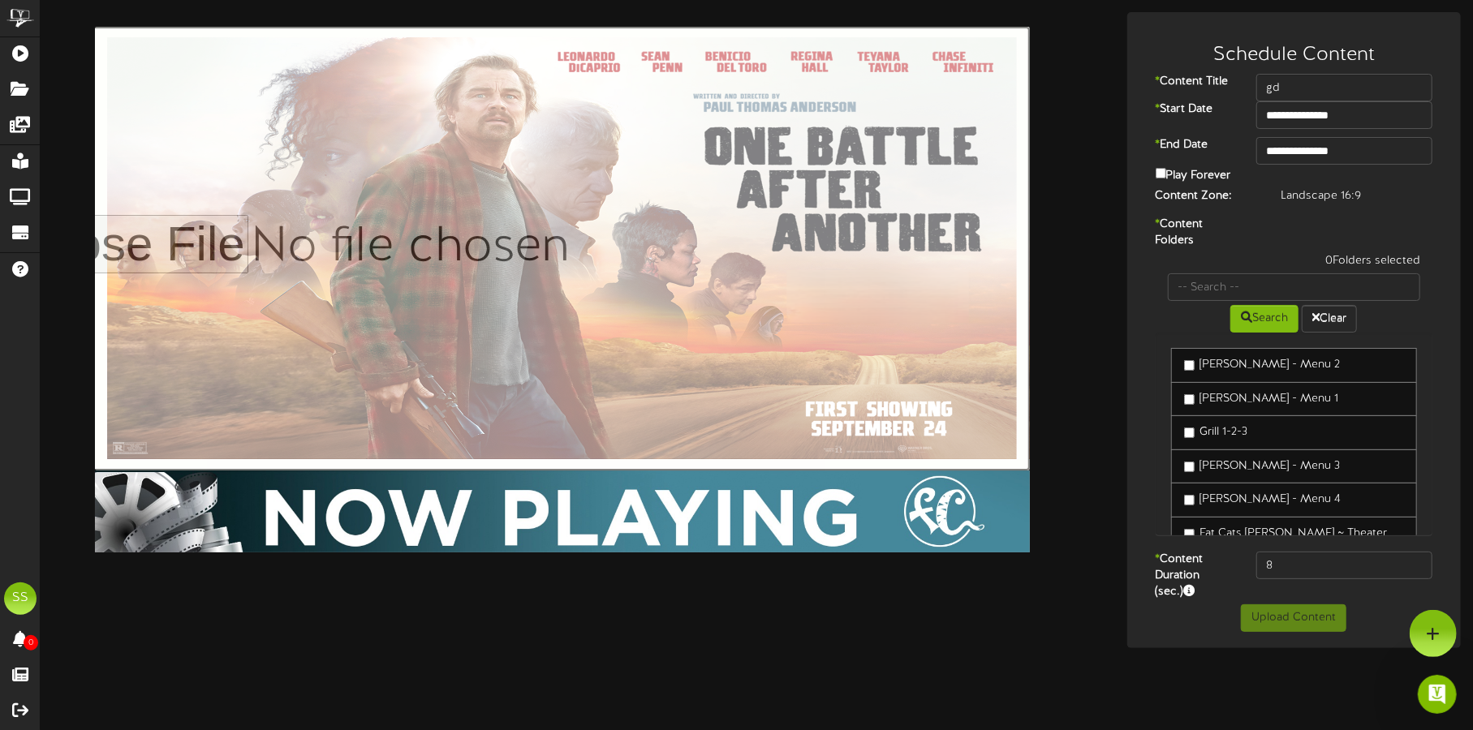
type input "**********"
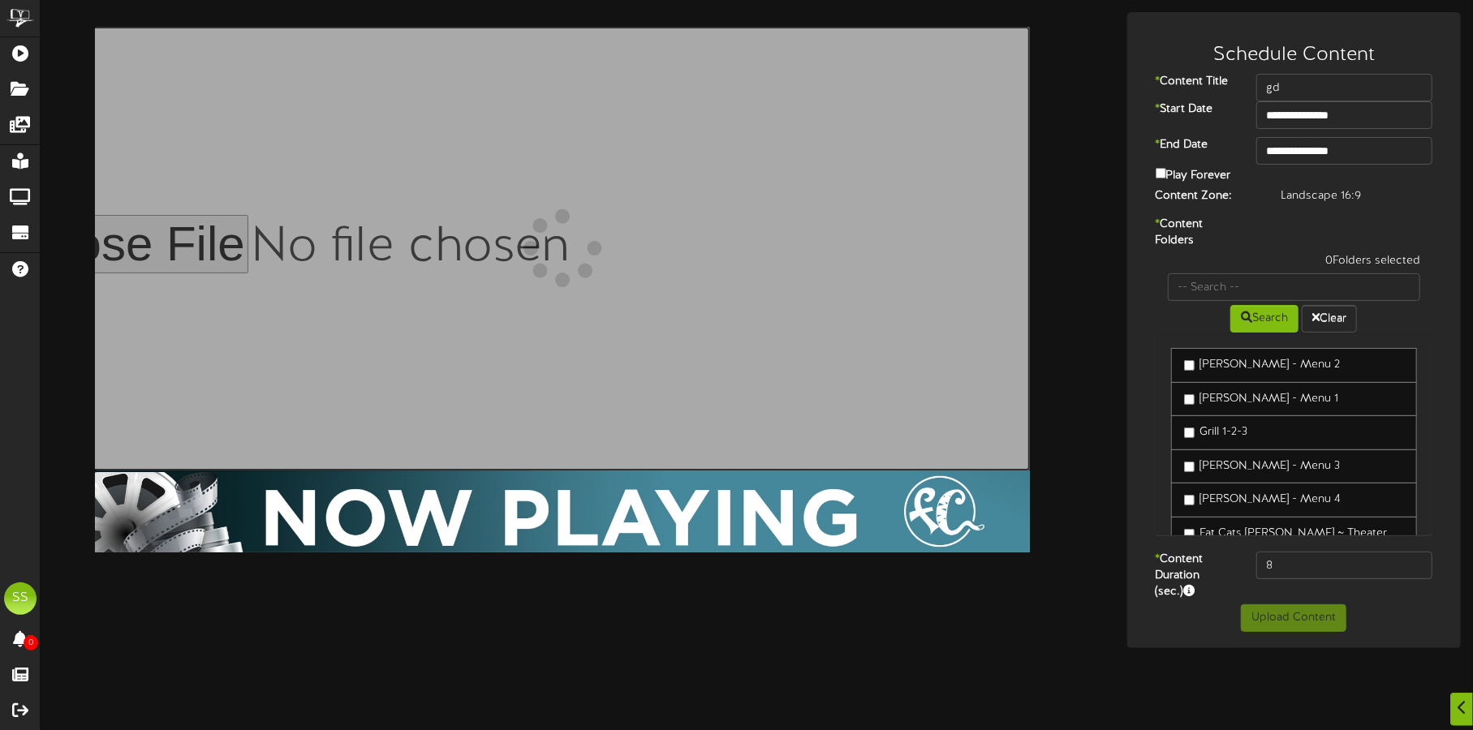
scroll to position [157, 0]
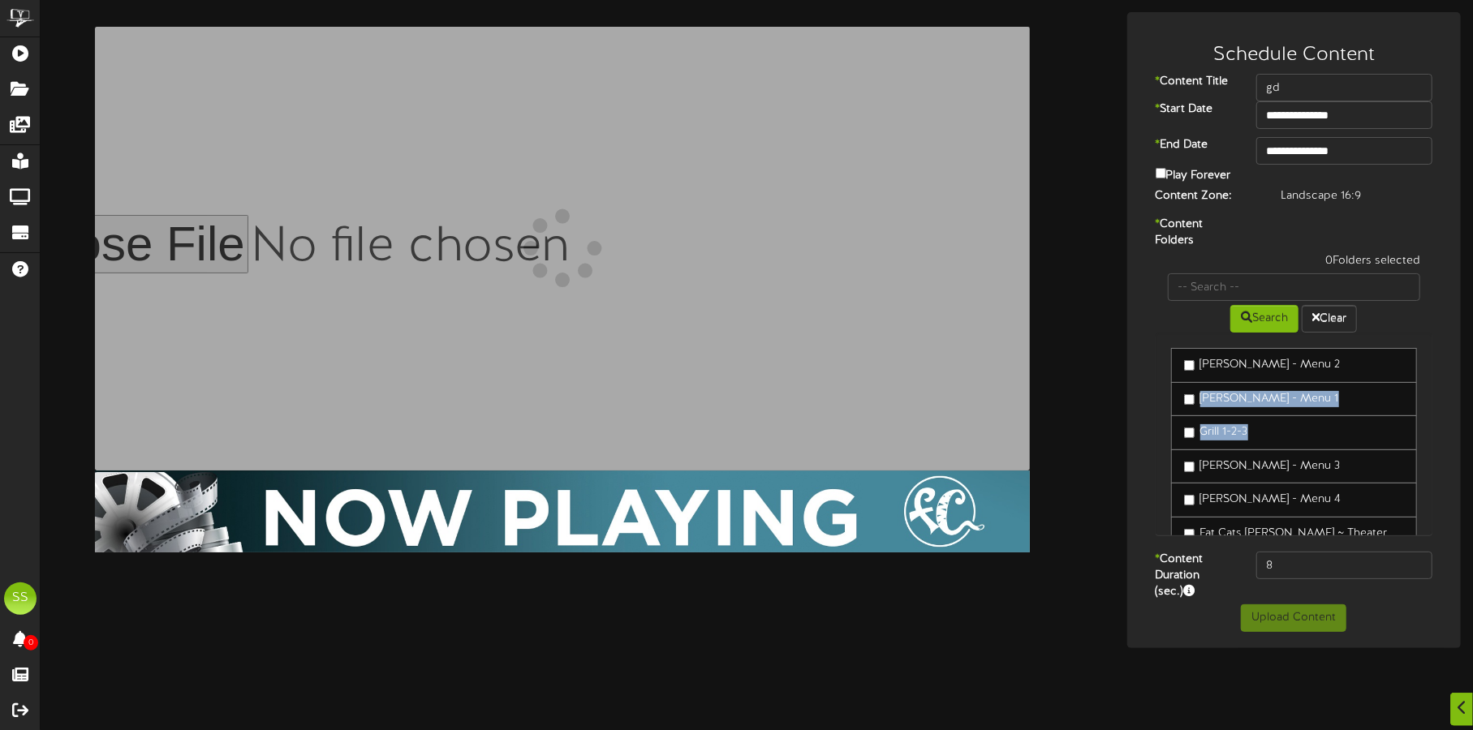
drag, startPoint x: 1371, startPoint y: 202, endPoint x: 1344, endPoint y: 282, distance: 84.9
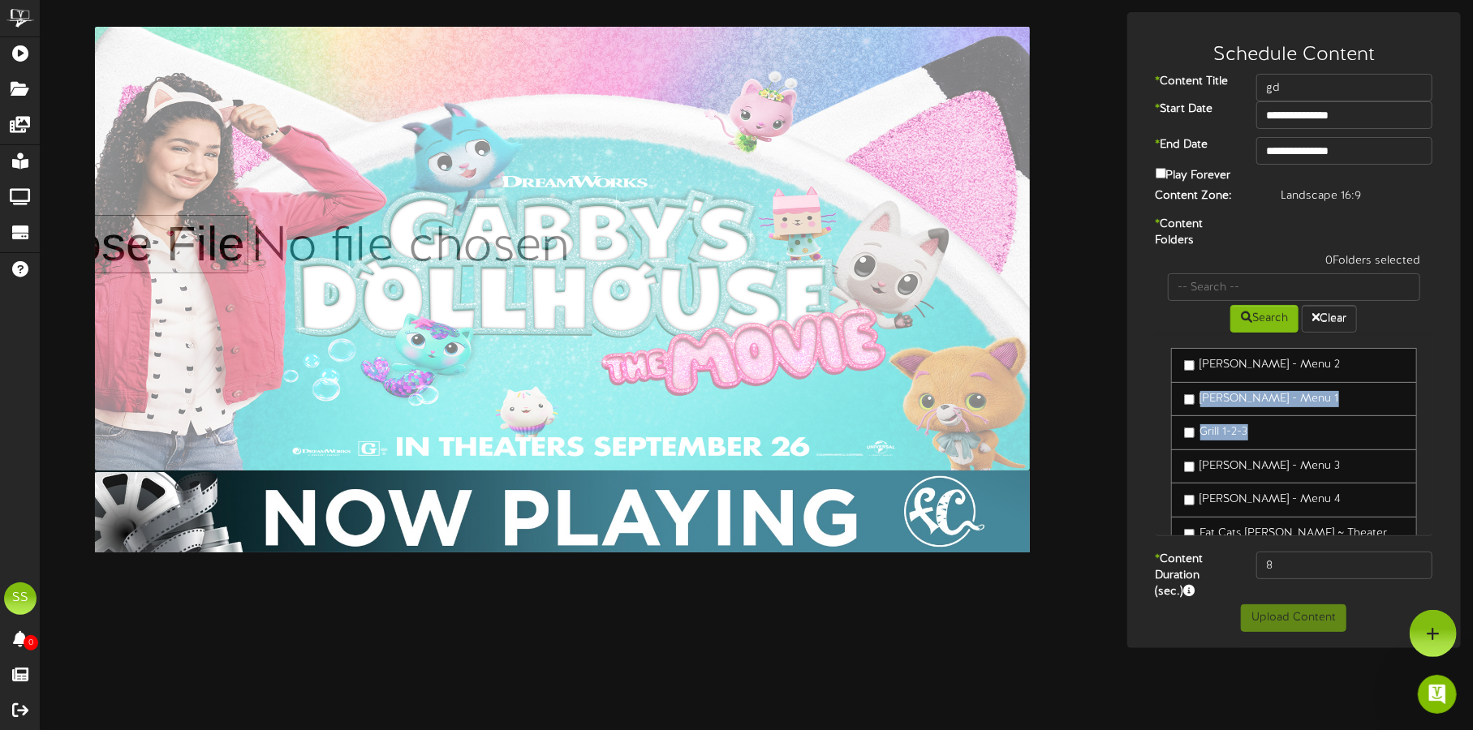
scroll to position [0, 0]
click at [1344, 348] on link "[PERSON_NAME] - Menu 2" at bounding box center [1294, 365] width 246 height 35
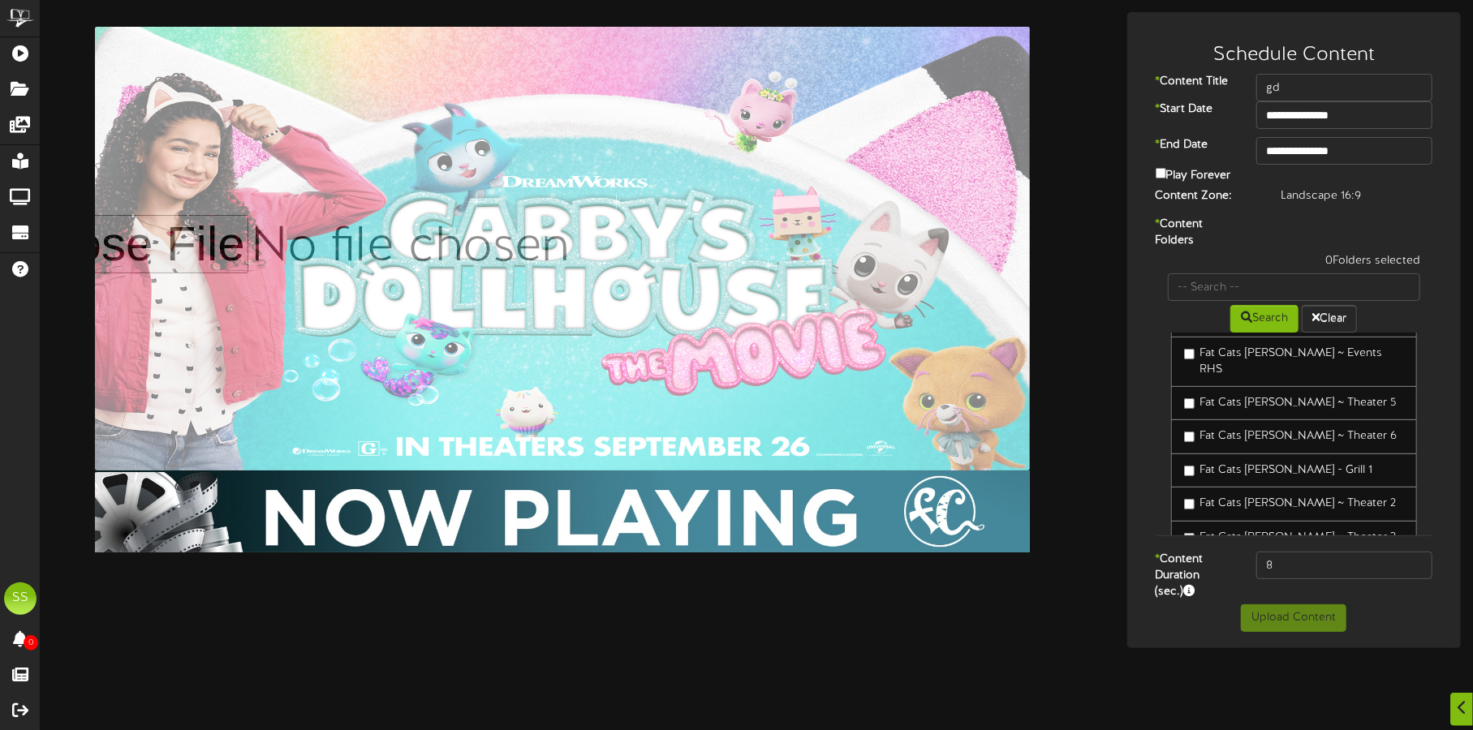
scroll to position [299, 0]
click at [1317, 417] on link "Fat Cats Gilbert ~ Theater 6" at bounding box center [1294, 434] width 246 height 35
click at [1309, 426] on label "Fat Cats Gilbert ~ Theater 6" at bounding box center [1290, 434] width 213 height 16
click at [1288, 605] on button "Upload Content" at bounding box center [1293, 619] width 105 height 28
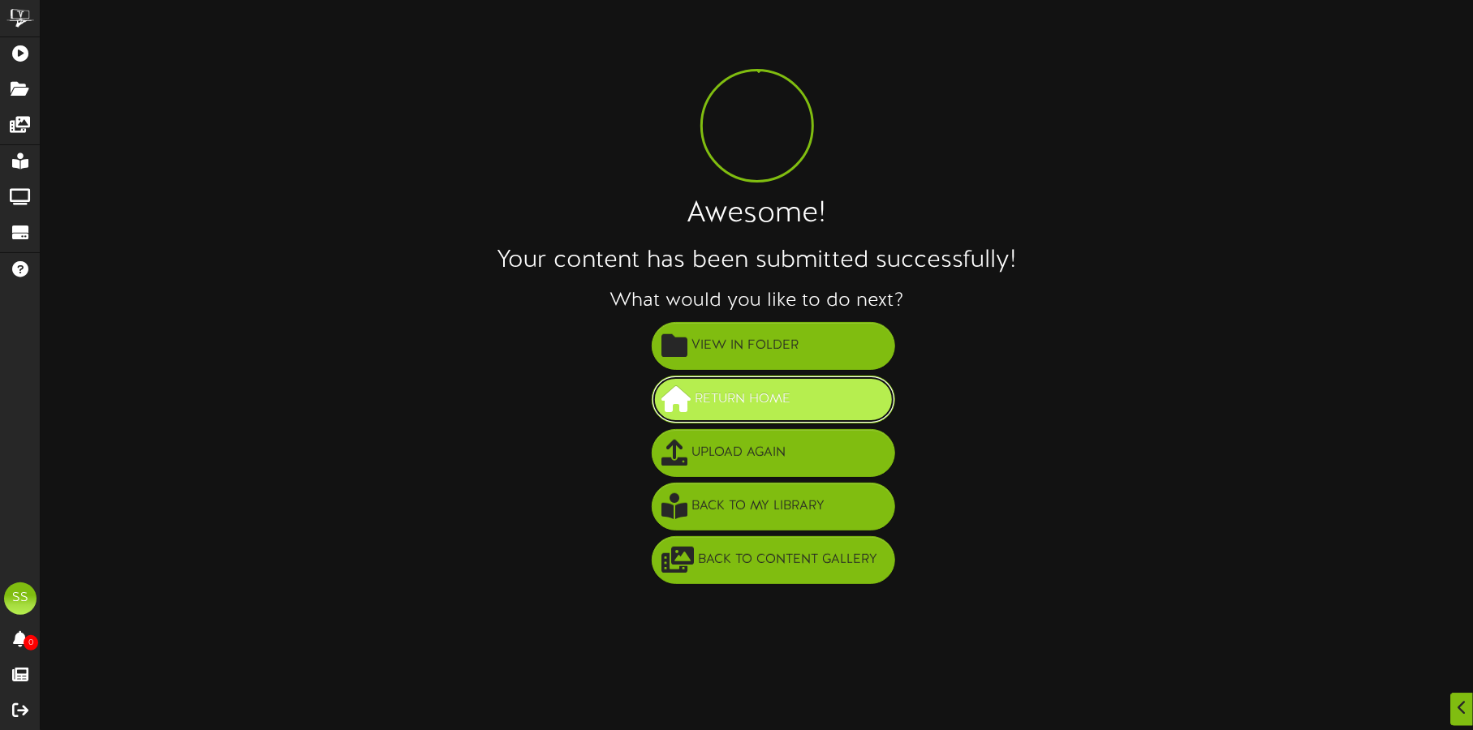
click at [710, 386] on span "Return Home" at bounding box center [743, 399] width 104 height 27
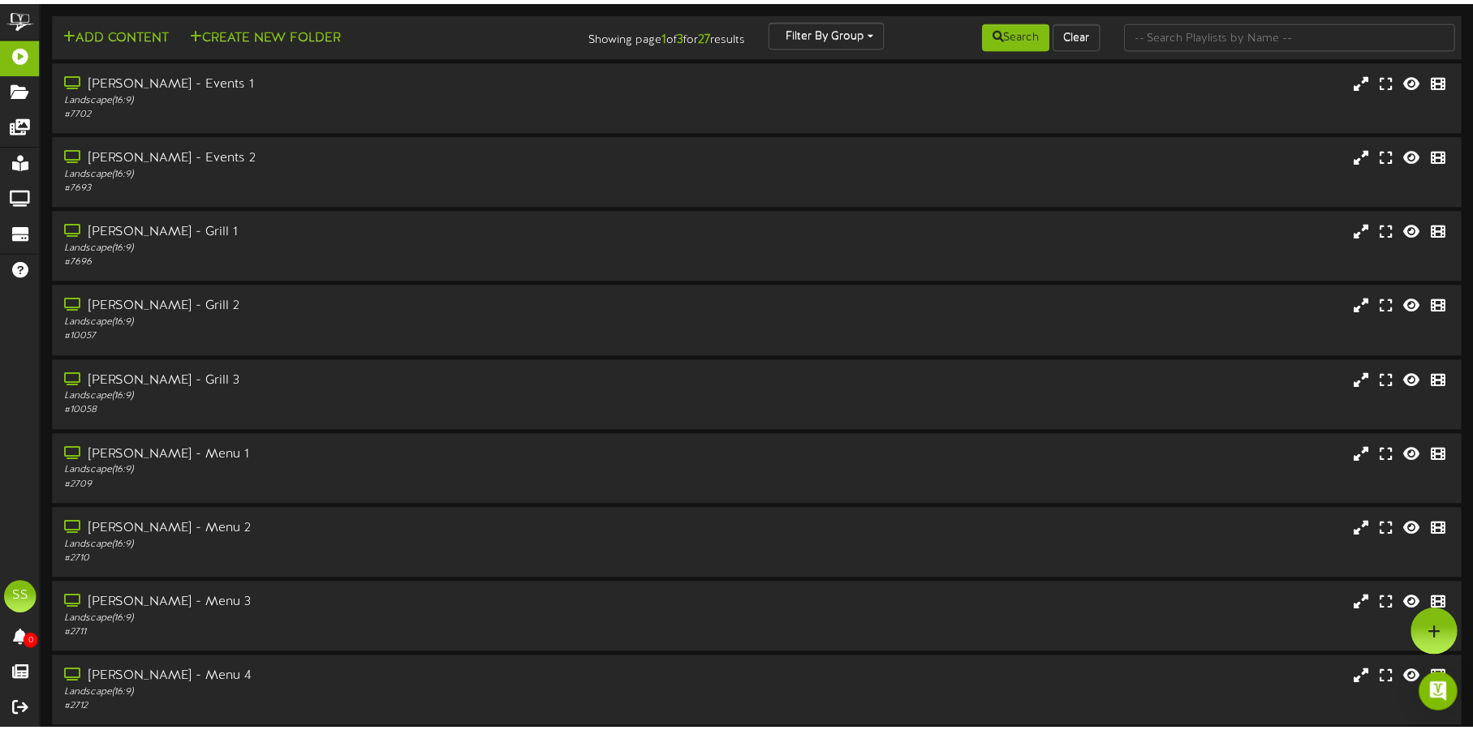
scroll to position [139, 0]
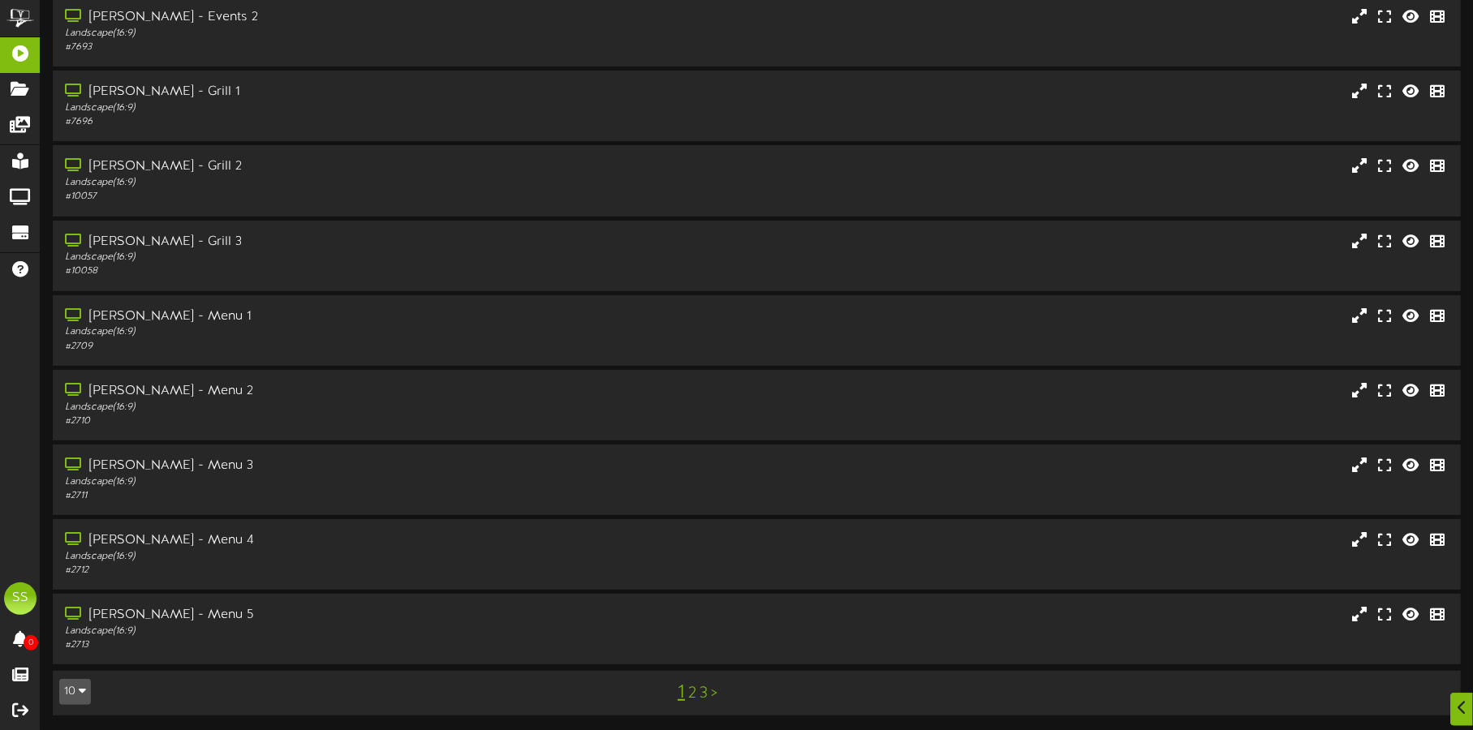
click at [75, 690] on button "10" at bounding box center [75, 692] width 32 height 26
click at [84, 657] on div "100" at bounding box center [75, 660] width 31 height 24
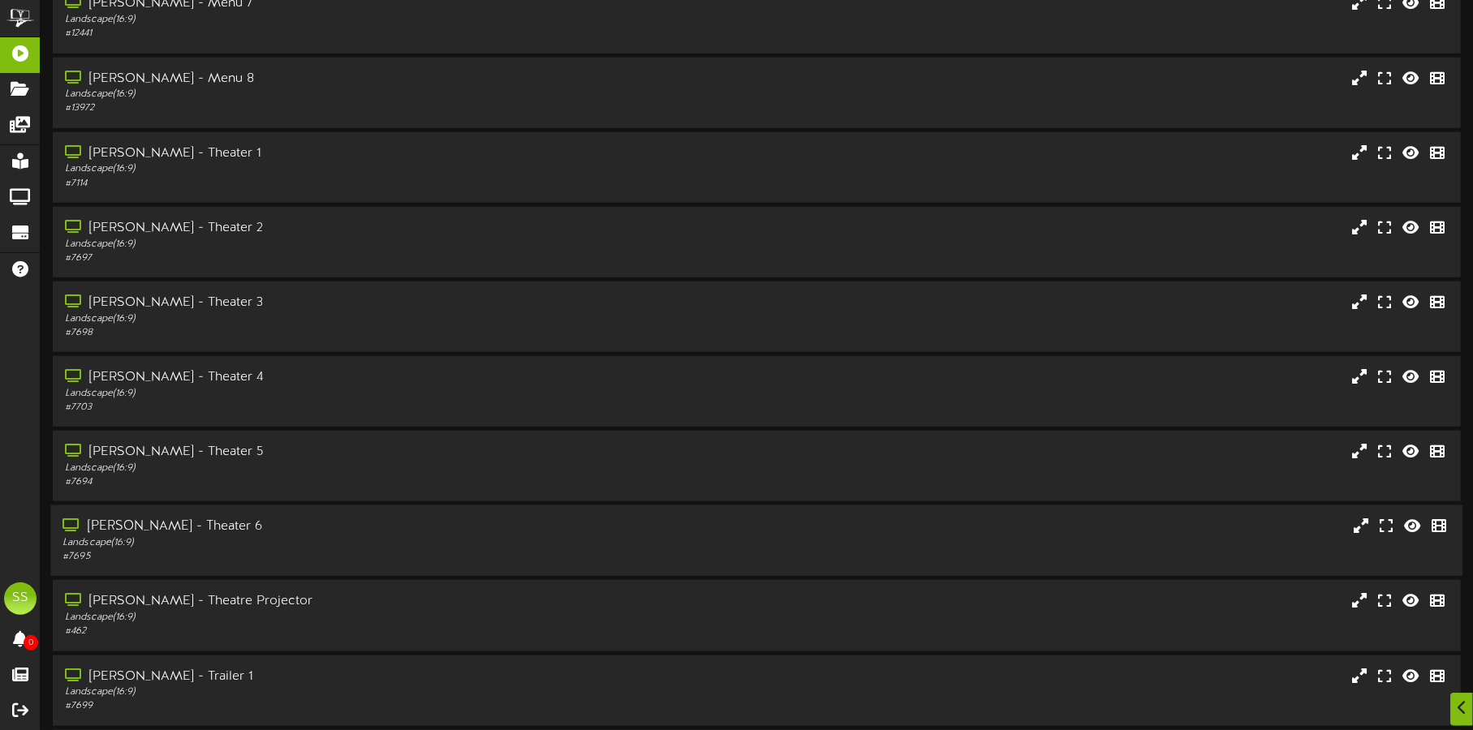
scroll to position [951, 0]
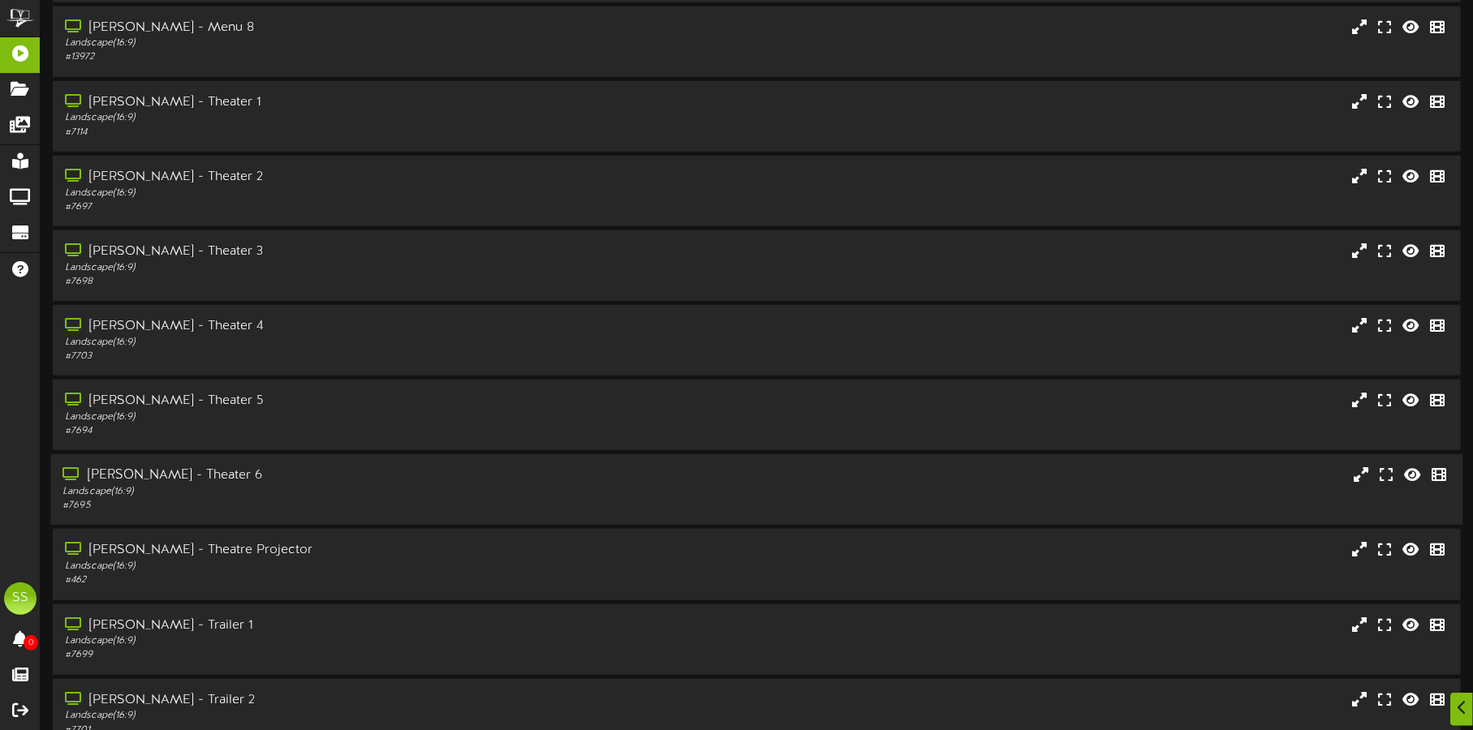
click at [321, 501] on div "# 7695" at bounding box center [344, 506] width 564 height 14
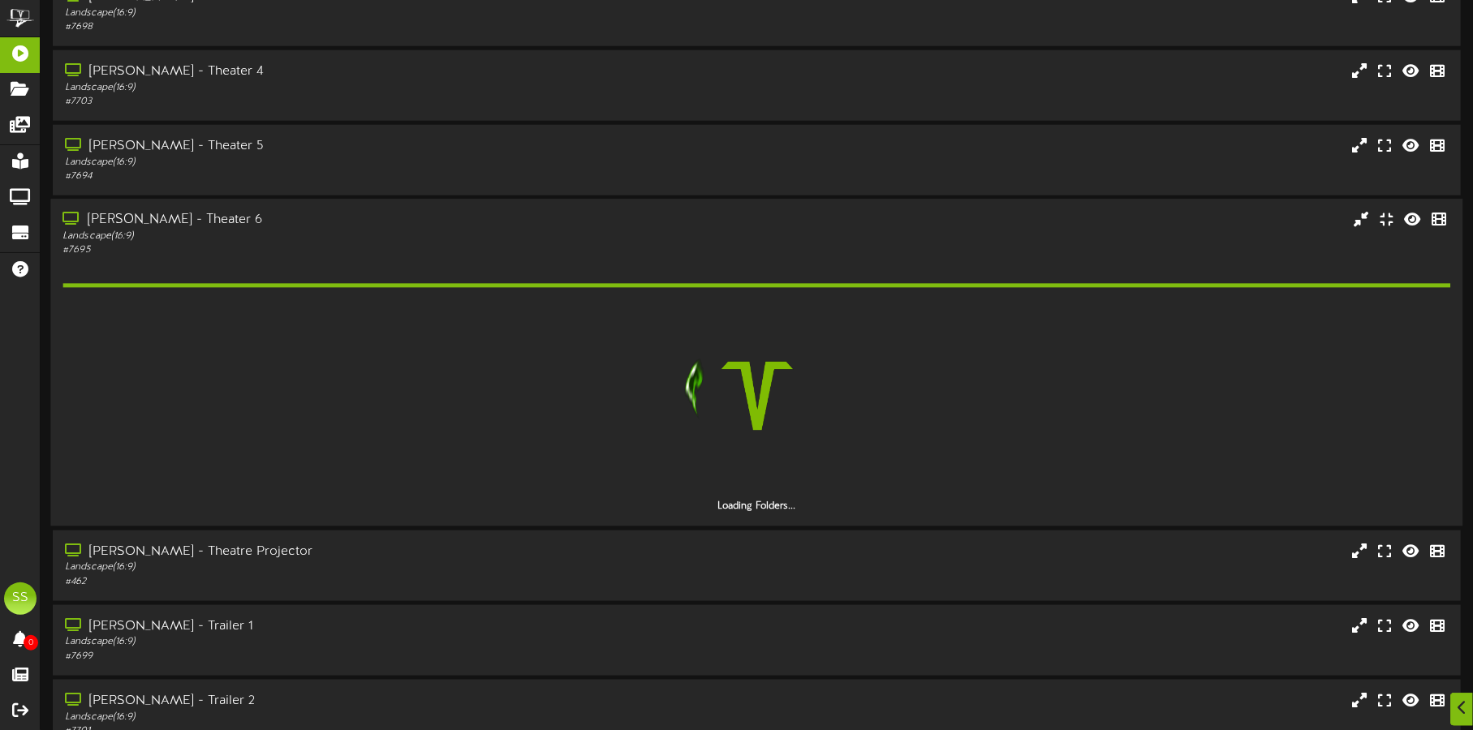
scroll to position [1207, 0]
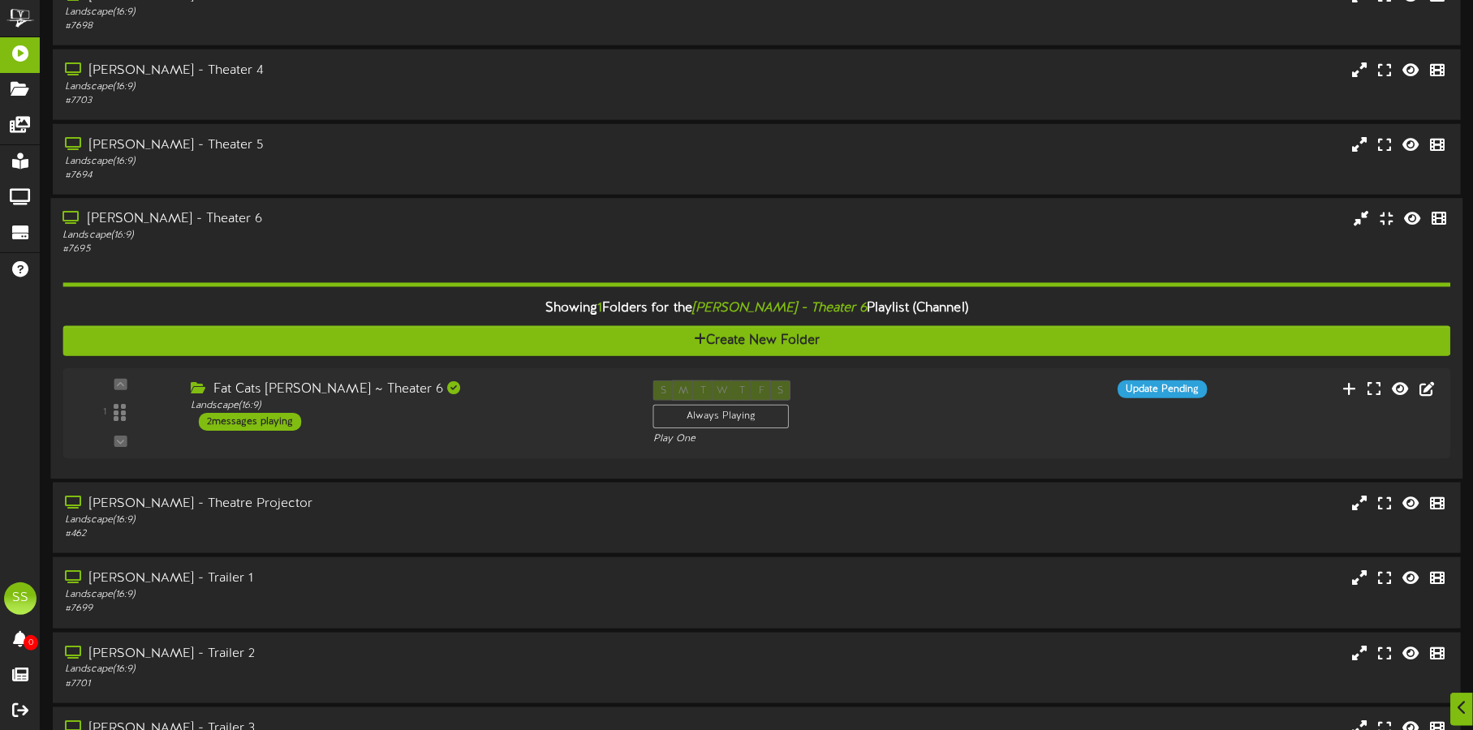
click at [540, 397] on div "Fat Cats [PERSON_NAME] ~ Theater 6" at bounding box center [410, 390] width 438 height 19
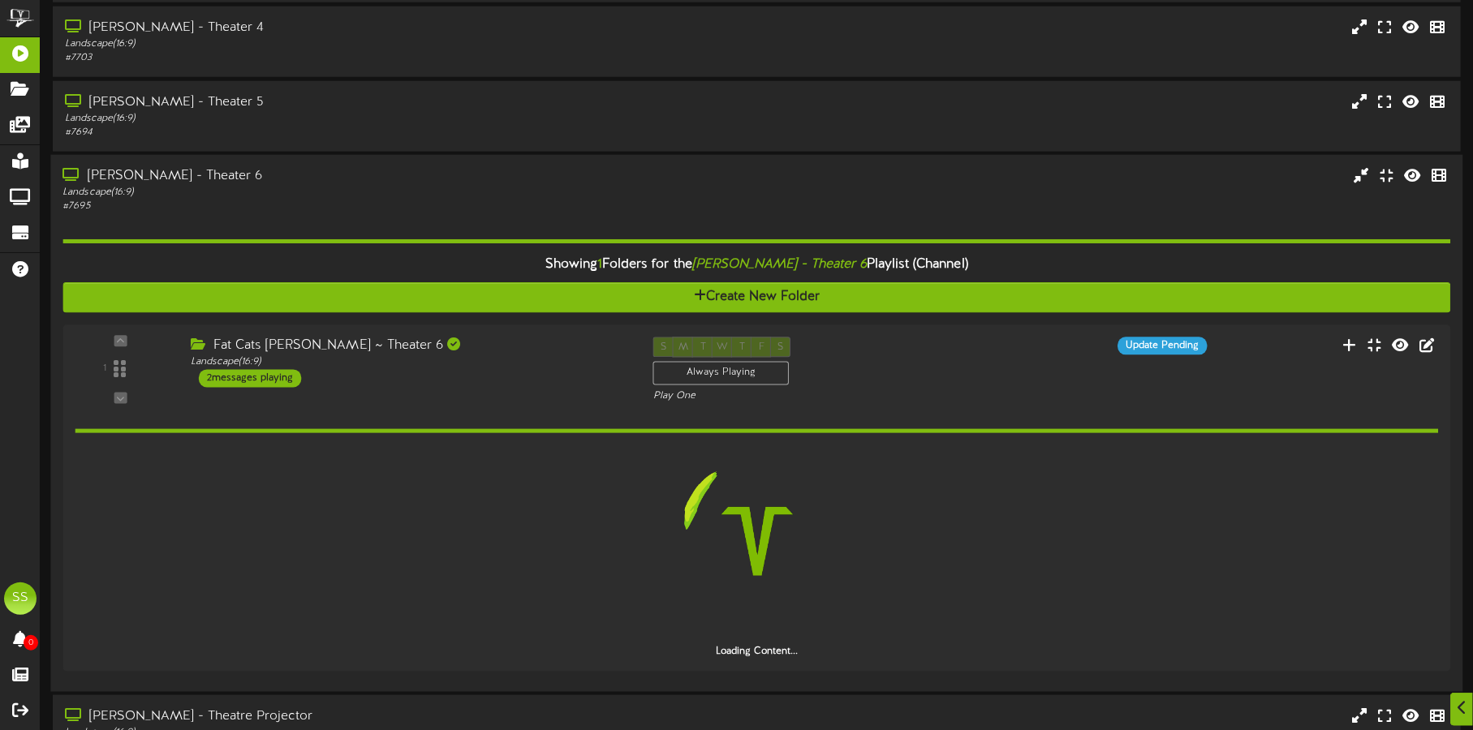
scroll to position [1316, 0]
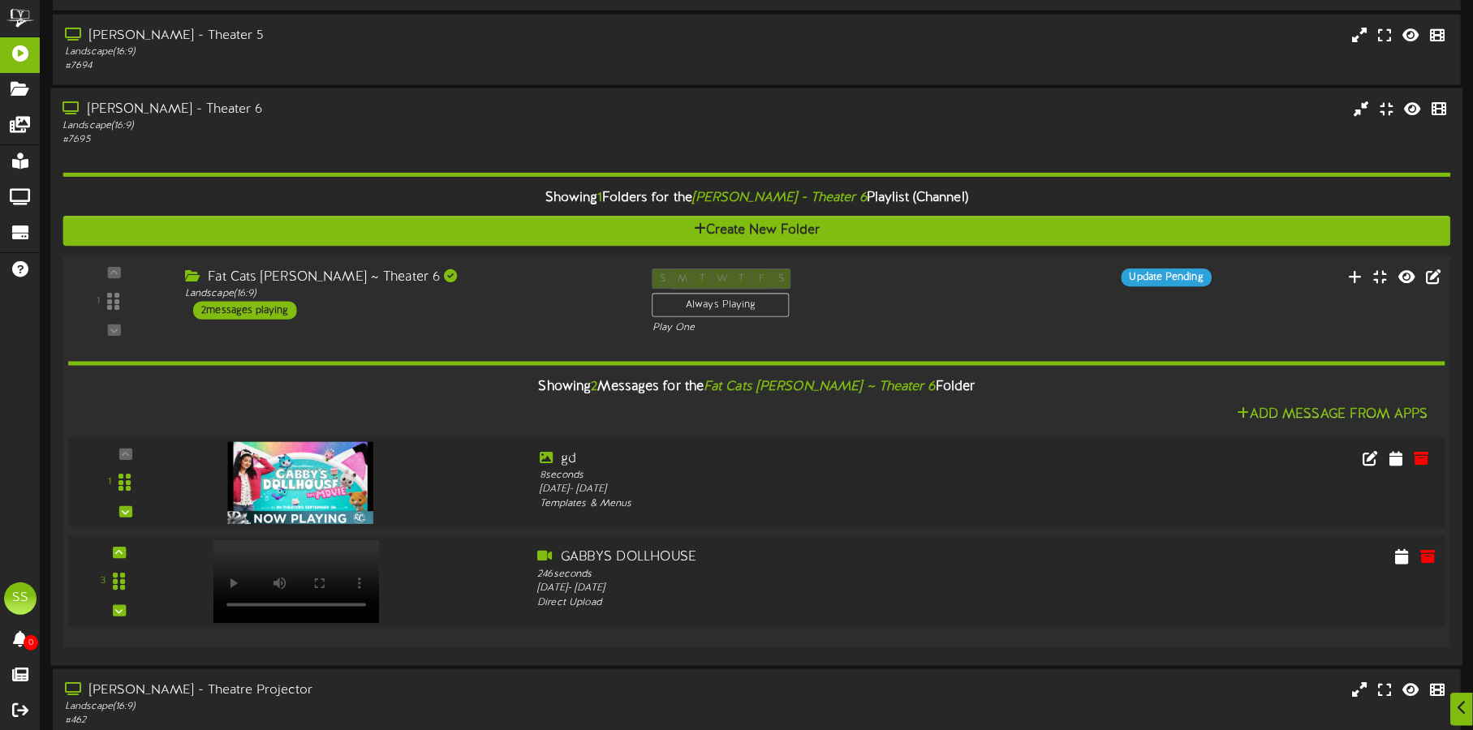
click at [259, 545] on video at bounding box center [296, 581] width 166 height 83
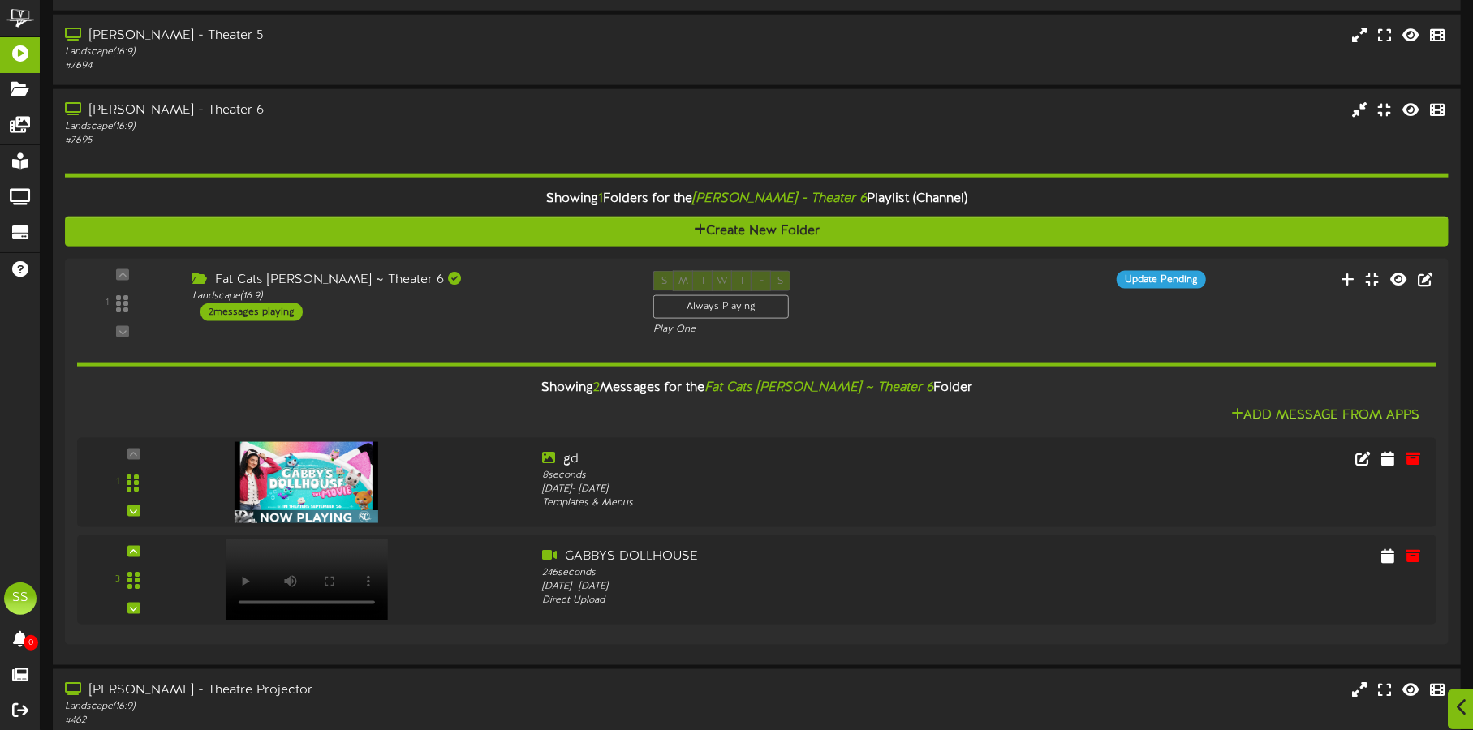
click at [1462, 707] on icon at bounding box center [1462, 708] width 11 height 18
click at [1462, 705] on icon at bounding box center [1462, 708] width 11 height 18
click at [1466, 705] on icon at bounding box center [1462, 708] width 11 height 18
click at [1436, 692] on img "Open Intercom Messenger" at bounding box center [1437, 694] width 21 height 21
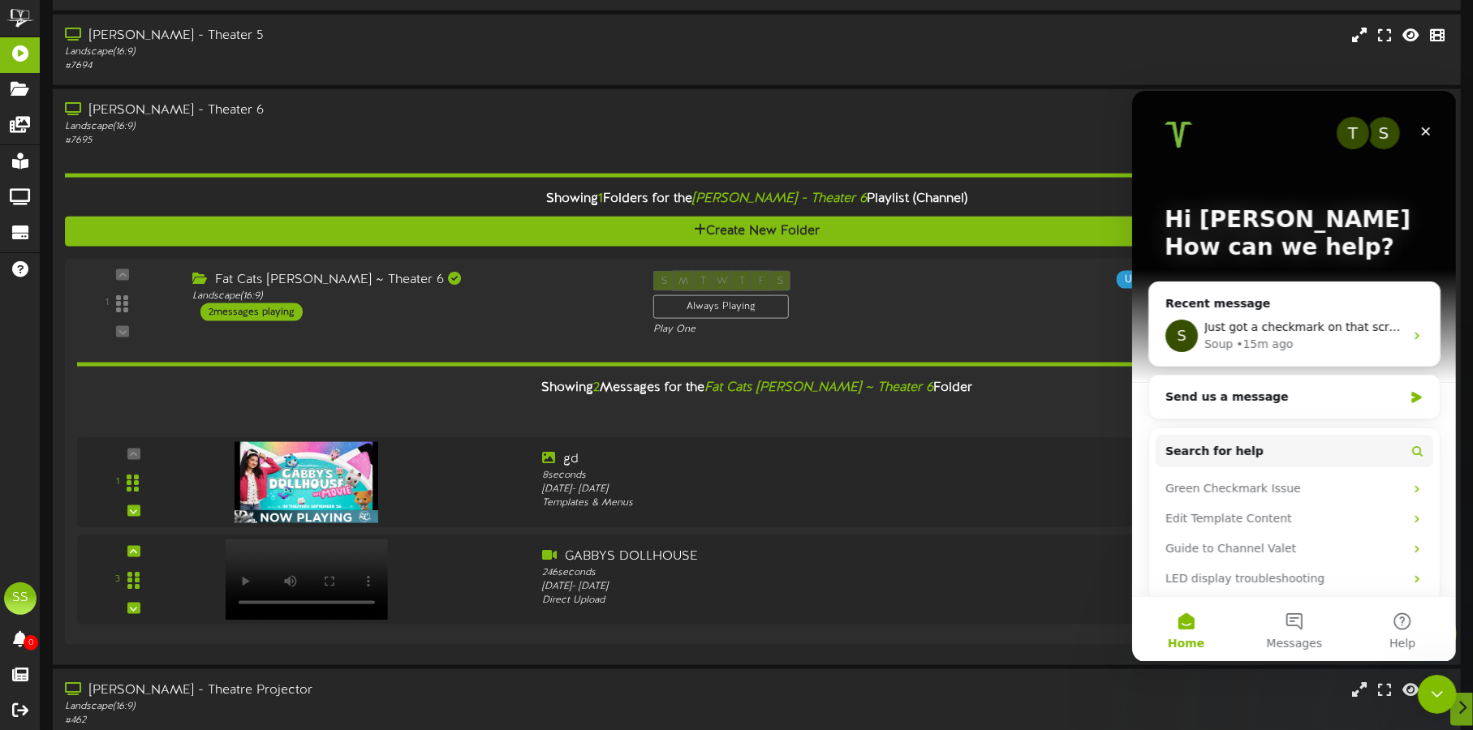
scroll to position [0, 0]
click at [1245, 312] on div "S Just got a checkmark on that screen. Soup • 15m ago" at bounding box center [1293, 335] width 291 height 60
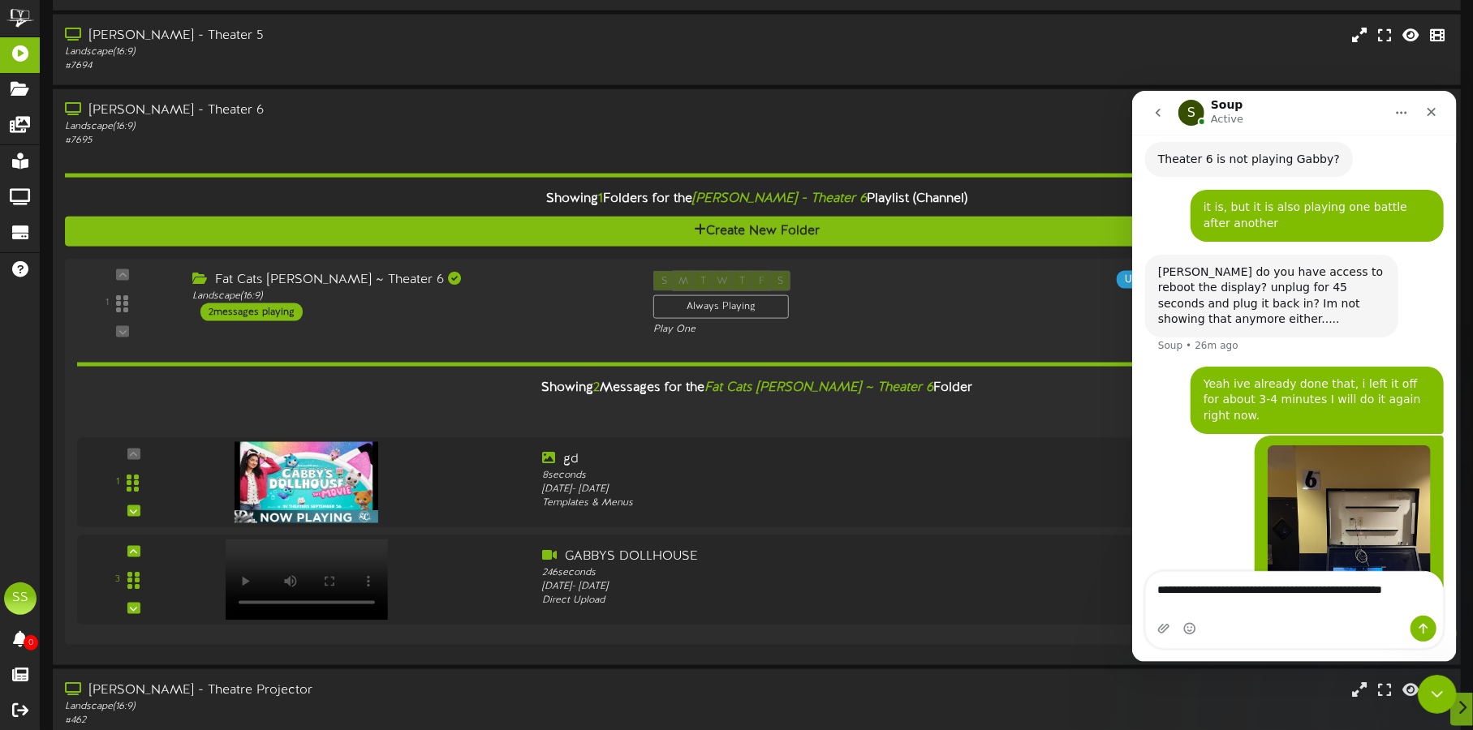
scroll to position [2120, 0]
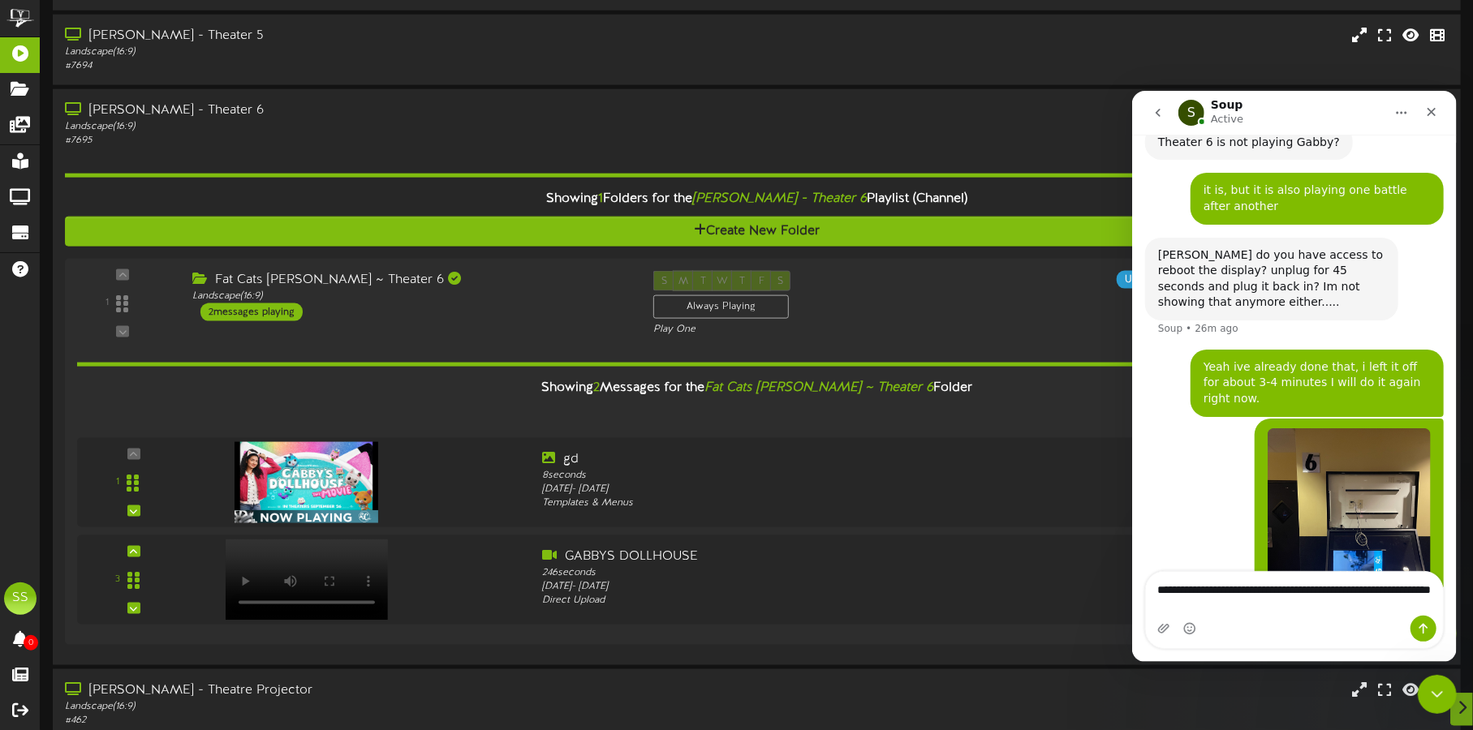
type textarea "**********"
click at [1428, 629] on icon "Send a message…" at bounding box center [1422, 628] width 13 height 13
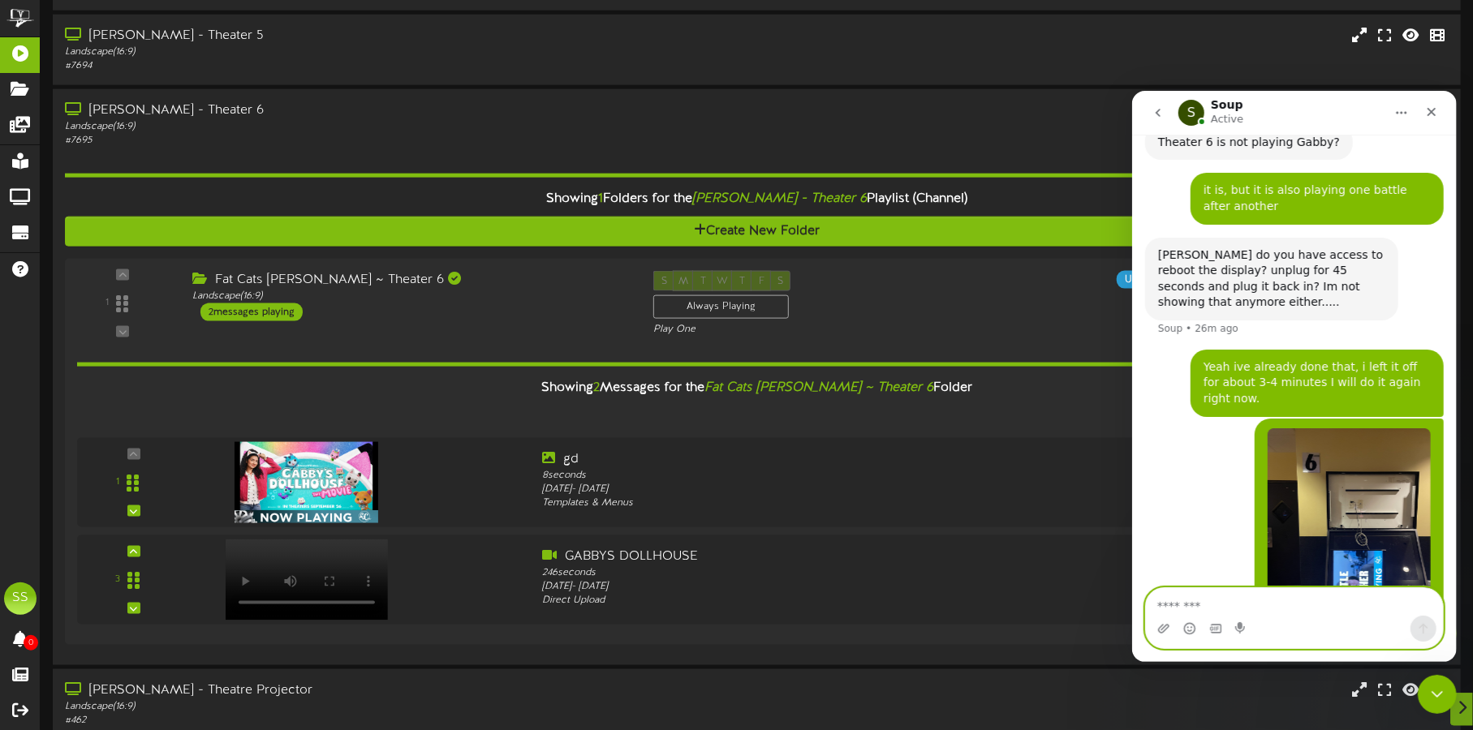
scroll to position [2157, 0]
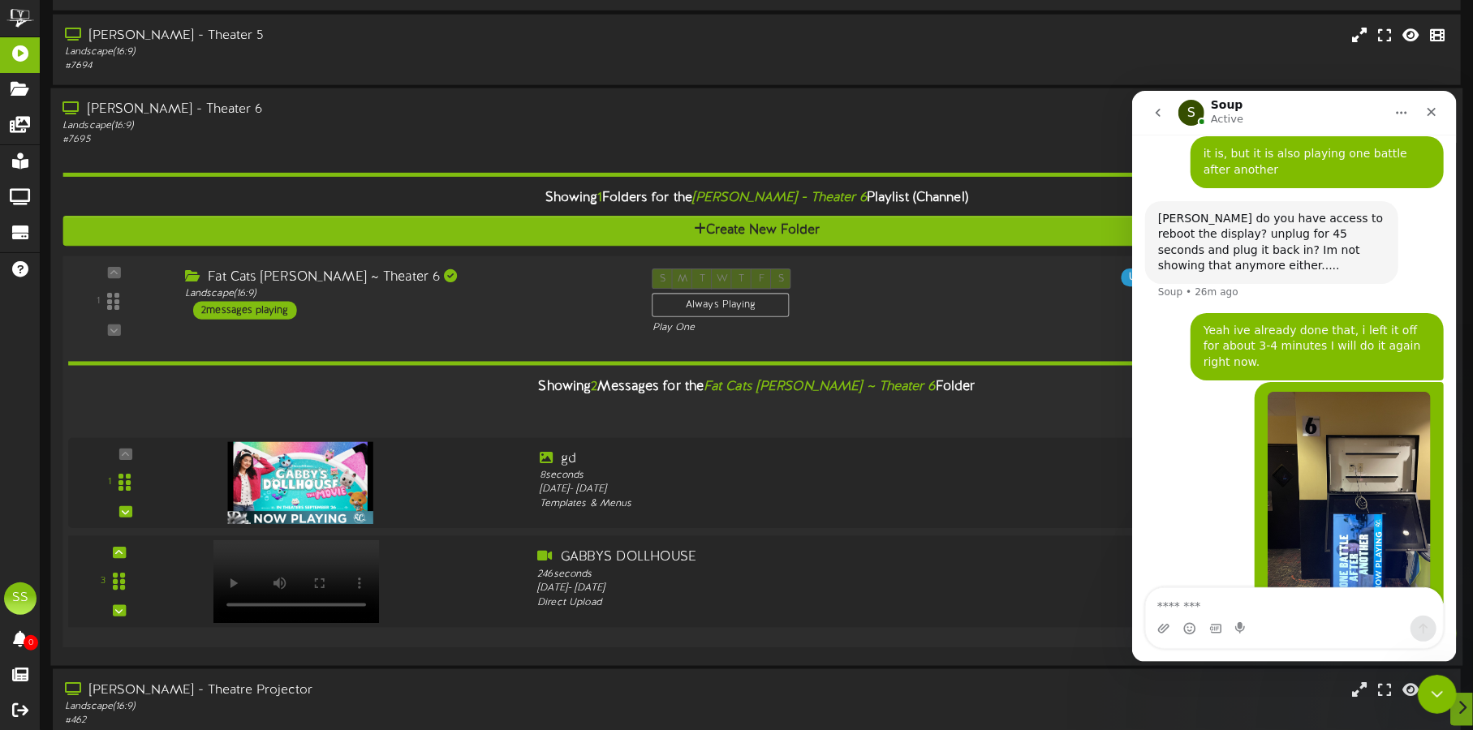
click at [264, 555] on video at bounding box center [296, 581] width 166 height 83
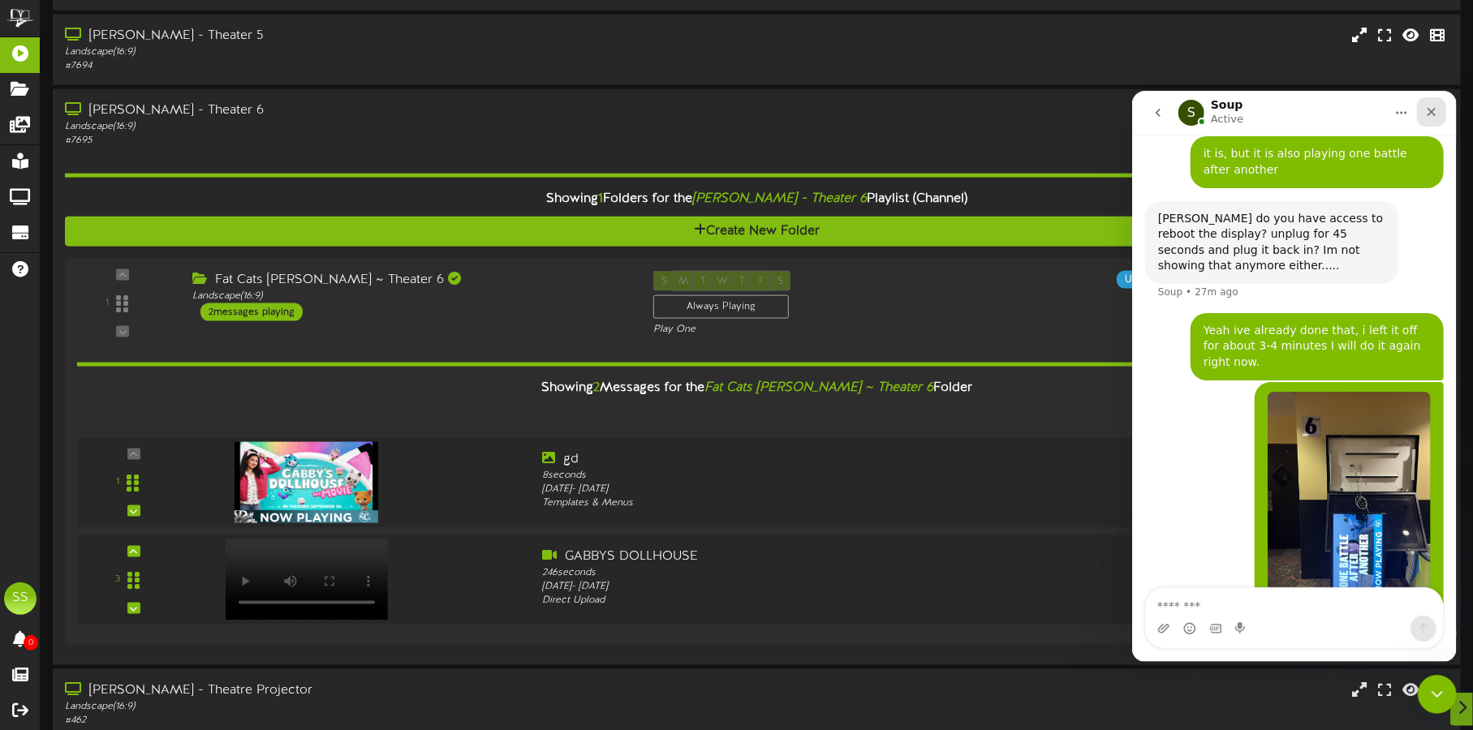
click at [1432, 119] on div "Close" at bounding box center [1430, 111] width 29 height 29
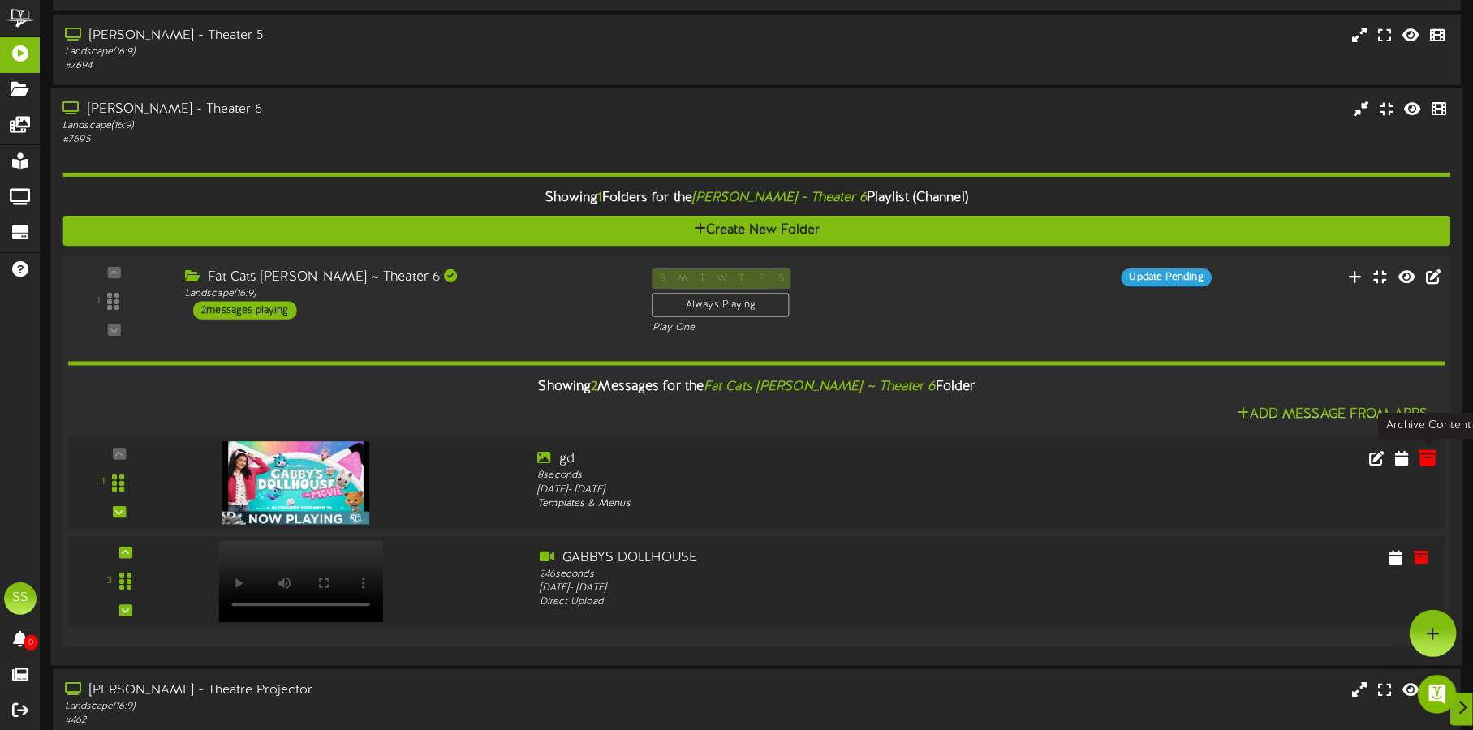
click at [1432, 461] on icon at bounding box center [1428, 458] width 18 height 18
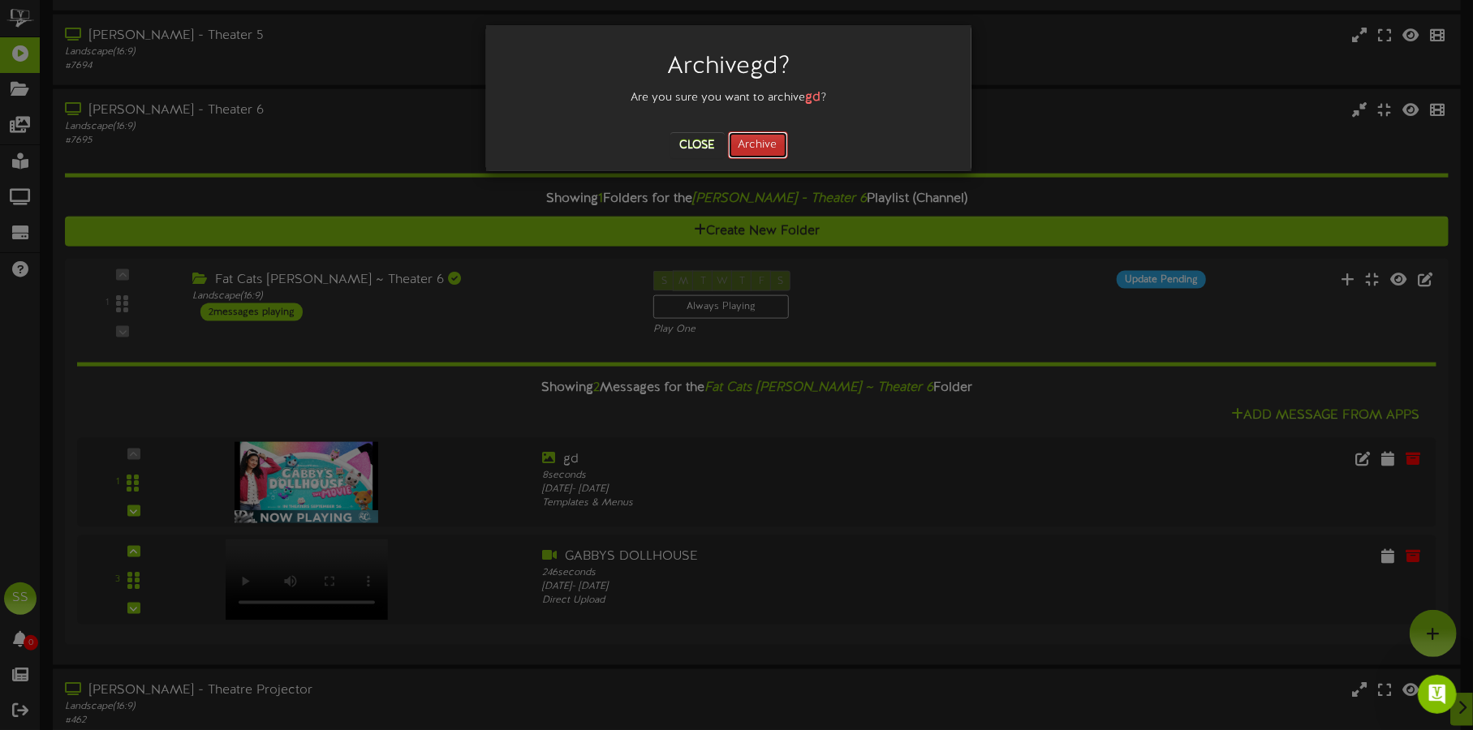
click at [747, 137] on button "Archive" at bounding box center [758, 145] width 60 height 28
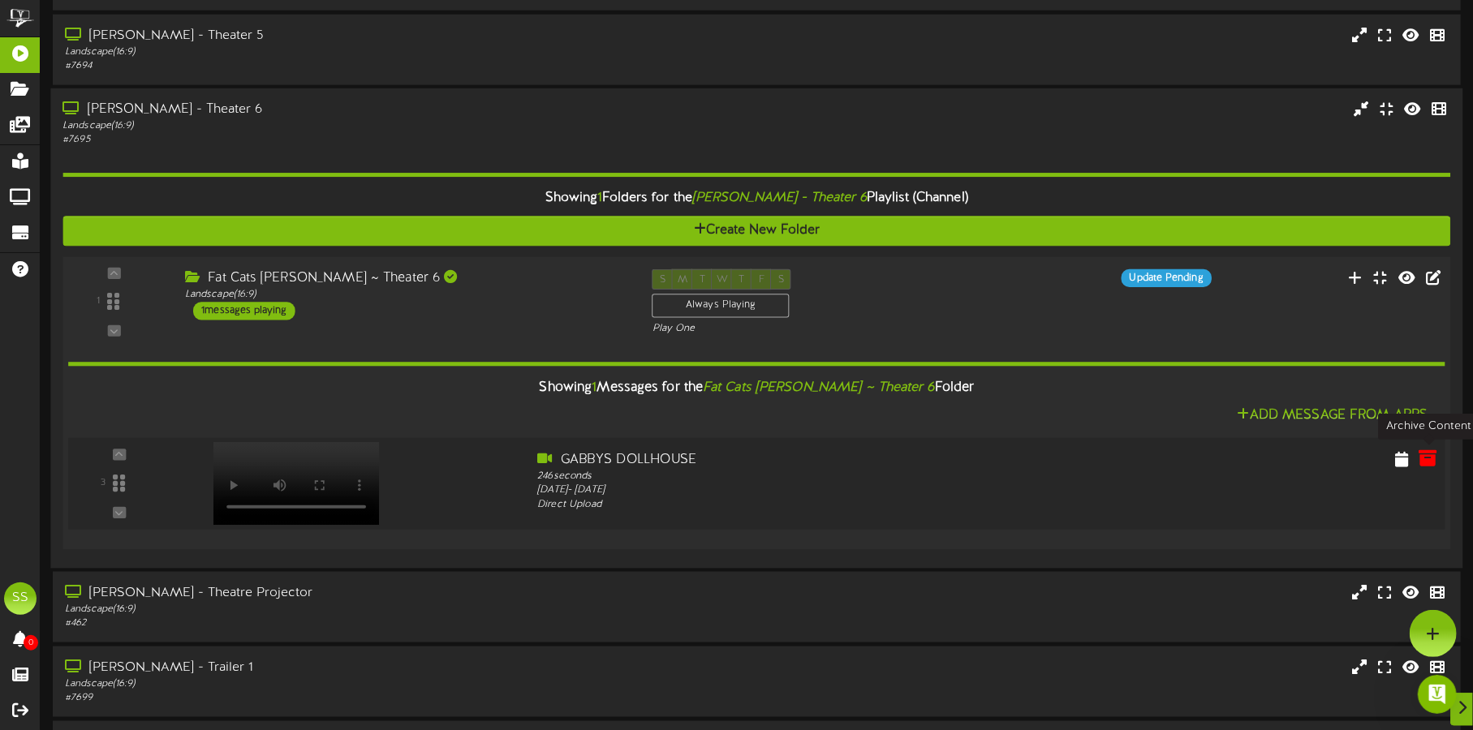
click at [1427, 451] on icon at bounding box center [1428, 459] width 18 height 18
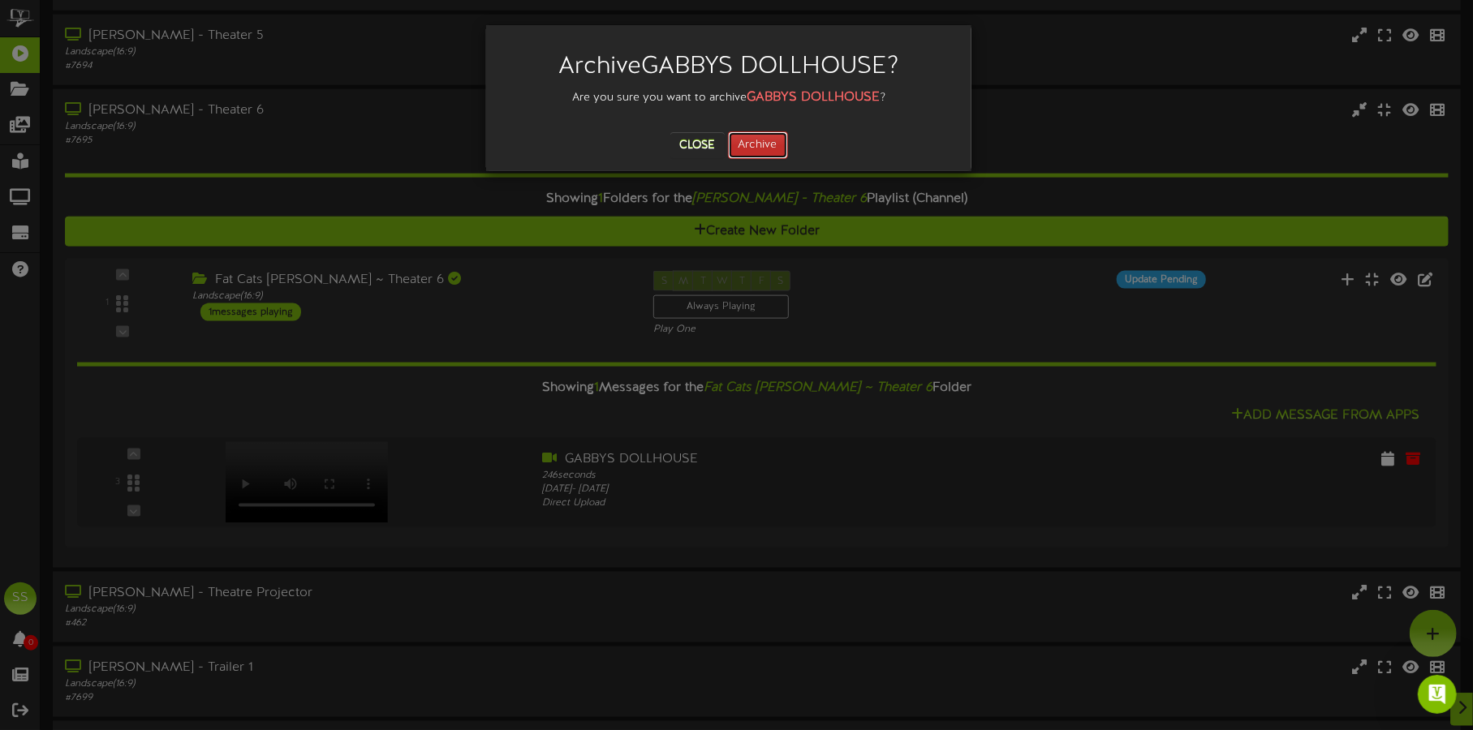
click at [779, 149] on button "Archive" at bounding box center [758, 145] width 60 height 28
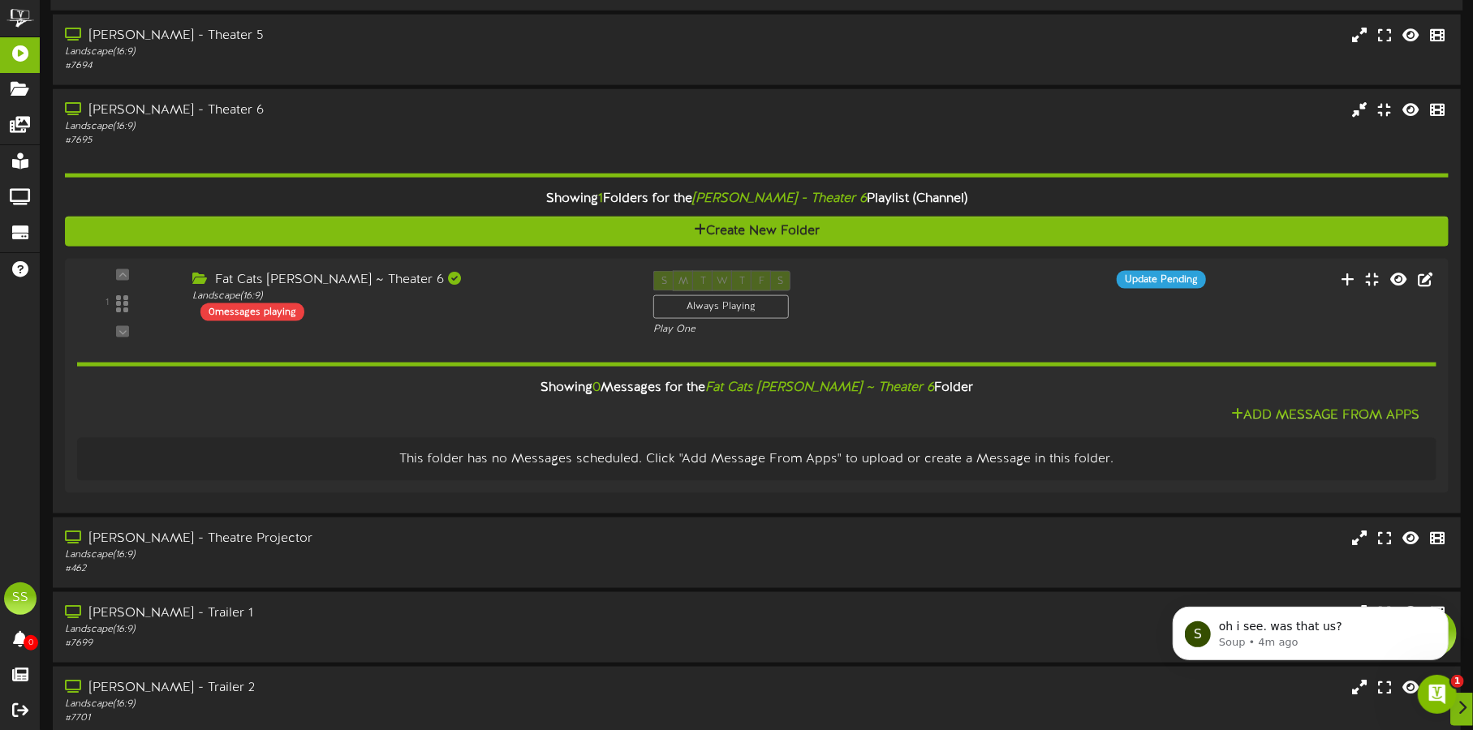
scroll to position [0, 0]
click at [1350, 269] on icon at bounding box center [1355, 278] width 17 height 18
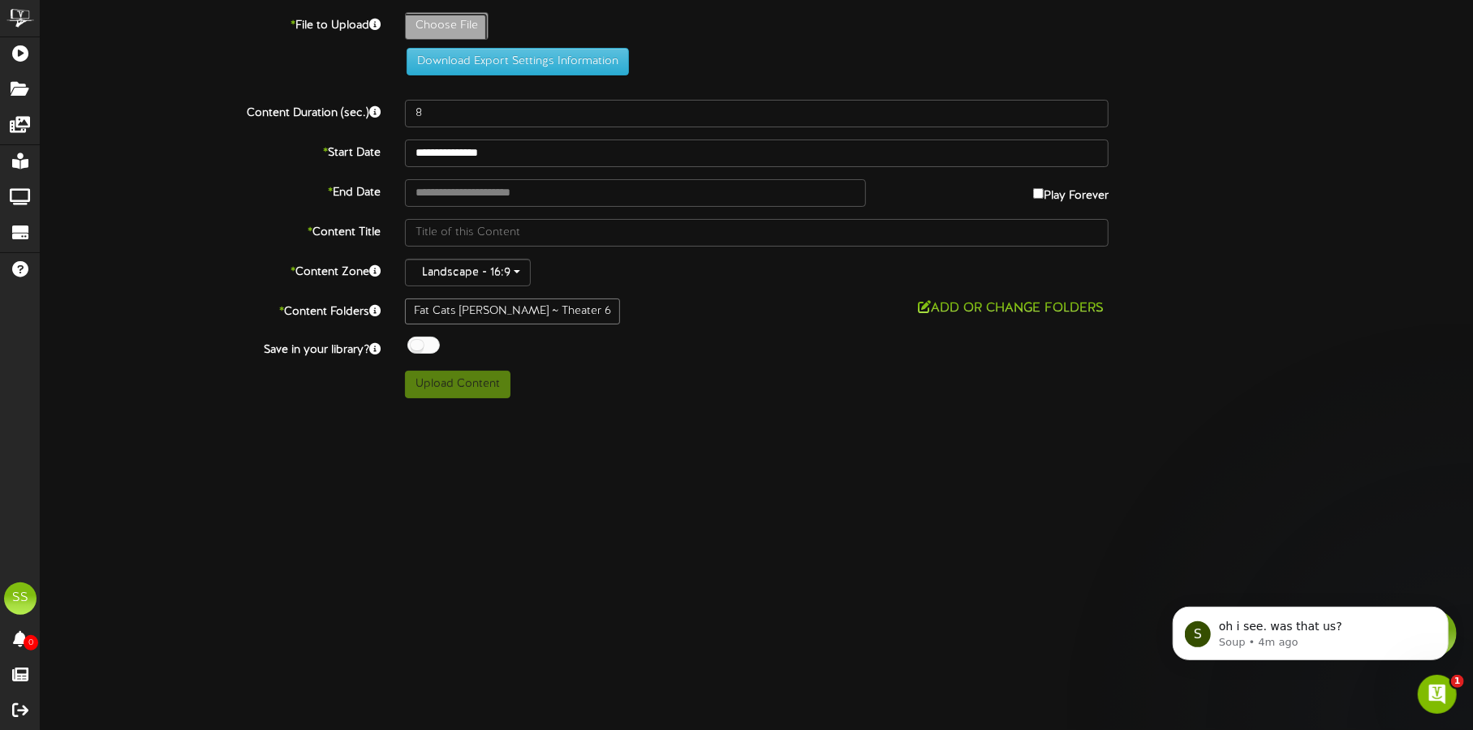
type input "**********"
type input "gabbysdollhouse101"
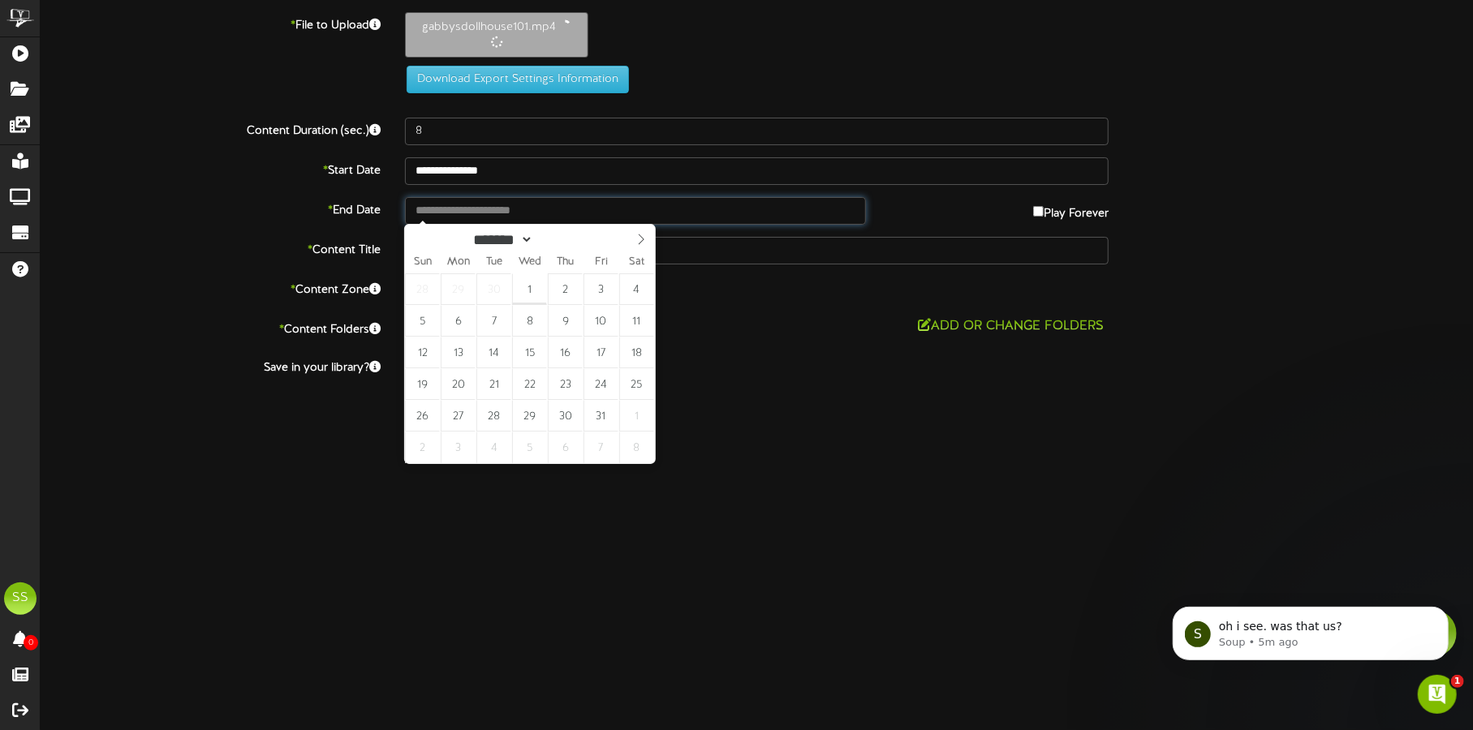
click at [536, 209] on input "text" at bounding box center [635, 211] width 461 height 28
type input "**********"
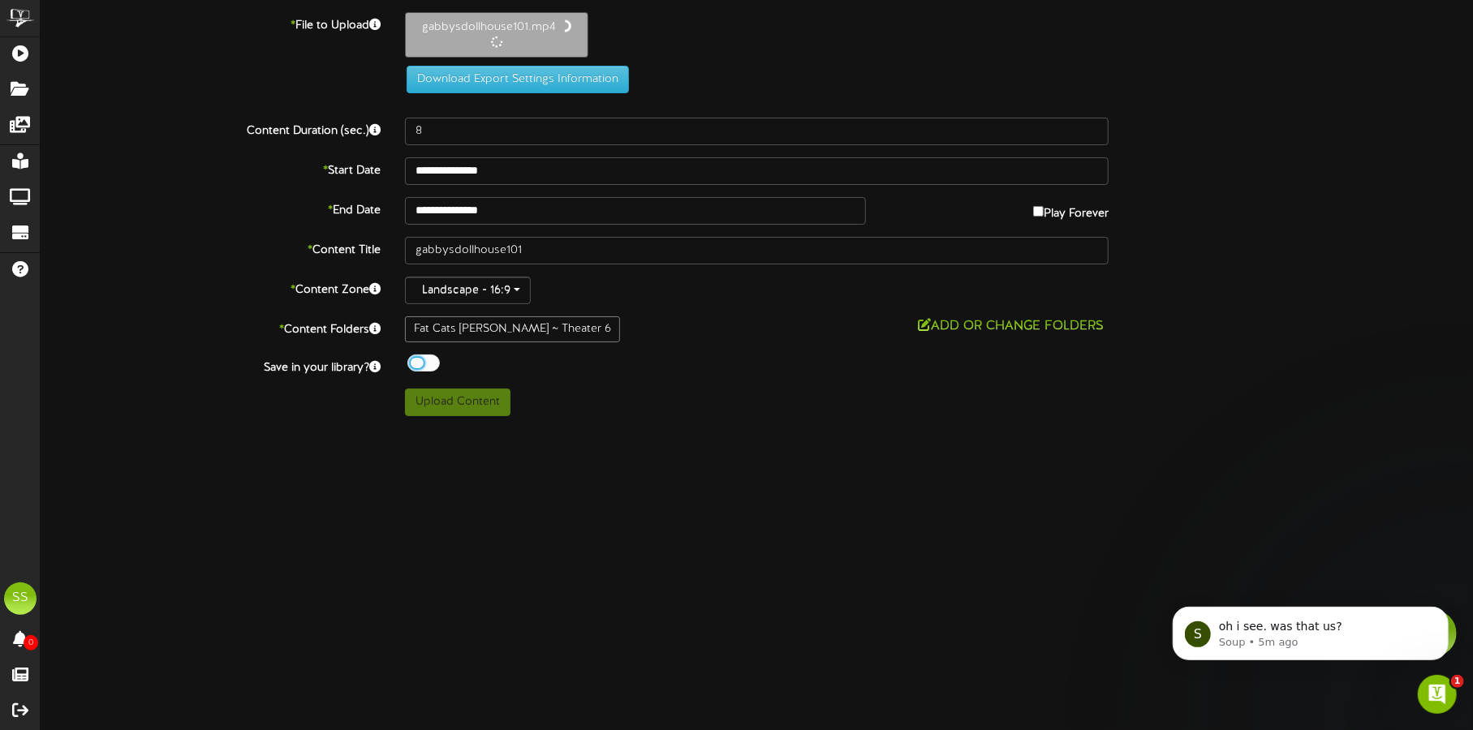
click at [425, 363] on div at bounding box center [423, 363] width 32 height 17
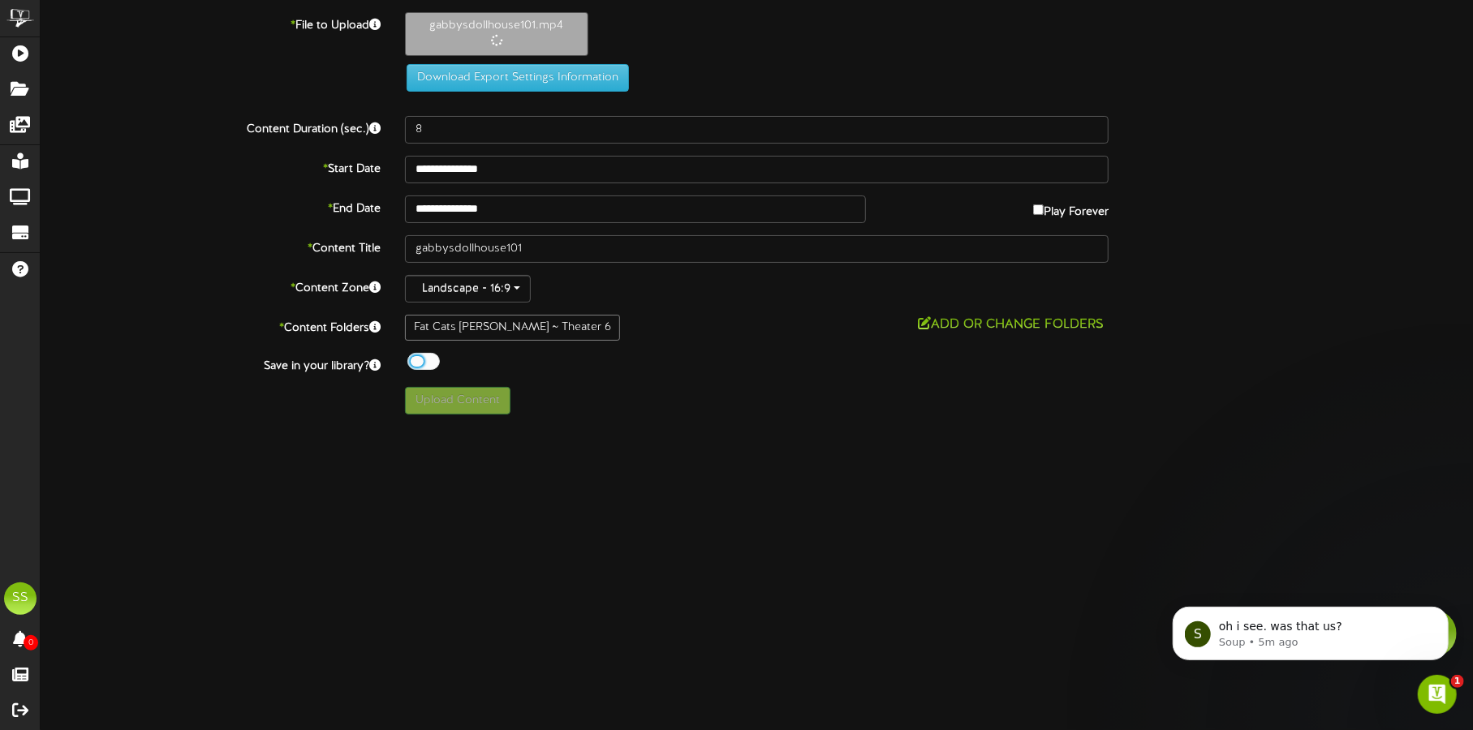
type input "121"
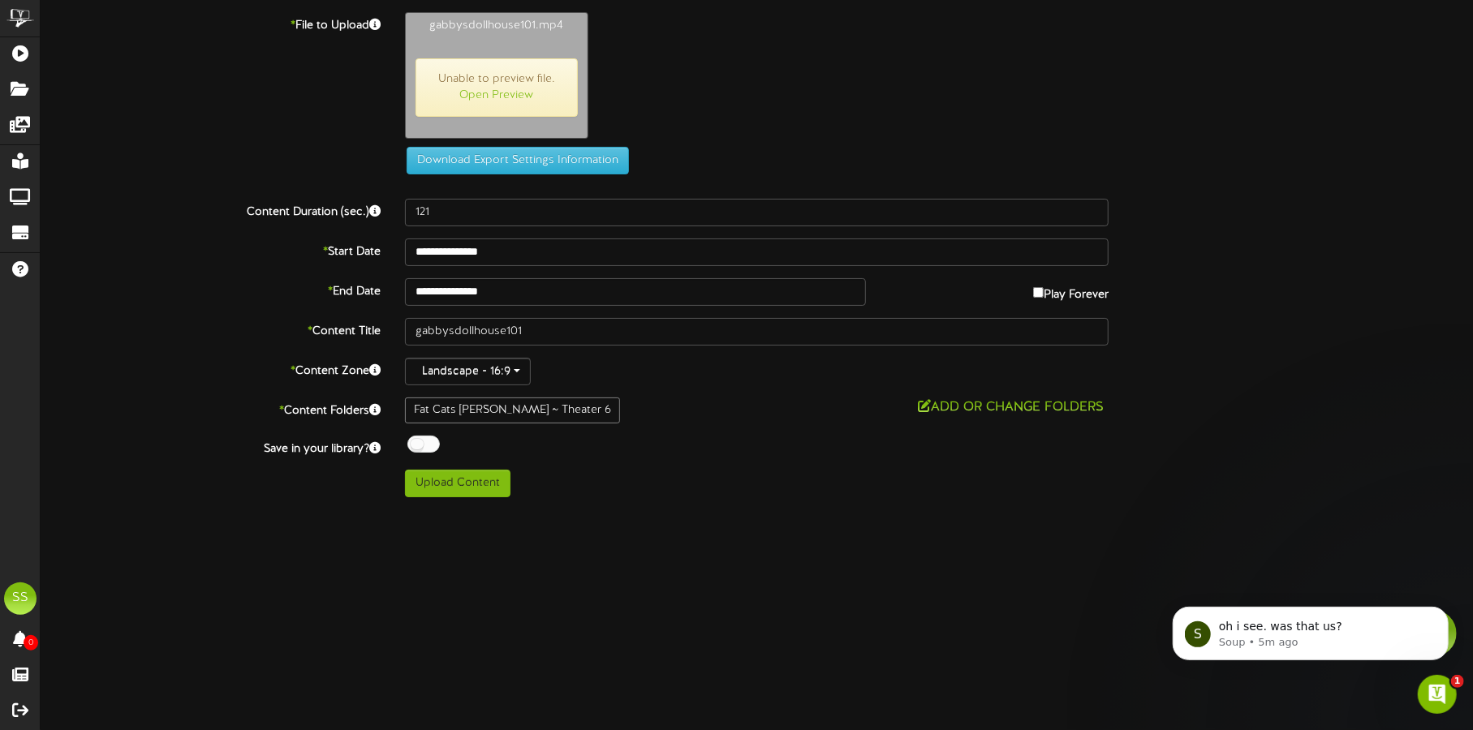
click at [484, 463] on div "**********" at bounding box center [757, 254] width 1432 height 485
click at [482, 473] on button "Upload Content" at bounding box center [457, 484] width 105 height 28
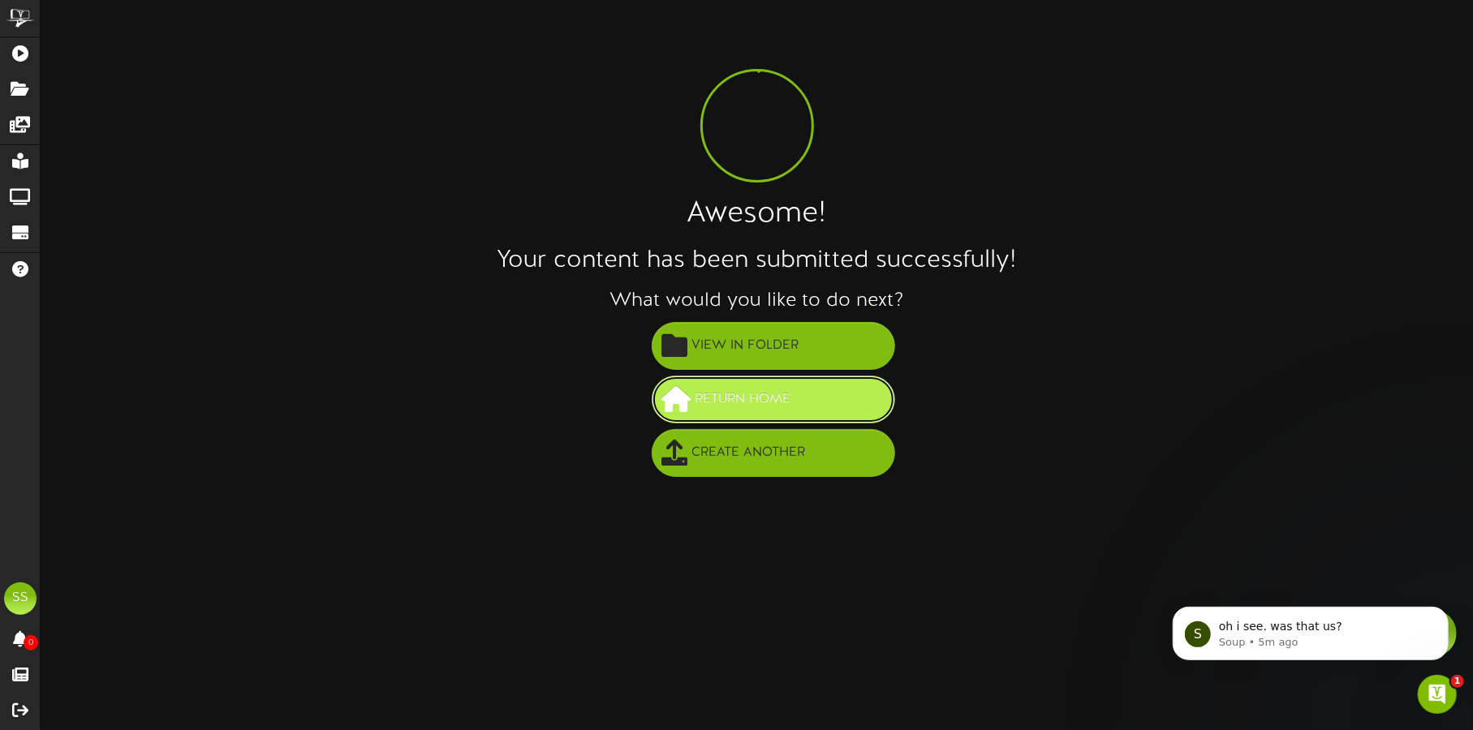
click at [839, 394] on button "Return Home" at bounding box center [773, 400] width 243 height 48
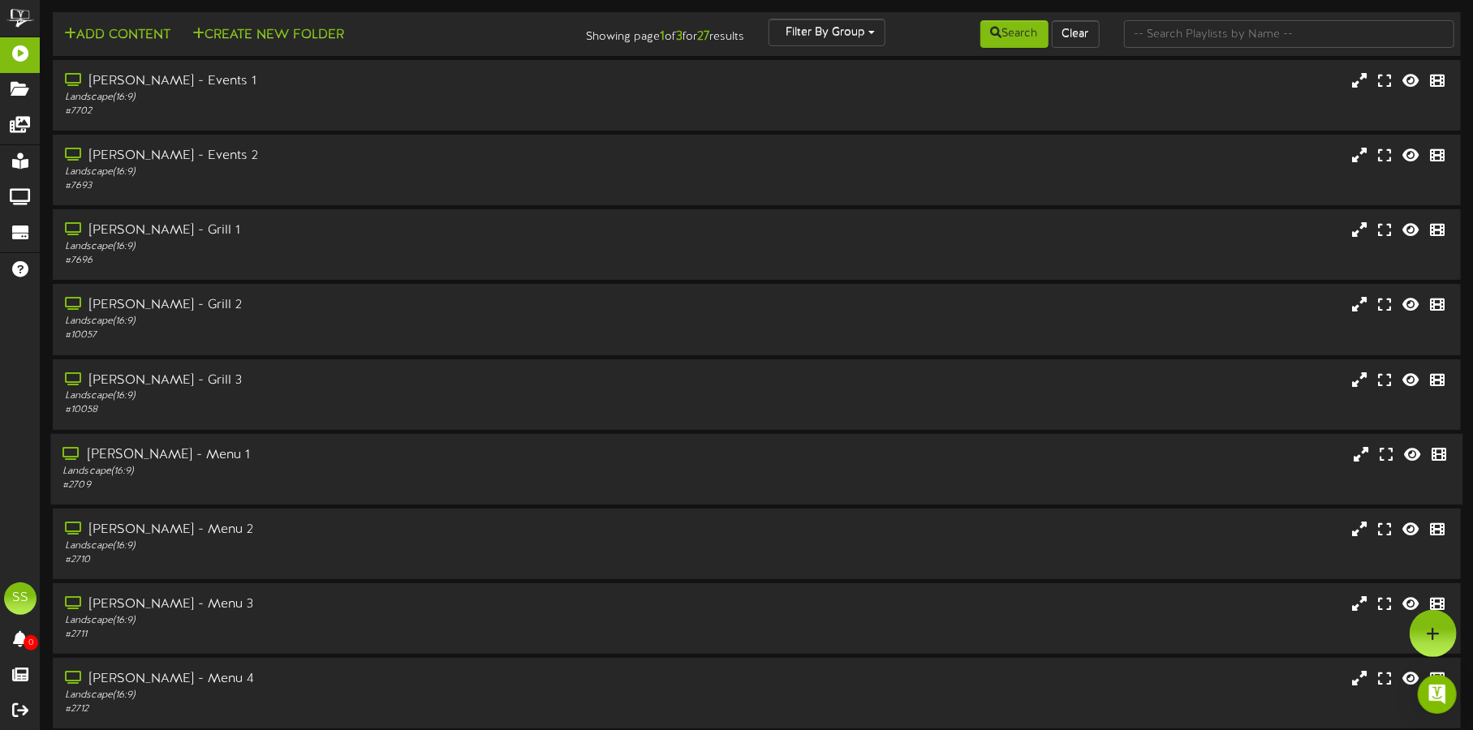
scroll to position [139, 0]
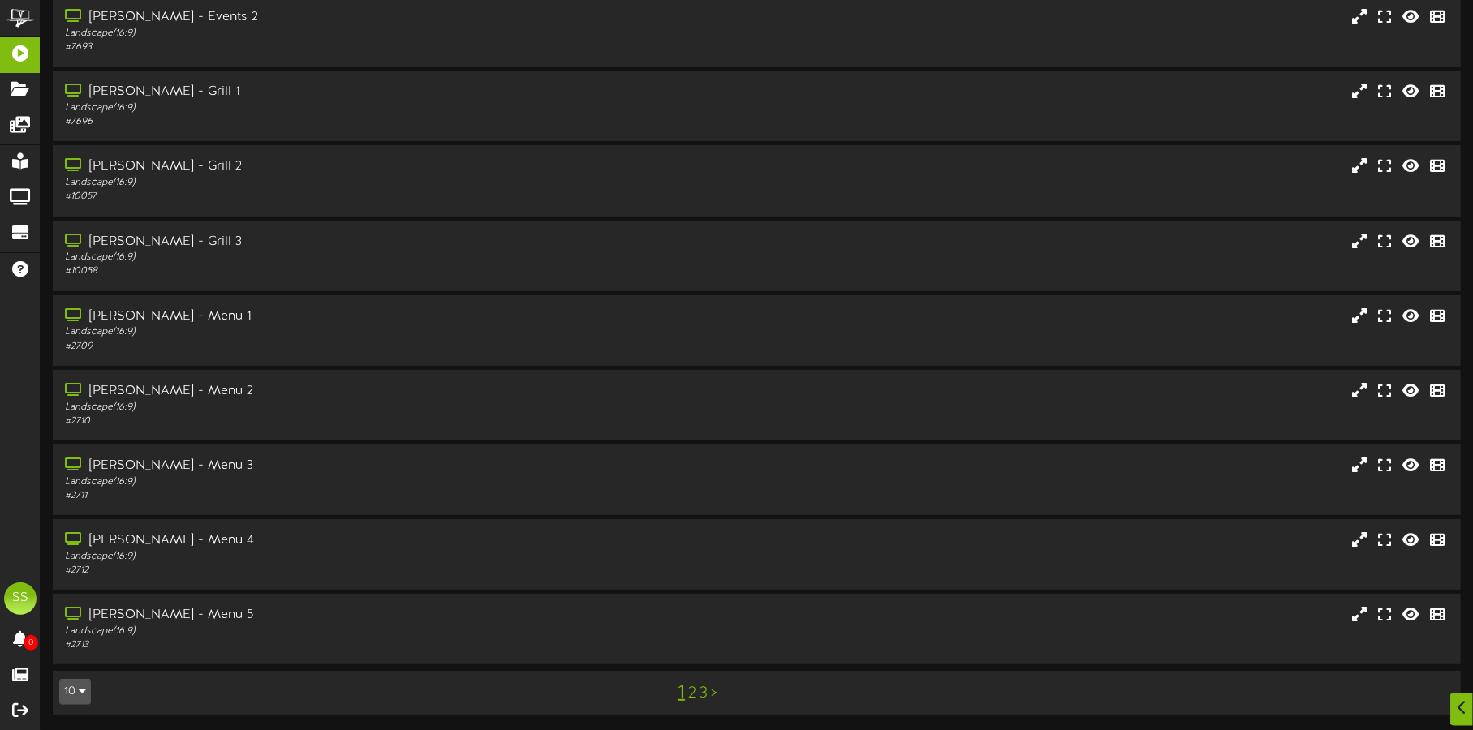
click at [75, 685] on button "10" at bounding box center [75, 692] width 32 height 26
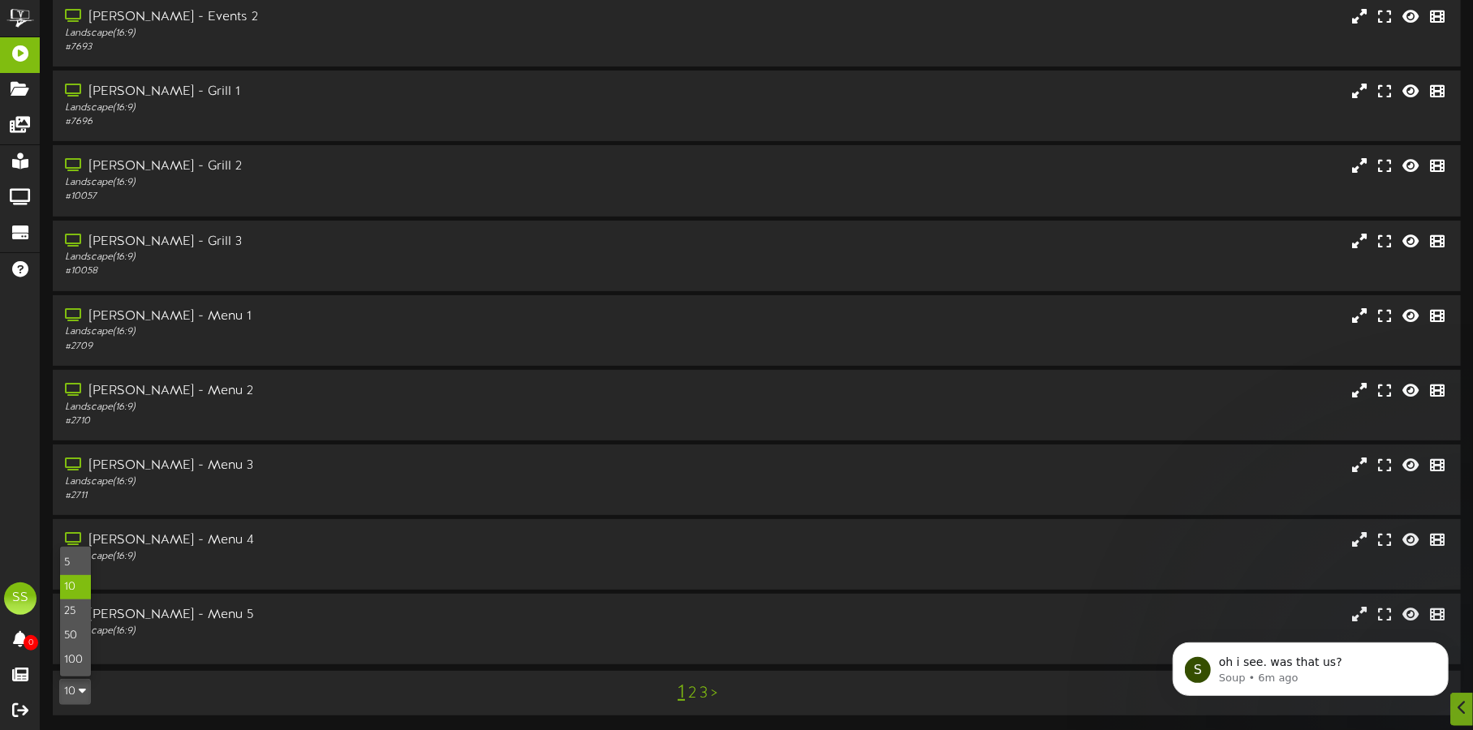
scroll to position [0, 0]
click at [74, 657] on div "100" at bounding box center [75, 660] width 31 height 24
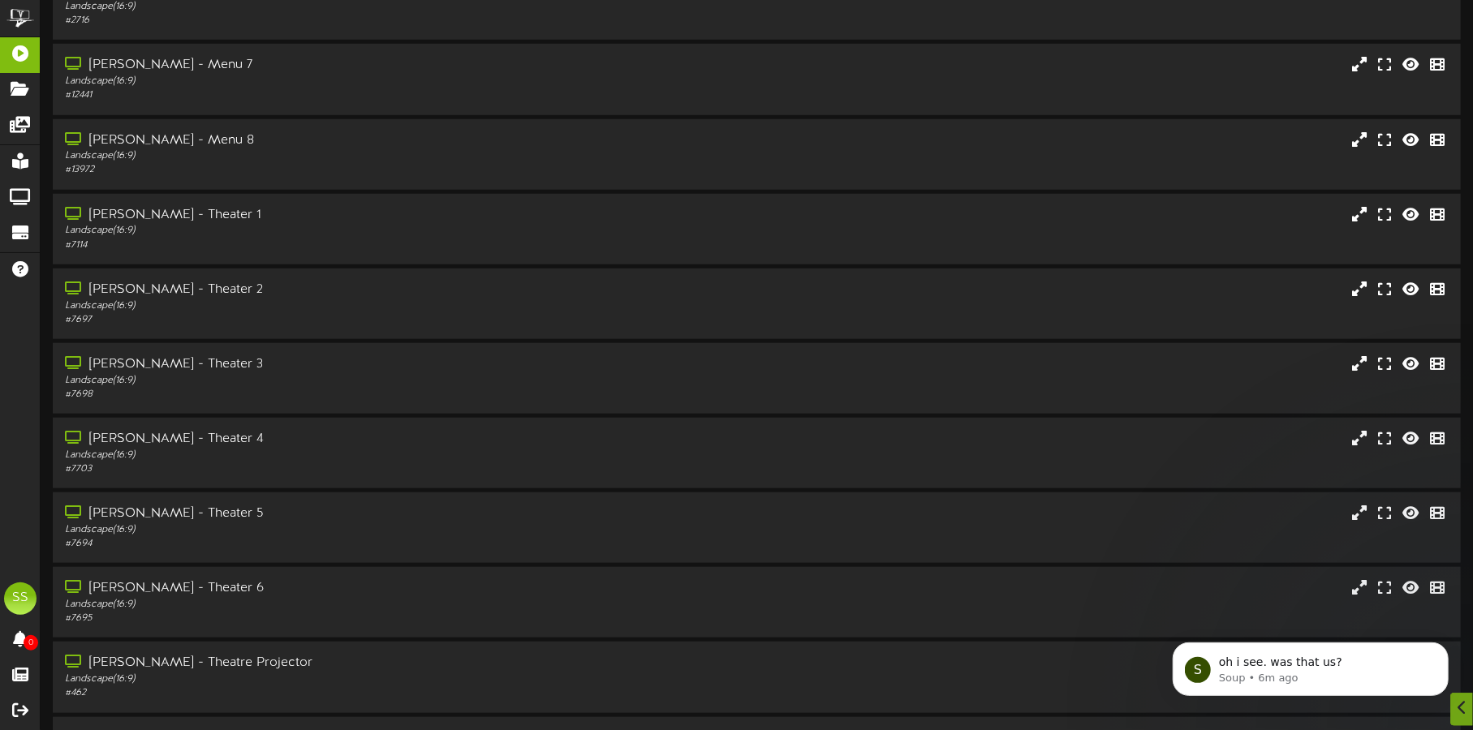
scroll to position [843, 0]
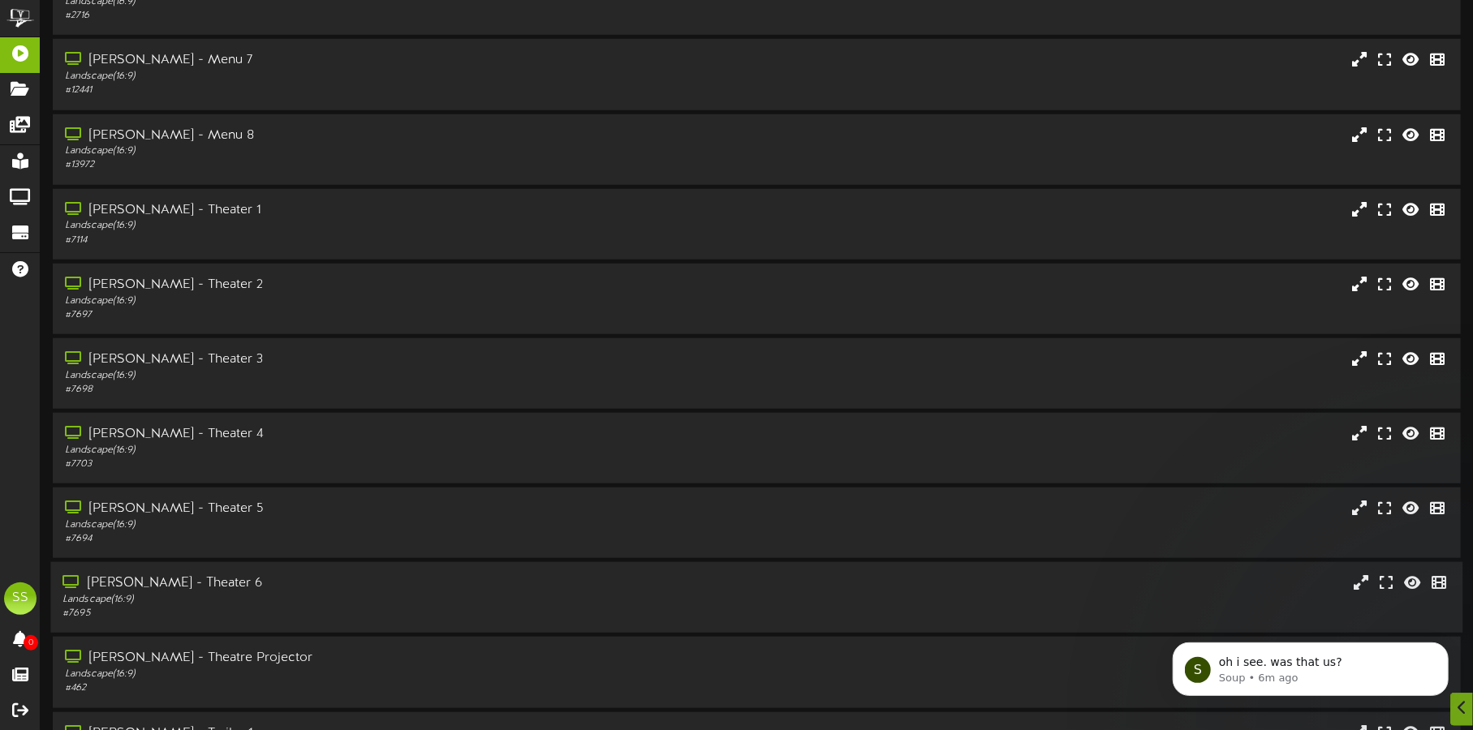
click at [416, 591] on div "Gilbert - Theater 6" at bounding box center [344, 584] width 564 height 19
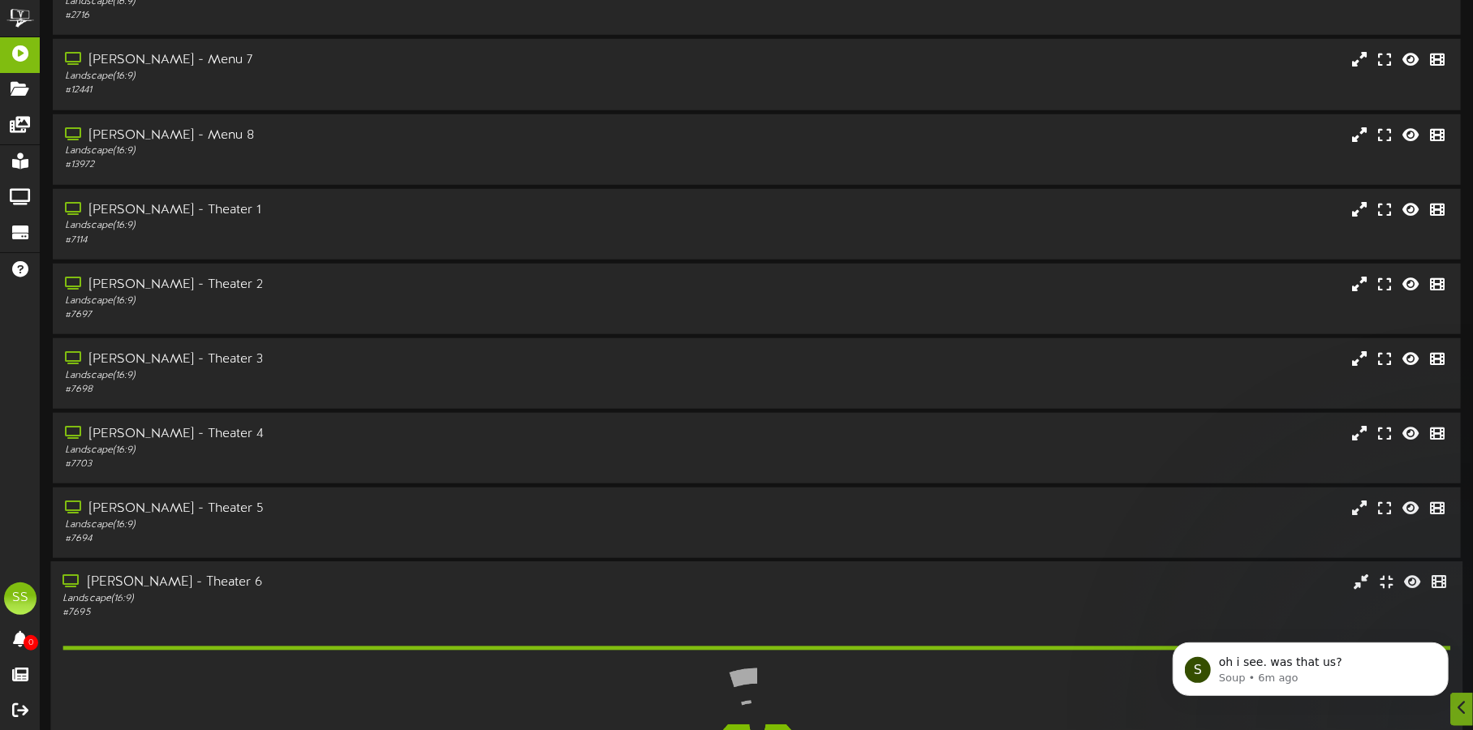
scroll to position [1151, 0]
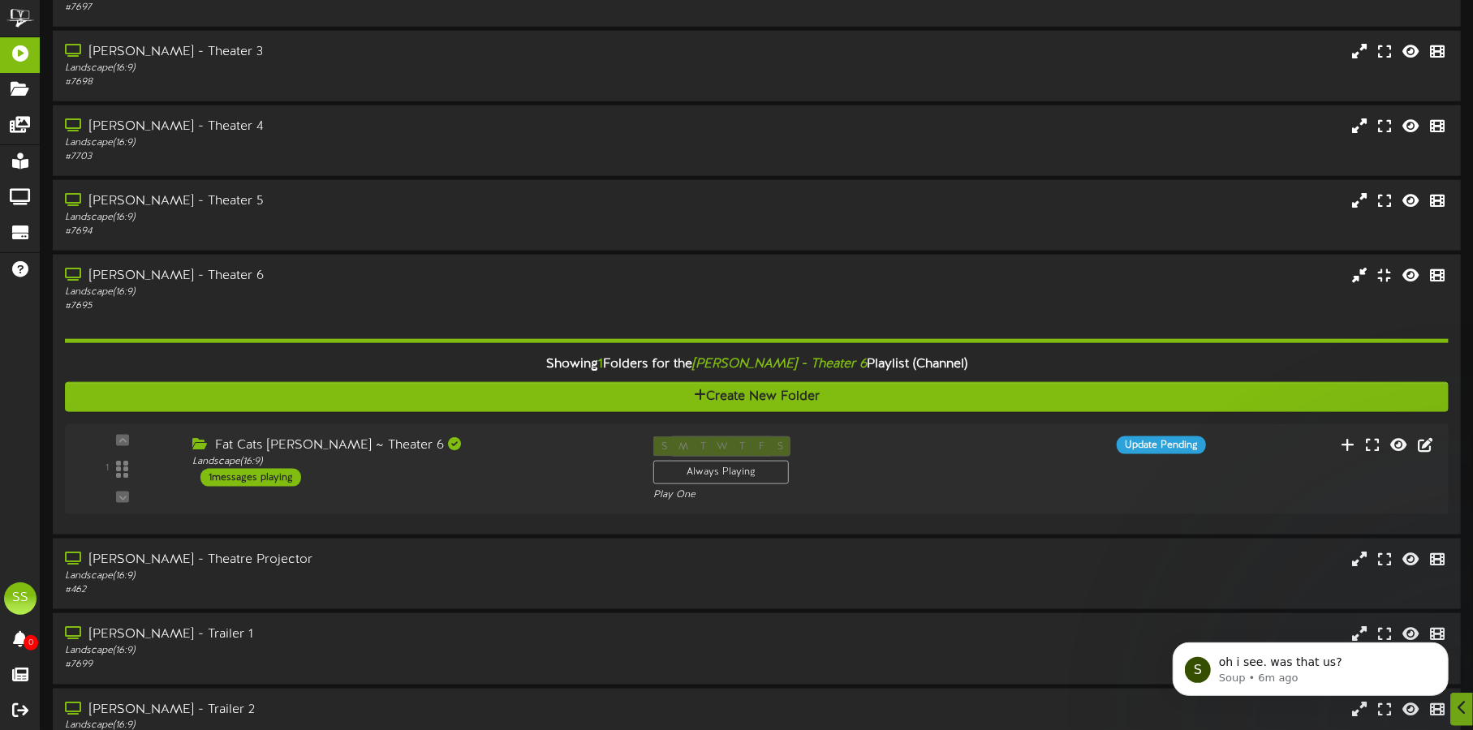
click at [487, 467] on div "Fat Cats Gilbert ~ Theater 6 Landscape ( 16:9 ) 1 messages playing" at bounding box center [410, 462] width 461 height 50
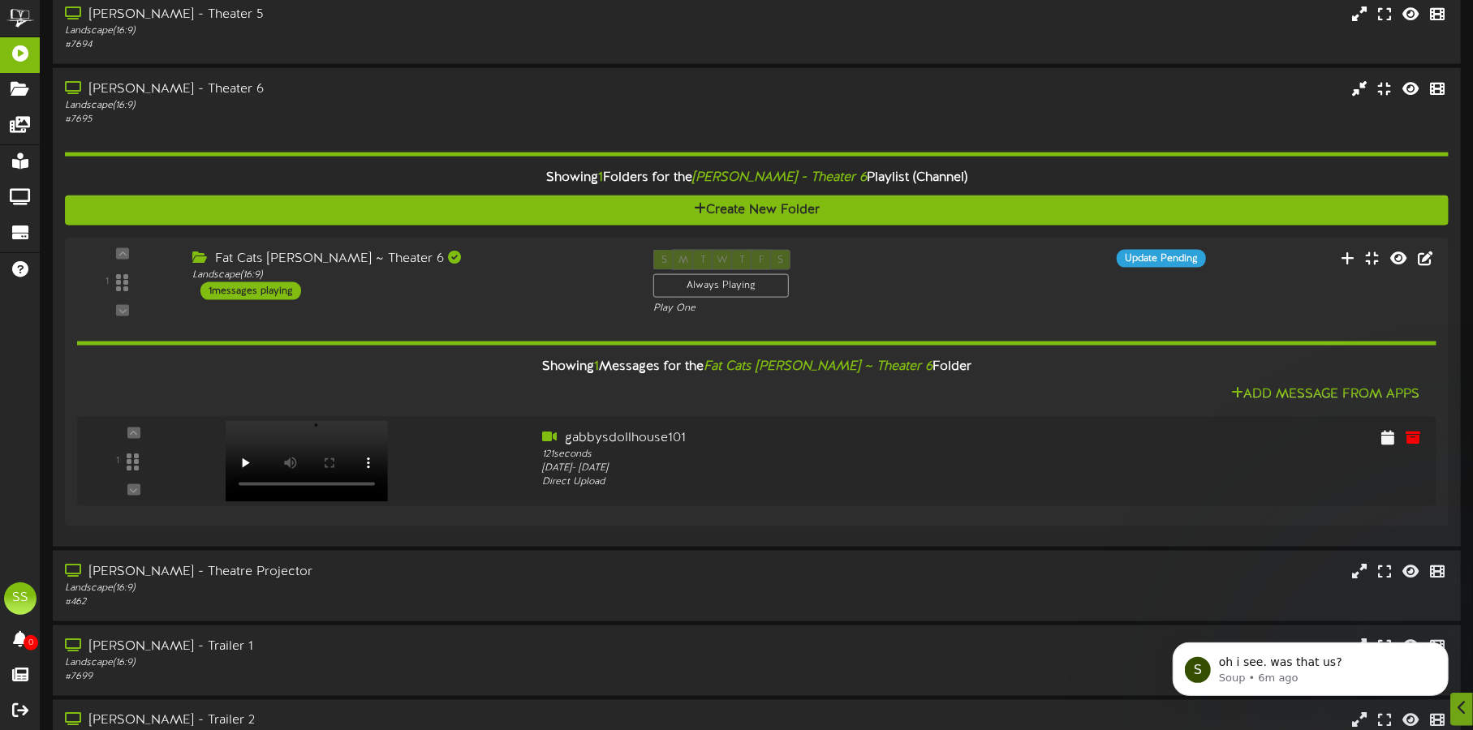
scroll to position [1338, 0]
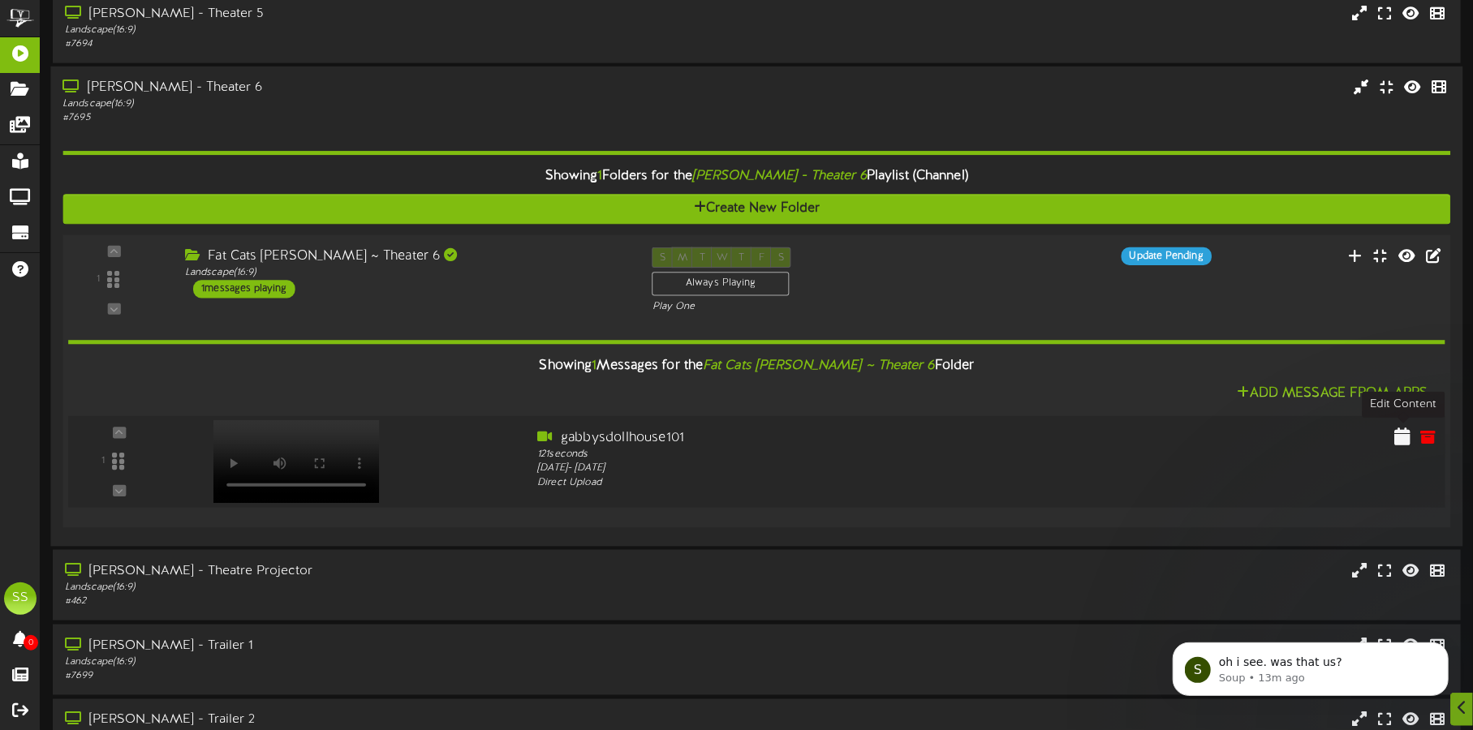
click at [1406, 438] on icon at bounding box center [1402, 437] width 16 height 18
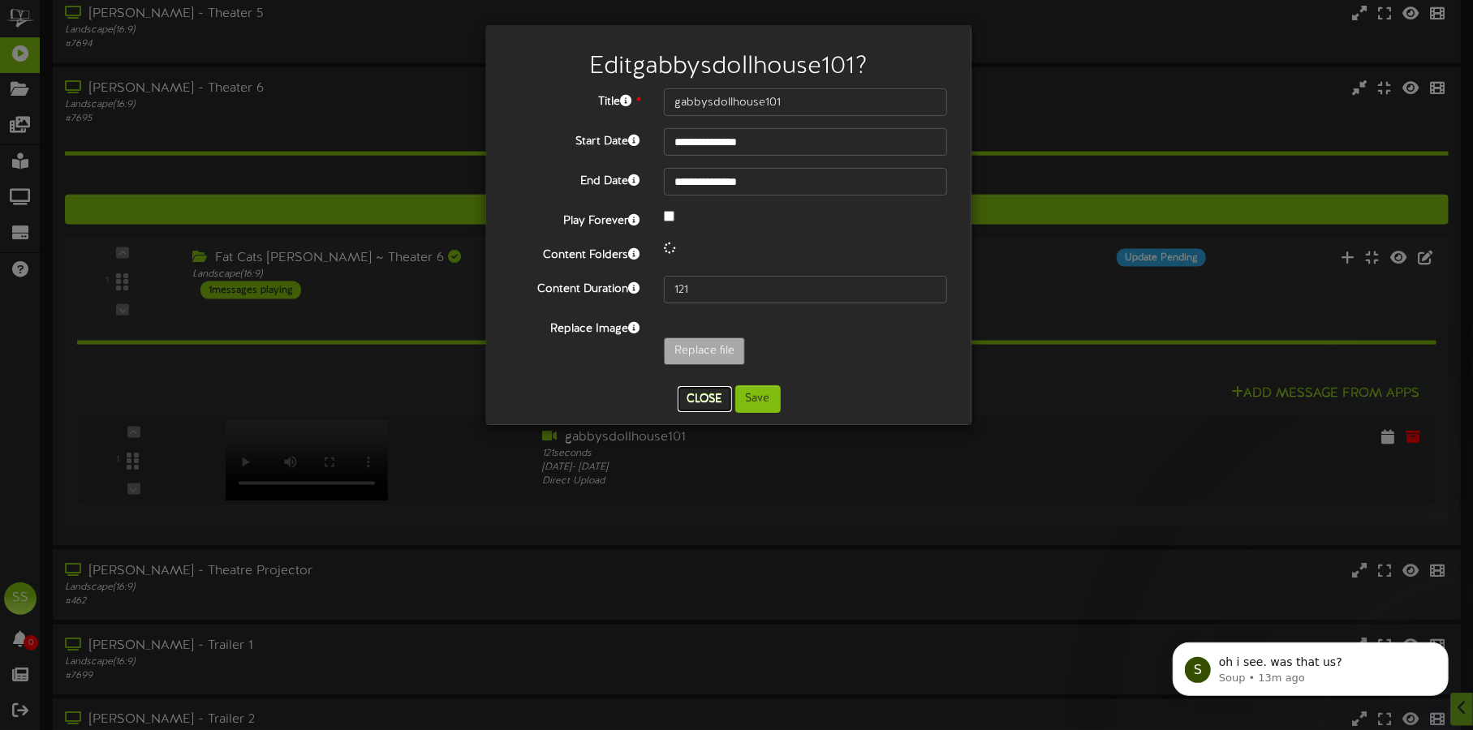
click at [711, 396] on div "**********" at bounding box center [728, 225] width 461 height 376
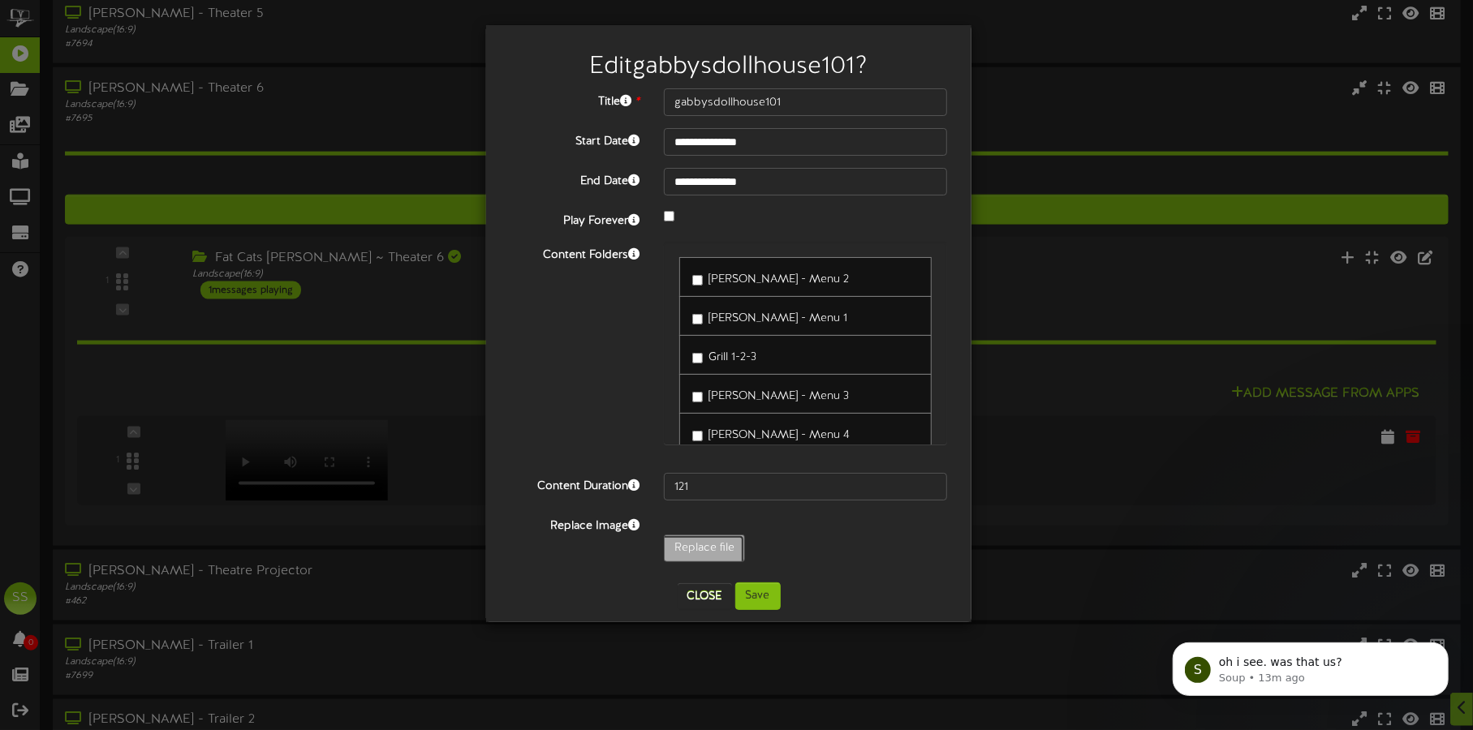
type input "**********"
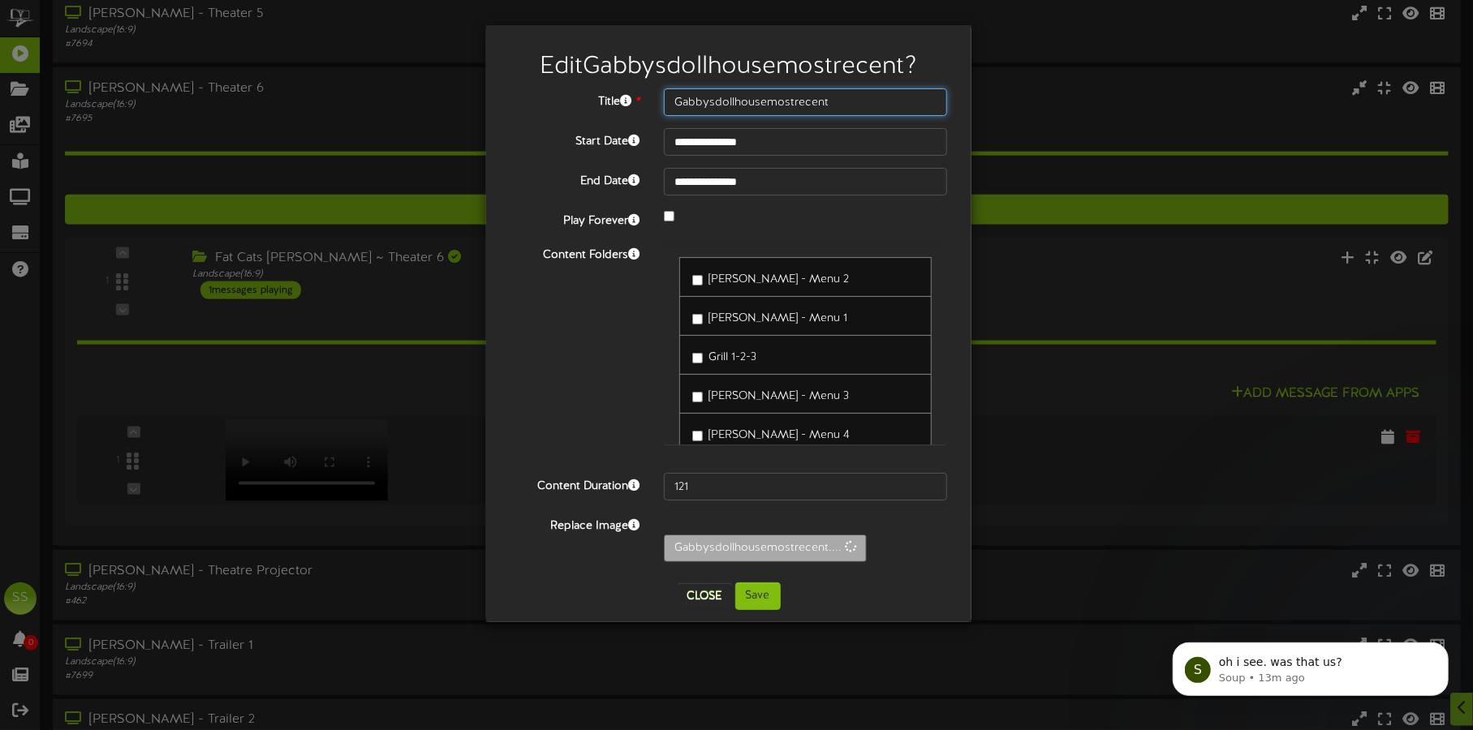
click at [864, 89] on input "Gabbysdollhousemostrecent" at bounding box center [805, 102] width 283 height 28
type input "Gabbysdollhouse most recent"
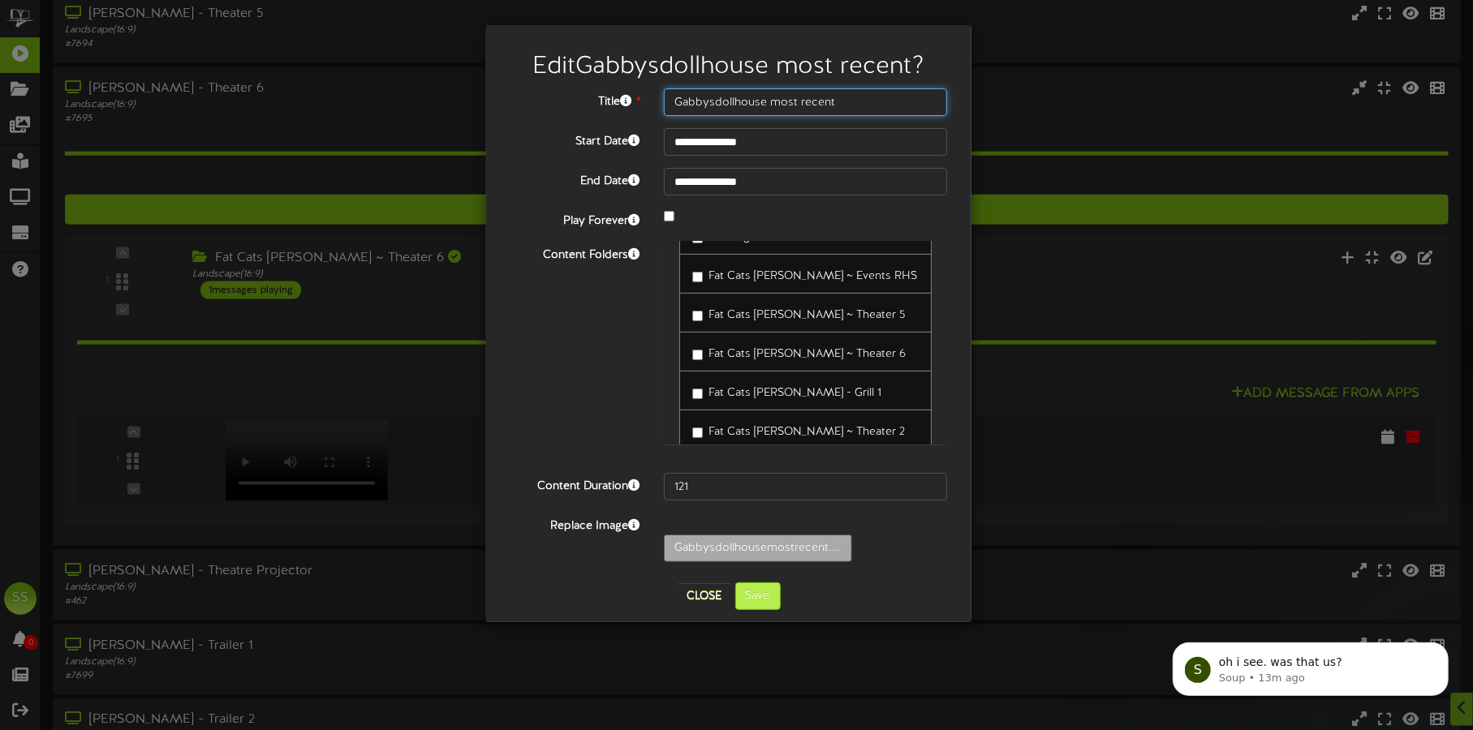
type input "69"
type input "Gabbysdollhouse most recent"
click at [765, 600] on button "Save" at bounding box center [757, 597] width 45 height 28
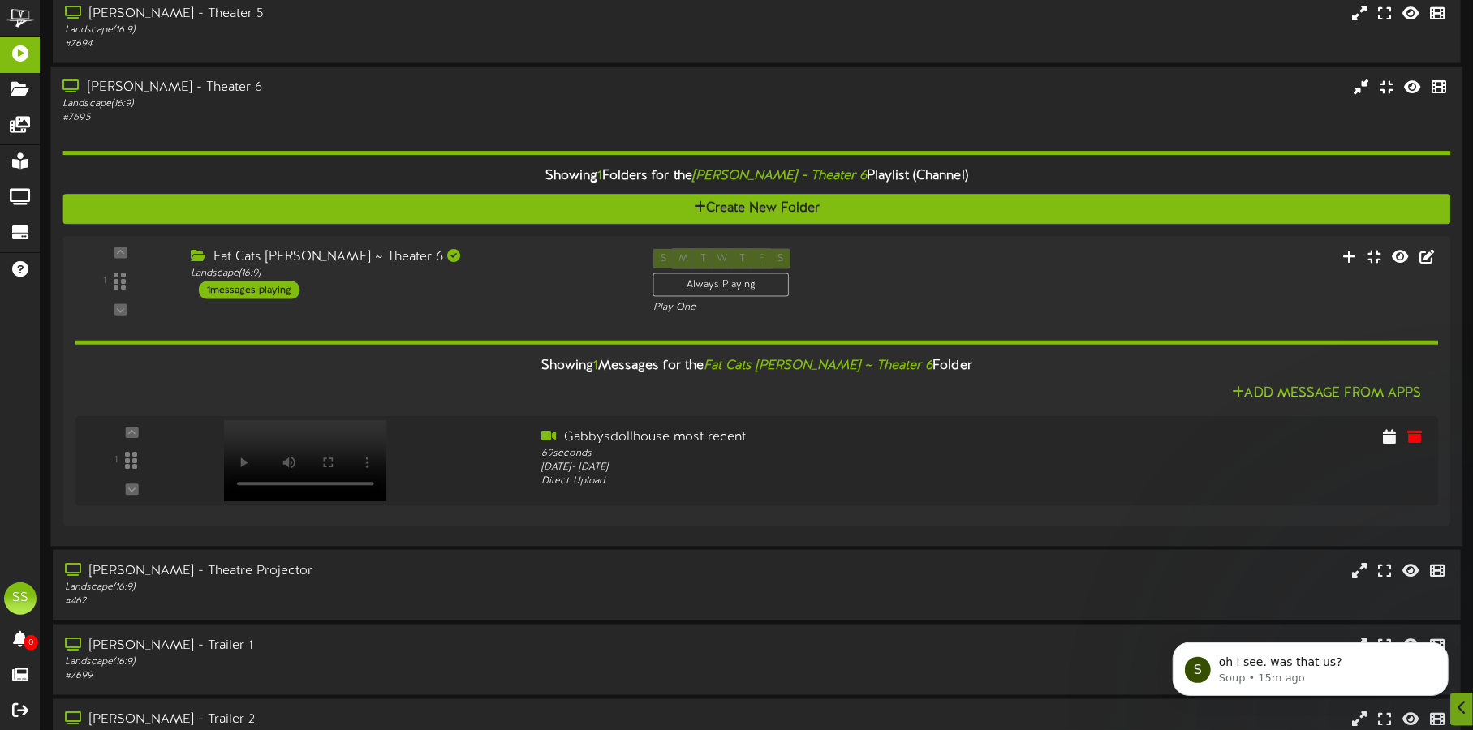
click at [467, 68] on div "Gilbert - Theater 6 Landscape ( 16:9 ) # 7695 1" at bounding box center [756, 307] width 1412 height 480
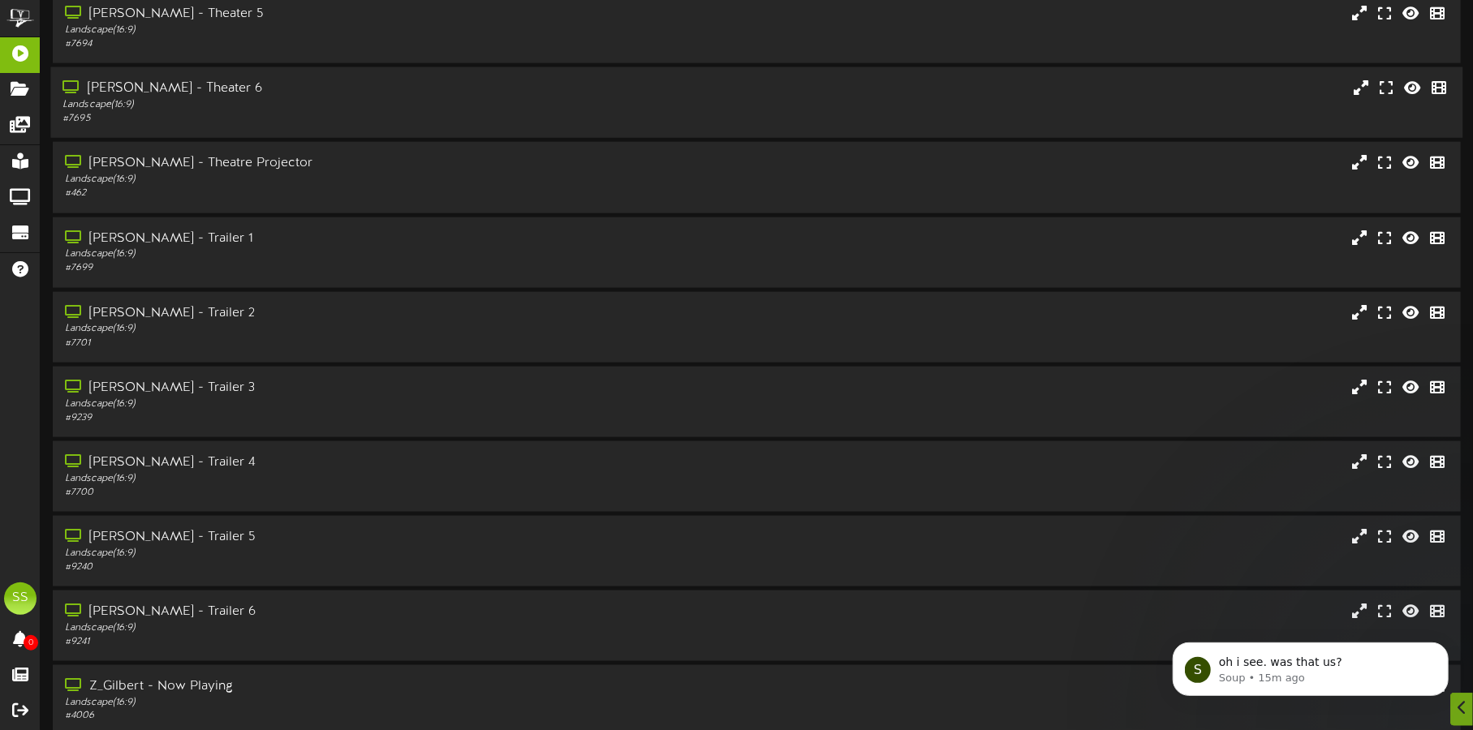
click at [467, 68] on div "Gilbert - Theater 6 Landscape ( 16:9 ) # 7695" at bounding box center [756, 102] width 1412 height 71
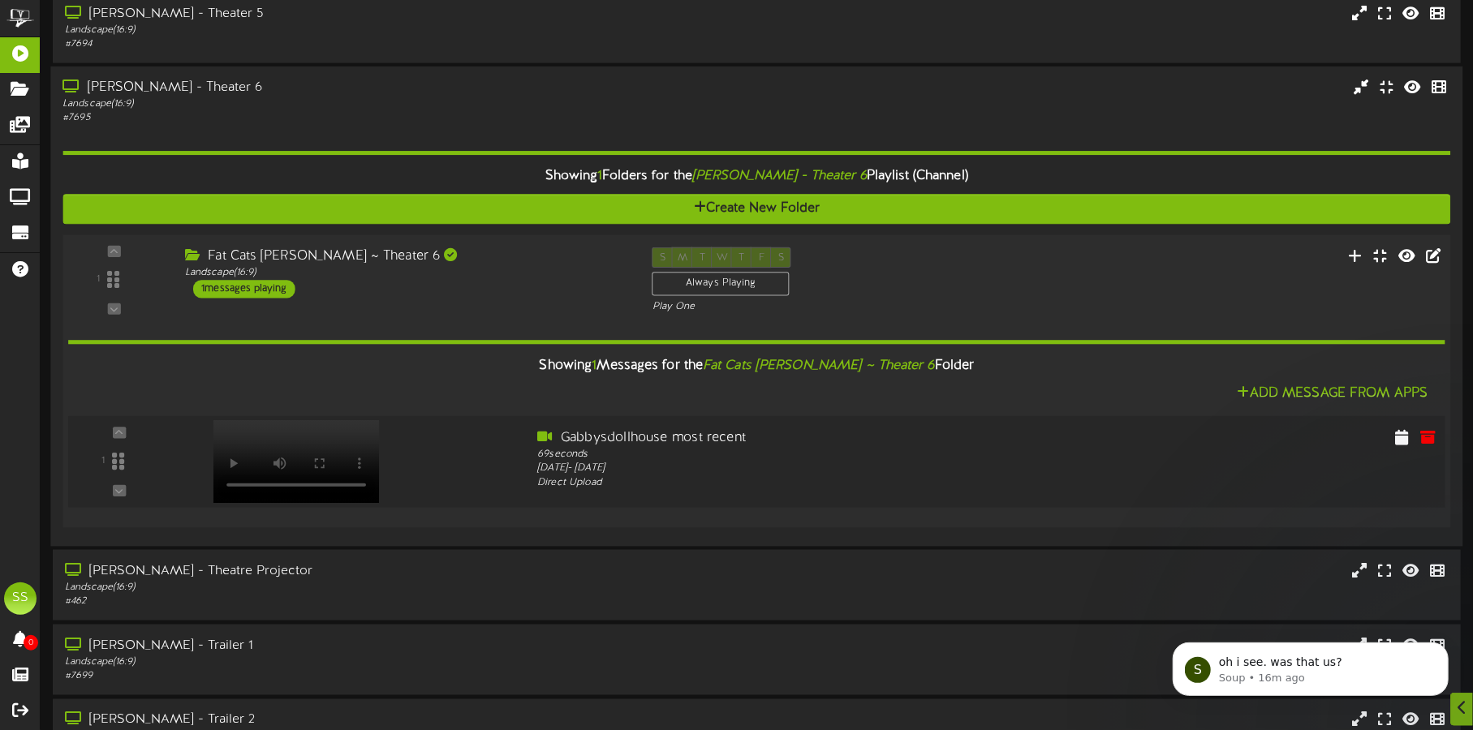
click at [277, 436] on video at bounding box center [296, 461] width 166 height 83
click at [1264, 682] on p "Soup • 17m ago" at bounding box center [1322, 677] width 209 height 15
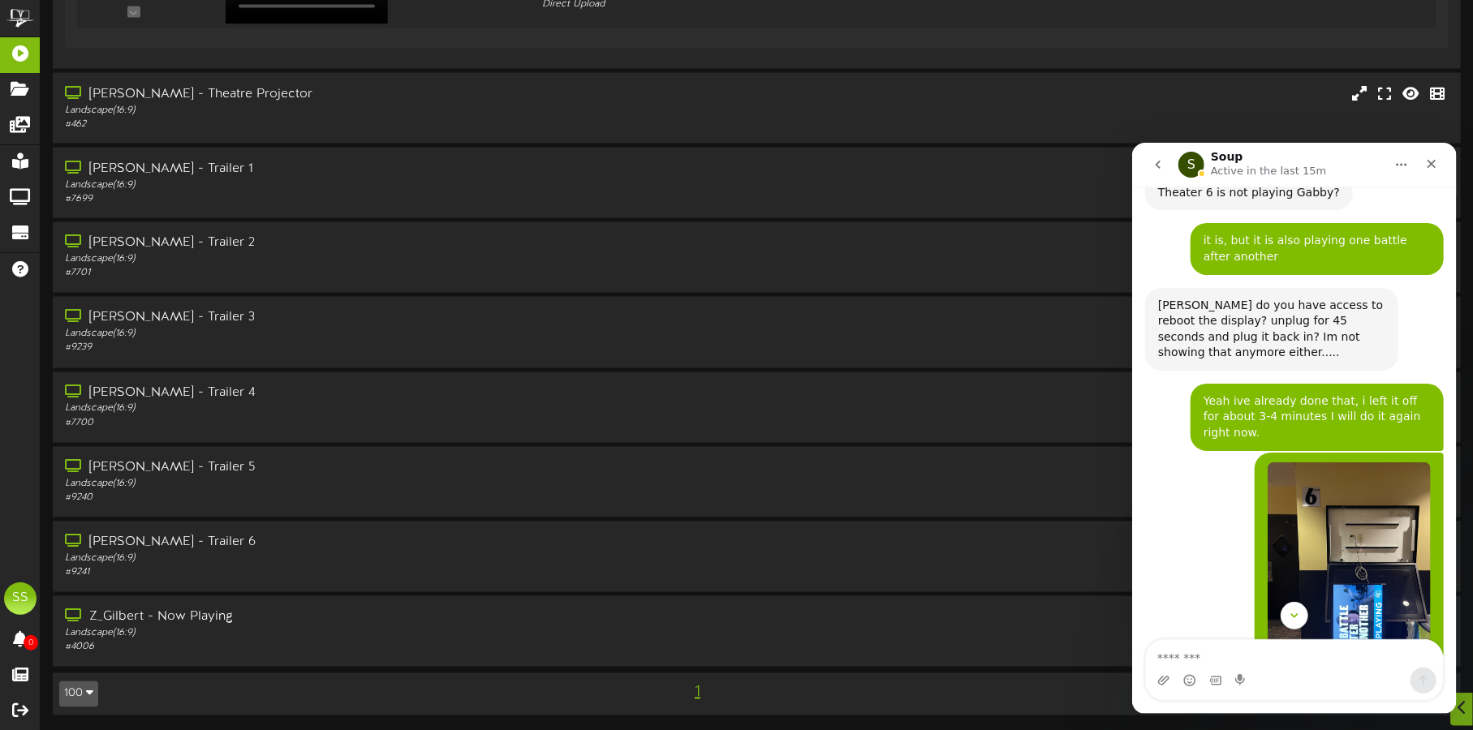
scroll to position [2205, 0]
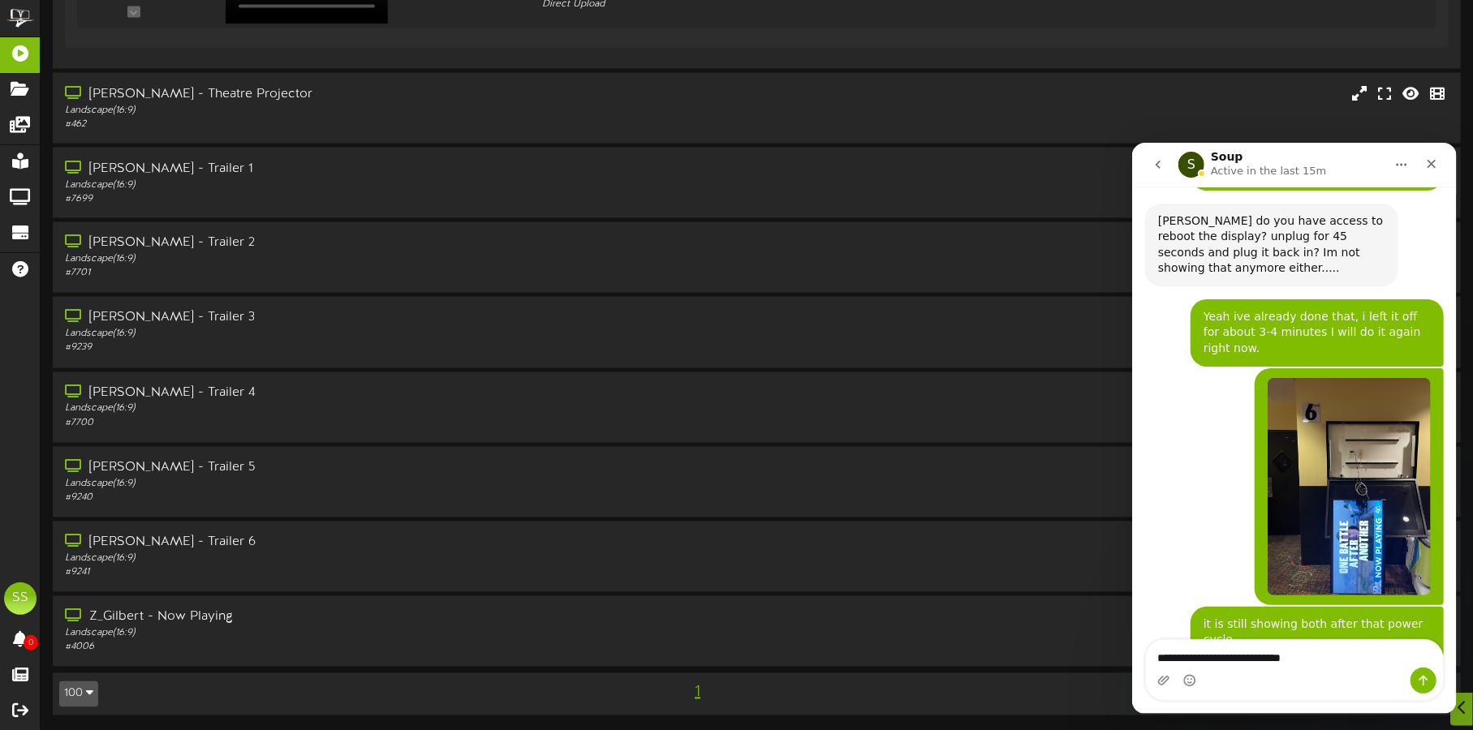
click at [1239, 652] on textarea "**********" at bounding box center [1293, 653] width 297 height 28
click at [1386, 658] on textarea "**********" at bounding box center [1293, 653] width 297 height 28
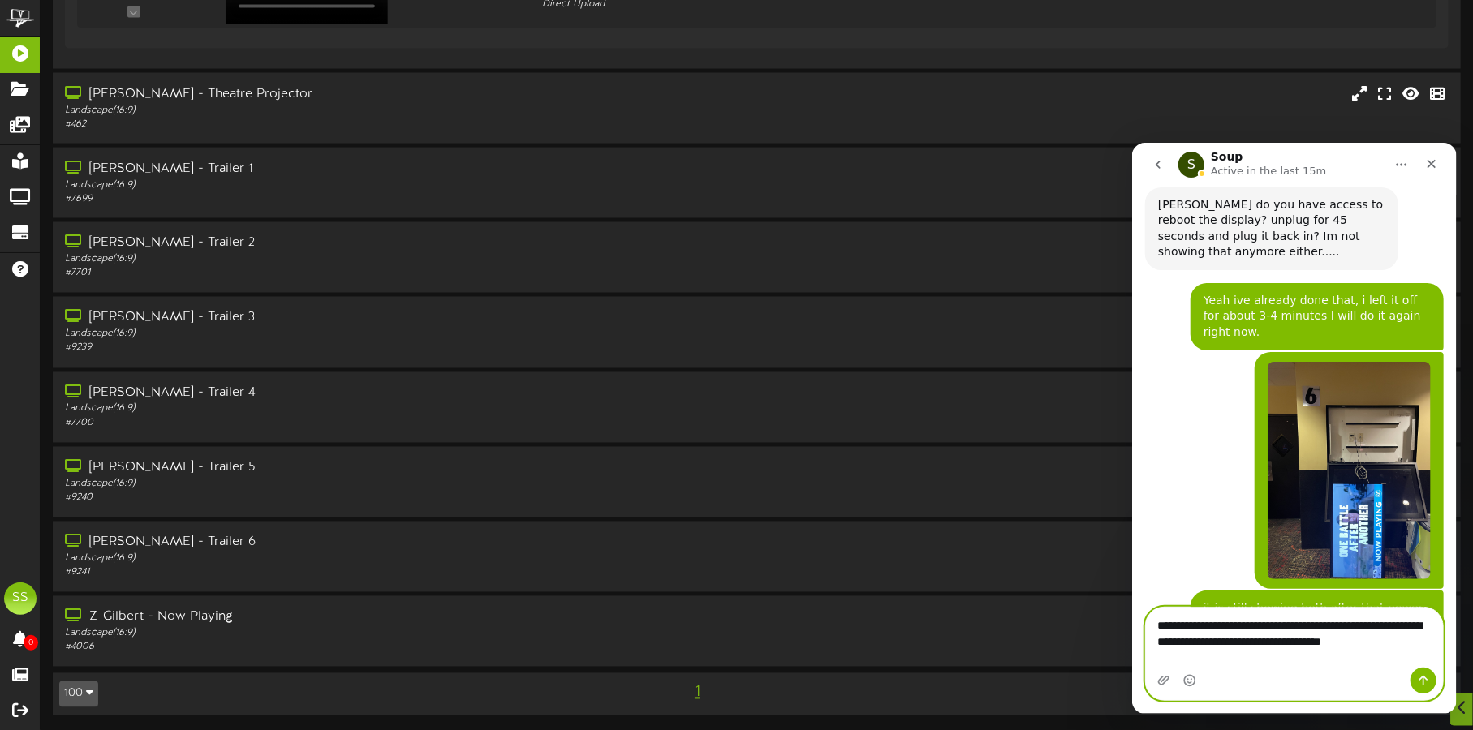
scroll to position [2238, 0]
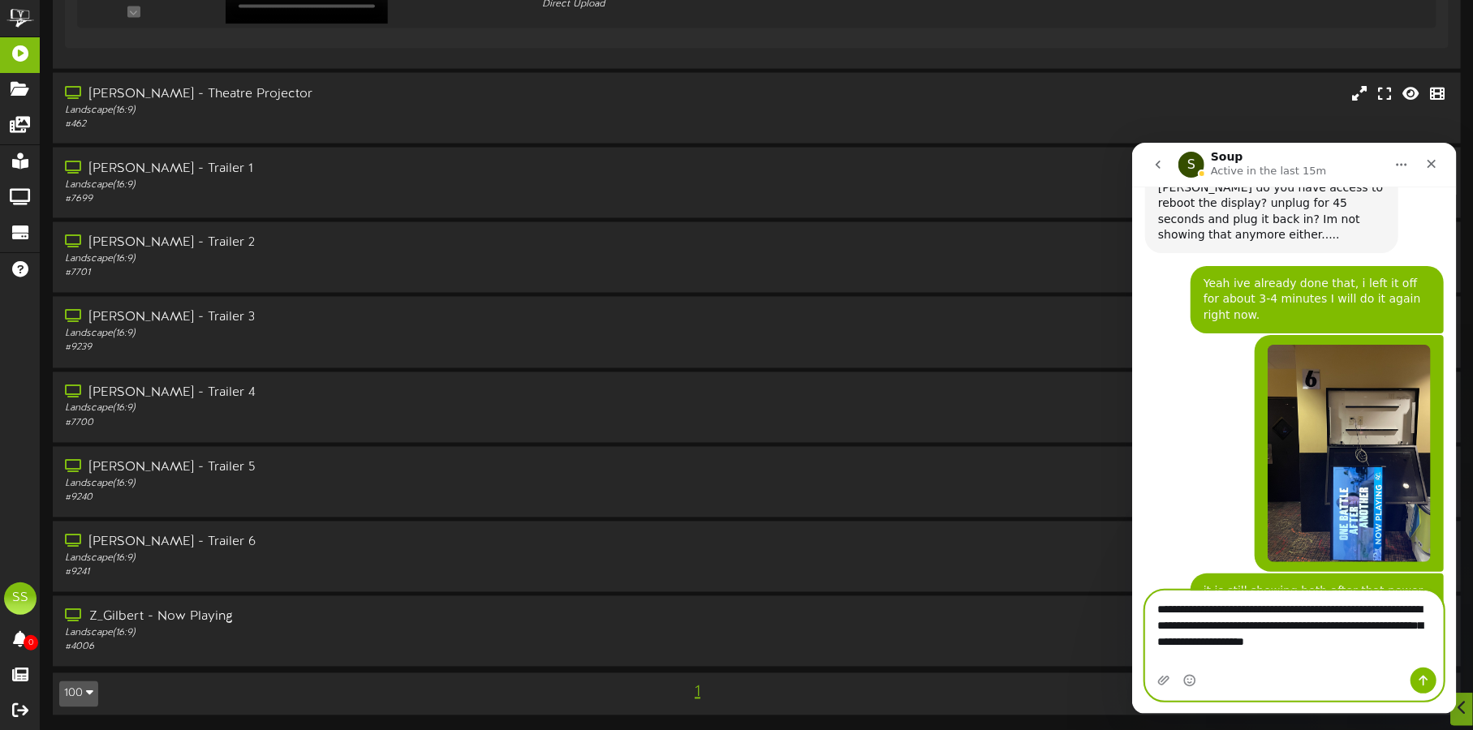
click at [1337, 651] on textarea "**********" at bounding box center [1293, 621] width 297 height 60
type textarea "**********"
click at [1426, 676] on icon "Send a message…" at bounding box center [1422, 680] width 13 height 13
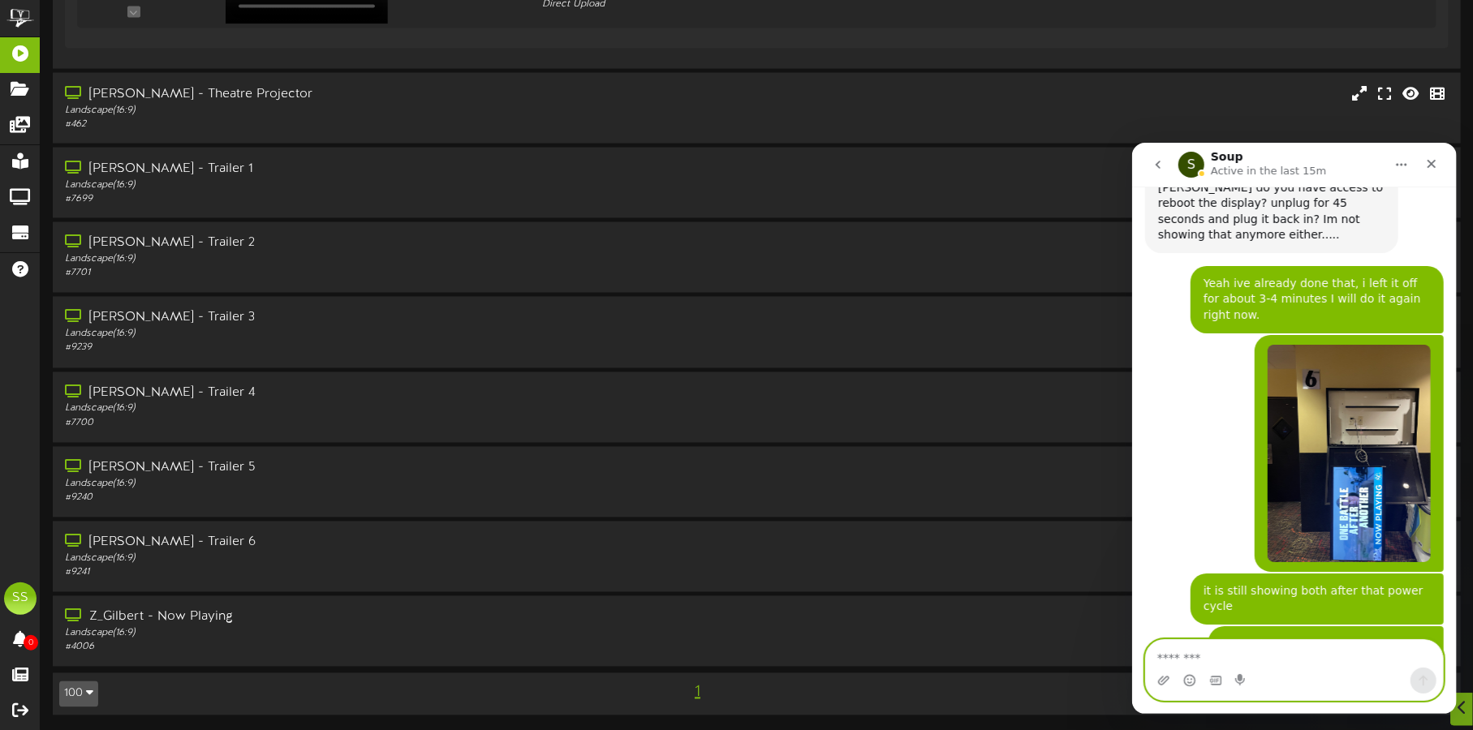
scroll to position [2301, 0]
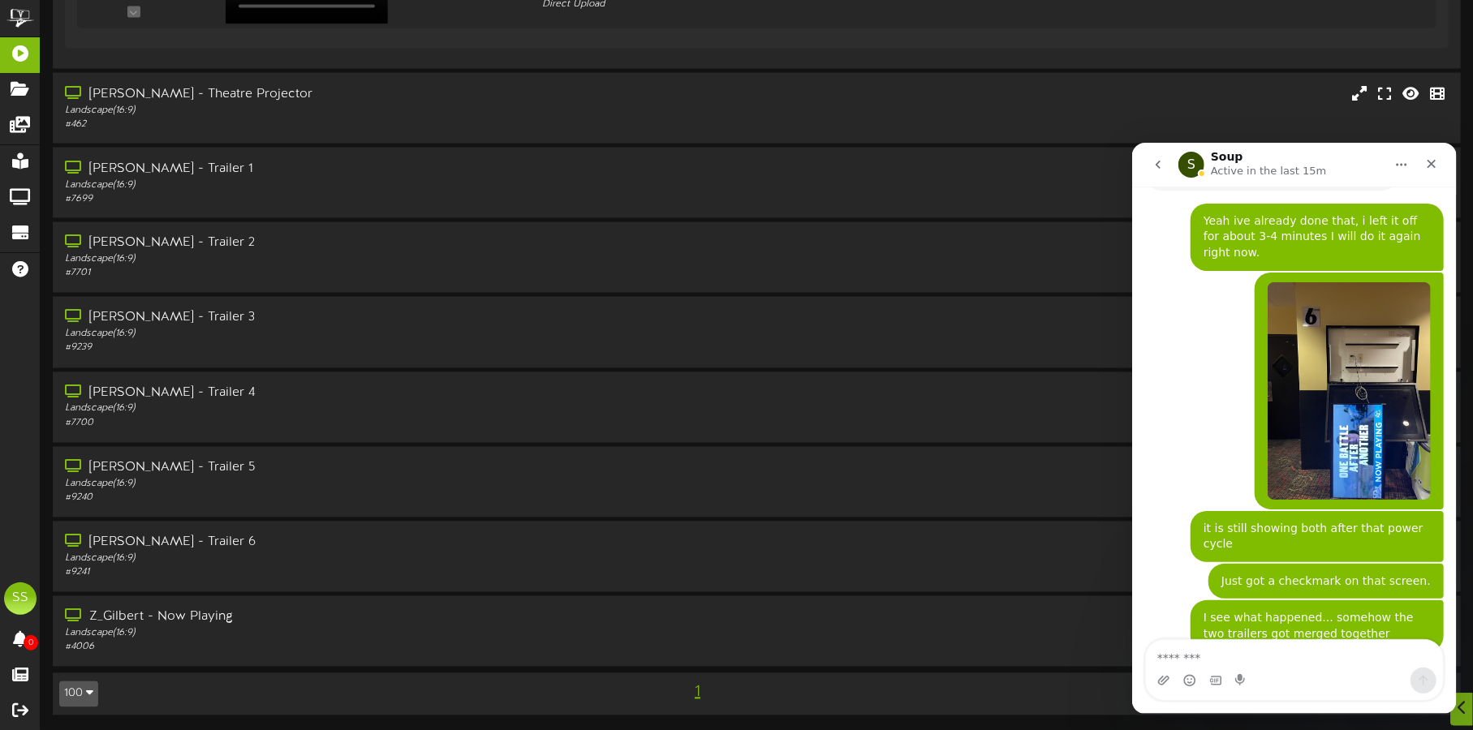
click at [1389, 665] on div "oh i see. was that us? Soup • 19m ago" at bounding box center [1293, 697] width 299 height 65
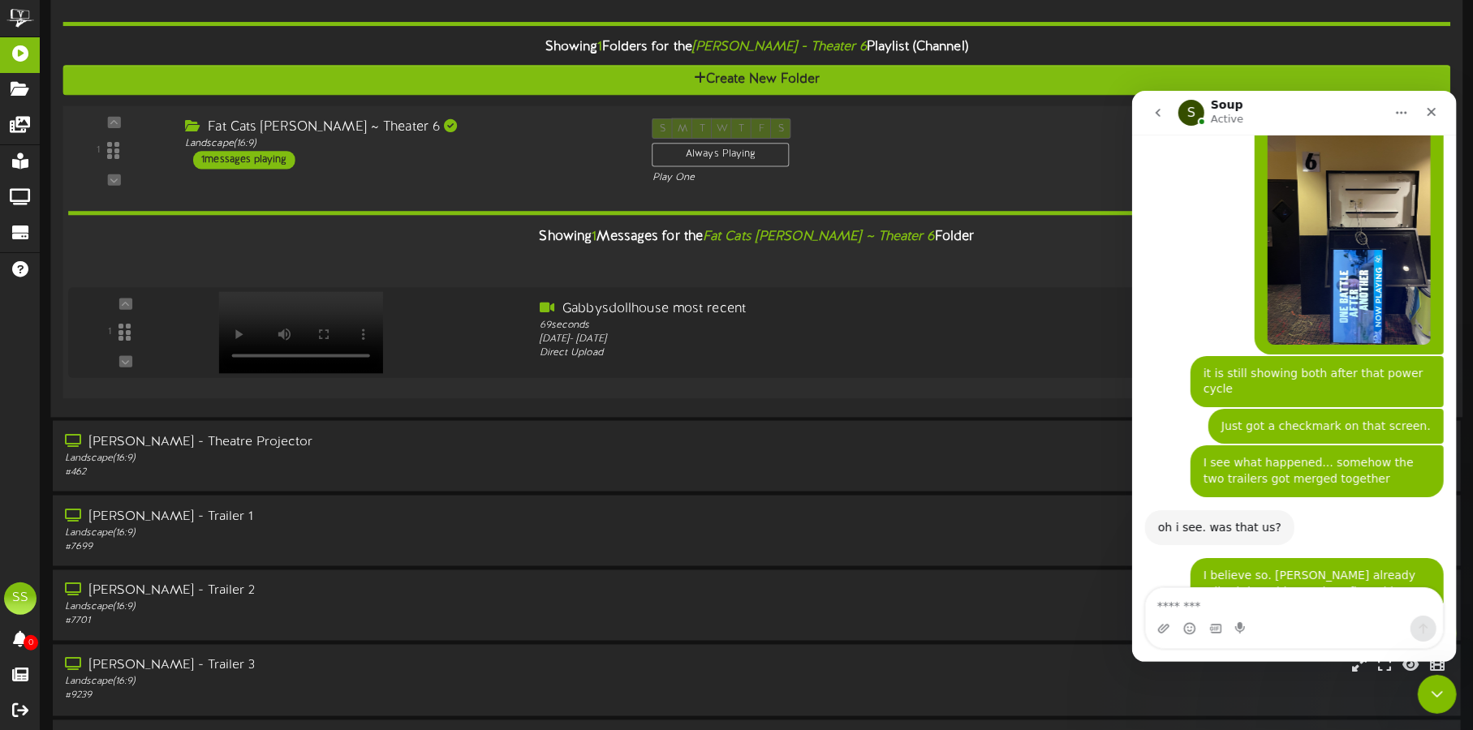
scroll to position [2402, 0]
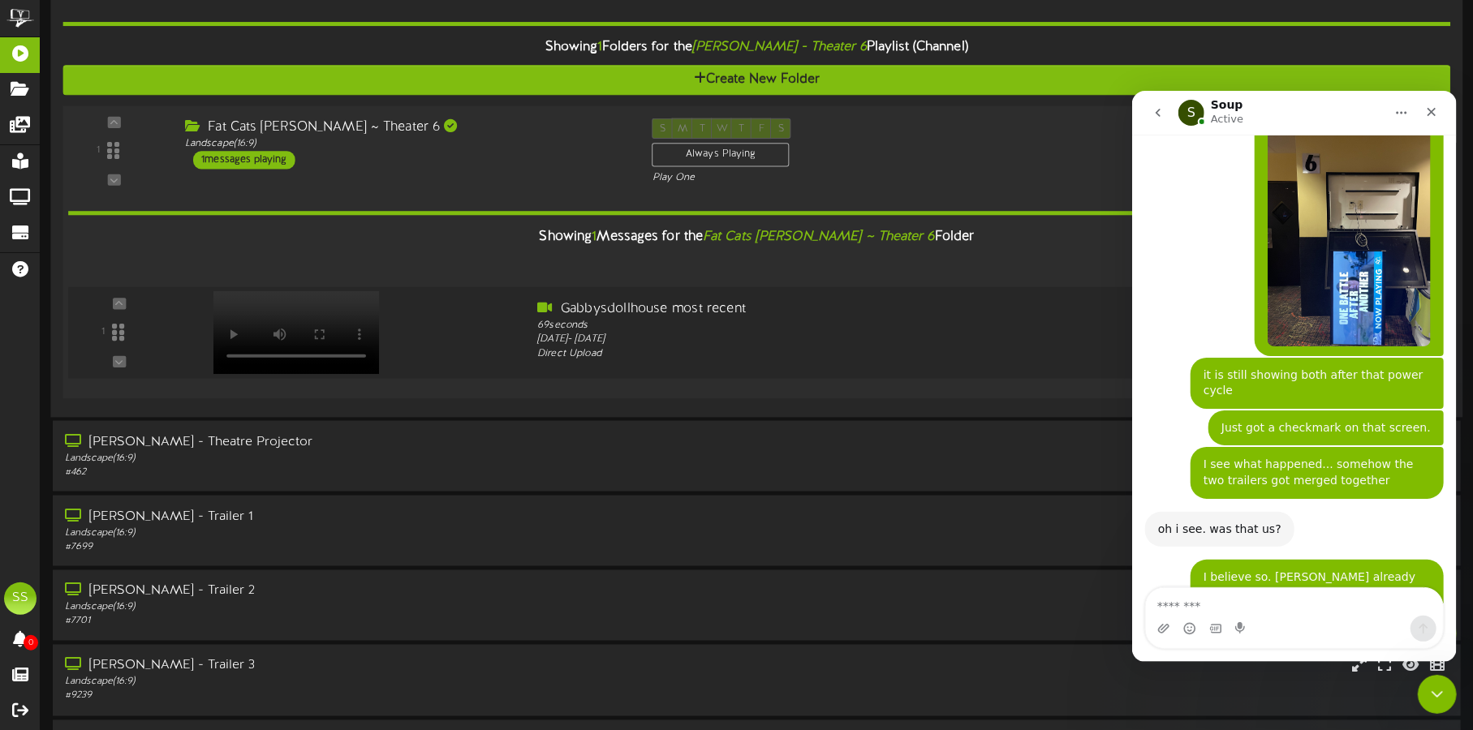
click at [275, 307] on video at bounding box center [296, 332] width 166 height 83
click at [1197, 602] on textarea "Message…" at bounding box center [1293, 602] width 297 height 28
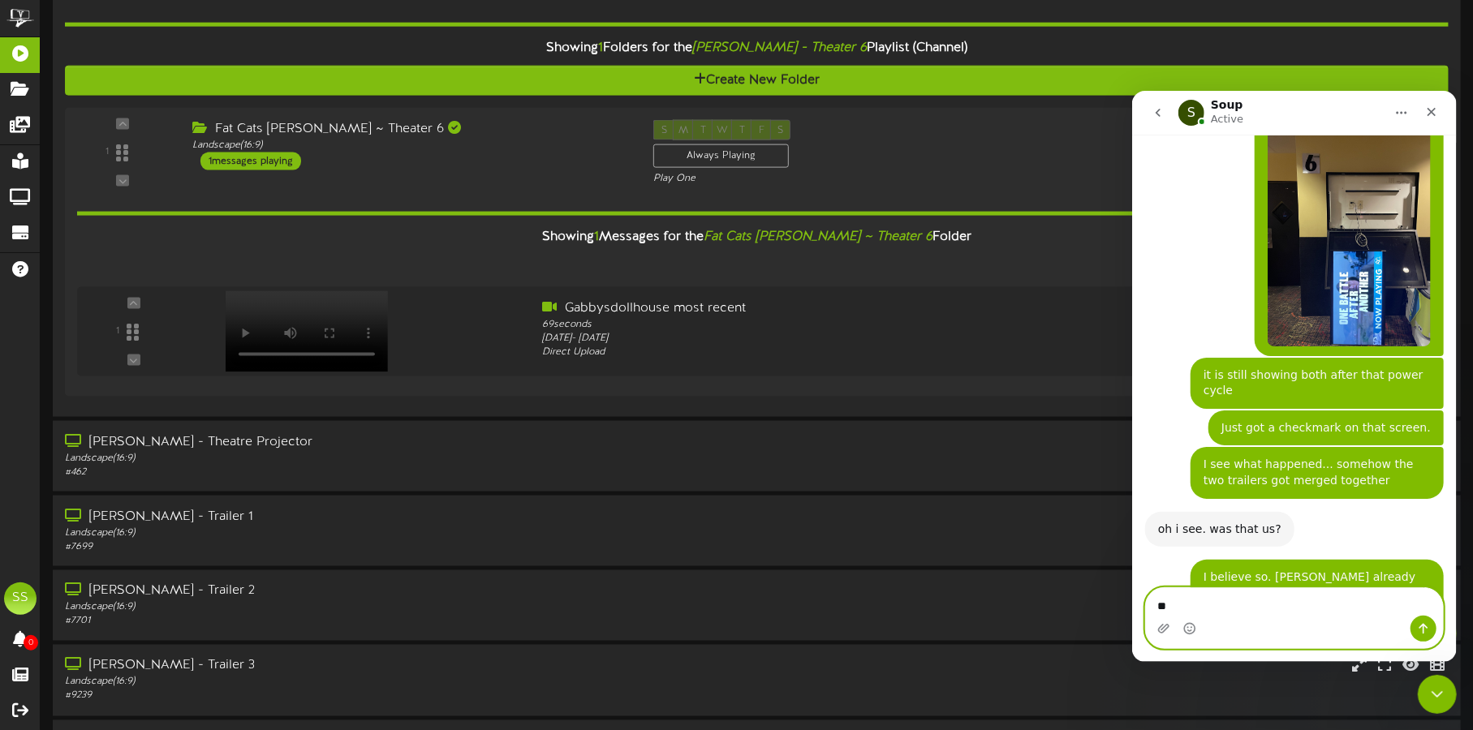
type textarea "*"
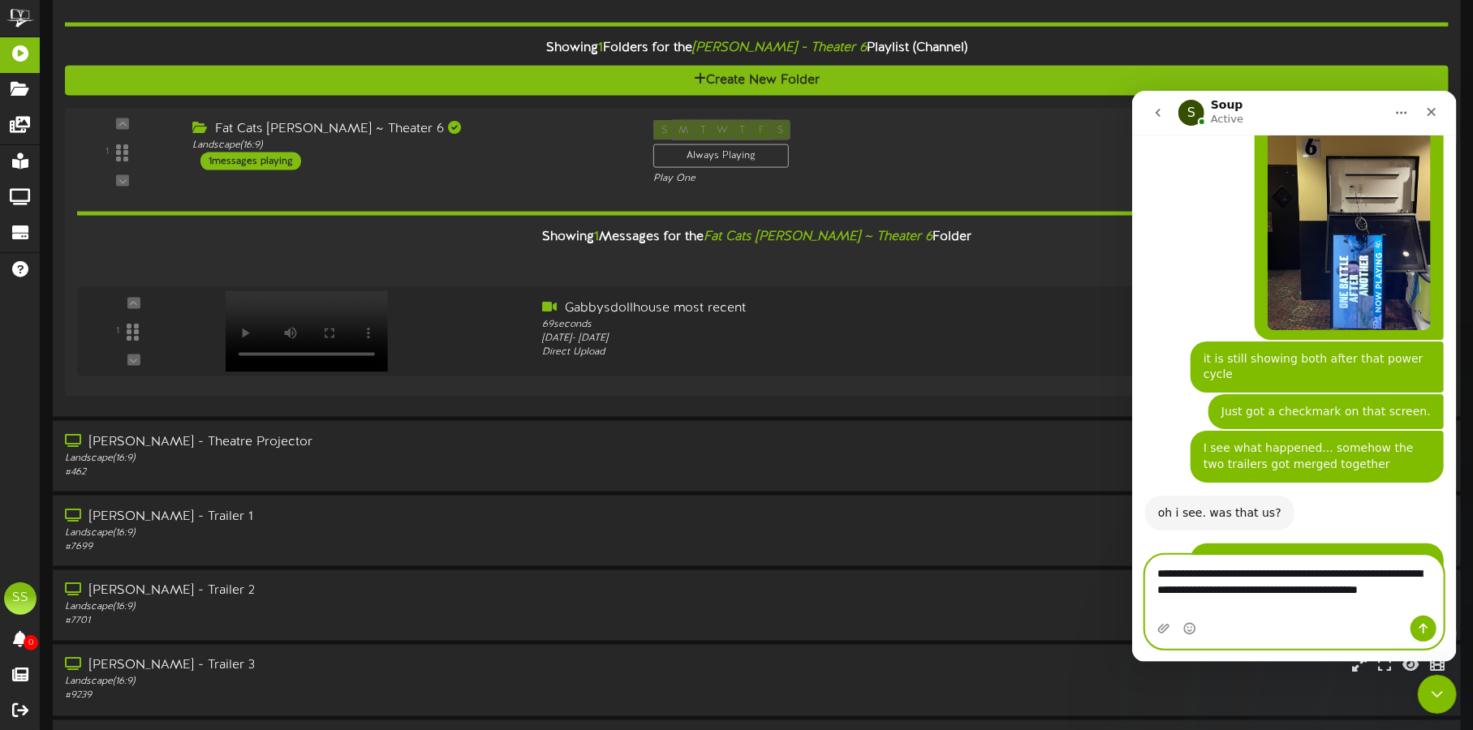
scroll to position [2435, 0]
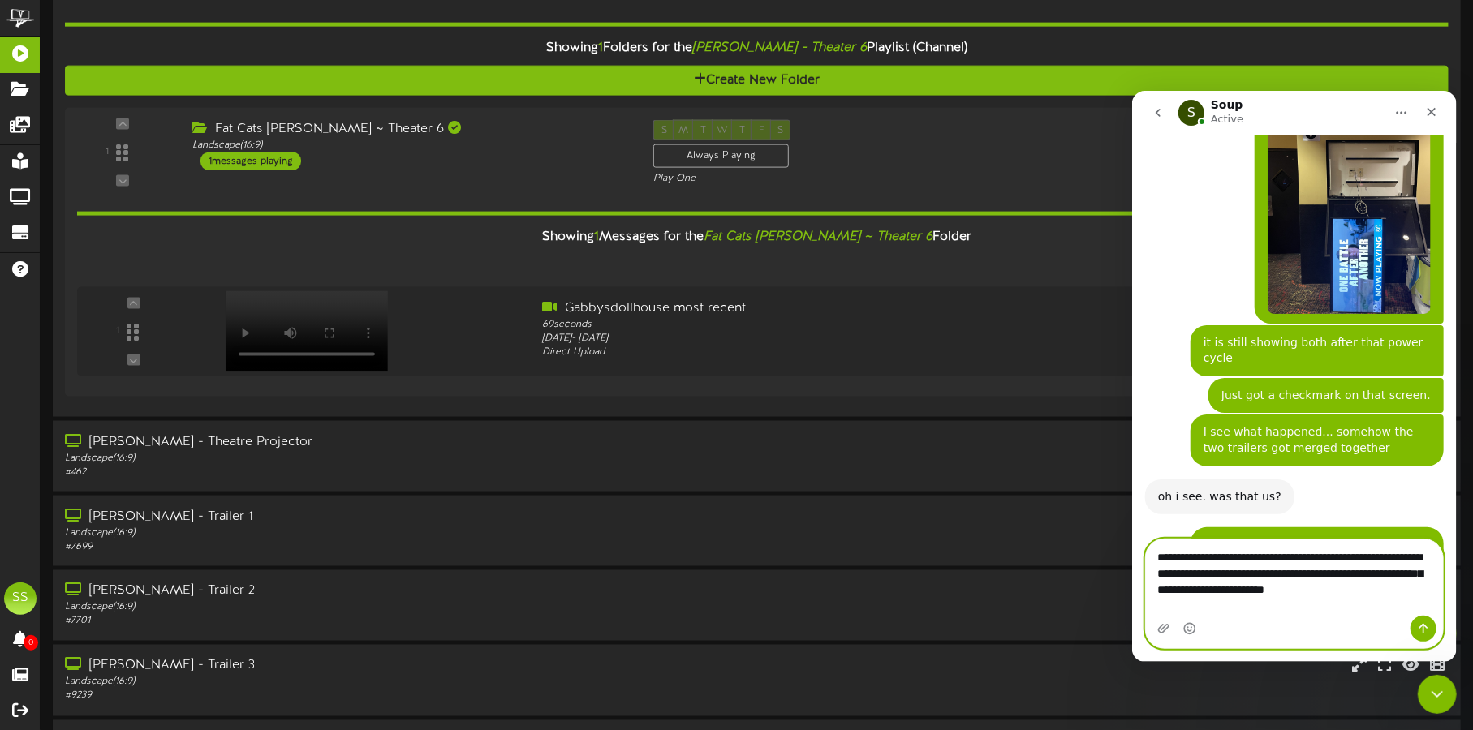
type textarea "**********"
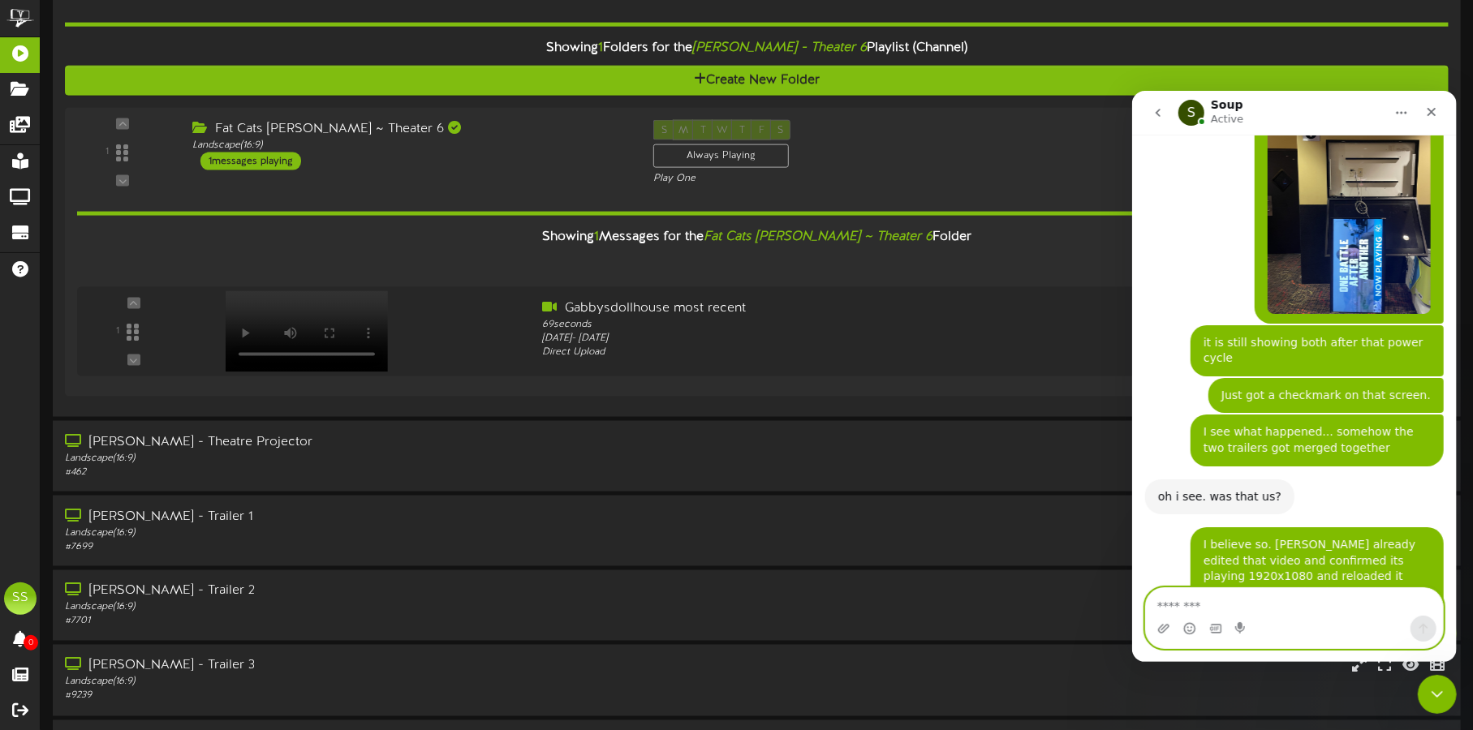
scroll to position [2498, 0]
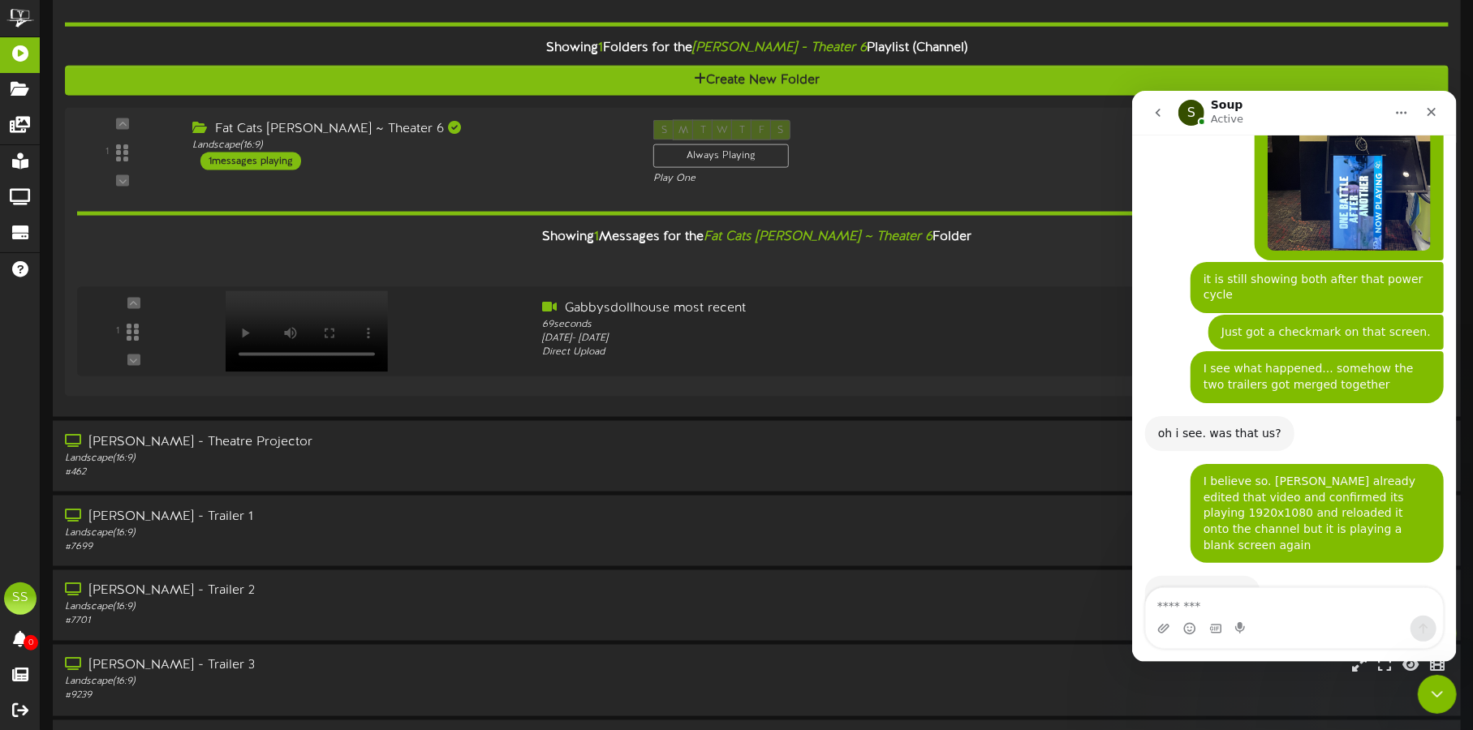
click at [1156, 108] on icon "go back" at bounding box center [1157, 111] width 13 height 13
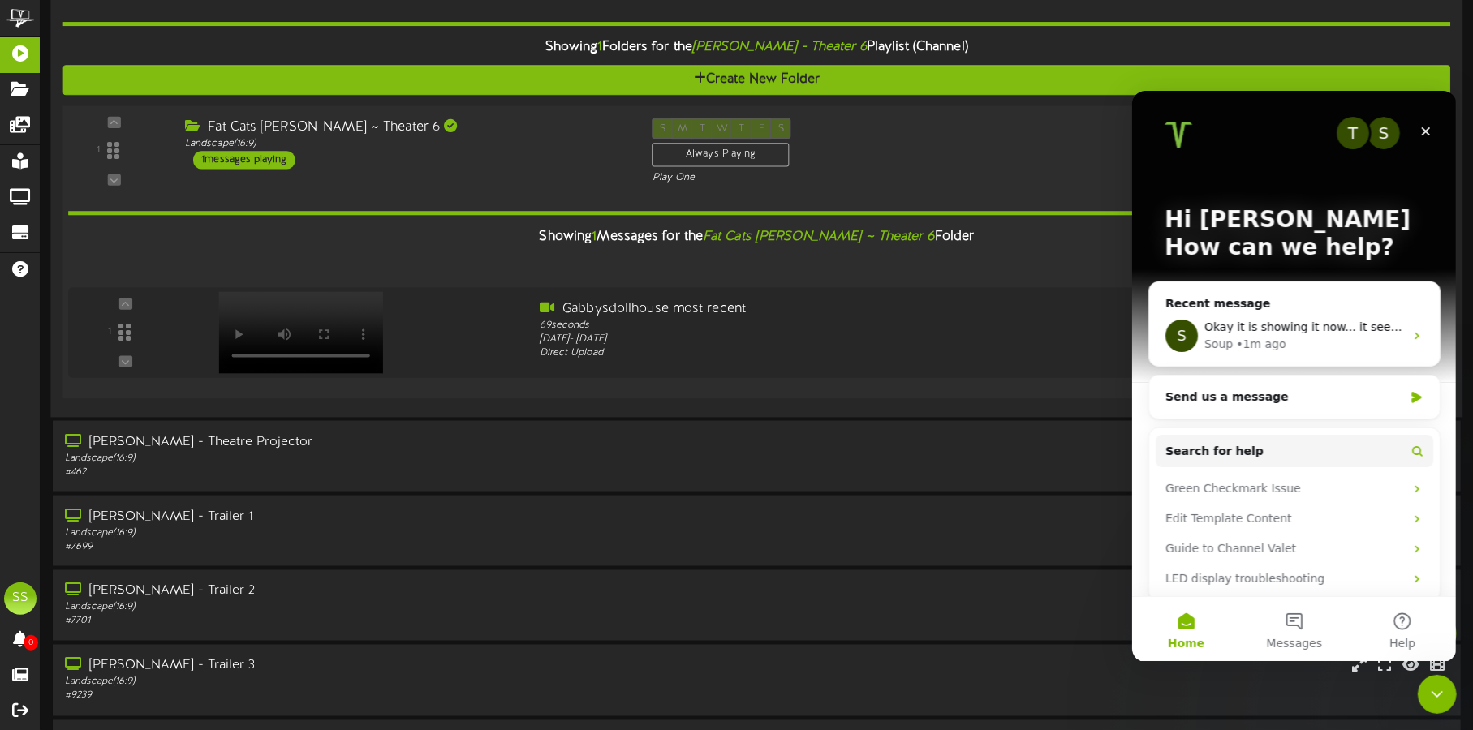
scroll to position [1169, 0]
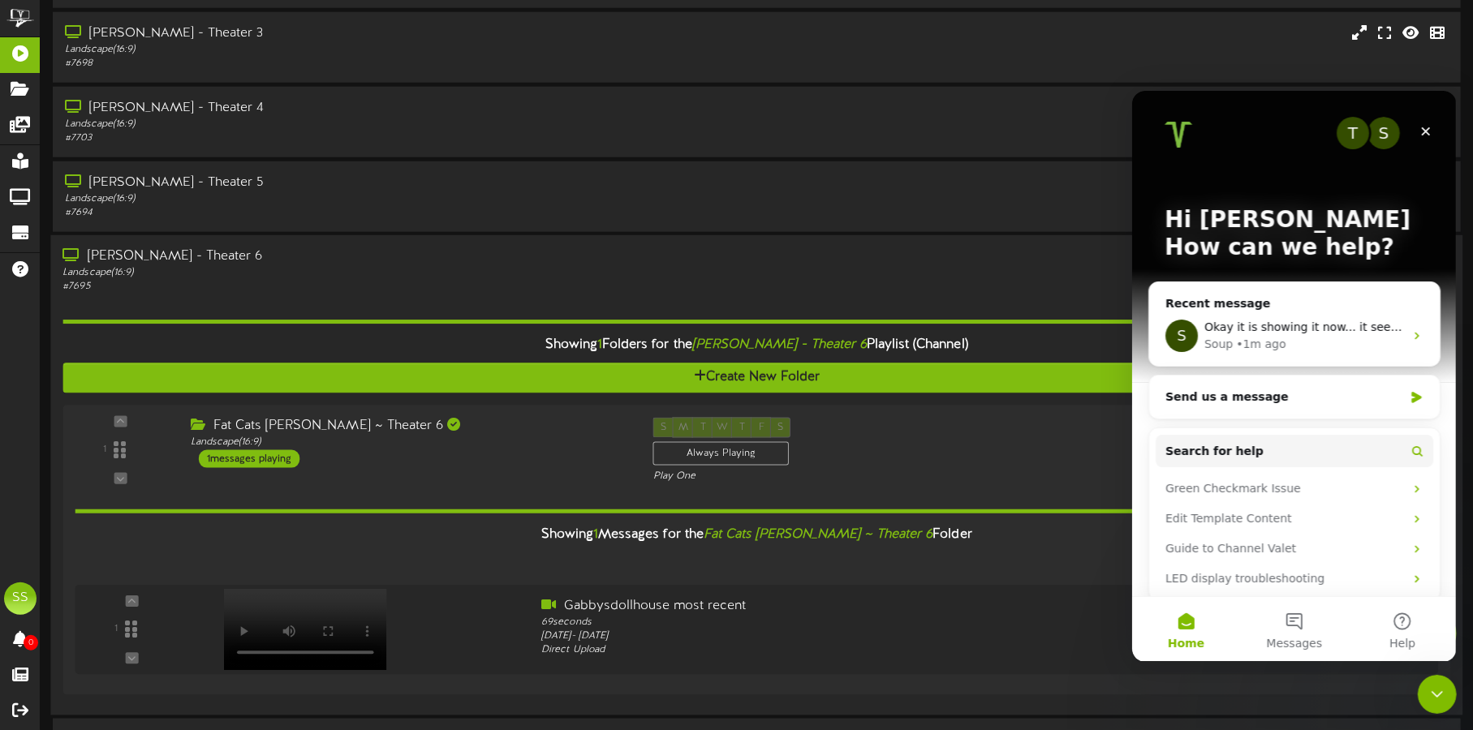
click at [444, 275] on div "Landscape ( 16:9 )" at bounding box center [344, 273] width 564 height 14
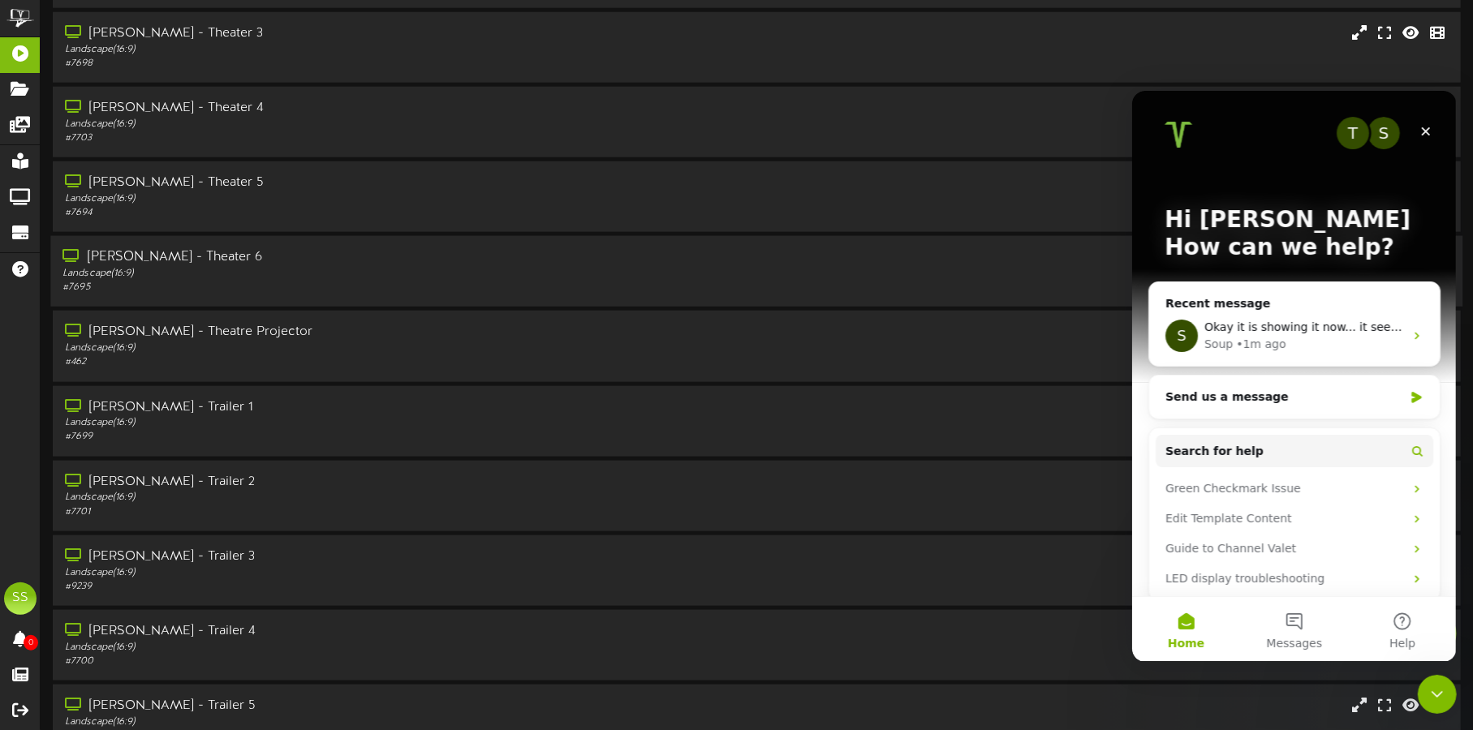
scroll to position [1057, 0]
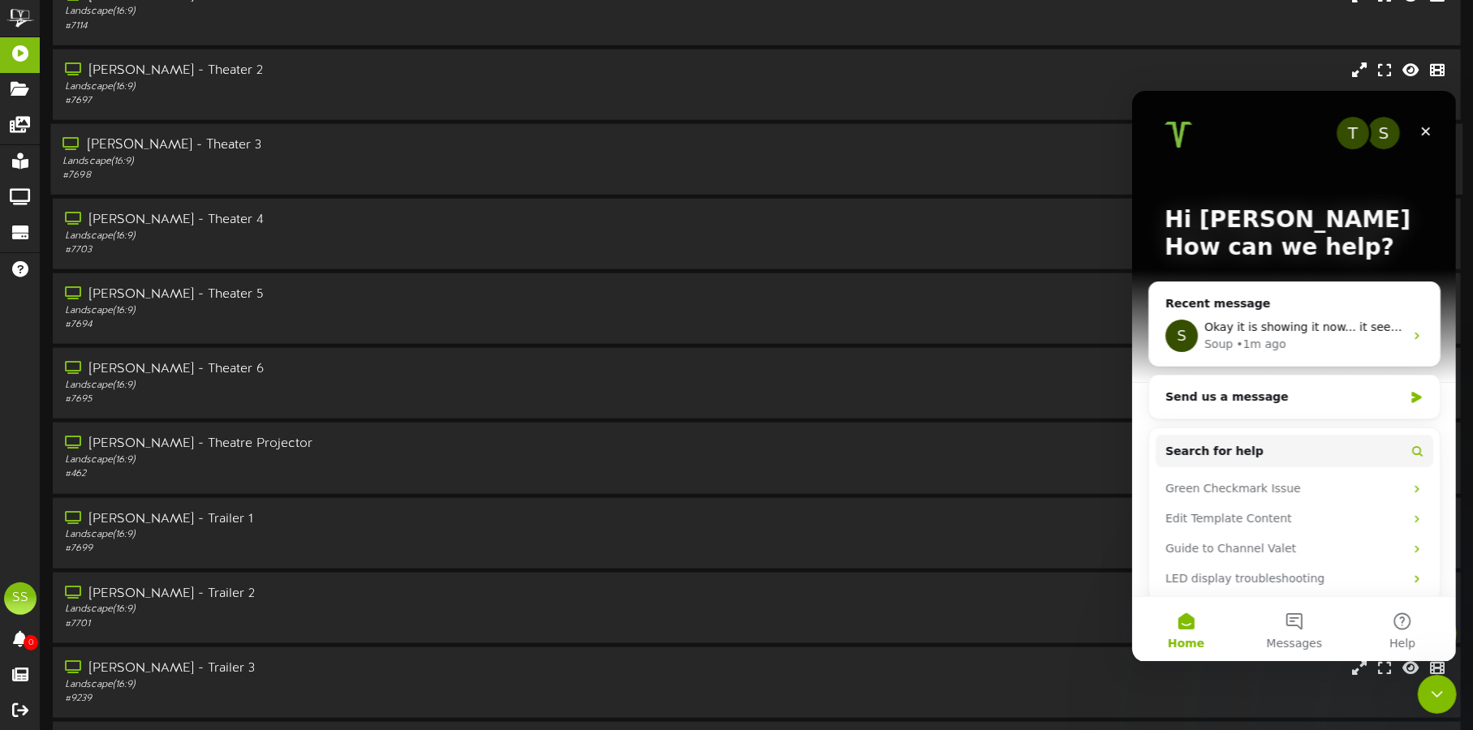
click at [519, 161] on div "Landscape ( 16:9 )" at bounding box center [344, 162] width 564 height 14
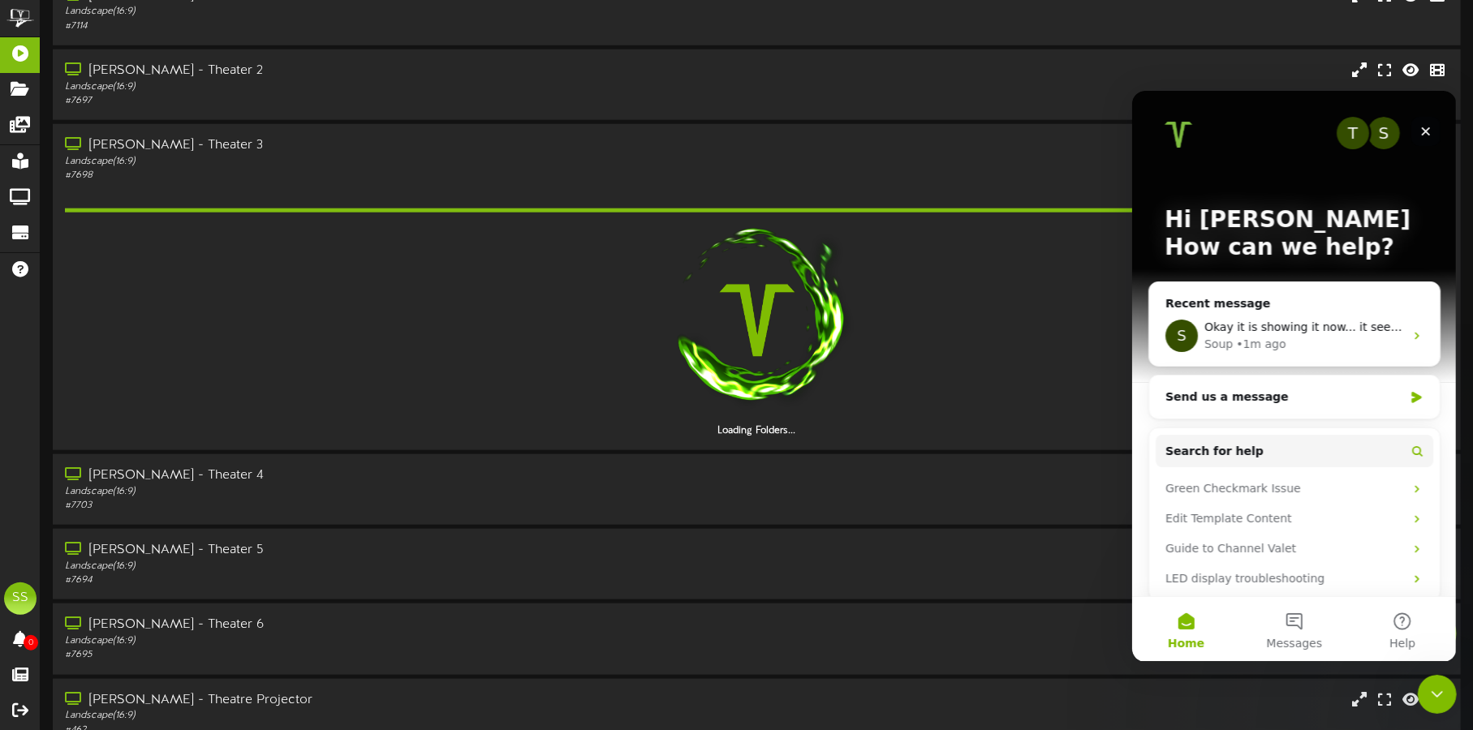
click at [1432, 123] on div "Close" at bounding box center [1424, 130] width 29 height 29
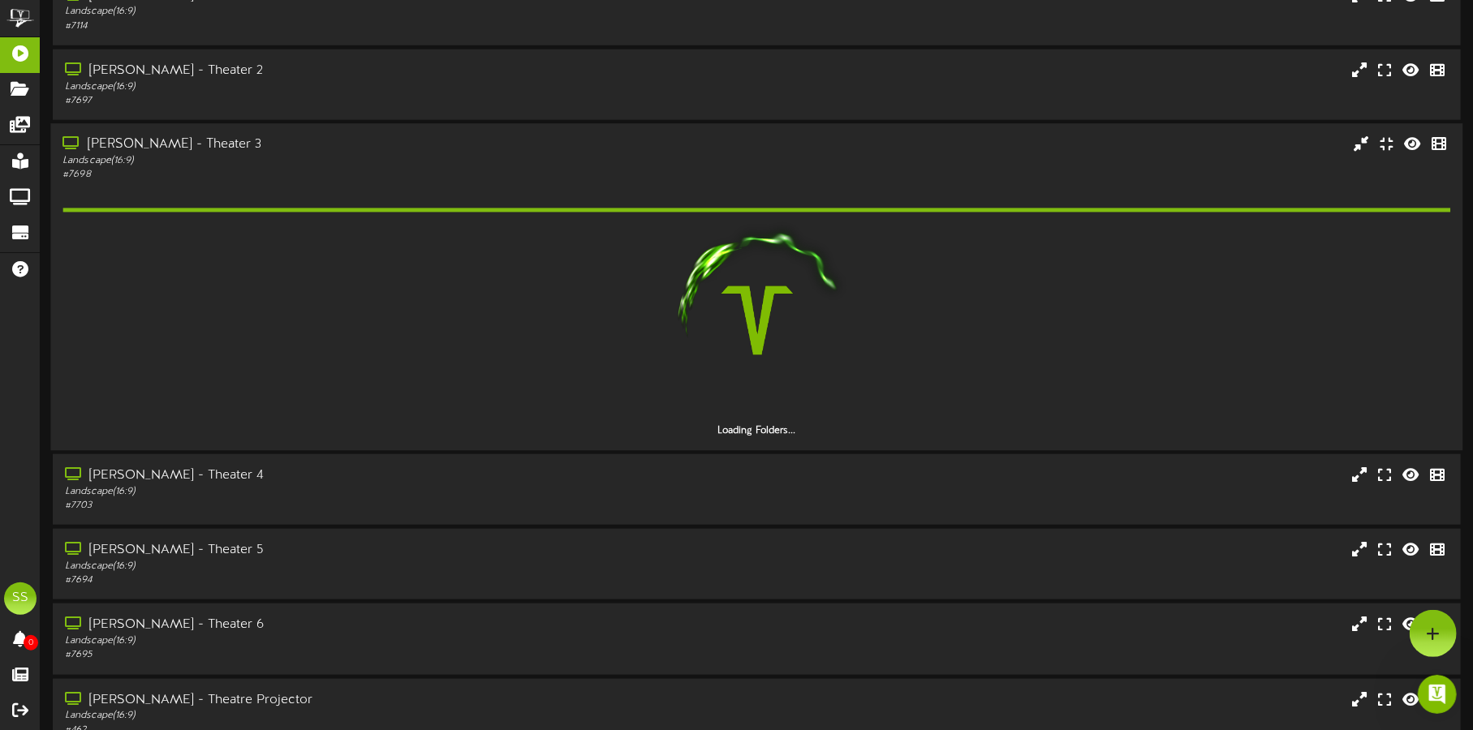
scroll to position [0, 0]
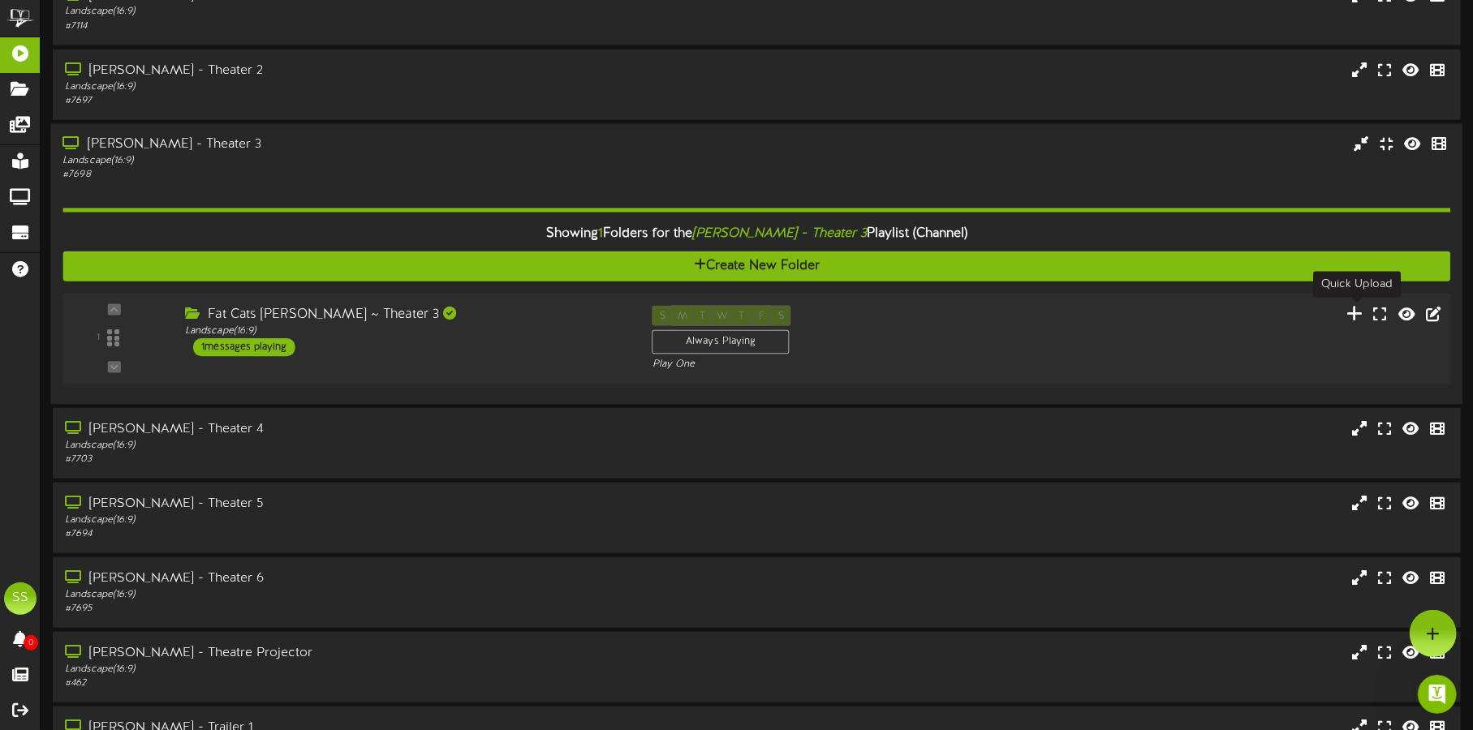
click at [1359, 317] on icon at bounding box center [1355, 313] width 17 height 18
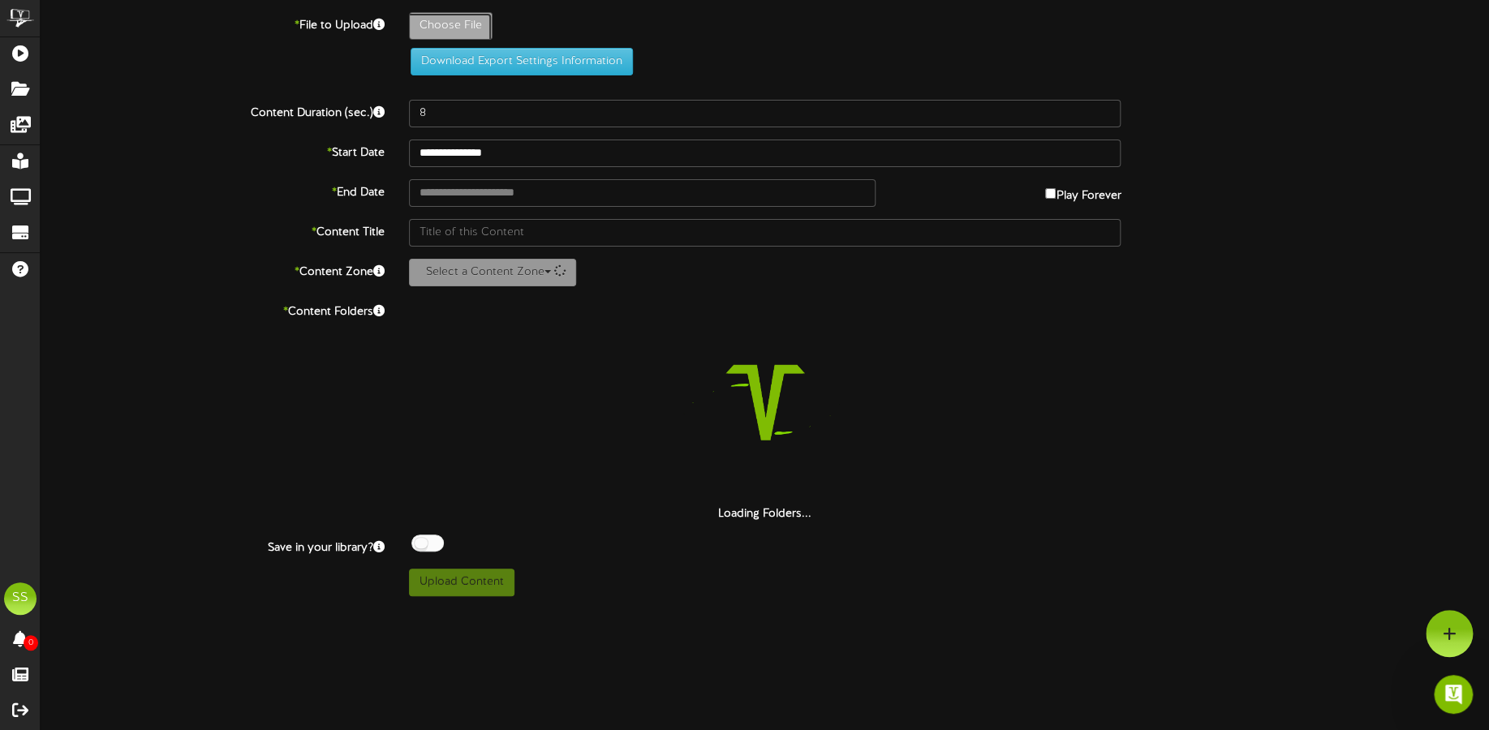
type input "**********"
type input "ONEBATTLEAFTERANOTHERNP"
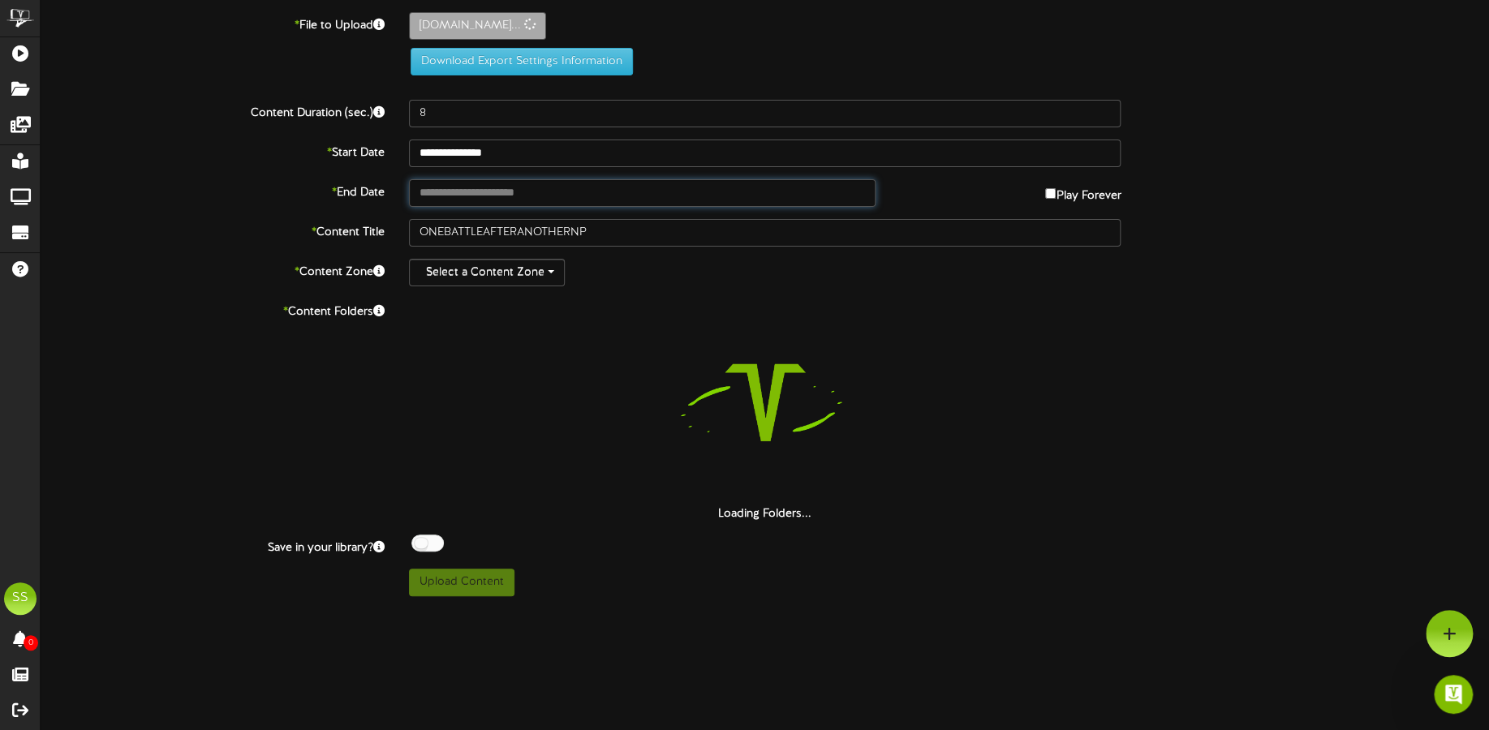
click at [487, 190] on input "text" at bounding box center [642, 193] width 467 height 28
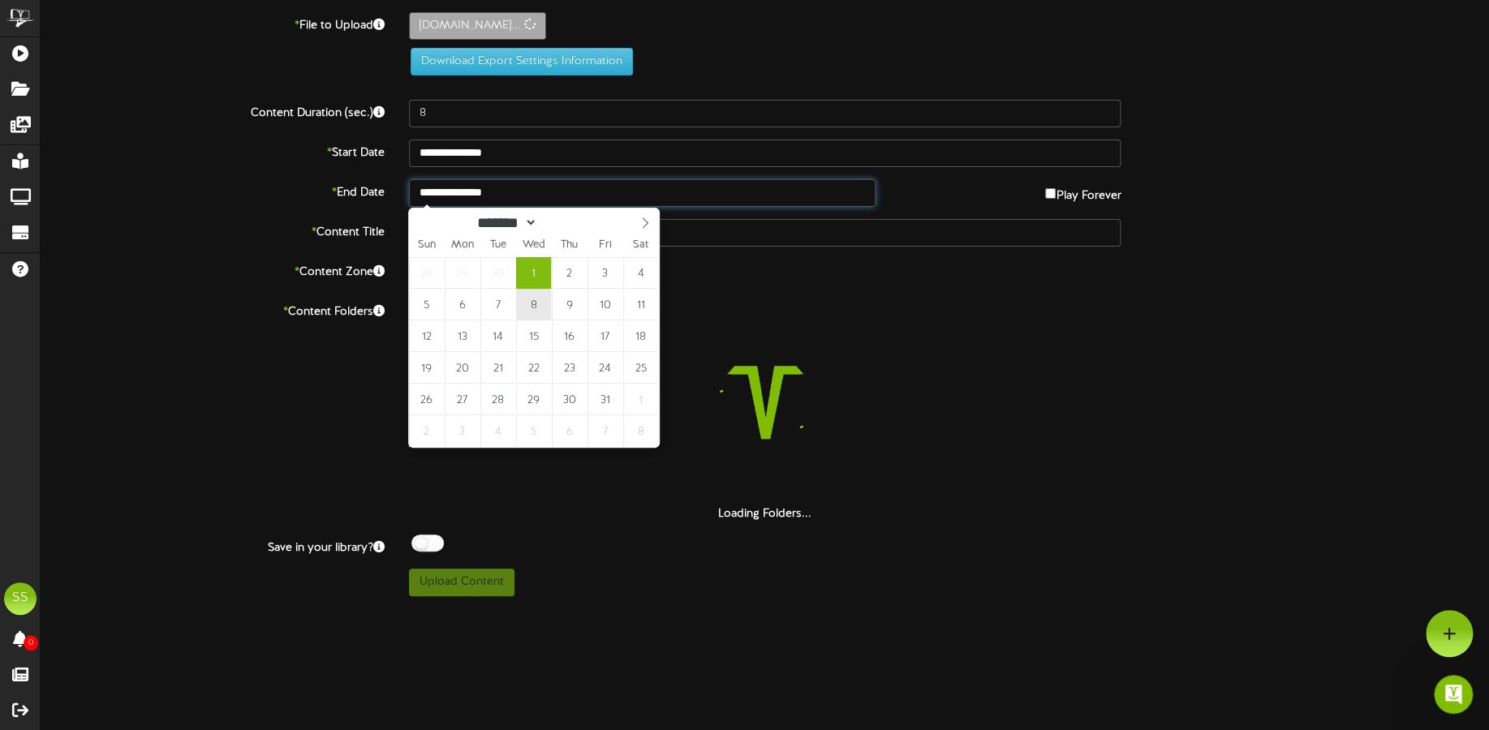
type input "**********"
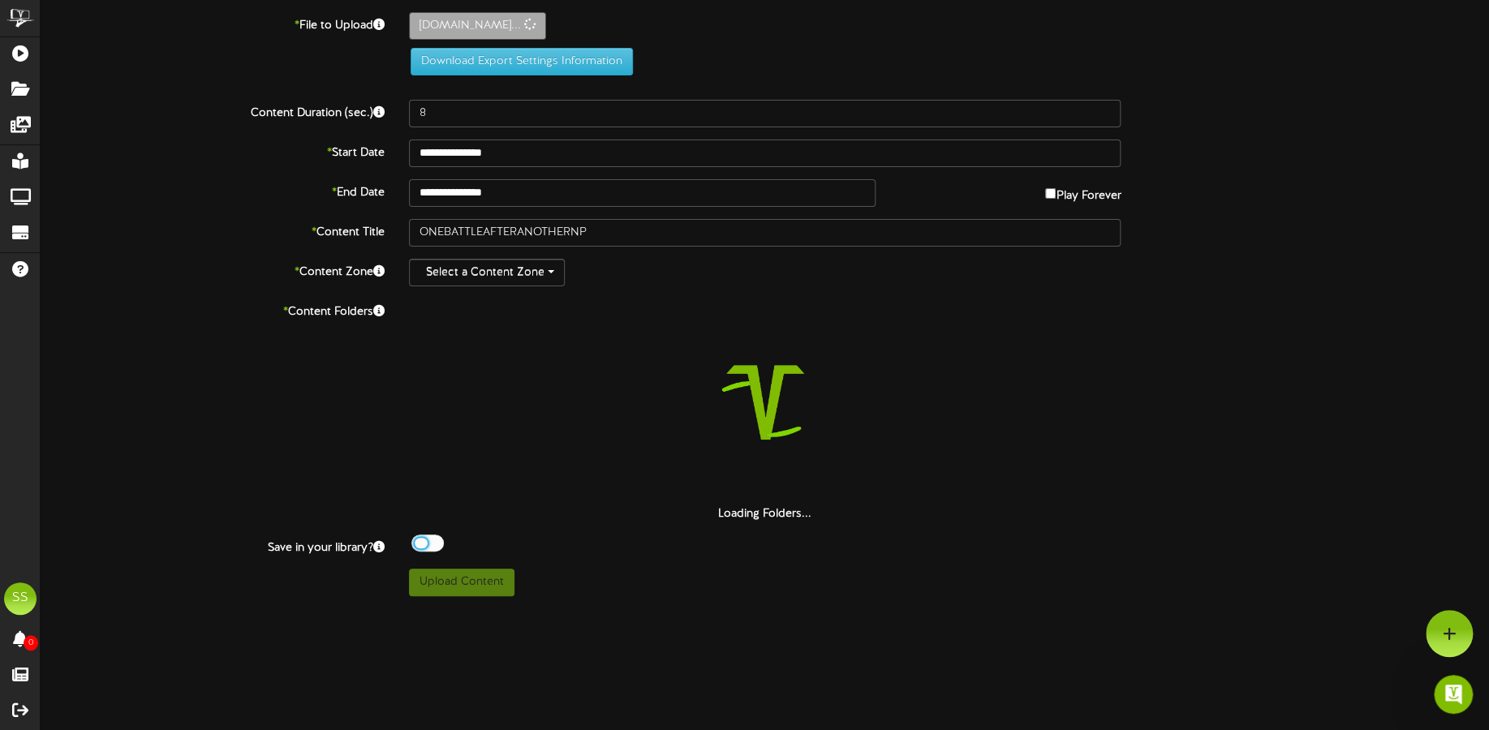
click at [424, 536] on div at bounding box center [427, 543] width 32 height 17
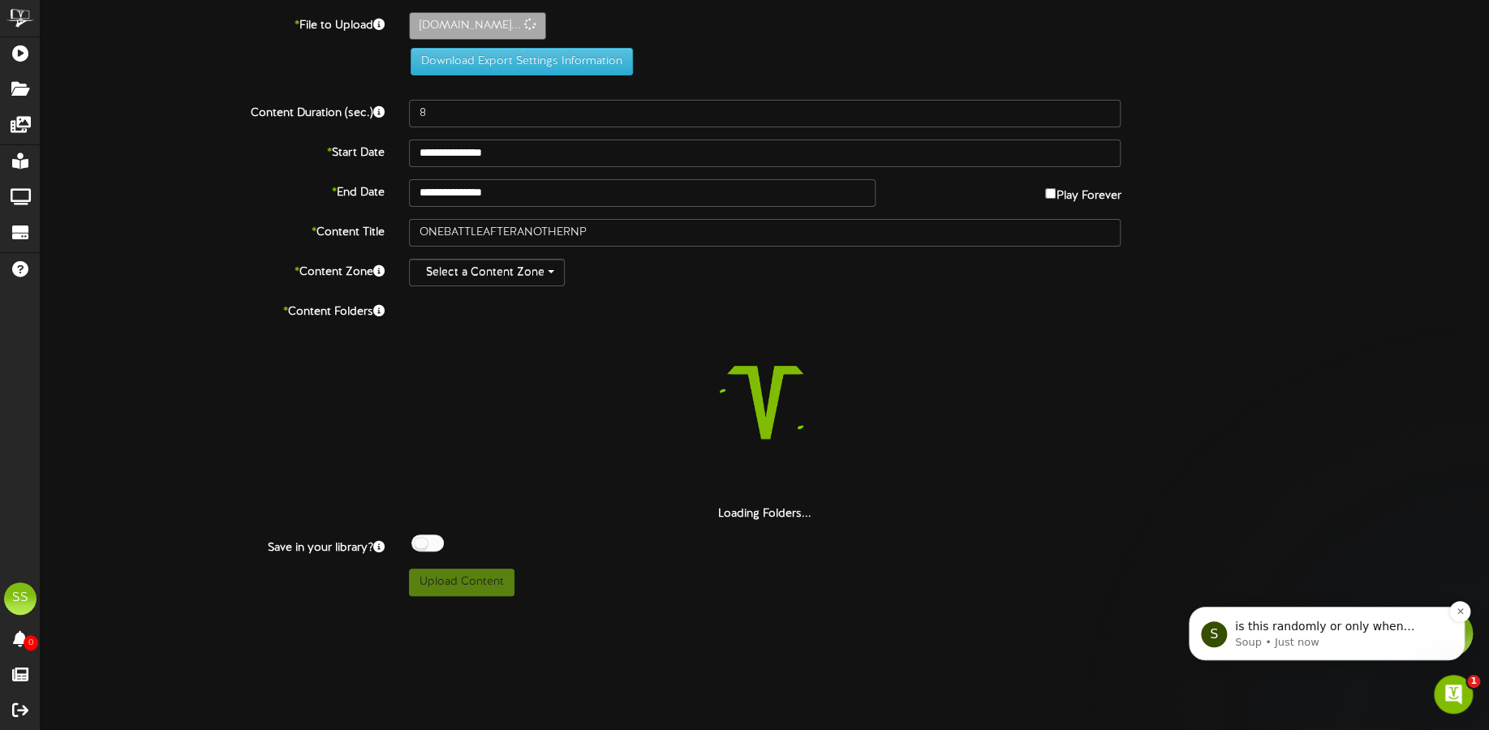
click at [1296, 640] on p "Soup • Just now" at bounding box center [1339, 642] width 209 height 15
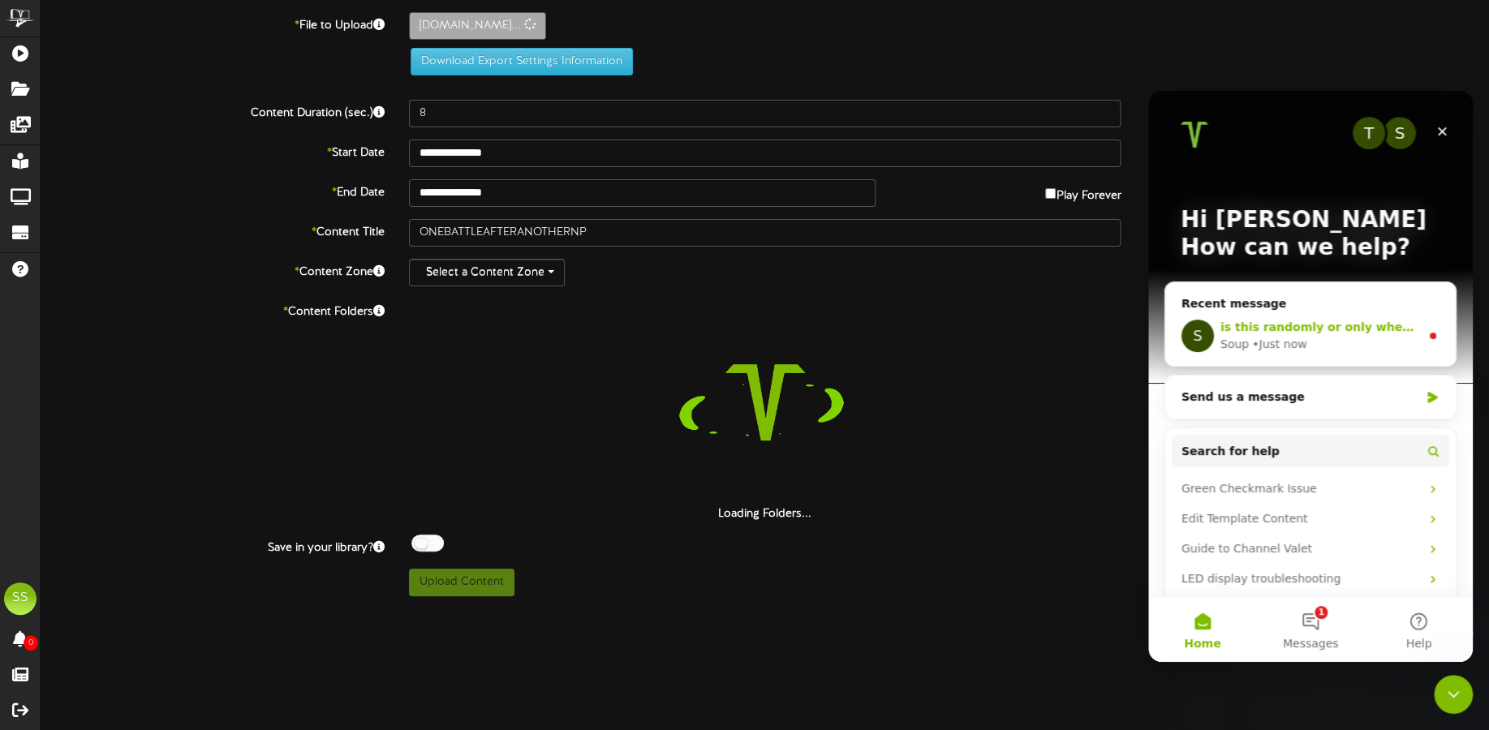
click at [1381, 316] on div "S is this randomly or only when content is supposed to update? Usually it will …" at bounding box center [1310, 336] width 291 height 60
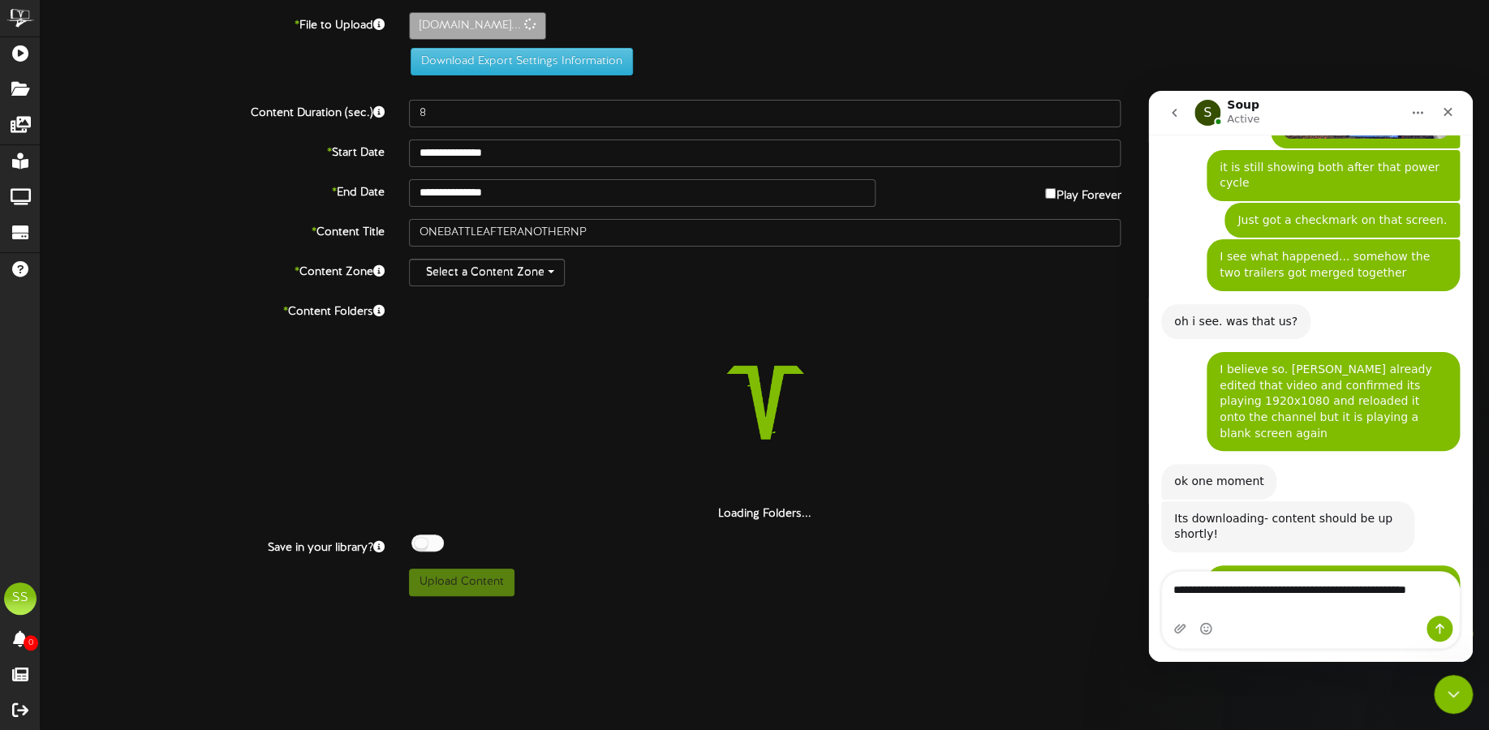
scroll to position [2627, 0]
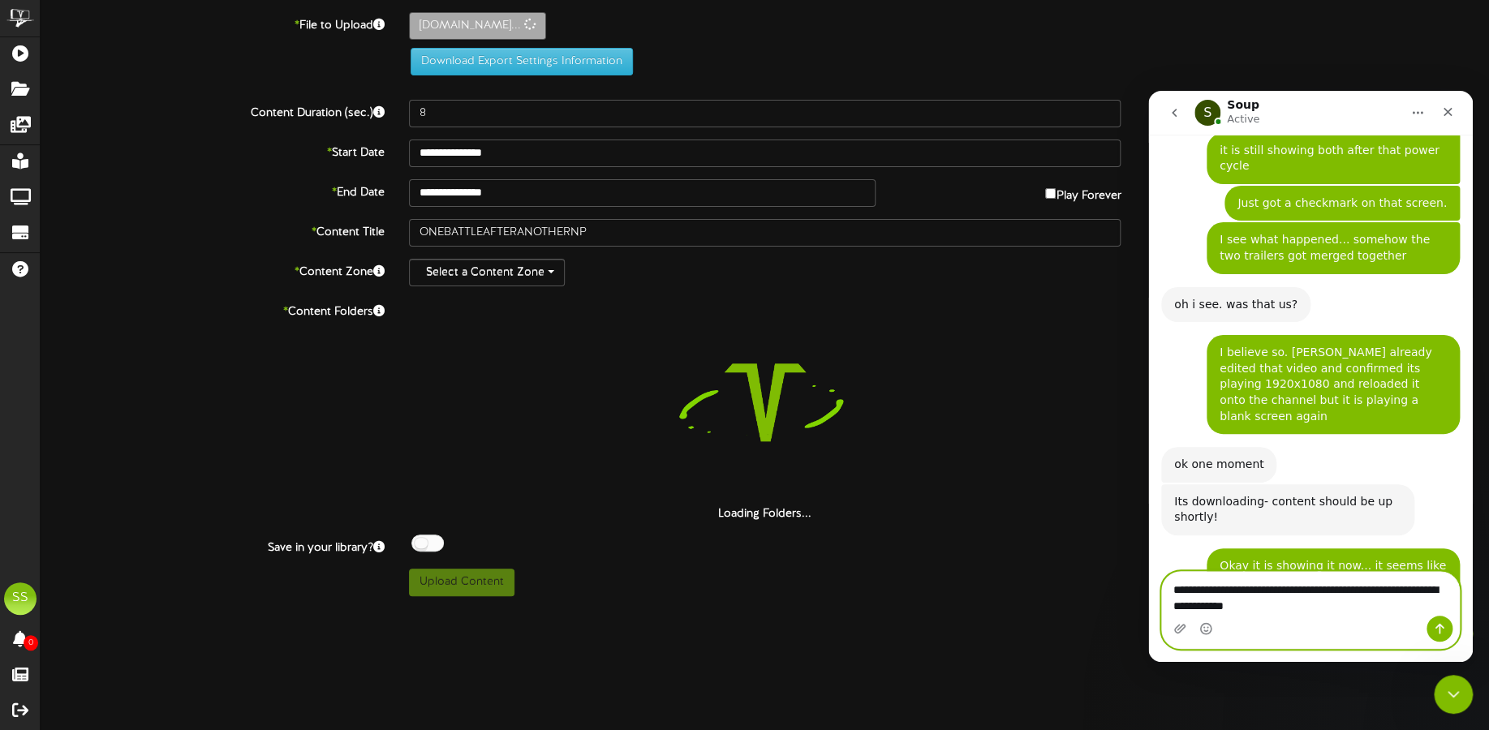
click at [1246, 589] on textarea "**********" at bounding box center [1310, 594] width 297 height 44
type textarea "**********"
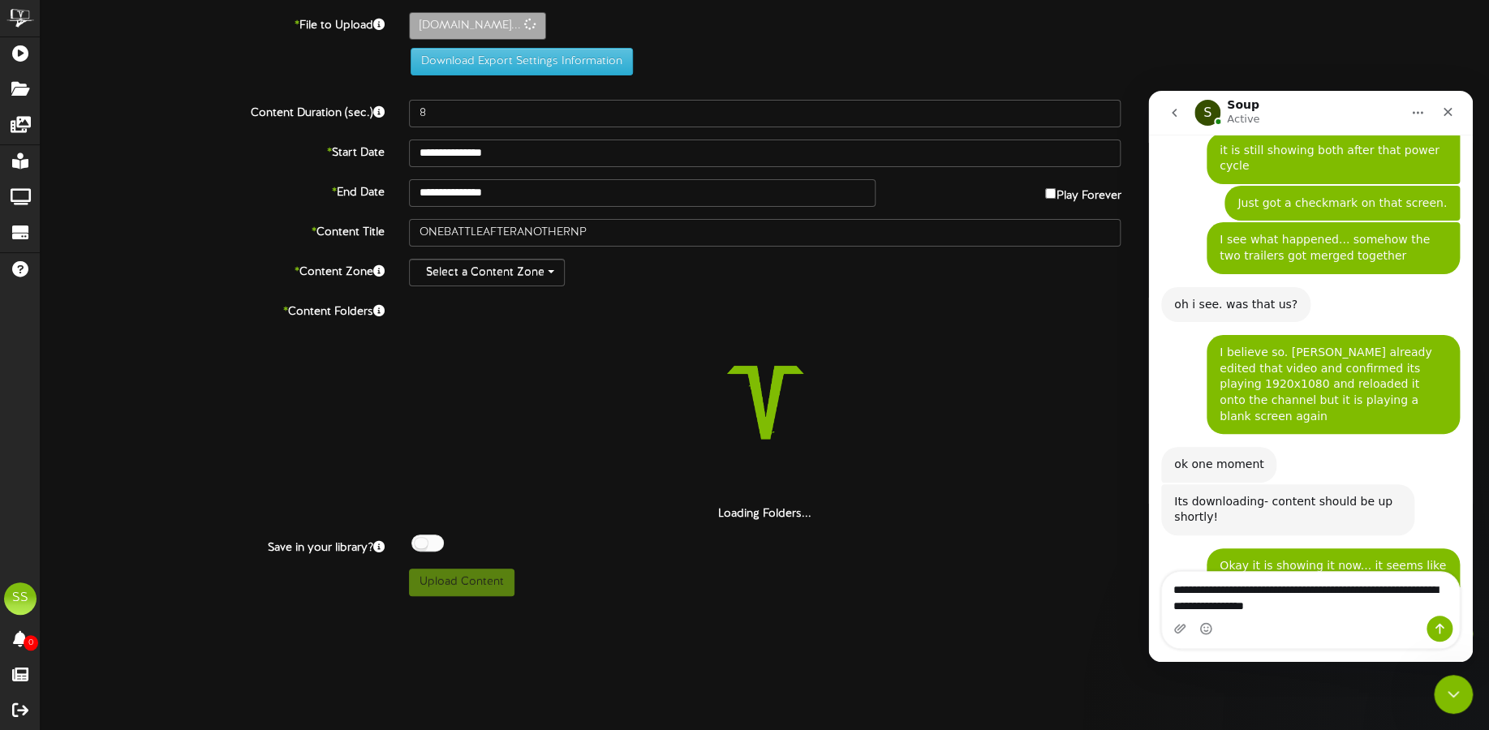
click at [1314, 643] on div "**********" at bounding box center [1310, 610] width 297 height 76
click at [1448, 629] on button "Send a message…" at bounding box center [1440, 629] width 26 height 26
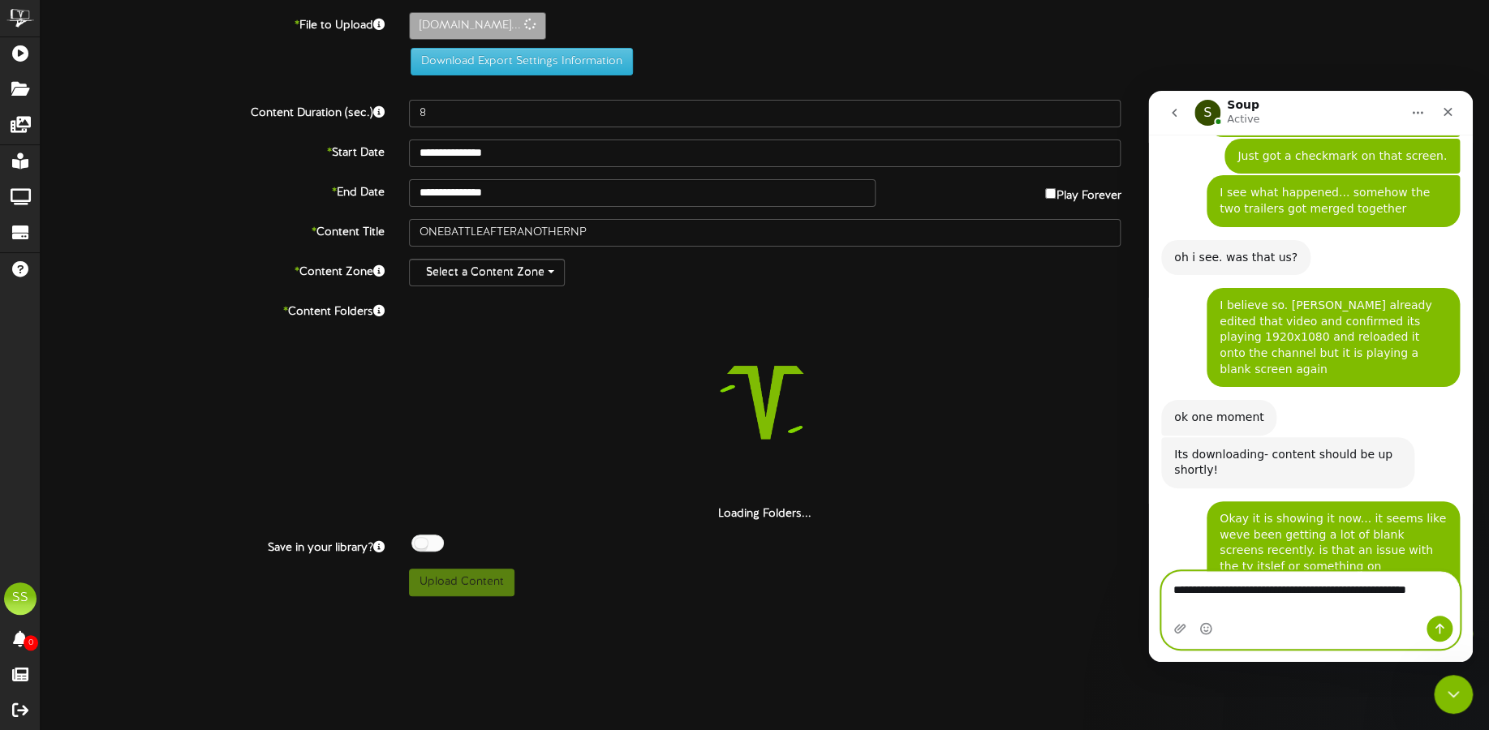
scroll to position [2690, 0]
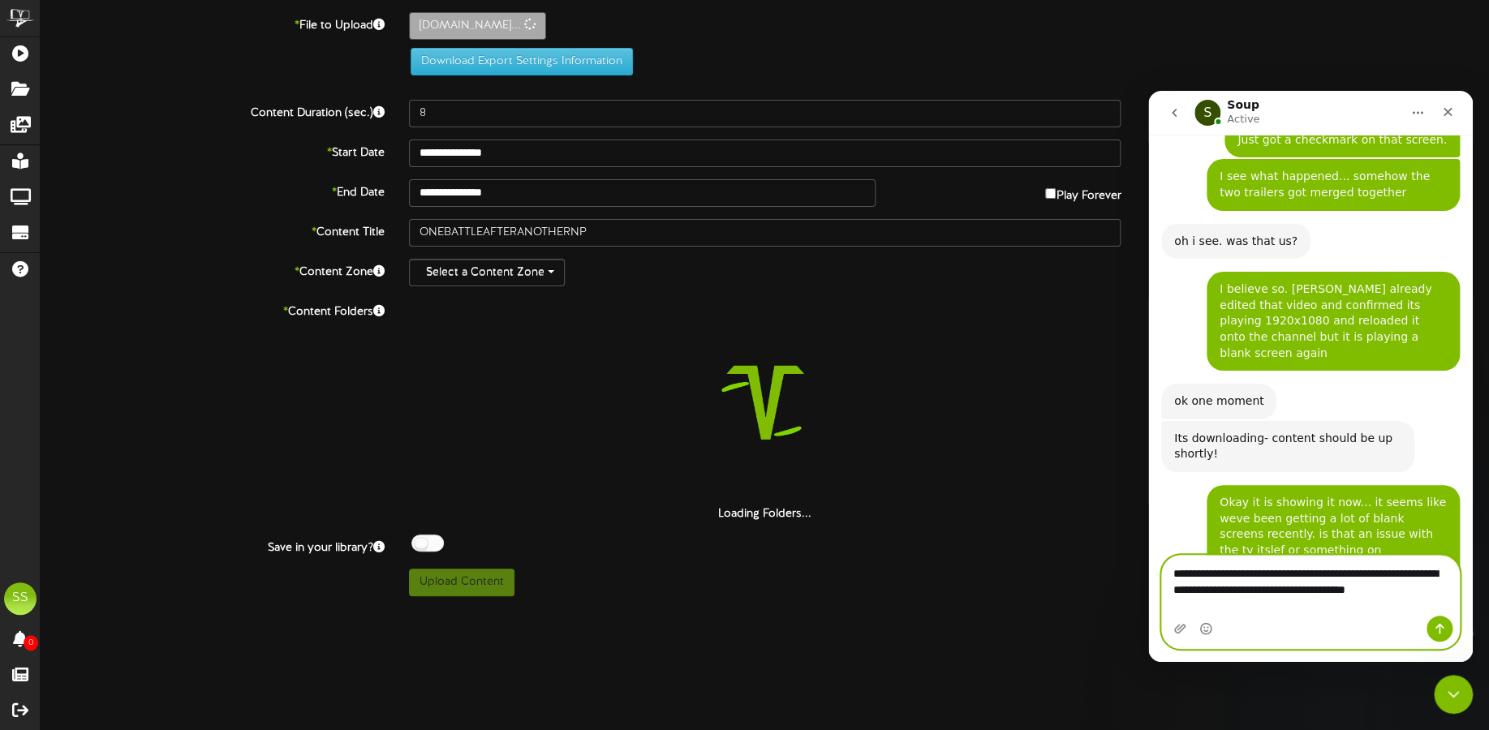
type textarea "**********"
click at [1445, 626] on icon "Send a message…" at bounding box center [1439, 628] width 13 height 13
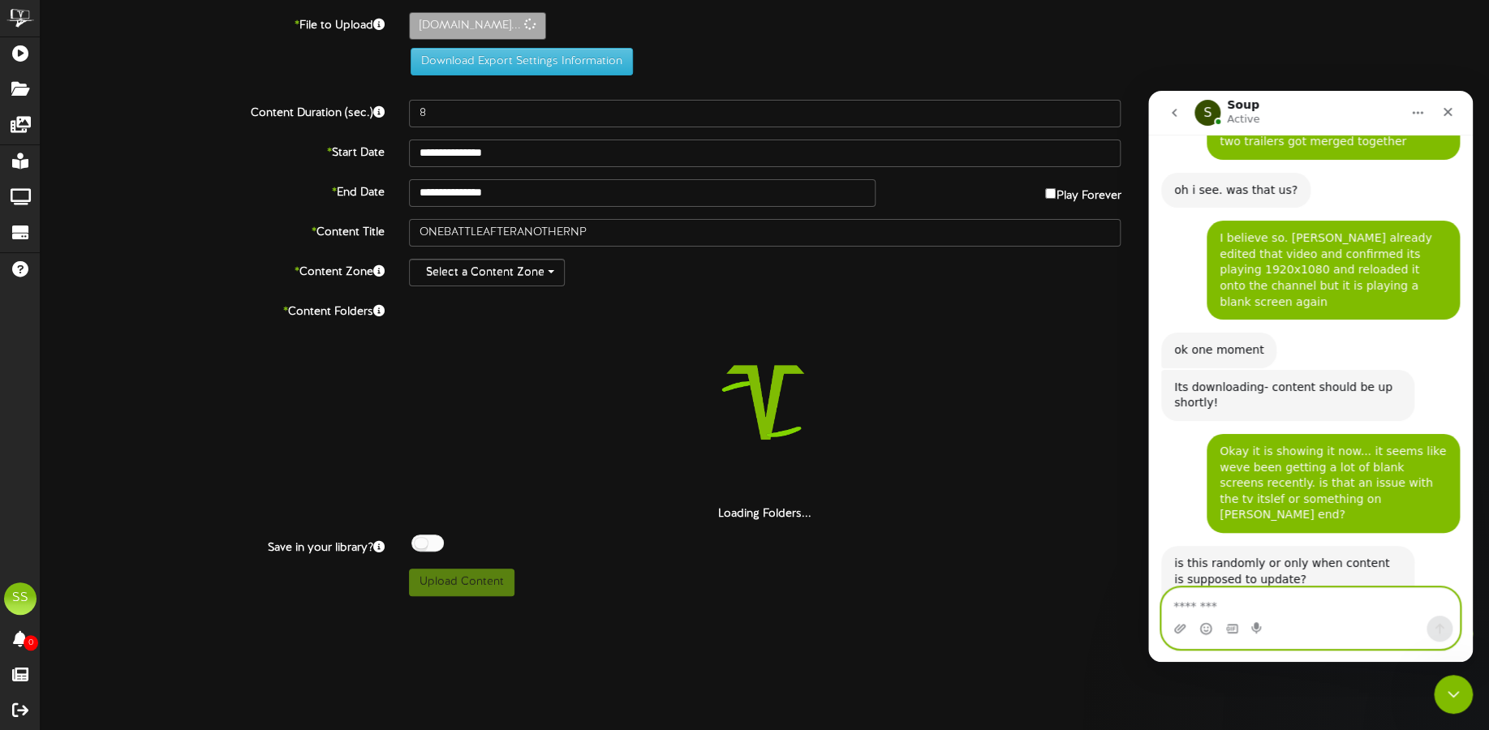
scroll to position [2744, 0]
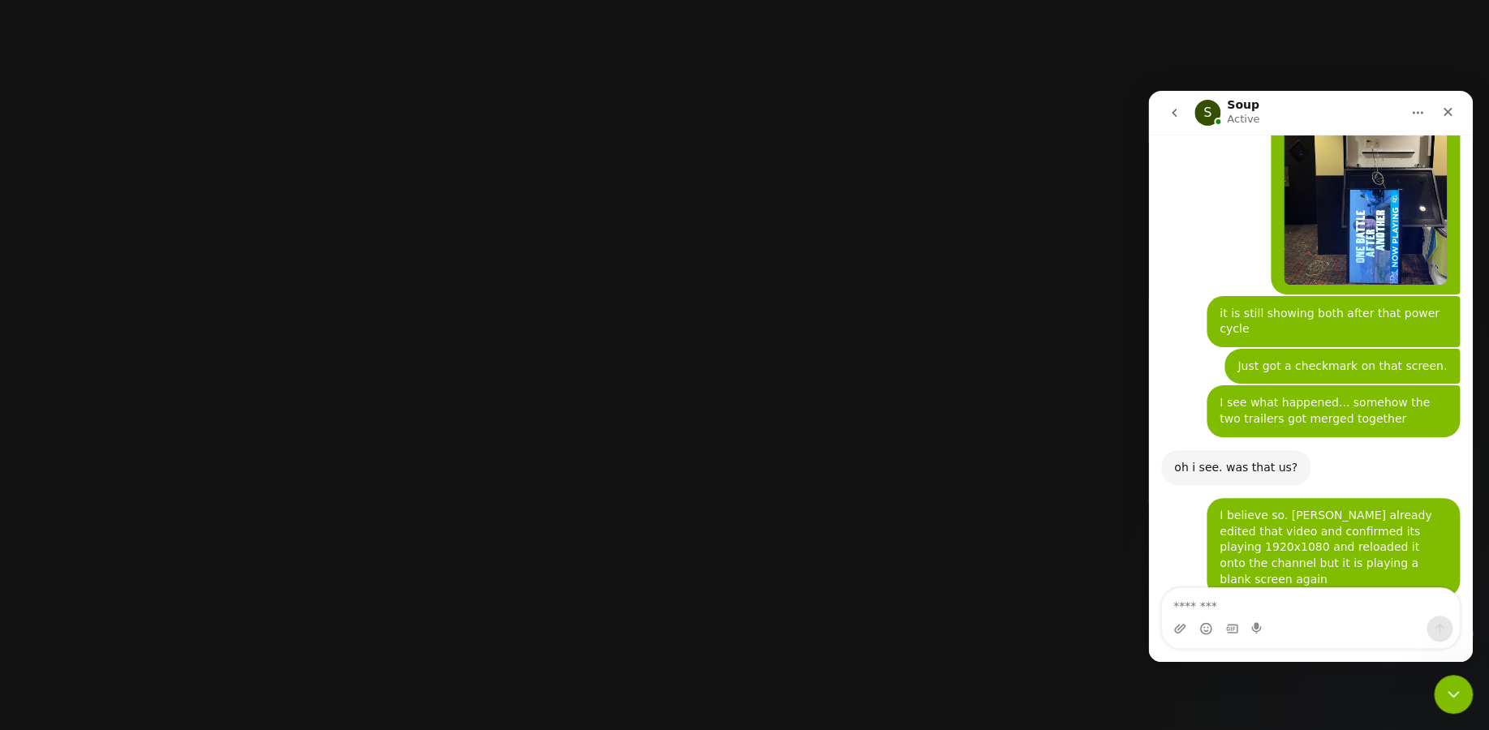
scroll to position [2744, 0]
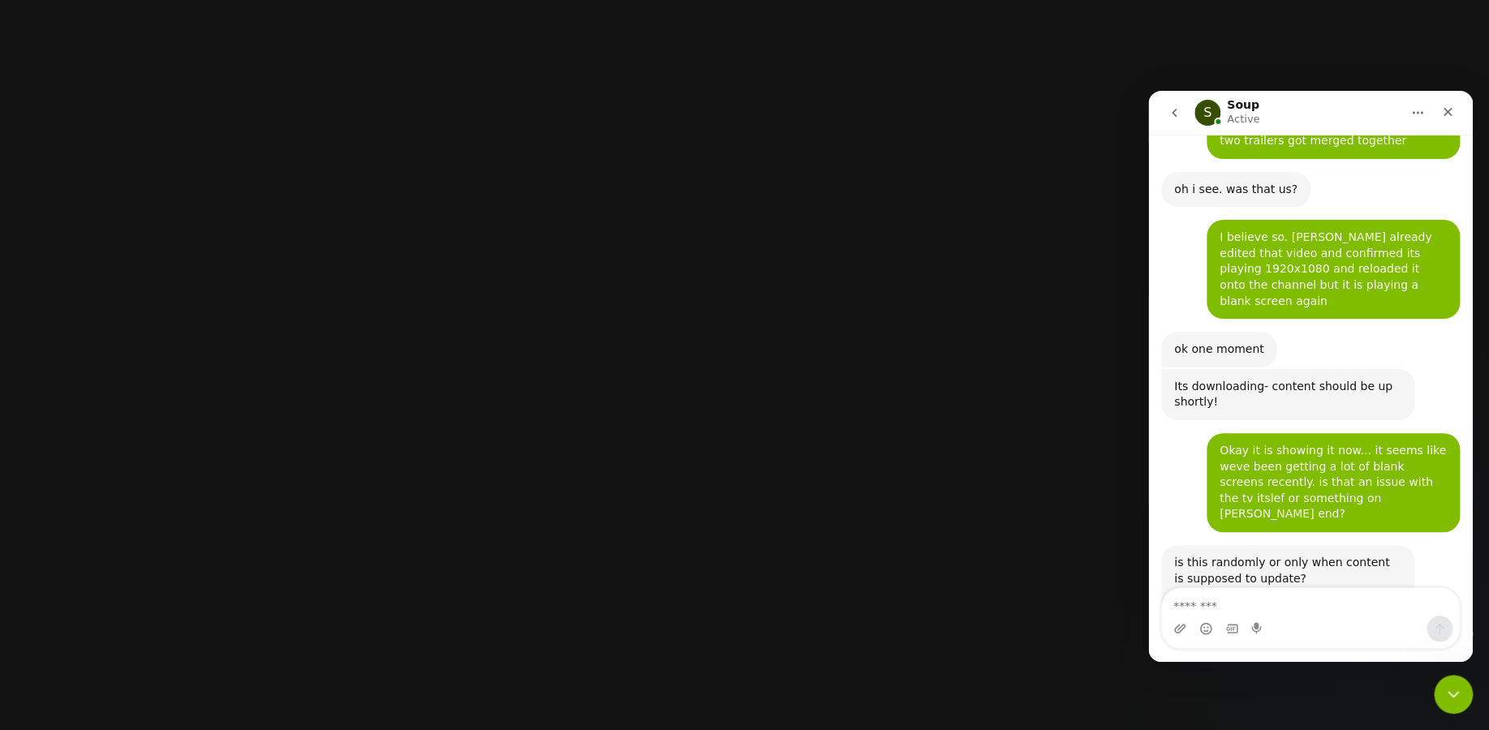
click at [1178, 123] on button "go back" at bounding box center [1174, 112] width 31 height 31
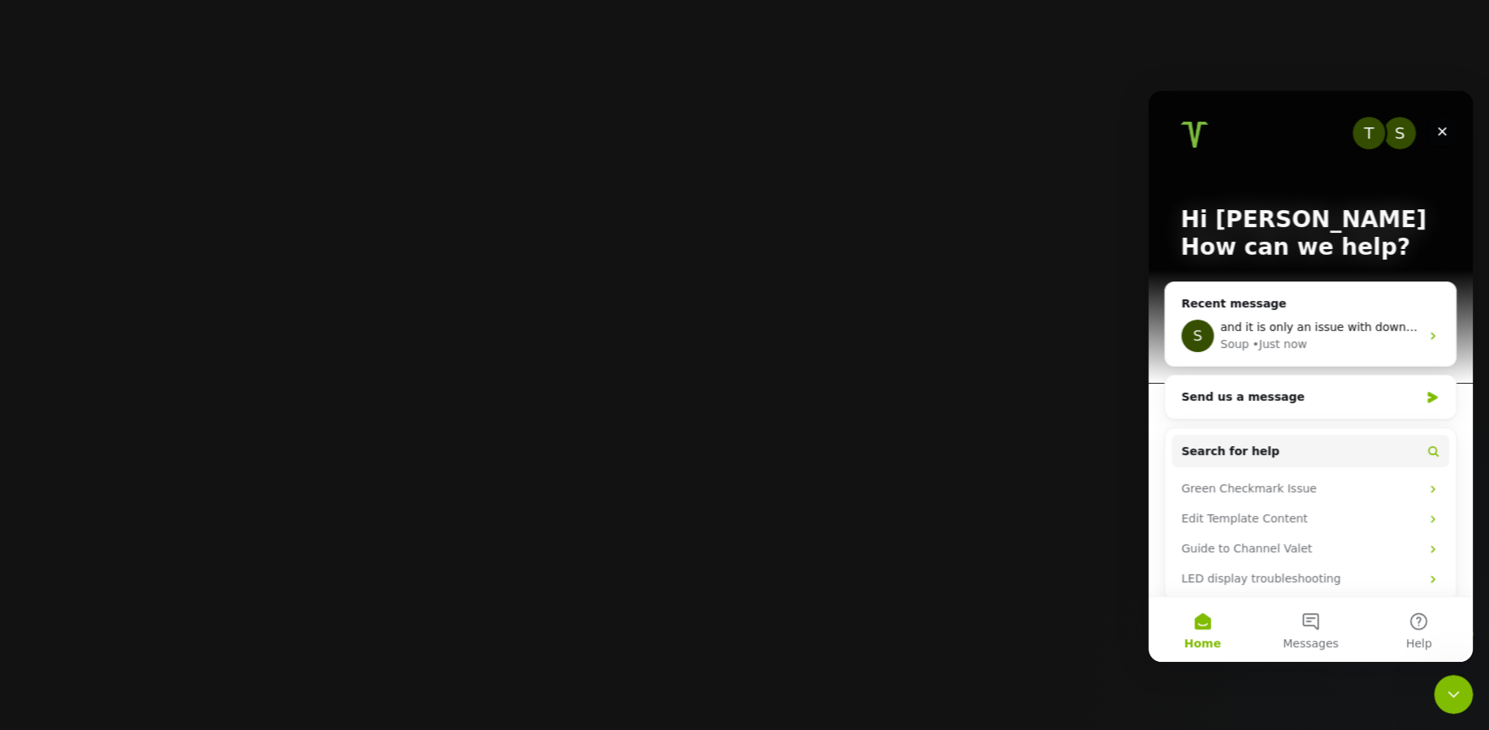
click at [1447, 125] on icon "Close" at bounding box center [1442, 131] width 13 height 13
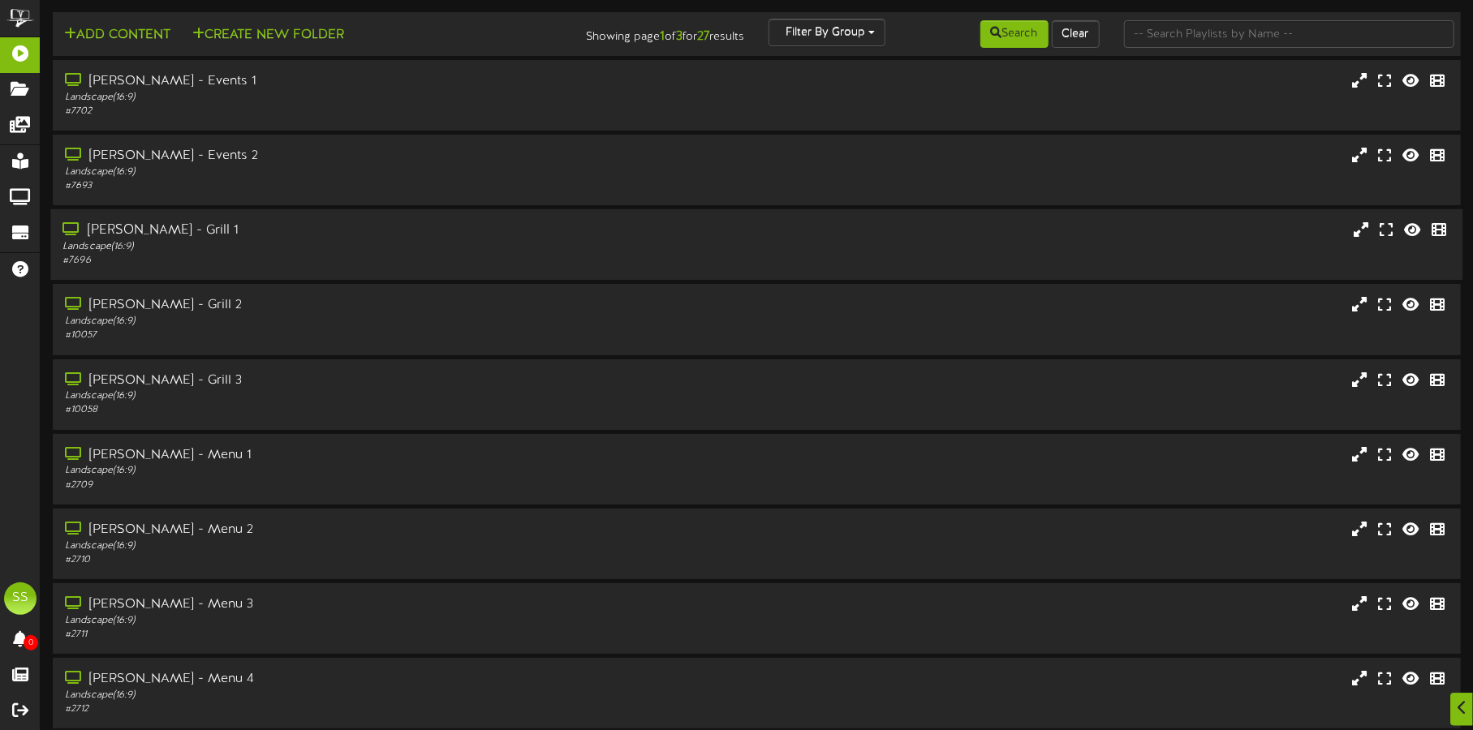
scroll to position [139, 0]
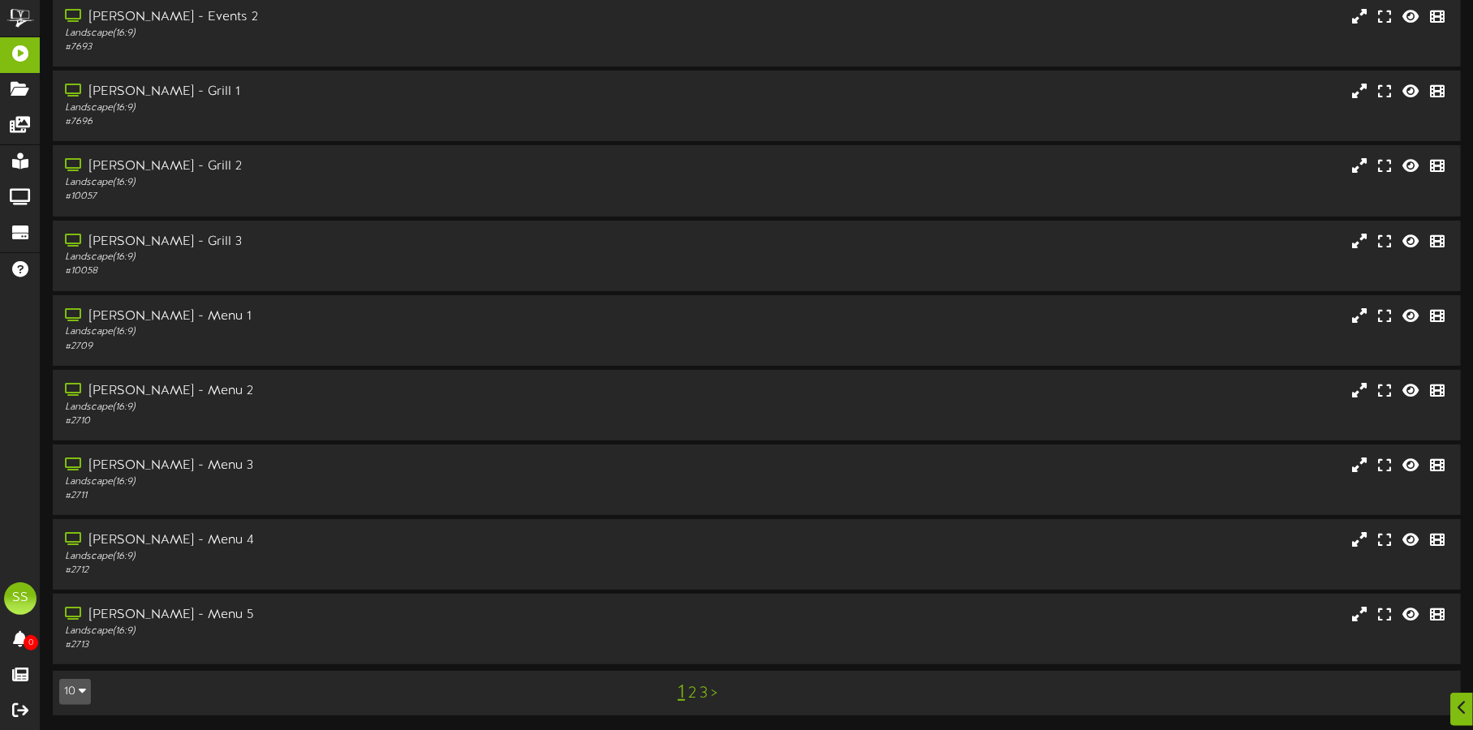
click at [62, 685] on button "10" at bounding box center [75, 692] width 32 height 26
click at [70, 658] on div "100" at bounding box center [75, 660] width 31 height 24
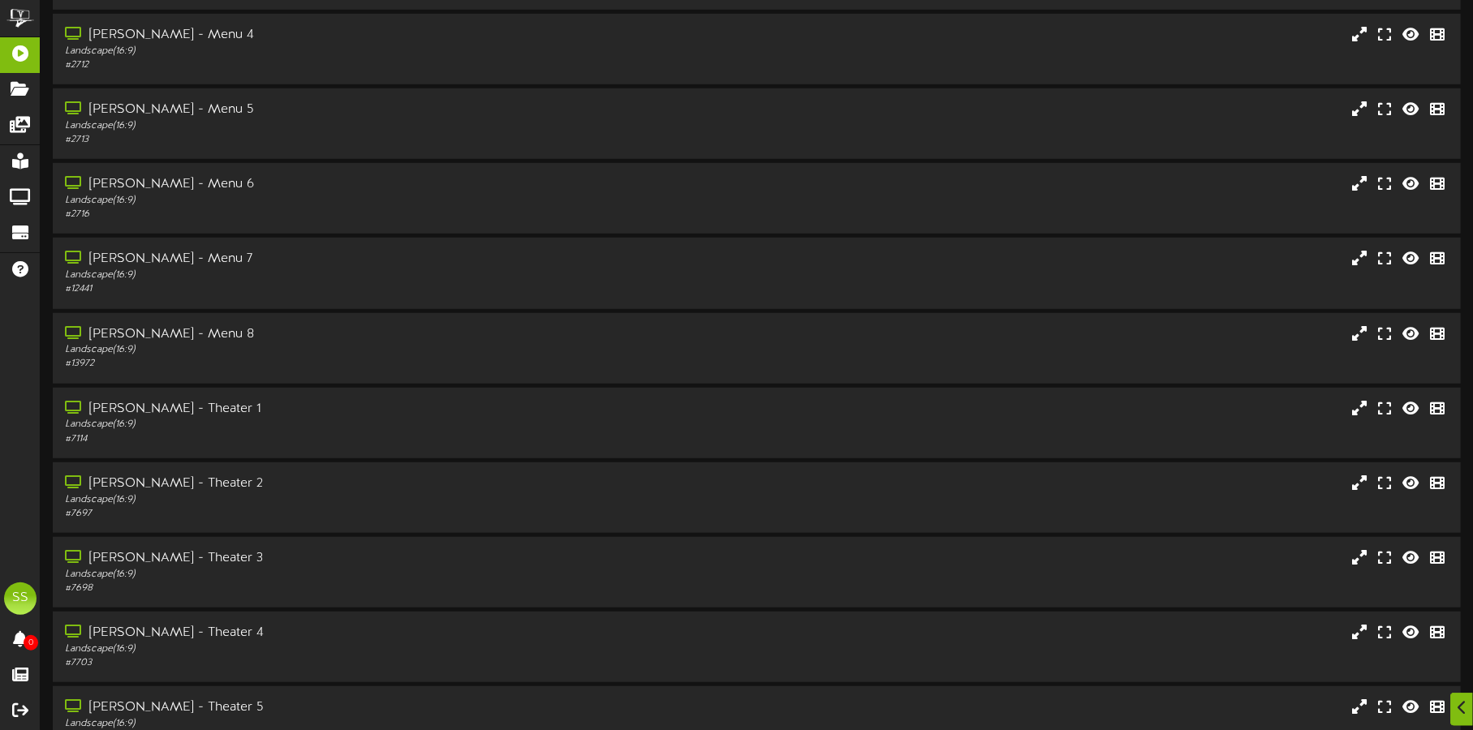
scroll to position [781, 0]
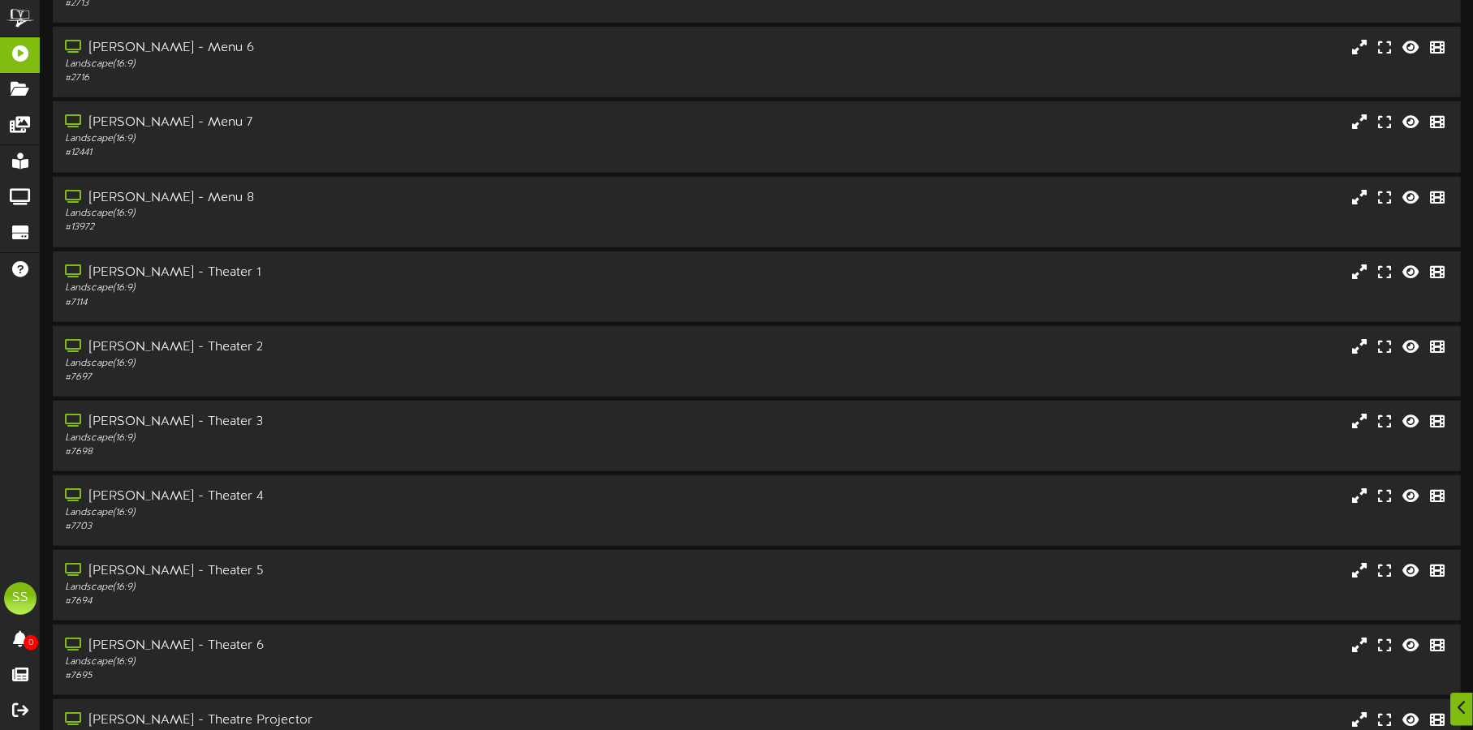
click at [528, 436] on div "Landscape ( 16:9 )" at bounding box center [346, 439] width 562 height 14
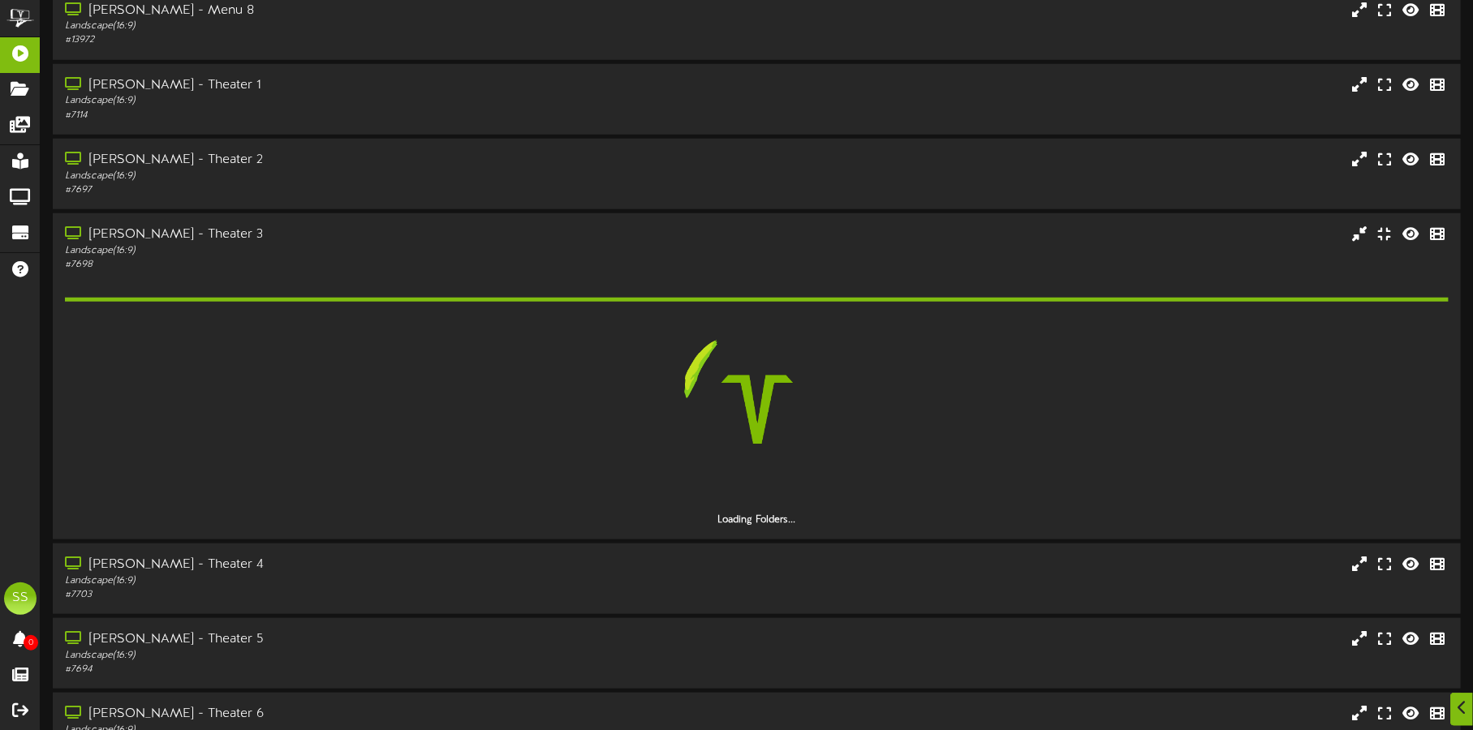
scroll to position [971, 0]
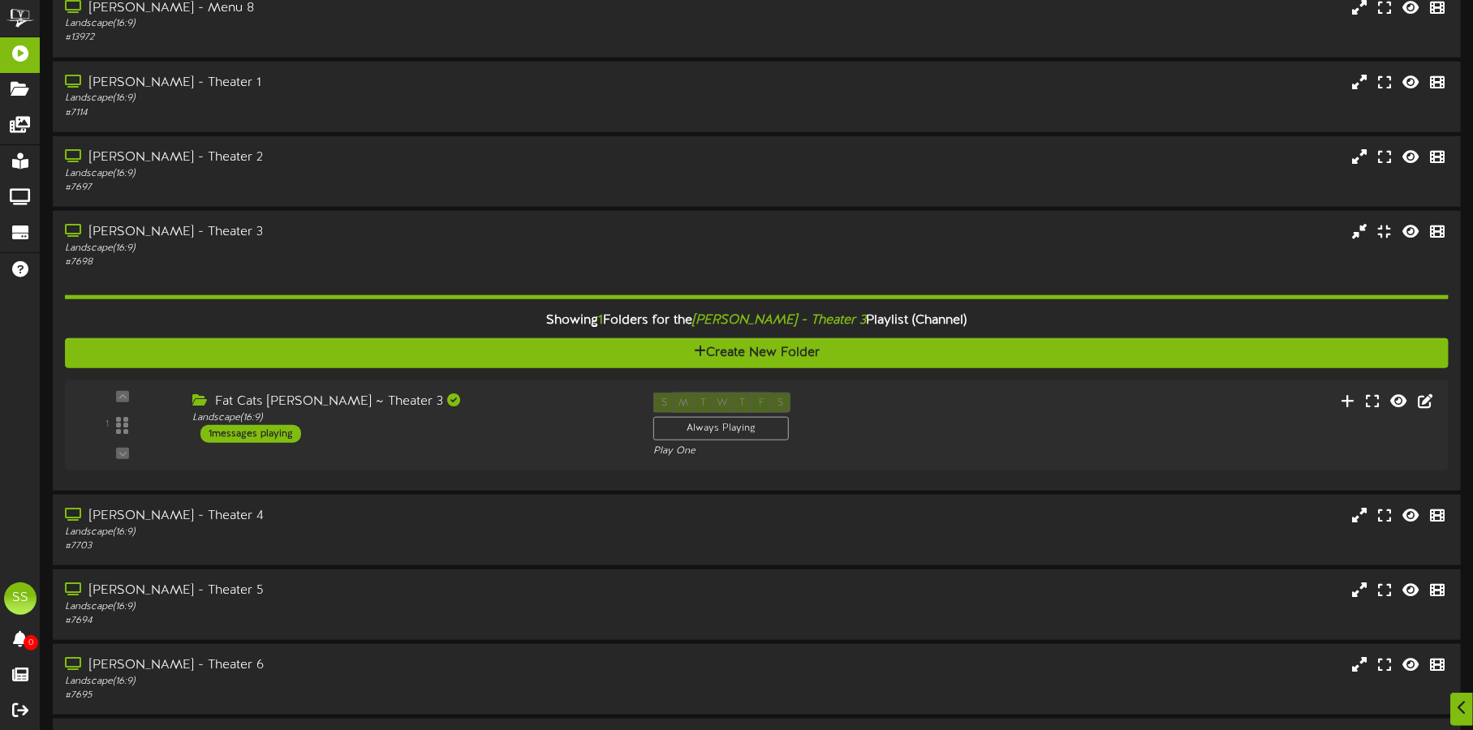
click at [528, 436] on div "Fat Cats [PERSON_NAME] ~ Theater 3 Landscape ( 16:9 ) 1 messages playing" at bounding box center [410, 418] width 461 height 50
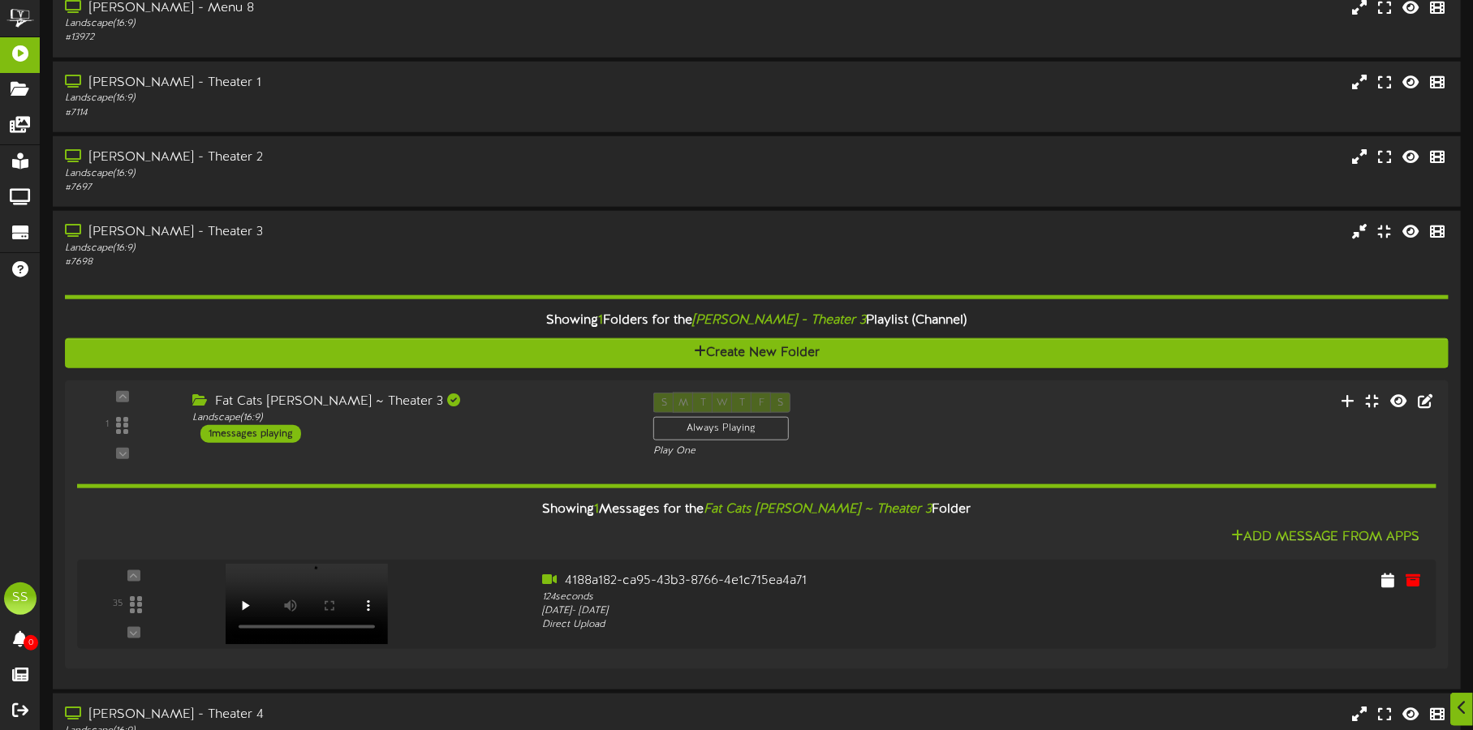
scroll to position [1272, 0]
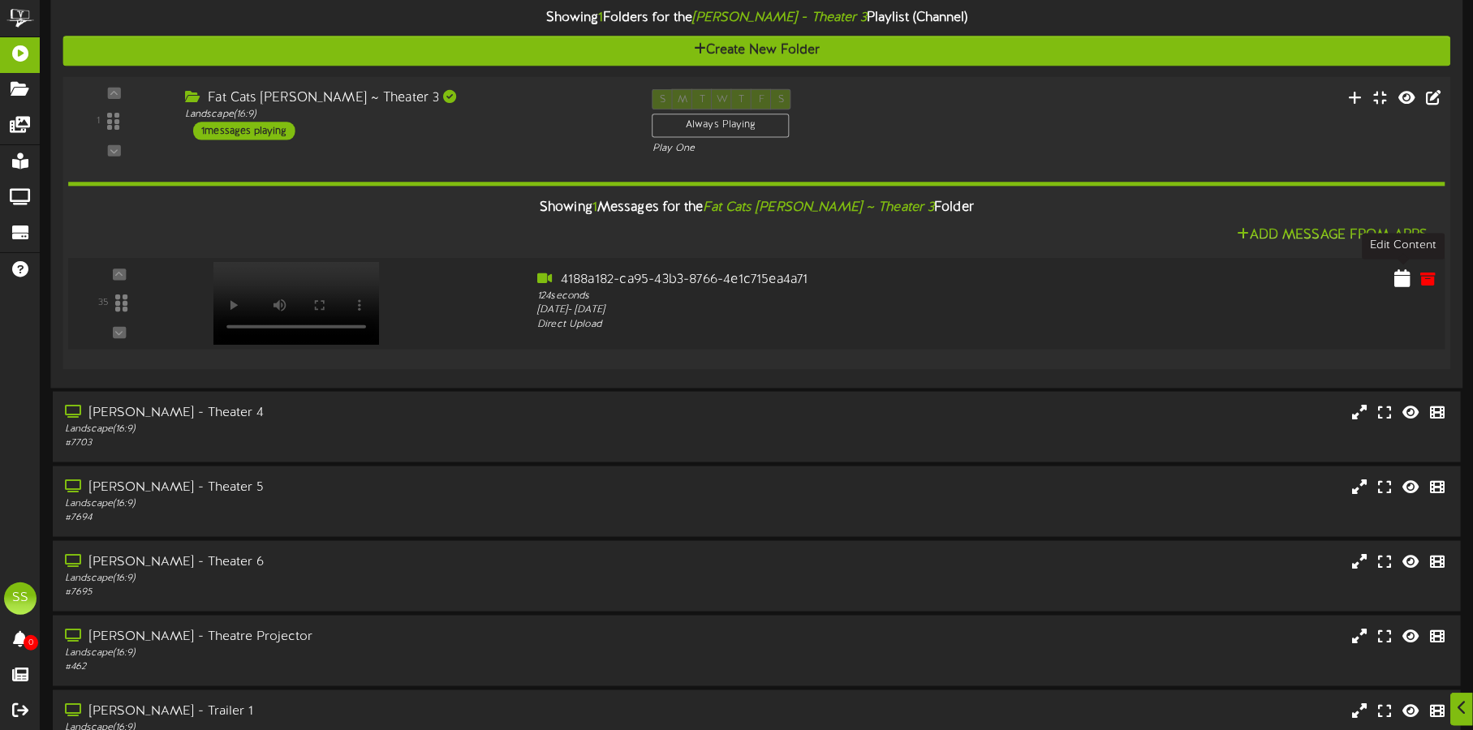
click at [1392, 274] on button at bounding box center [1402, 282] width 26 height 26
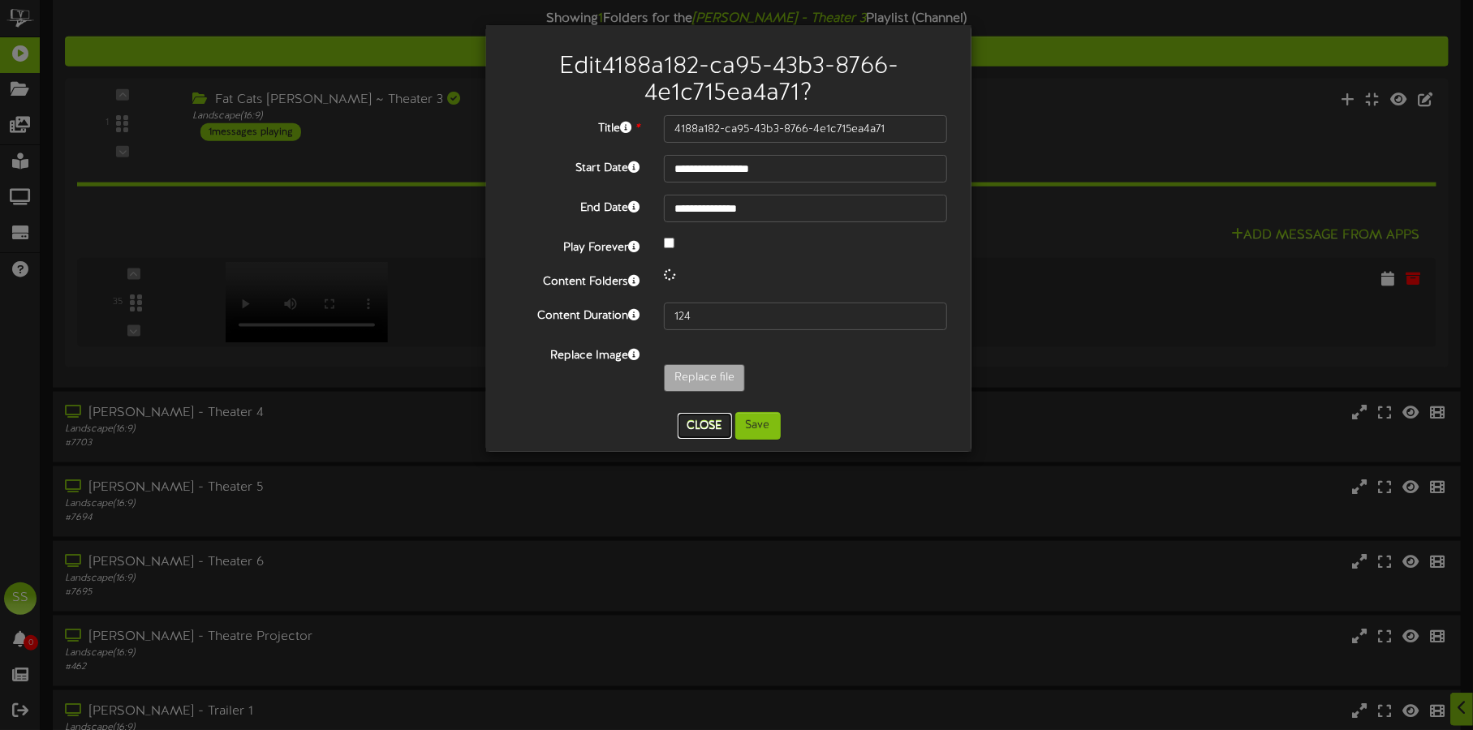
click at [707, 413] on button "Close" at bounding box center [705, 426] width 54 height 26
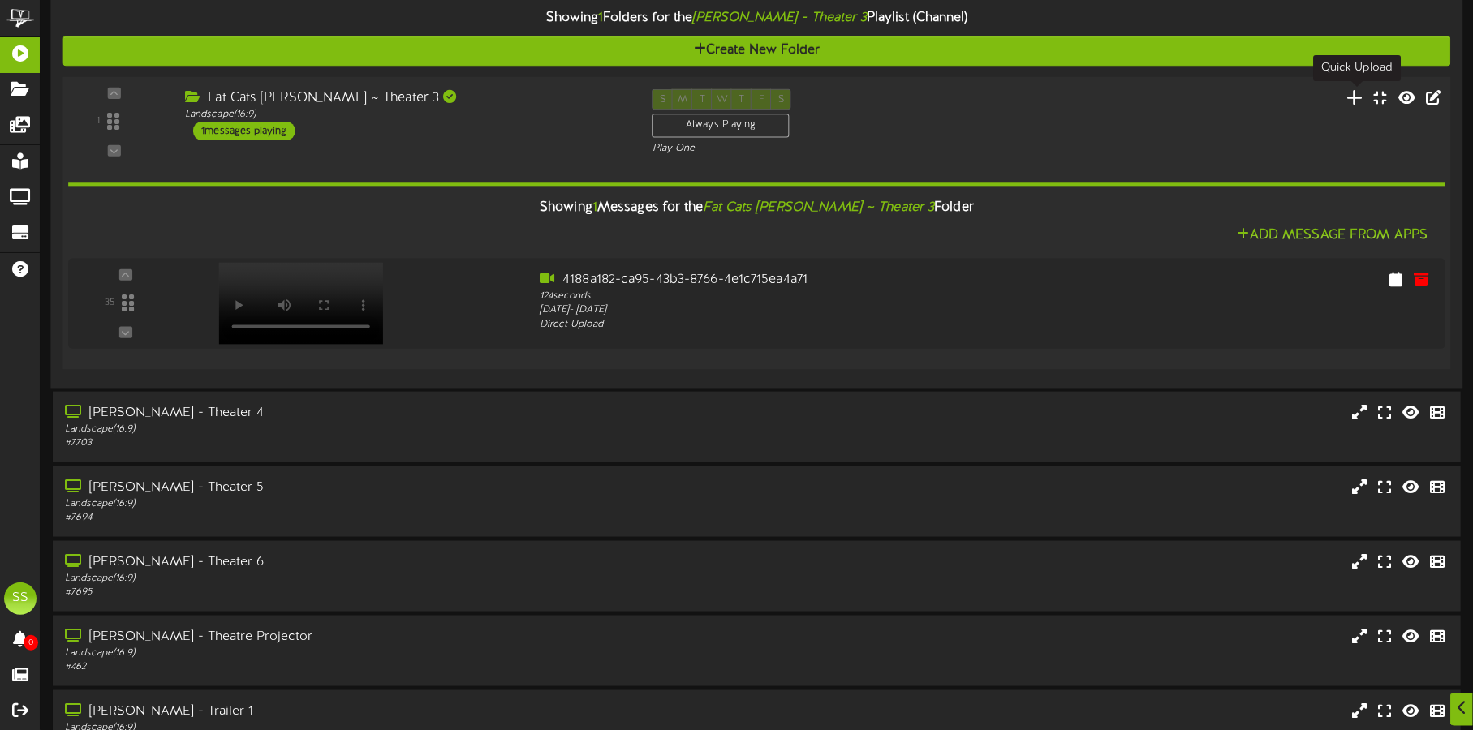
click at [1358, 96] on icon at bounding box center [1355, 97] width 17 height 18
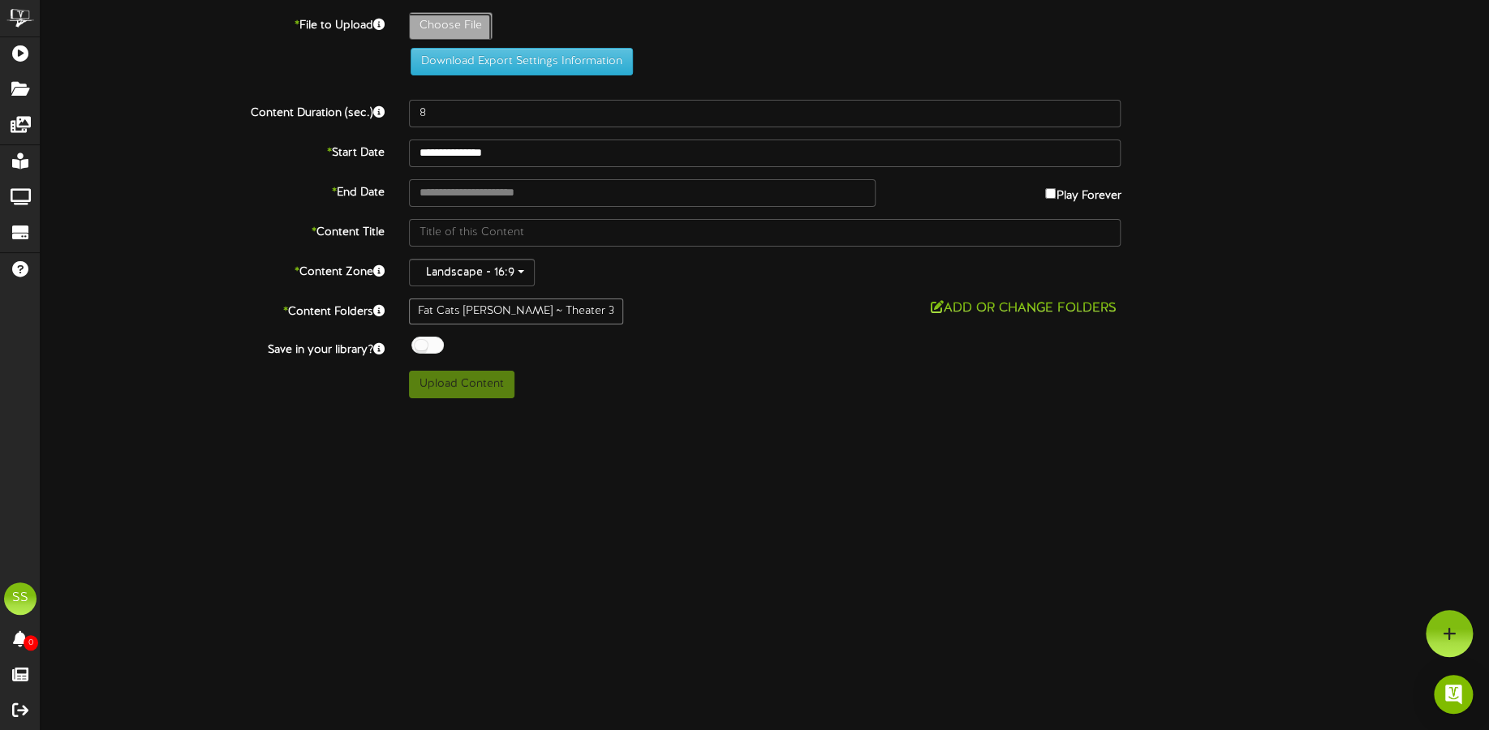
type input "**********"
type input "ONEBATTLEAFTERANOTHERNP"
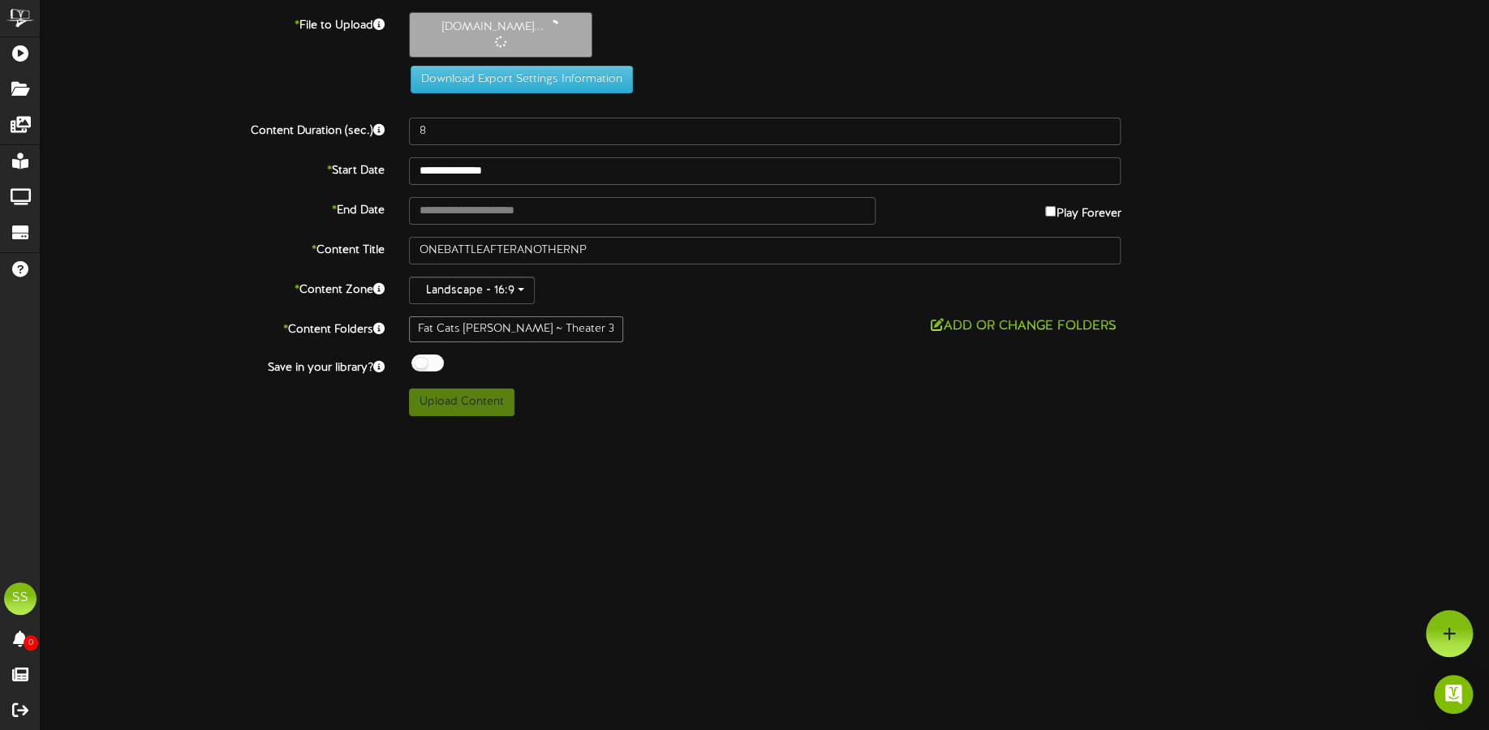
click at [427, 351] on div "**********" at bounding box center [765, 214] width 1449 height 404
click at [425, 360] on div at bounding box center [427, 363] width 32 height 17
click at [494, 206] on input "text" at bounding box center [642, 211] width 467 height 28
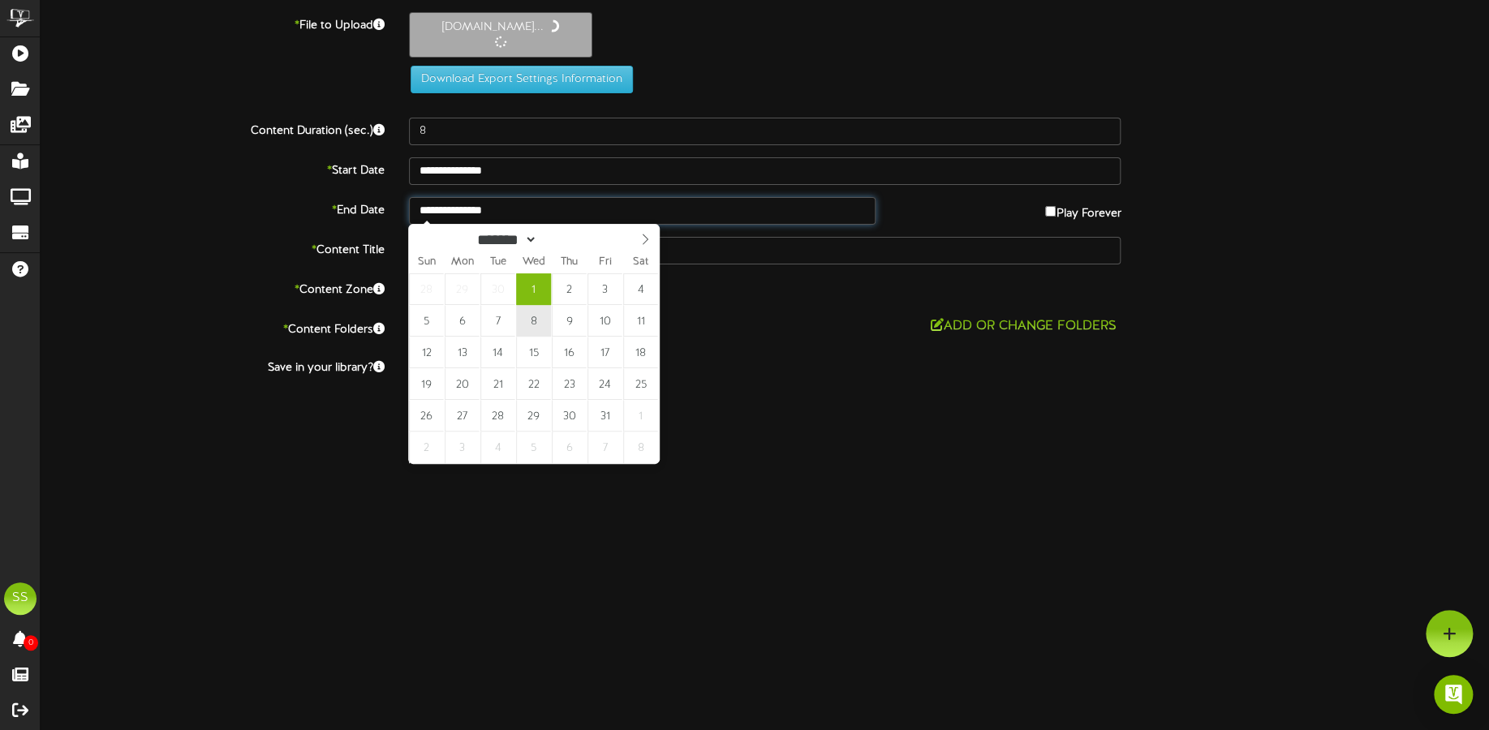
type input "**********"
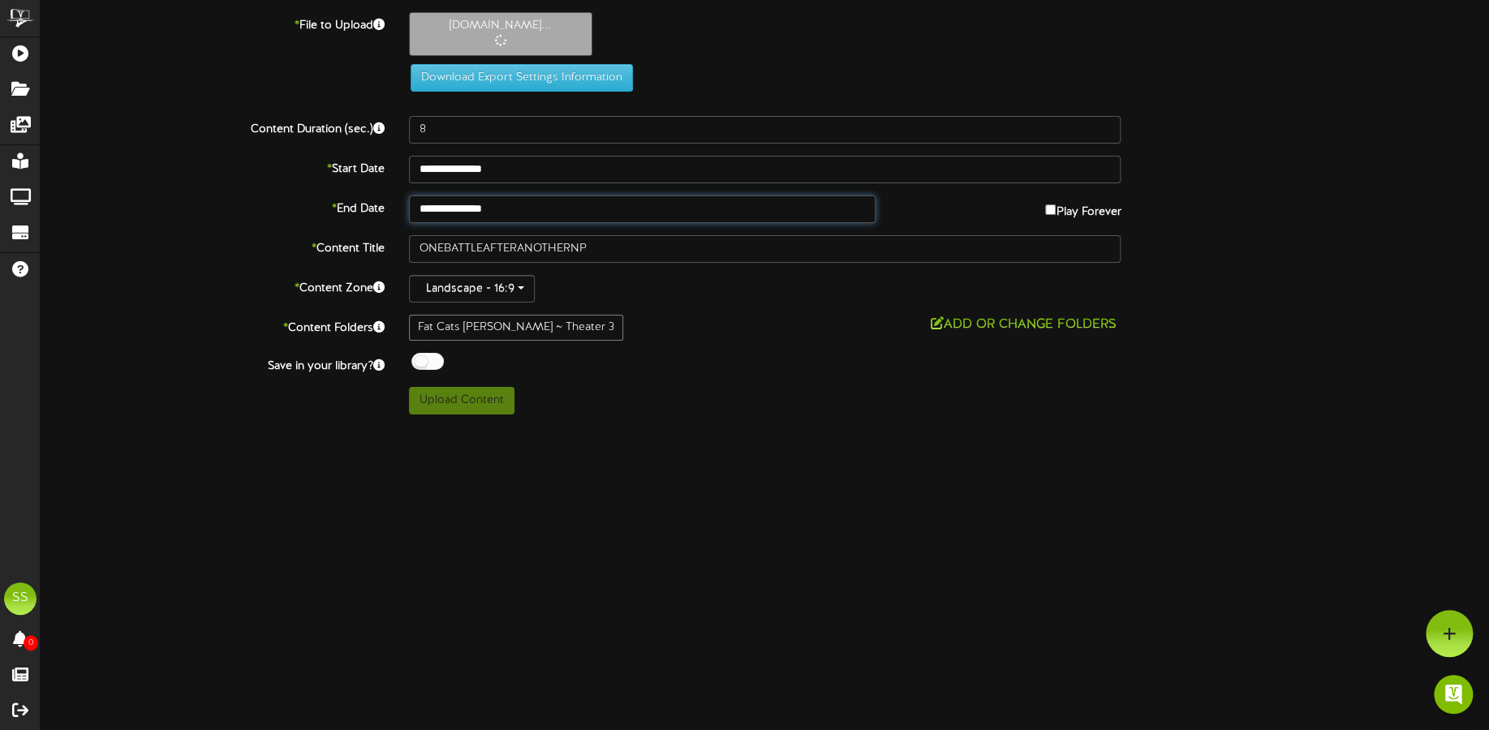
type input "124"
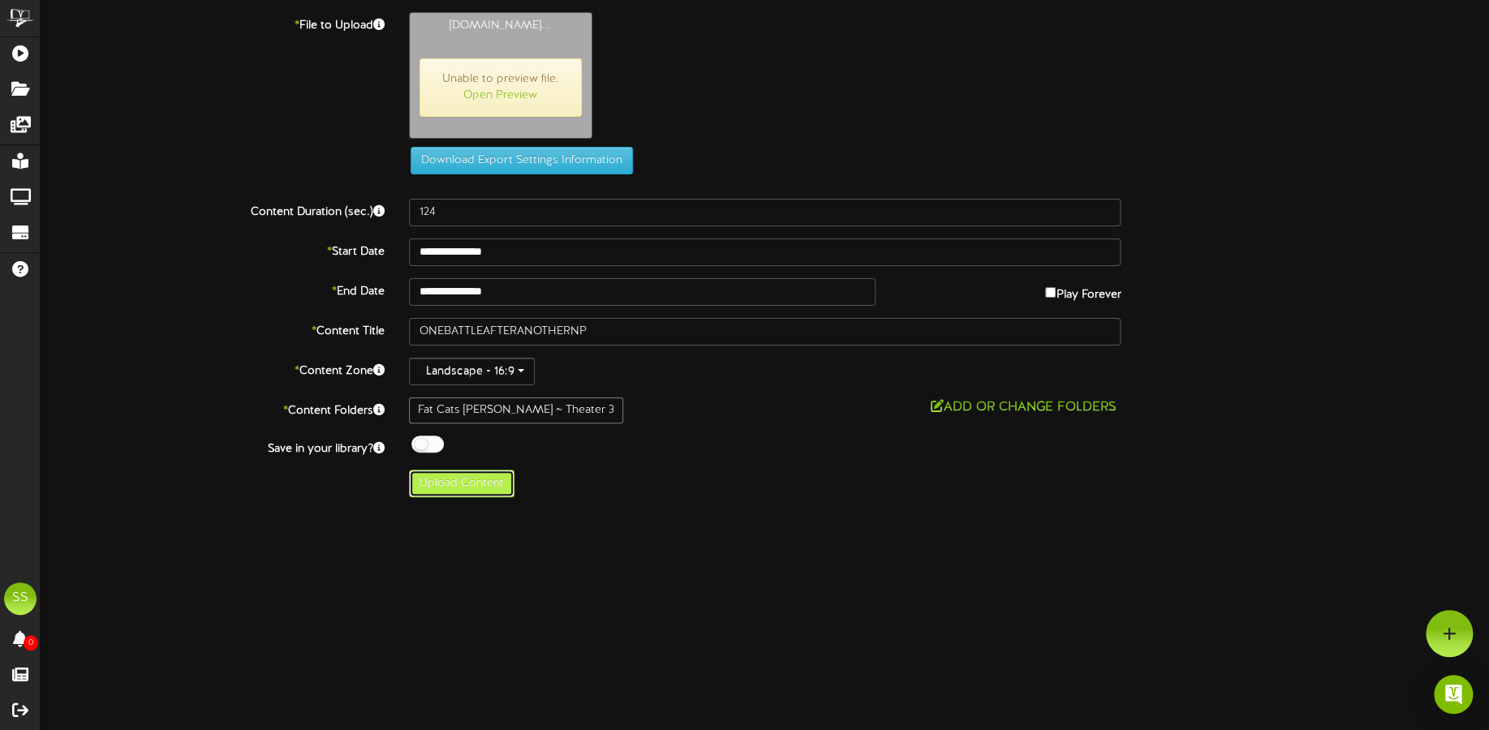
click at [471, 479] on button "Upload Content" at bounding box center [461, 484] width 105 height 28
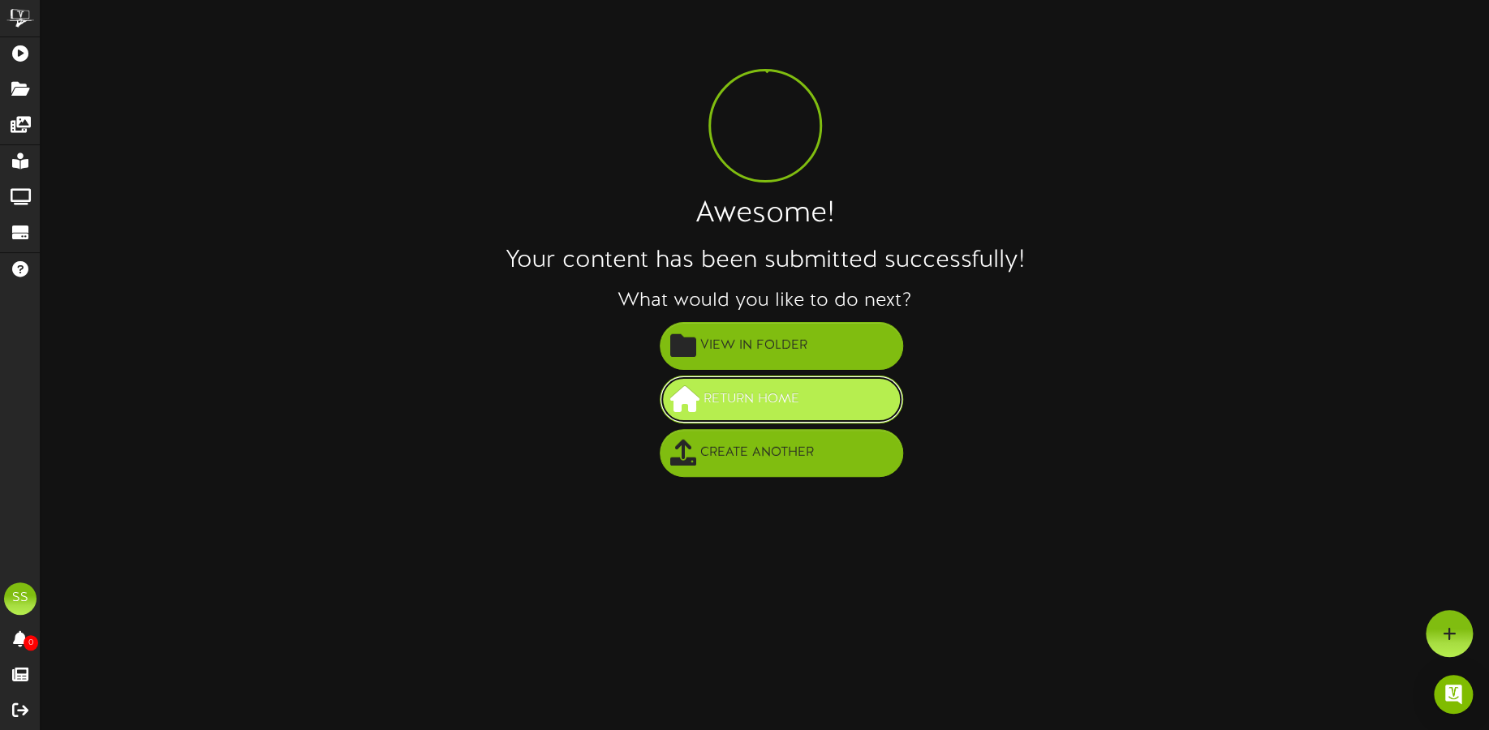
click at [769, 413] on button "Return Home" at bounding box center [781, 400] width 243 height 48
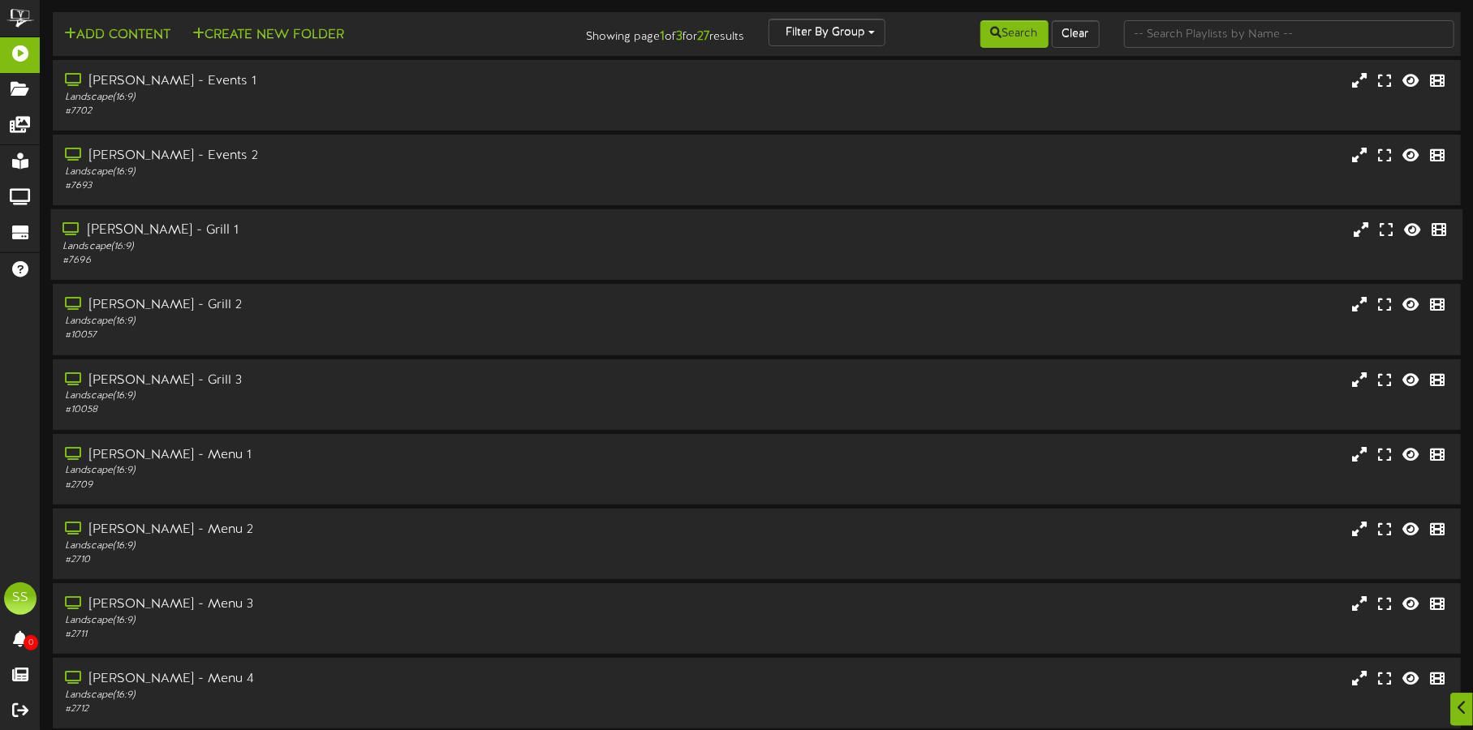
scroll to position [139, 0]
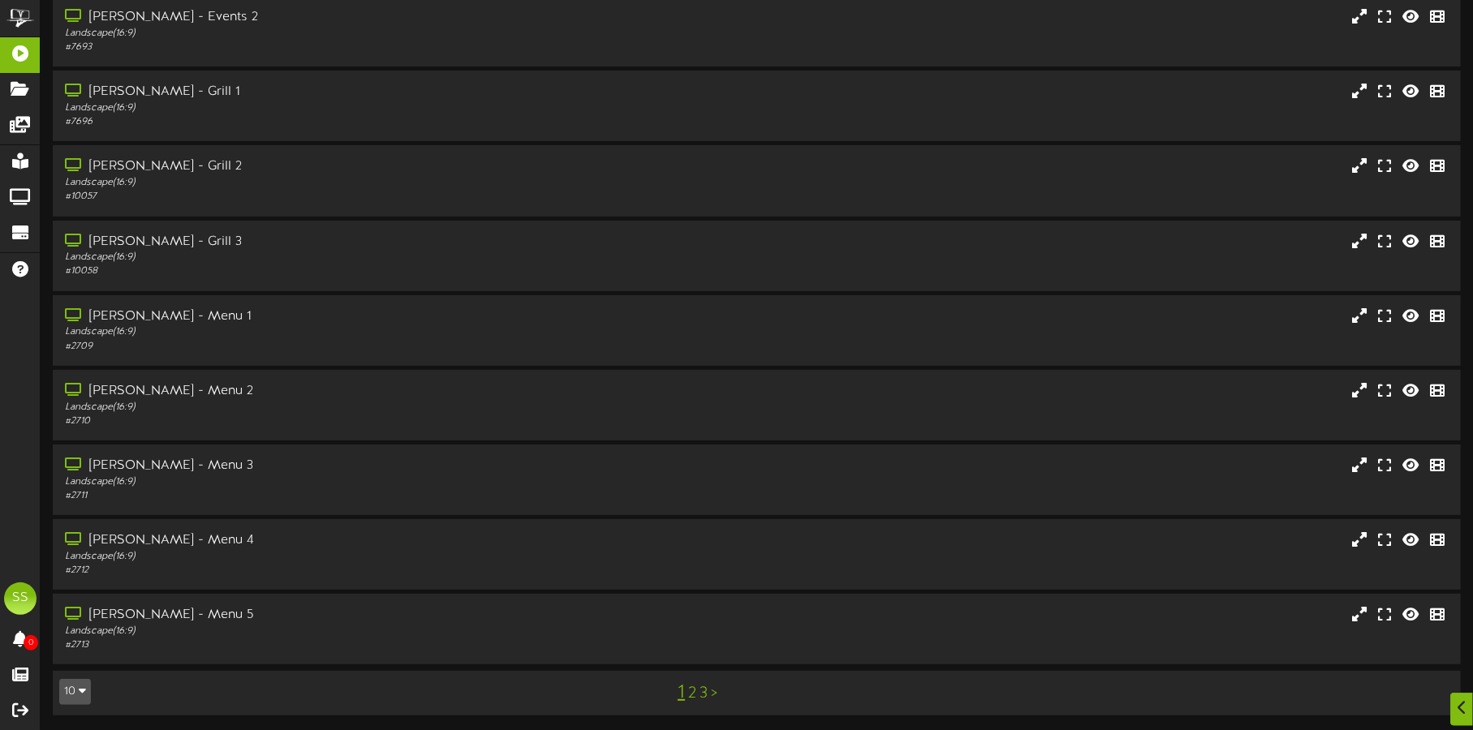
click at [72, 692] on button "10" at bounding box center [75, 692] width 32 height 26
click at [82, 648] on div "100" at bounding box center [75, 660] width 31 height 24
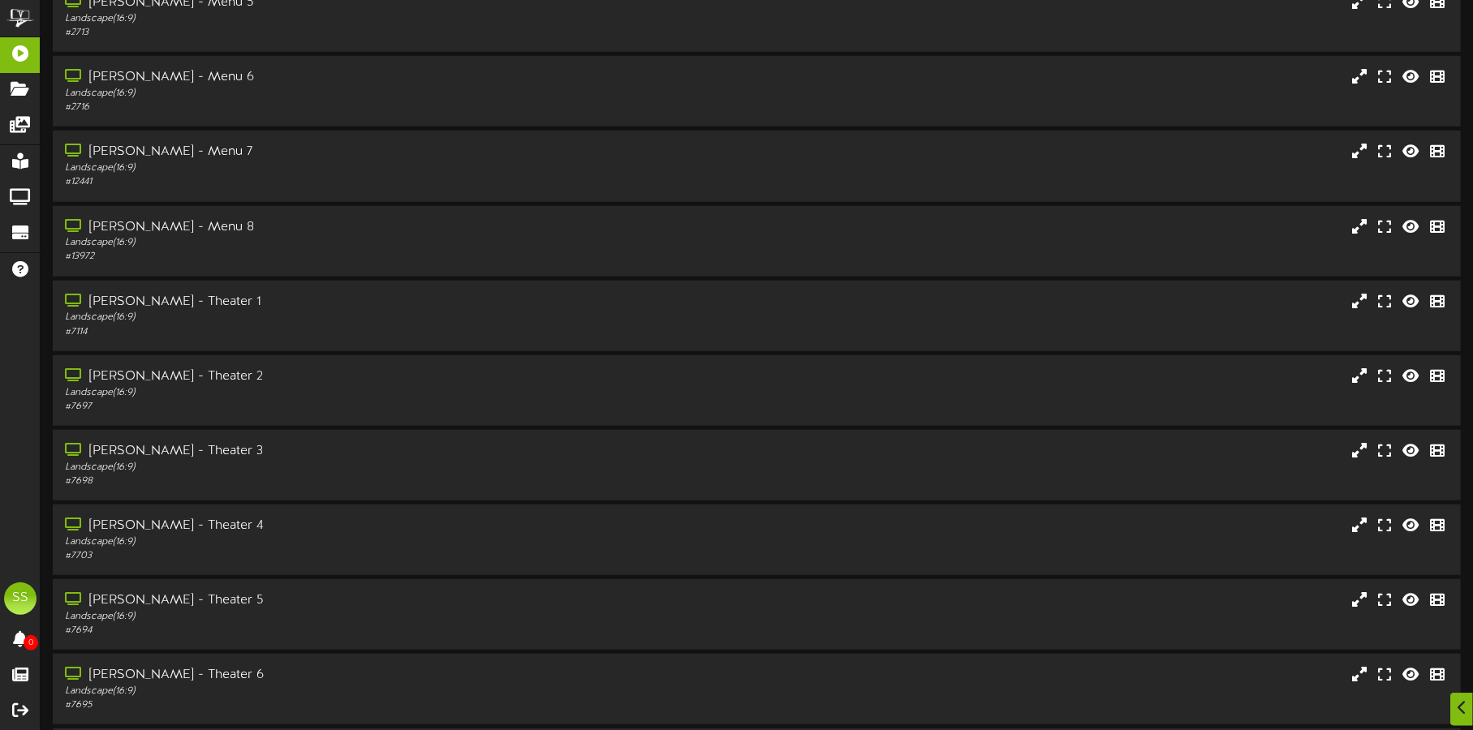
scroll to position [784, 0]
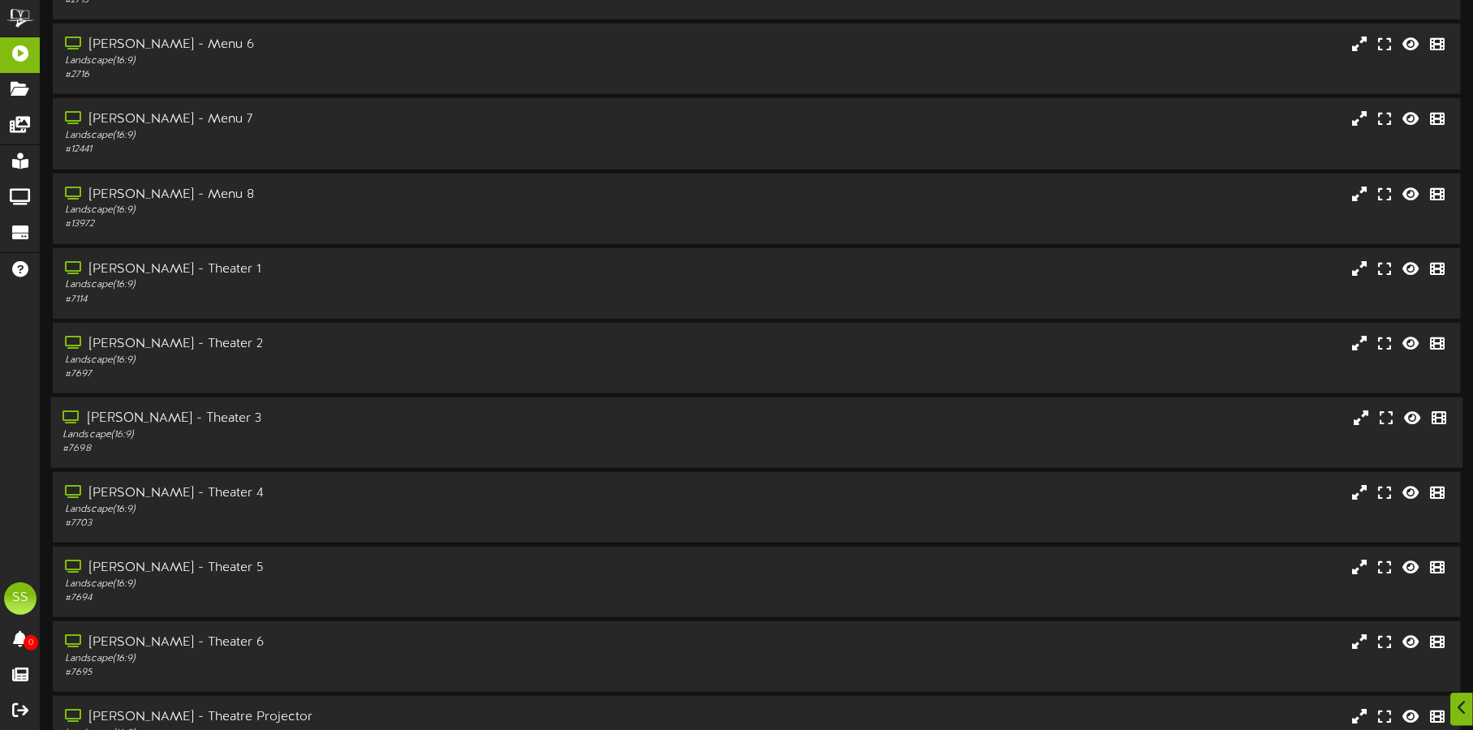
click at [235, 410] on div "[PERSON_NAME] - Theater 3" at bounding box center [344, 419] width 564 height 19
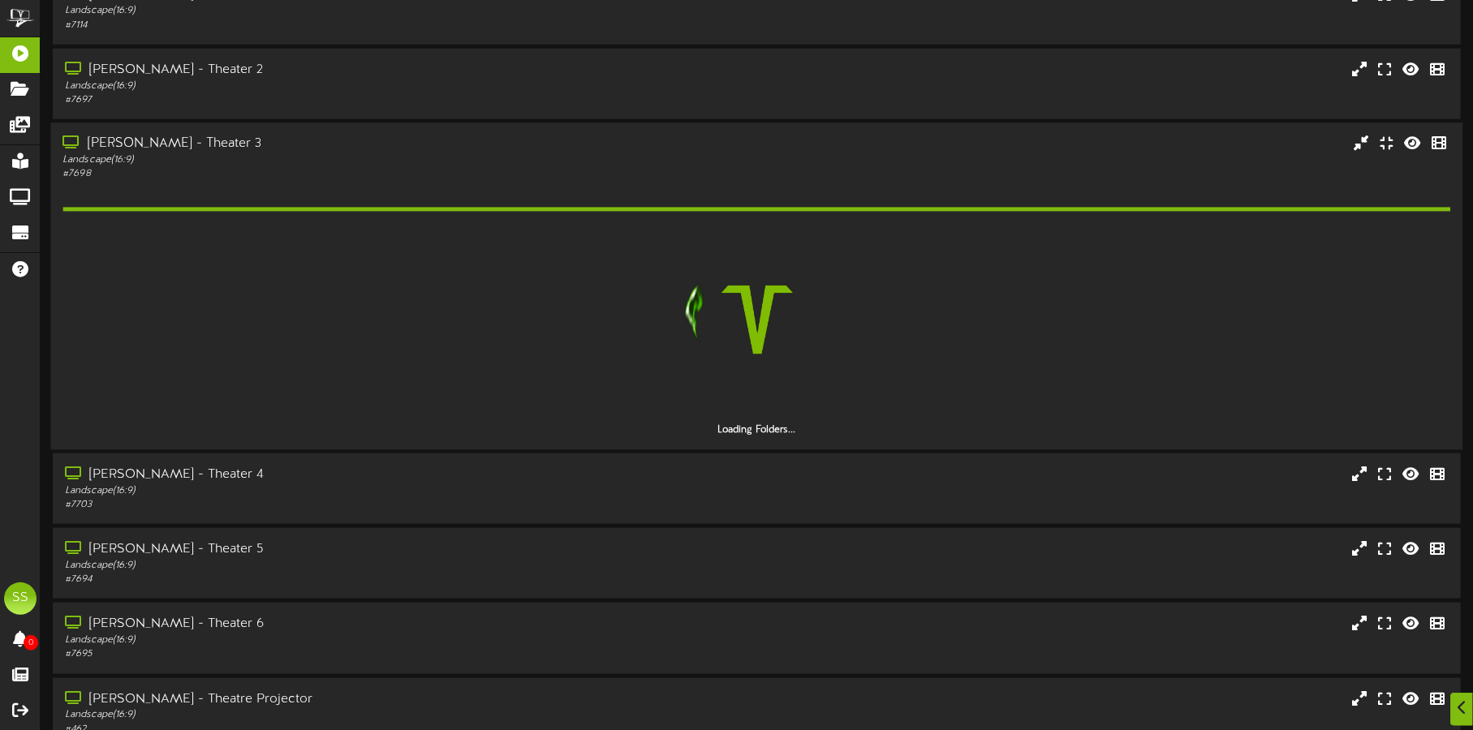
scroll to position [1083, 0]
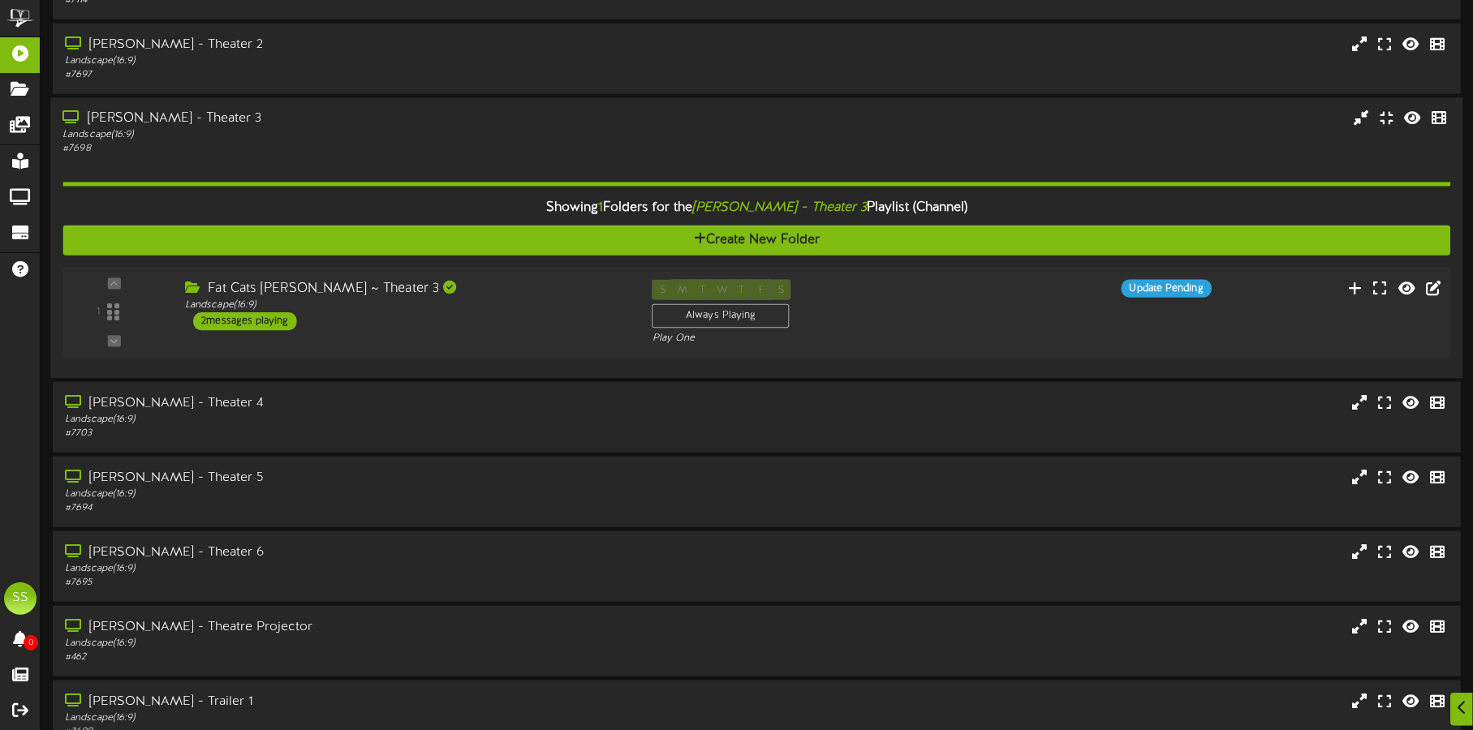
click at [437, 334] on div "1 ( 16:9" at bounding box center [756, 312] width 1401 height 67
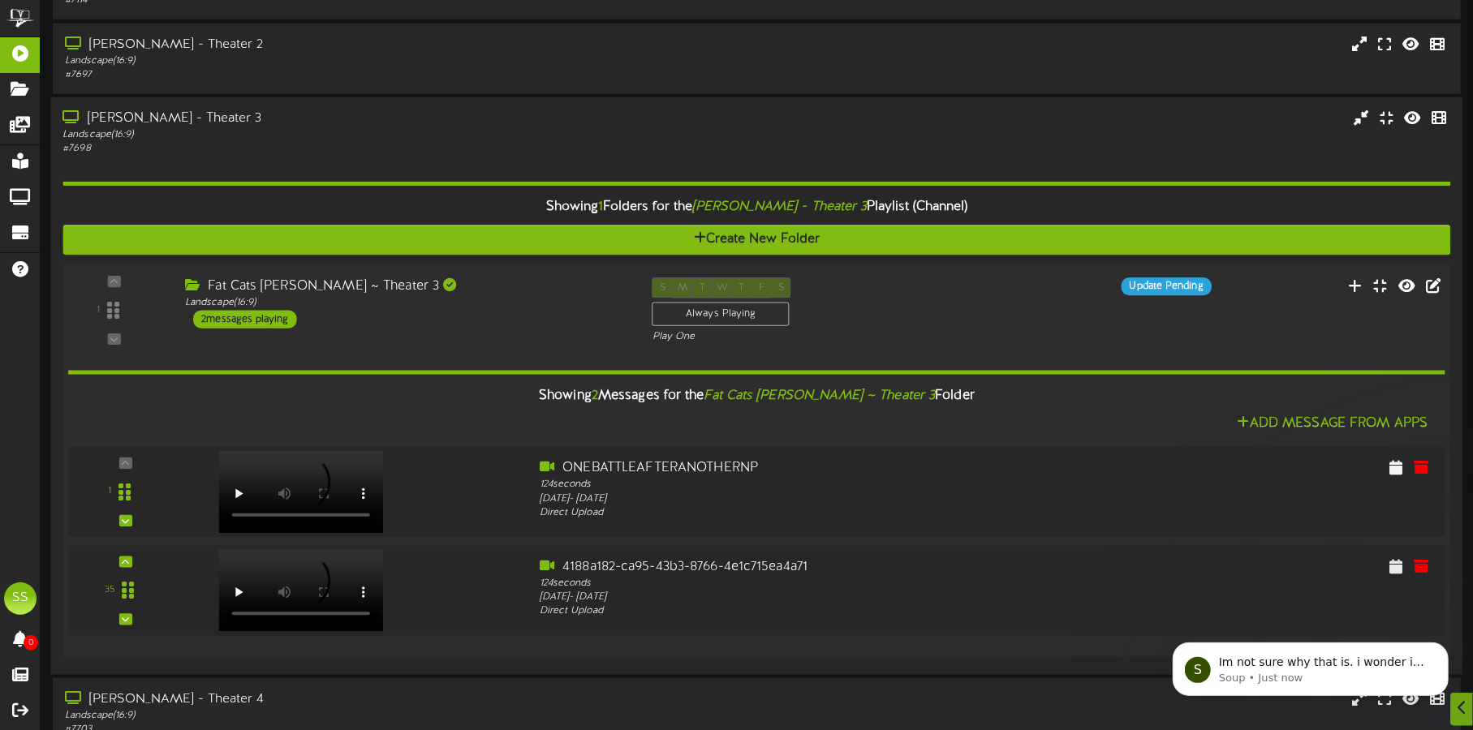
scroll to position [0, 0]
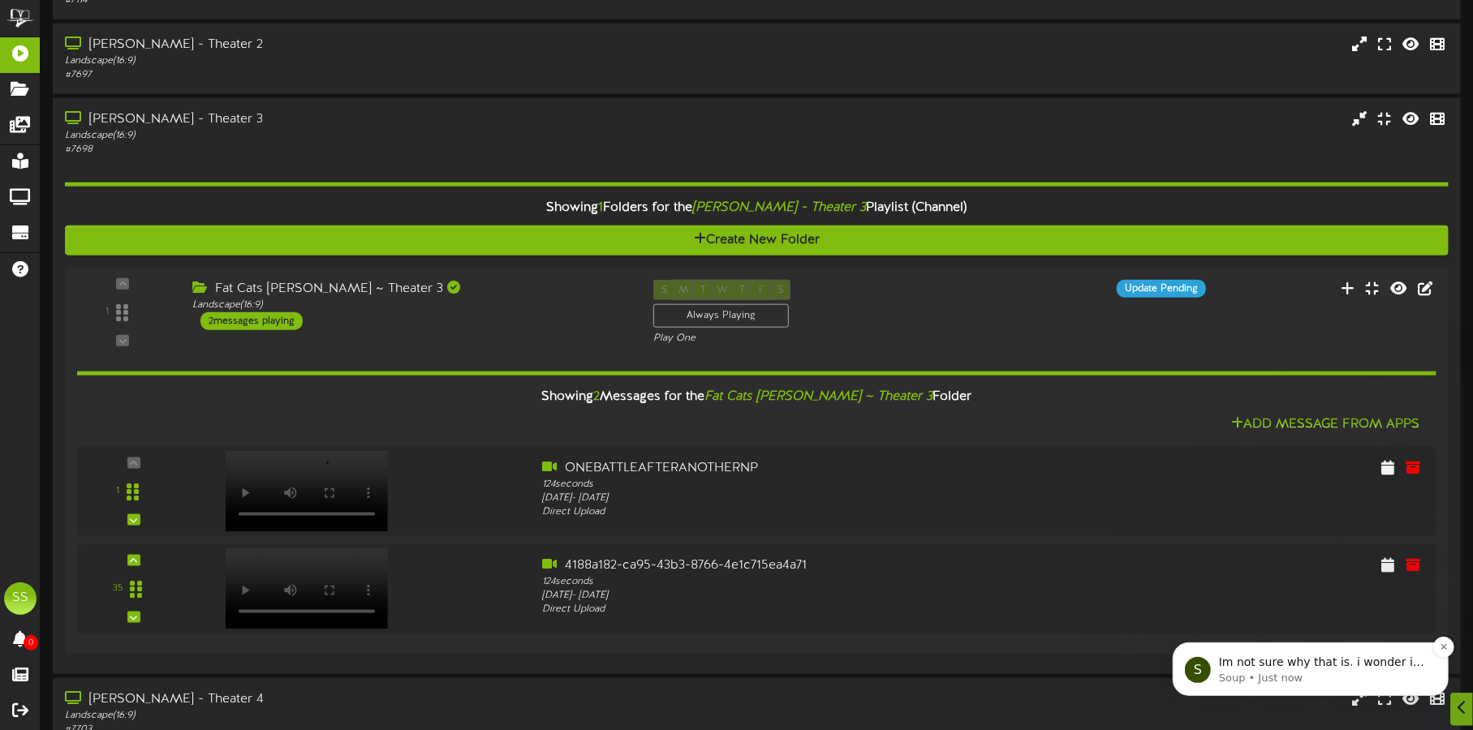
click at [1327, 671] on p "Soup • Just now" at bounding box center [1322, 677] width 209 height 15
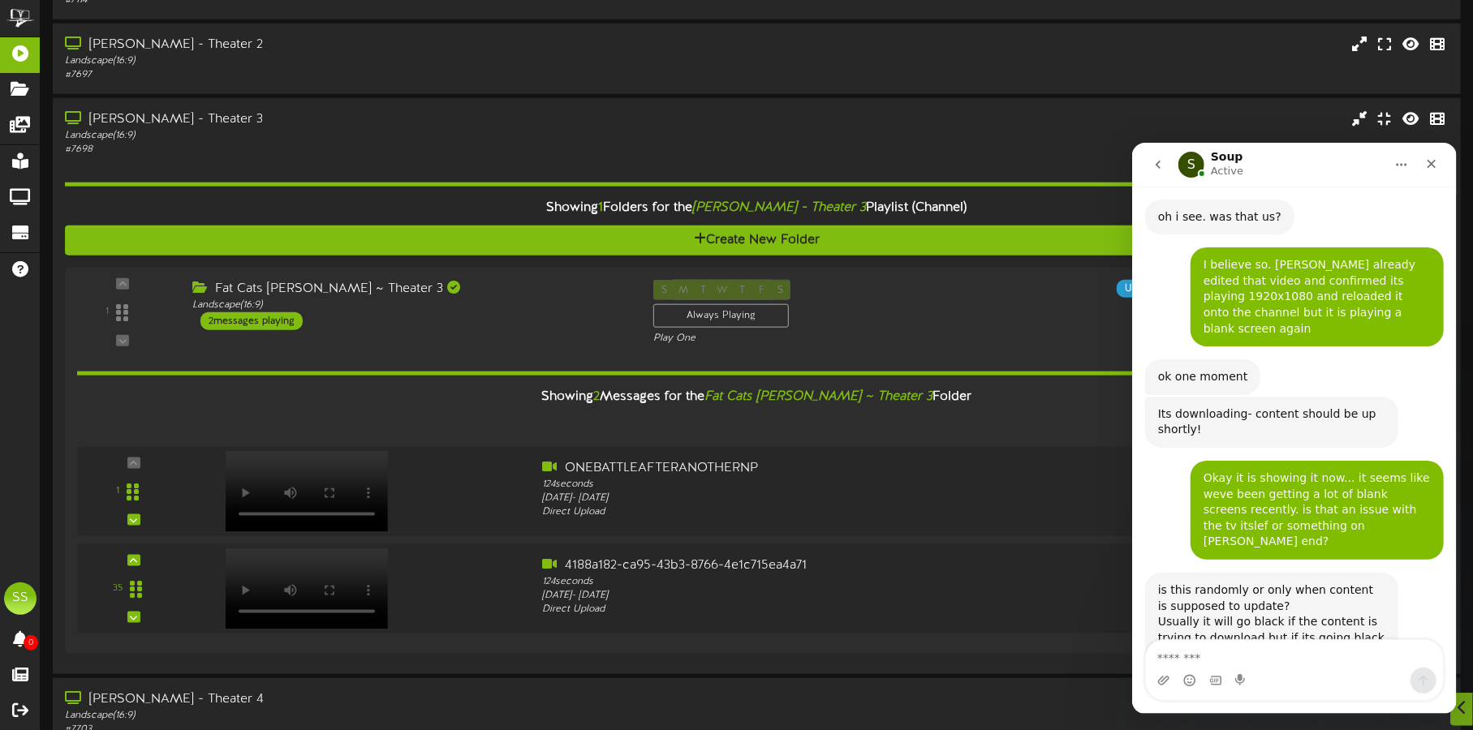
scroll to position [2882, 0]
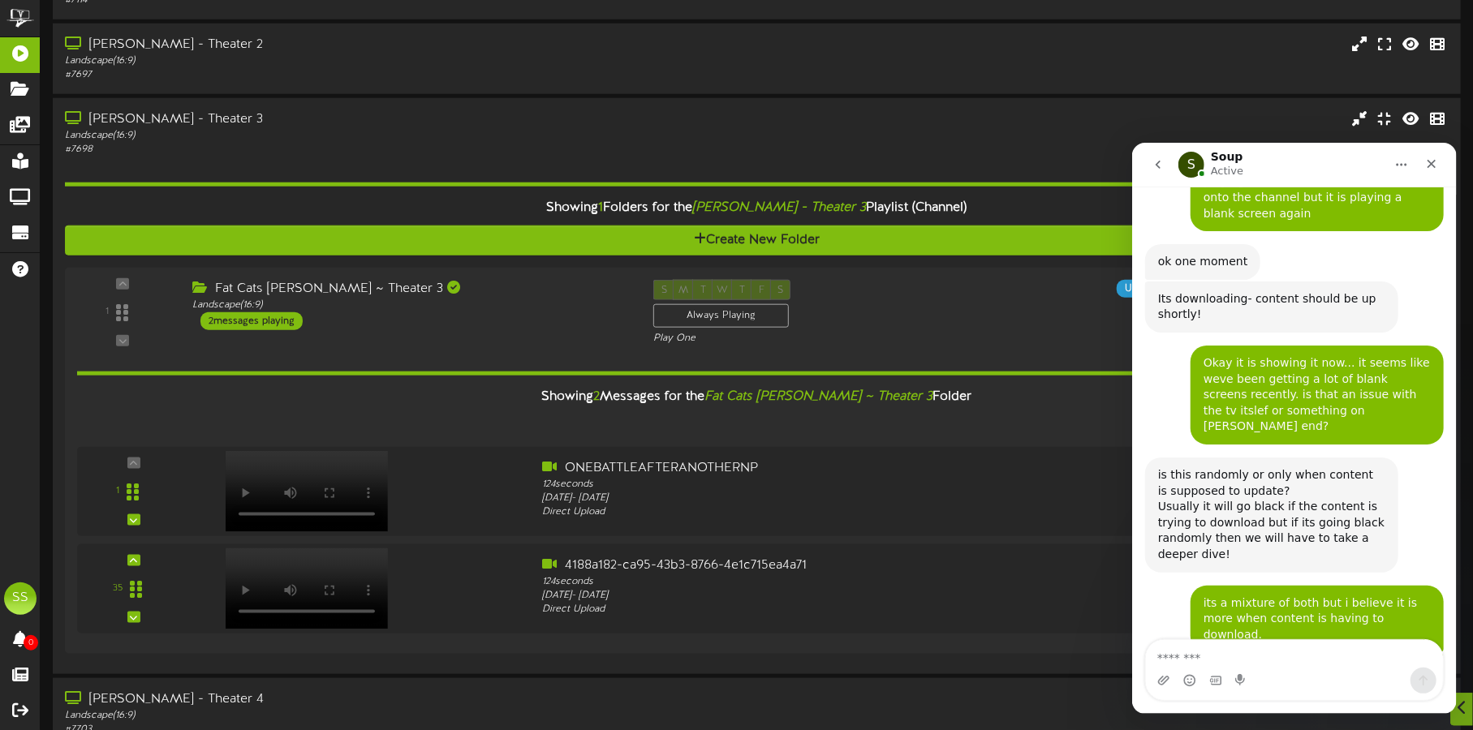
click at [1377, 639] on div "Intercom messenger" at bounding box center [1293, 670] width 299 height 62
click at [1372, 654] on textarea "Message…" at bounding box center [1293, 653] width 297 height 28
drag, startPoint x: 1285, startPoint y: 656, endPoint x: 1139, endPoint y: 652, distance: 145.3
click at [1139, 652] on div "**********" at bounding box center [1293, 670] width 325 height 62
click at [1289, 648] on textarea "**********" at bounding box center [1293, 653] width 297 height 28
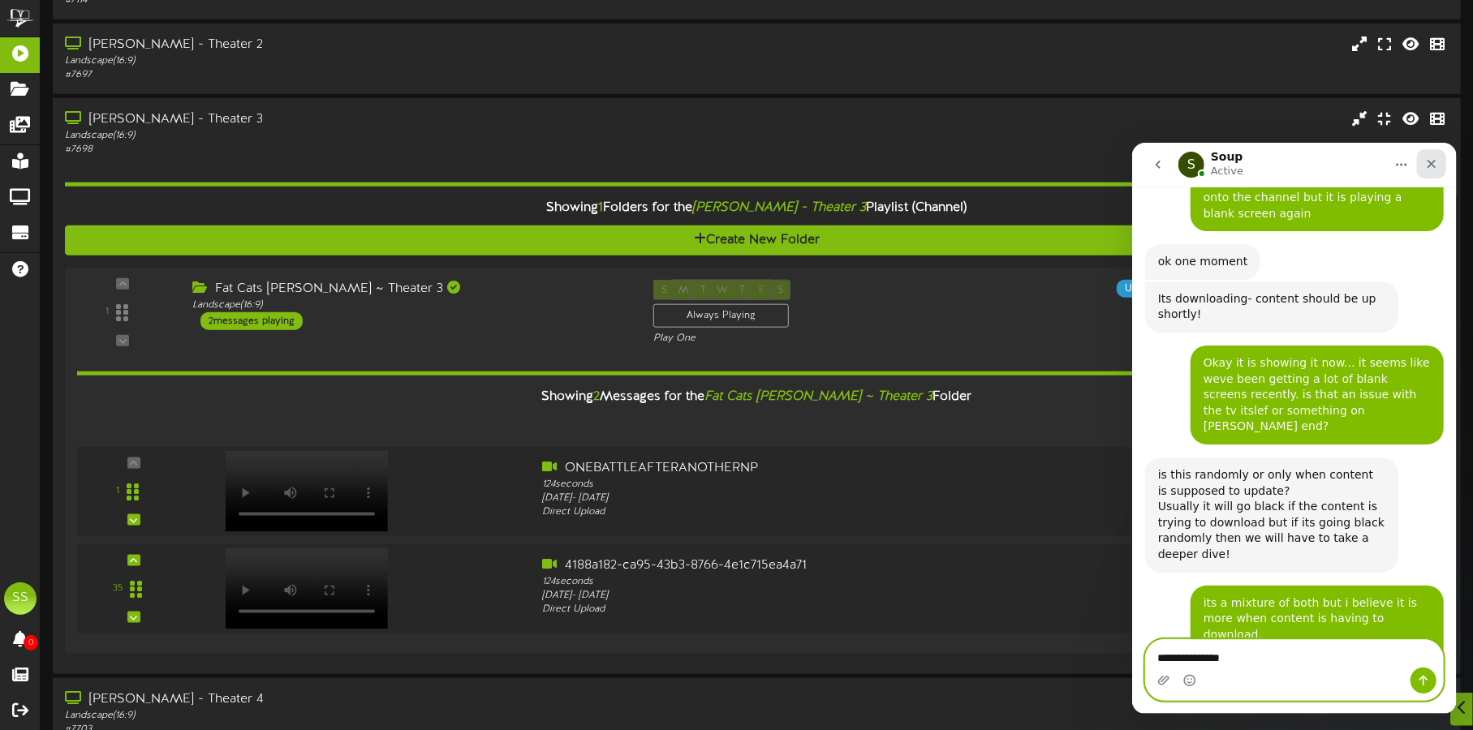
type textarea "**********"
click at [1430, 161] on icon "Close" at bounding box center [1431, 163] width 9 height 9
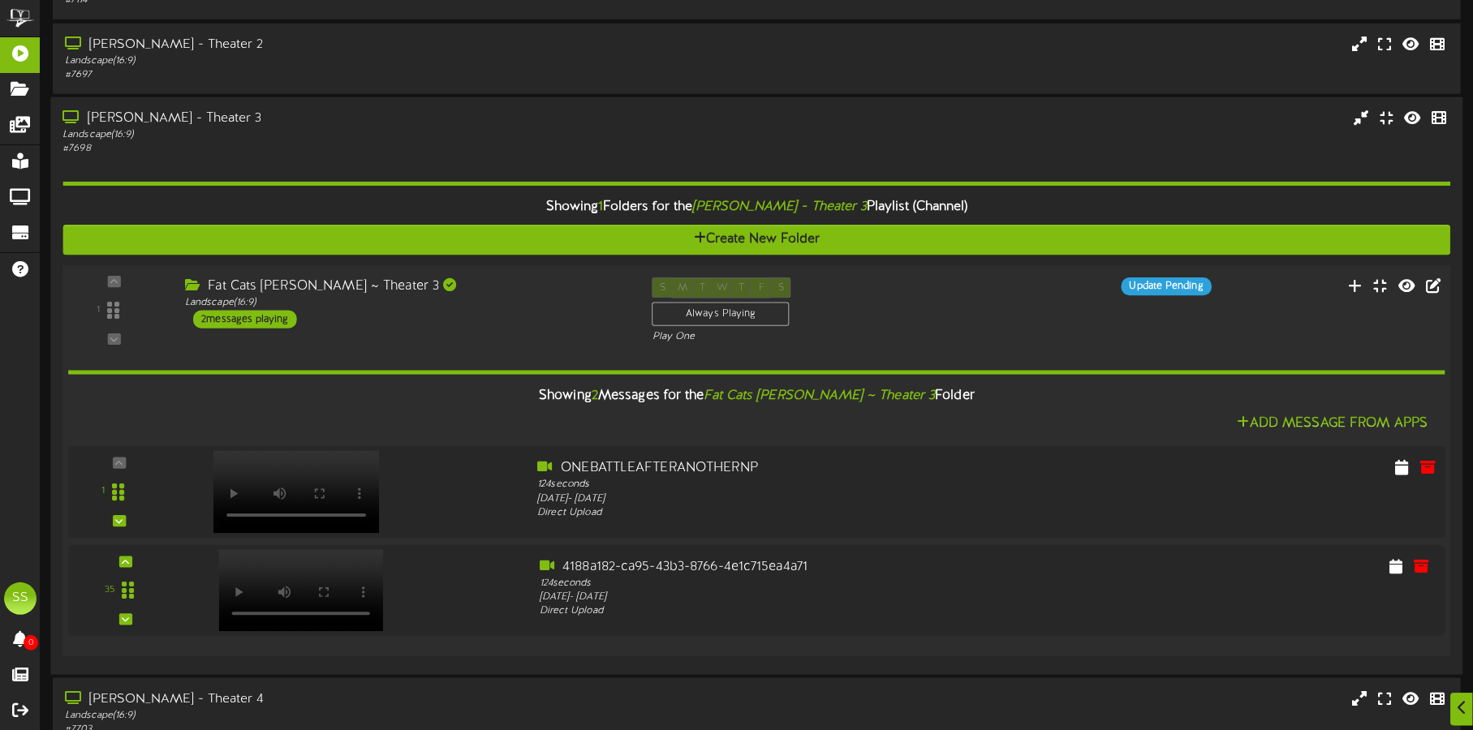
scroll to position [2855, 0]
click at [1431, 466] on icon at bounding box center [1428, 467] width 18 height 18
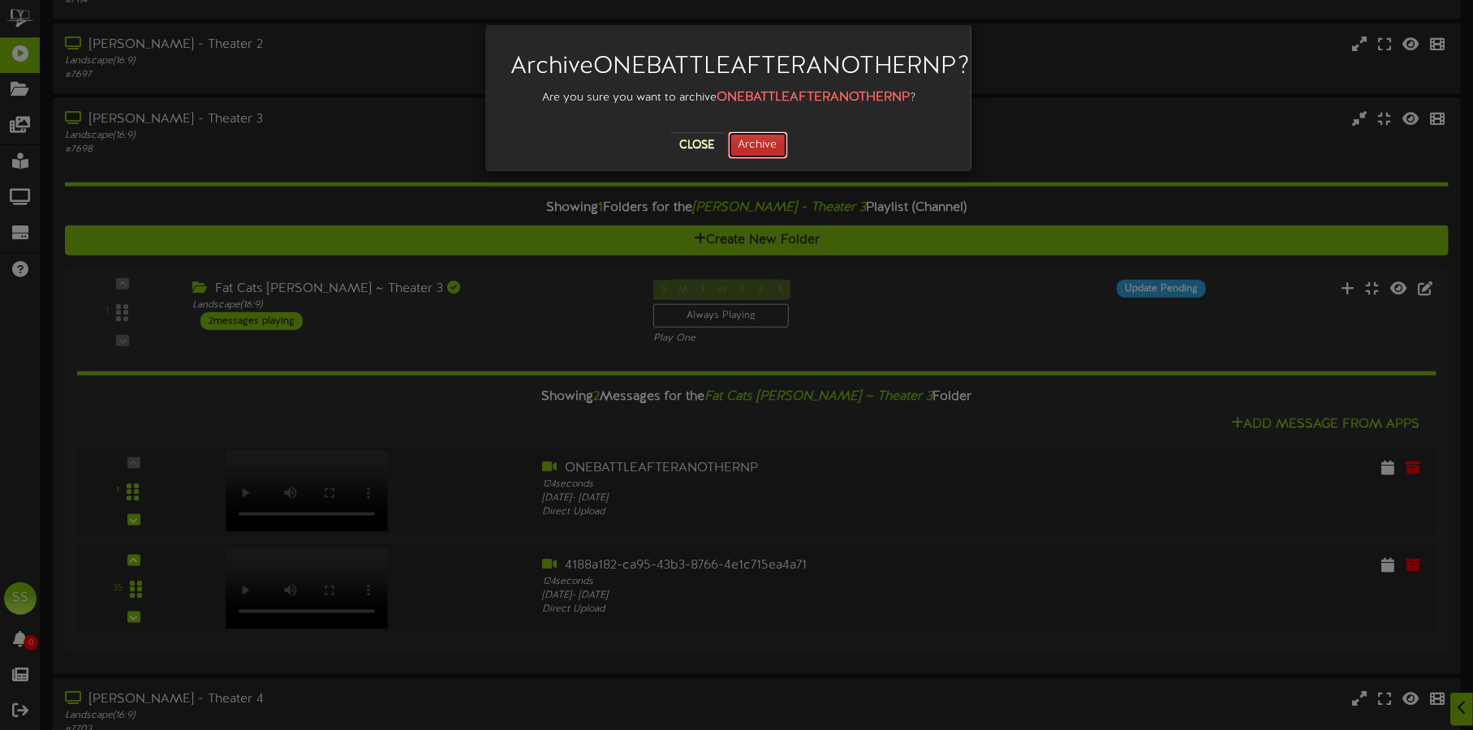
click at [767, 159] on button "Archive" at bounding box center [758, 145] width 60 height 28
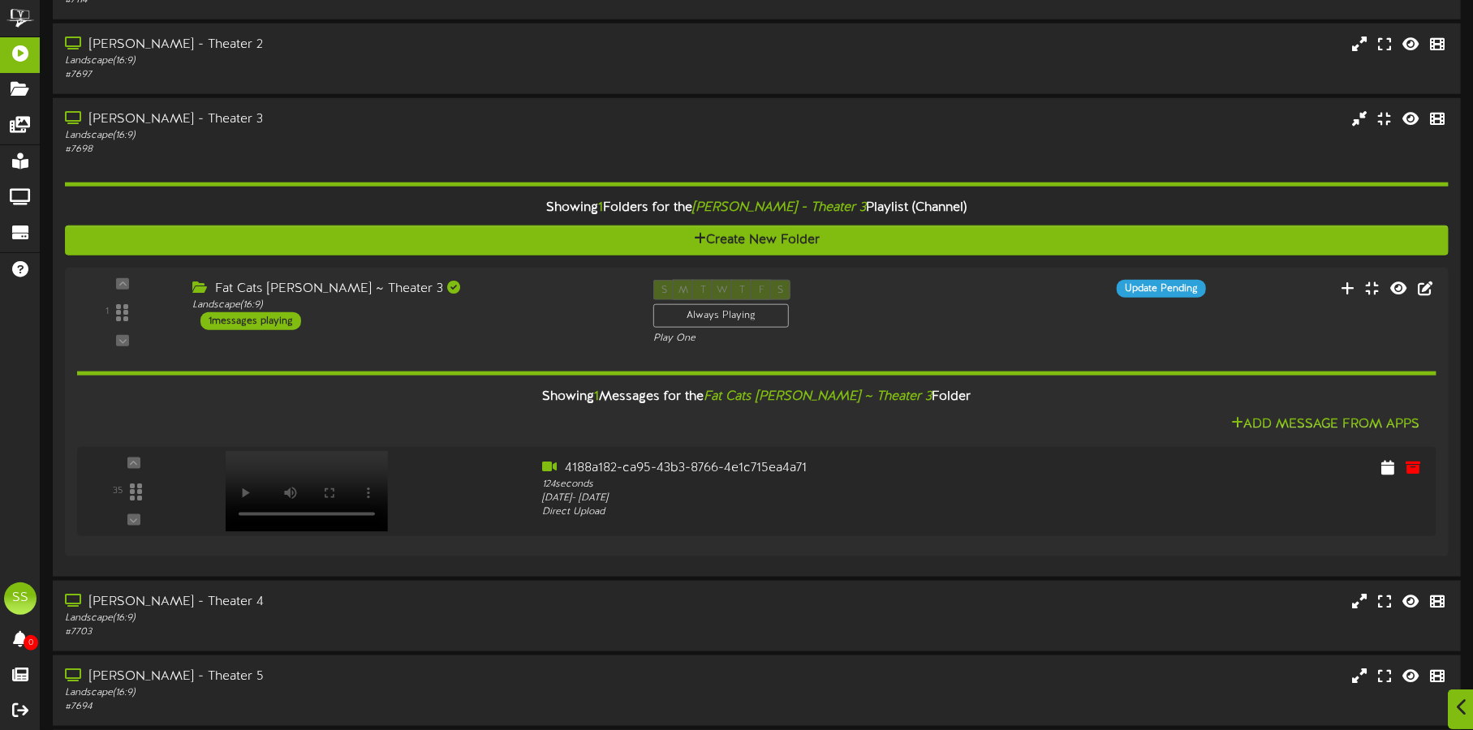
click at [1458, 703] on icon at bounding box center [1462, 708] width 11 height 18
click at [1438, 635] on icon at bounding box center [1434, 633] width 14 height 15
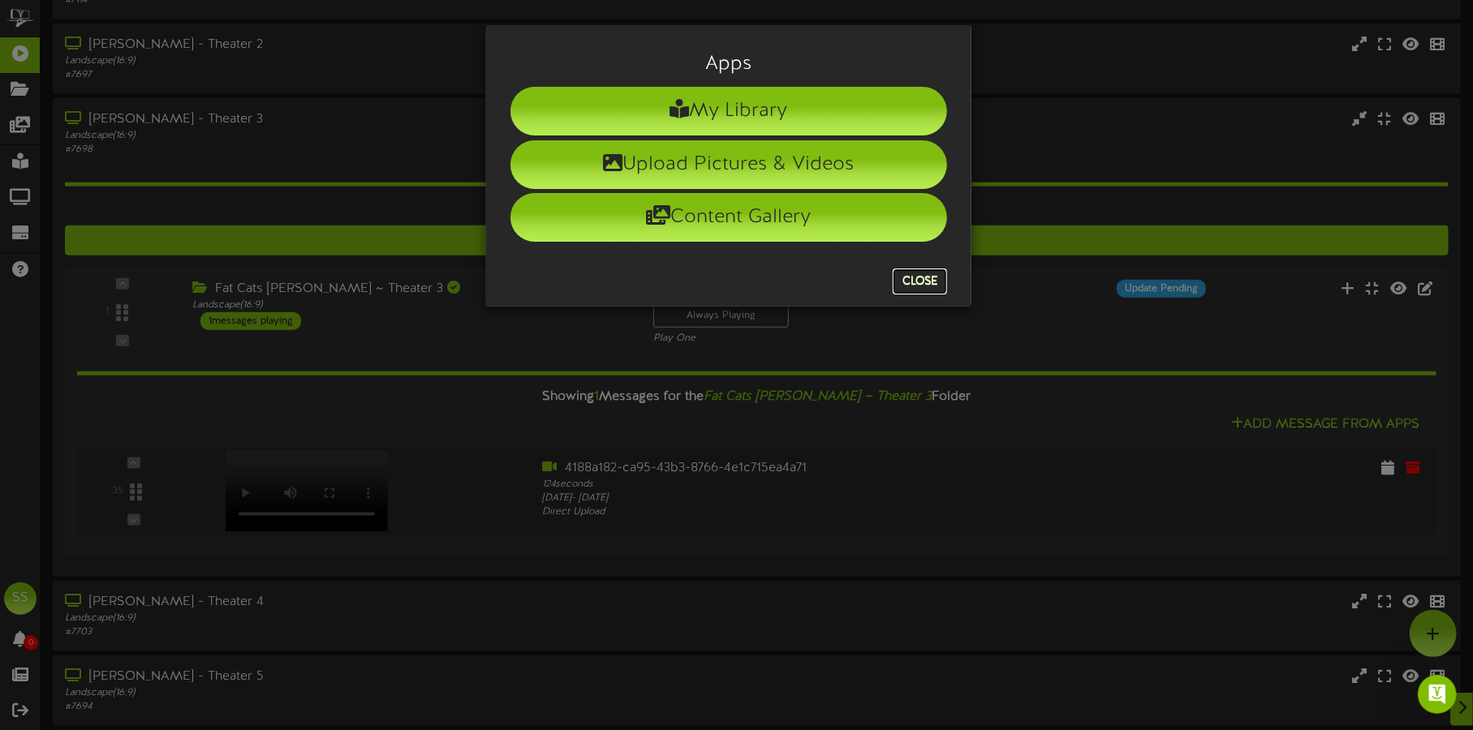
click at [898, 280] on button "Close" at bounding box center [920, 282] width 54 height 26
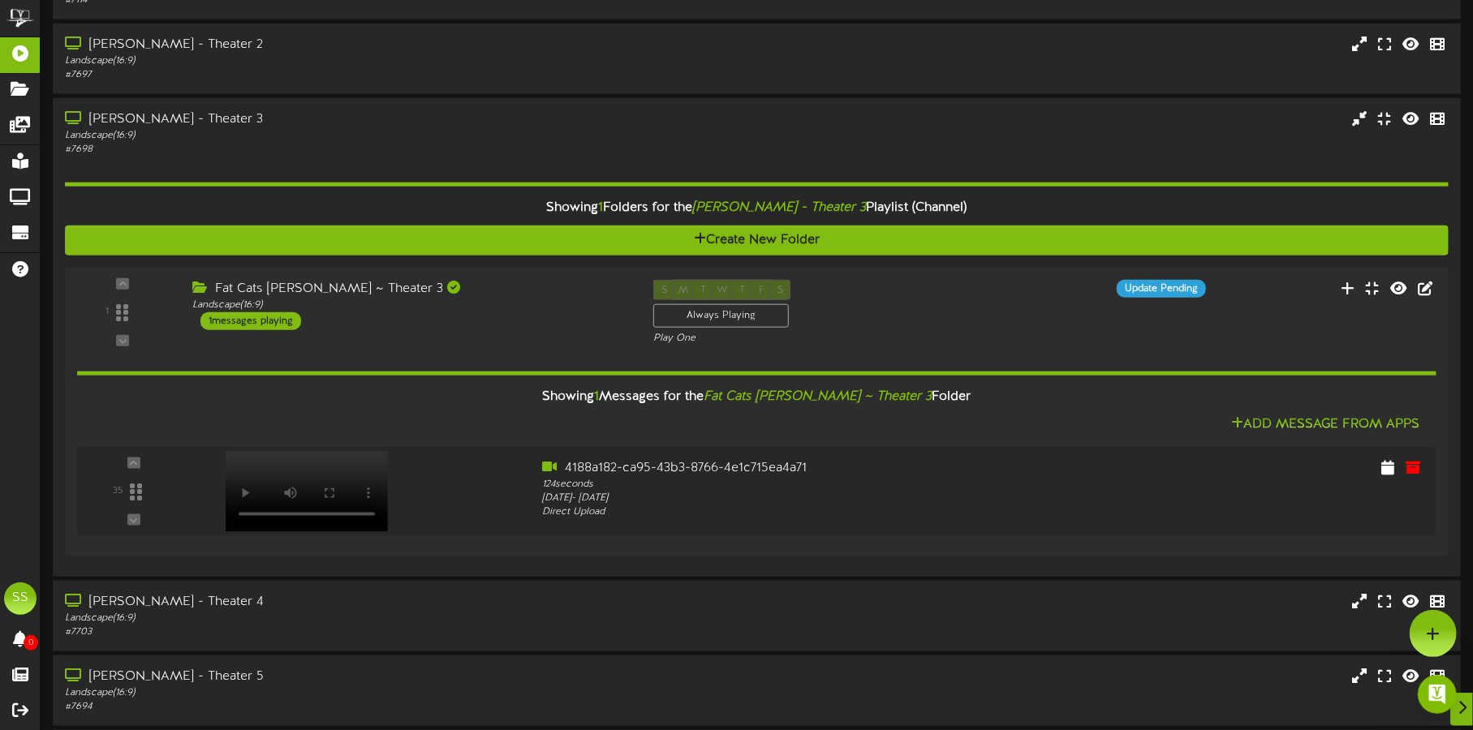
click at [1431, 695] on icon "Open Intercom Messenger" at bounding box center [1436, 694] width 27 height 27
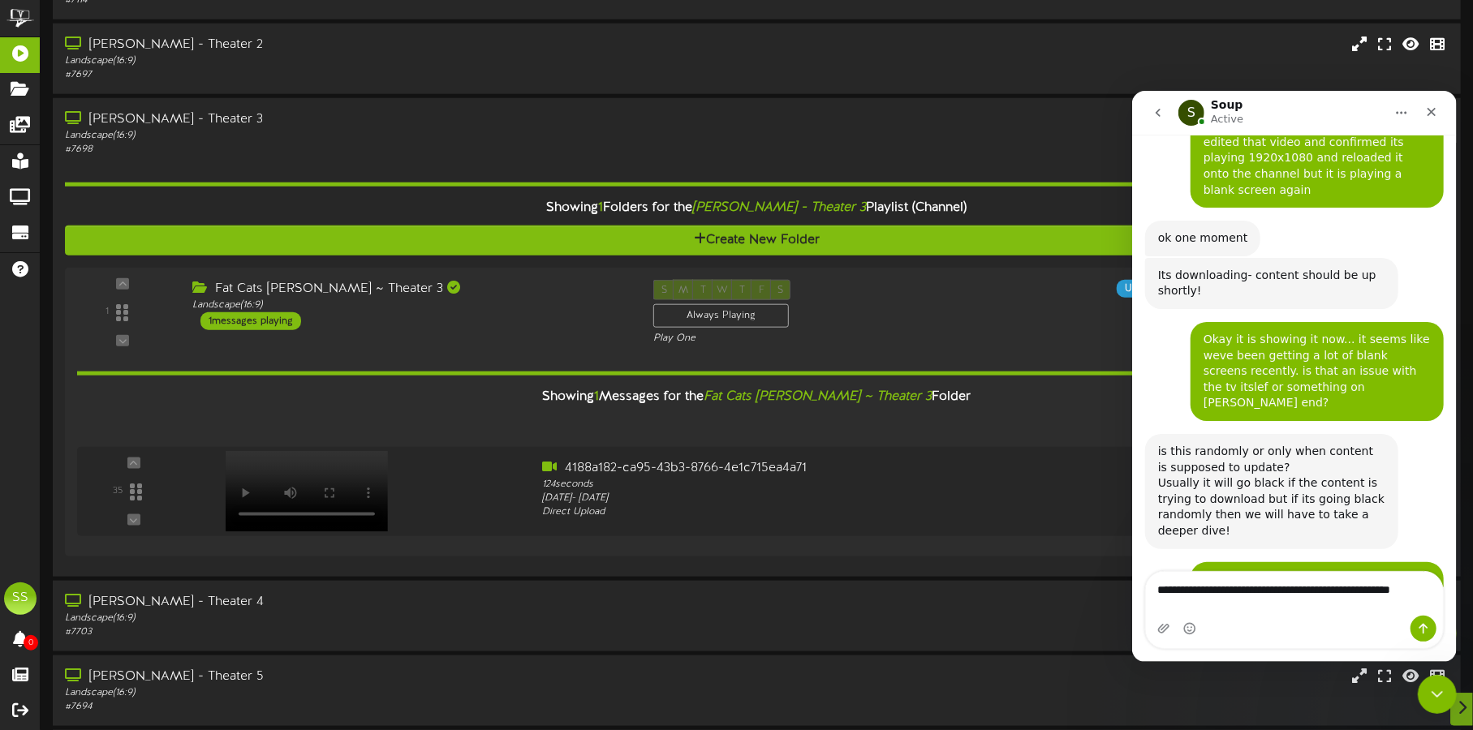
scroll to position [2871, 0]
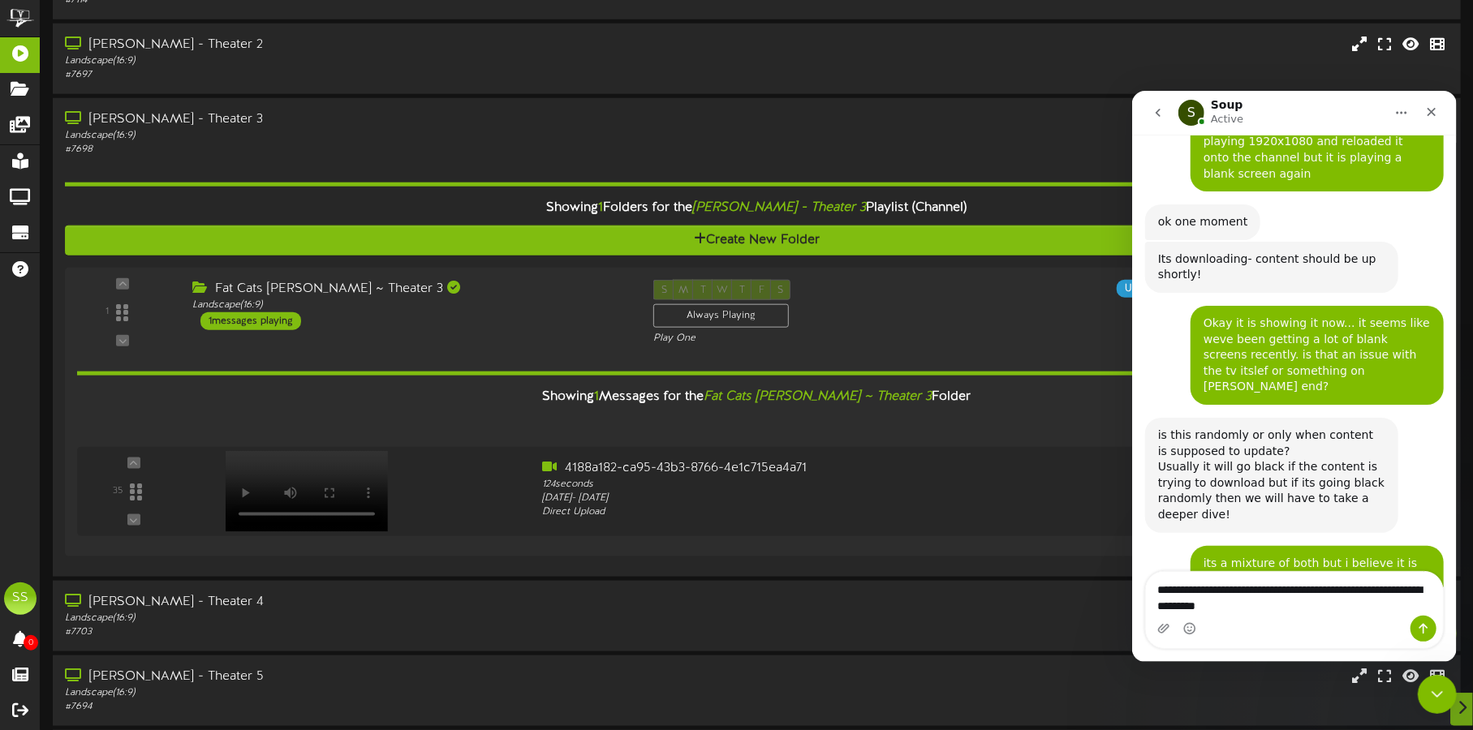
type textarea "**********"
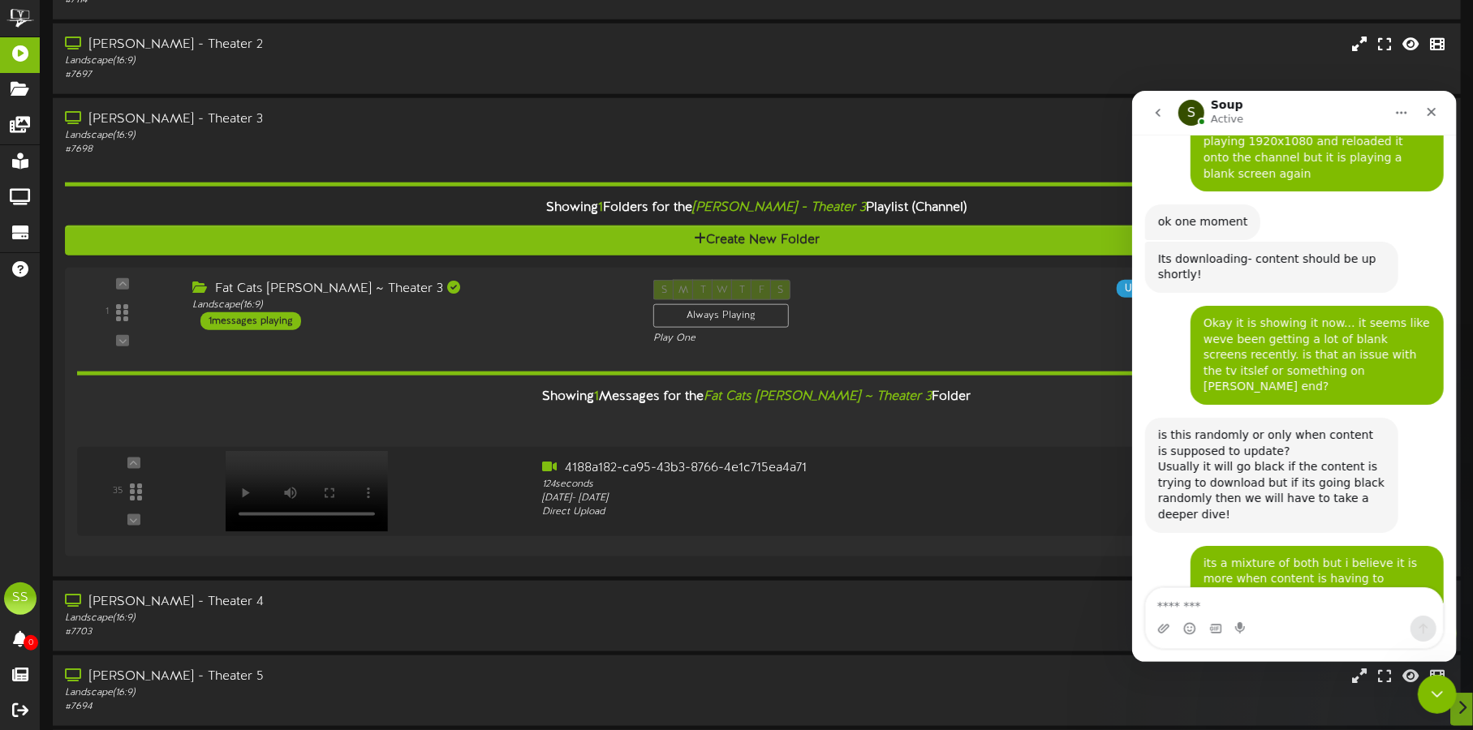
scroll to position [2920, 0]
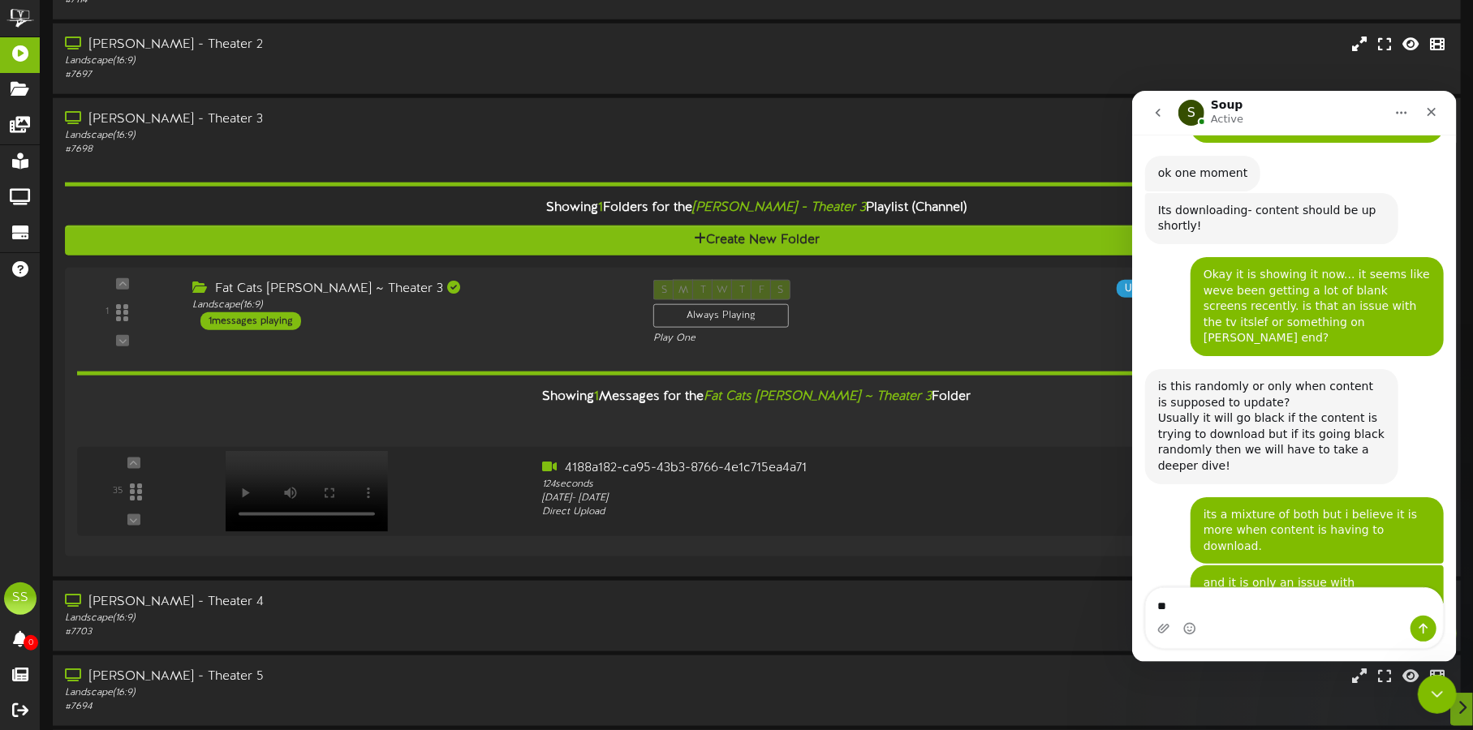
type textarea "*"
